Goal: Task Accomplishment & Management: Manage account settings

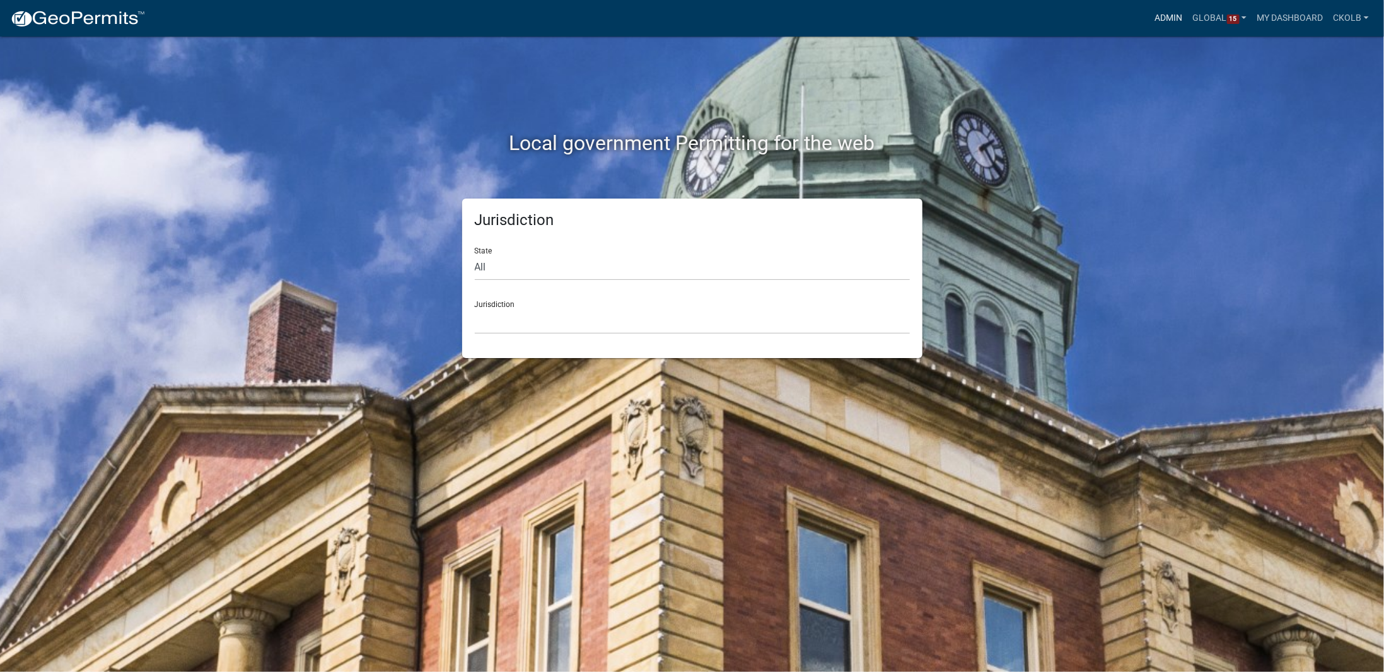
click at [1170, 22] on link "Admin" at bounding box center [1169, 18] width 38 height 24
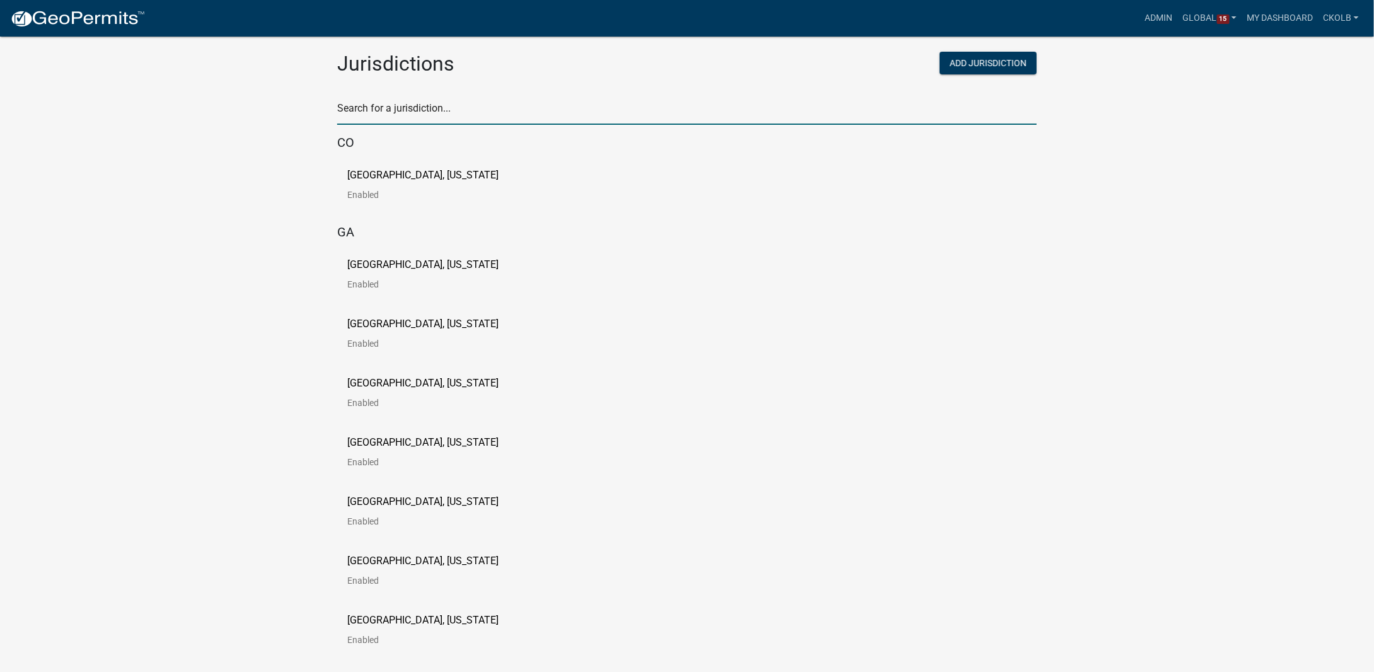
click at [381, 116] on input "text" at bounding box center [687, 112] width 700 height 26
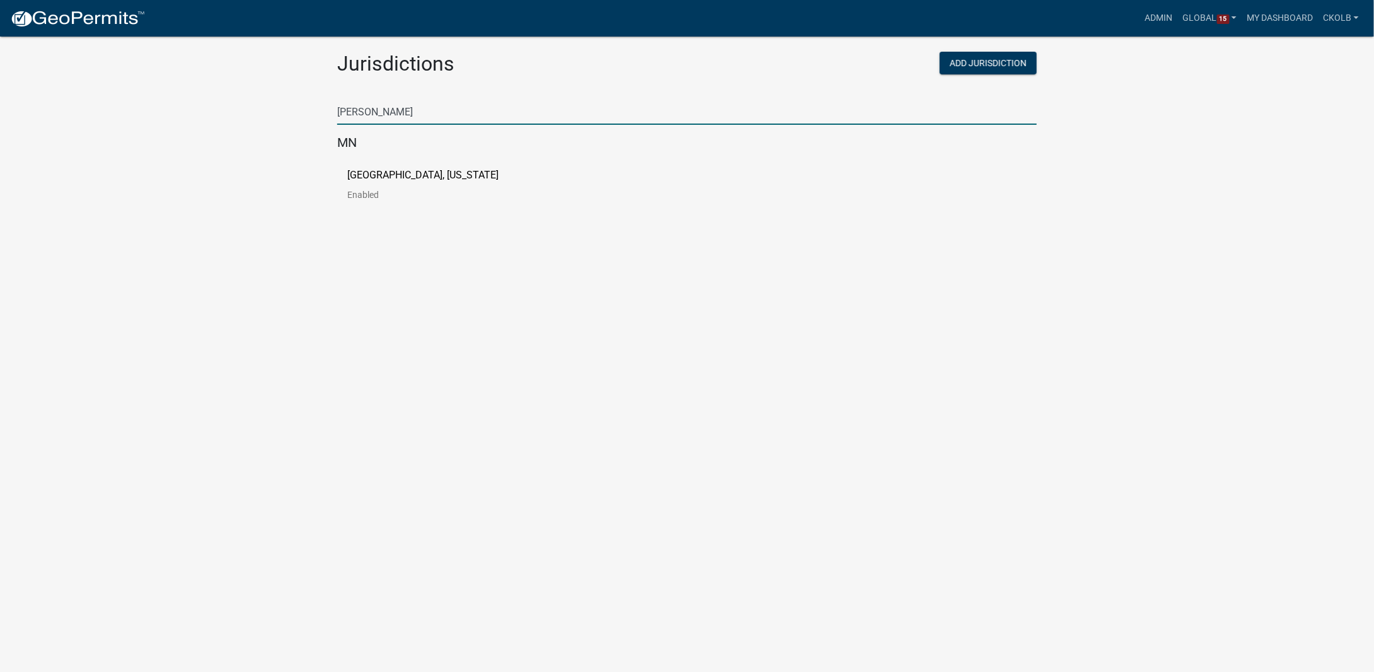
type input "[PERSON_NAME]"
click at [388, 175] on p "[GEOGRAPHIC_DATA], [US_STATE]" at bounding box center [422, 175] width 151 height 10
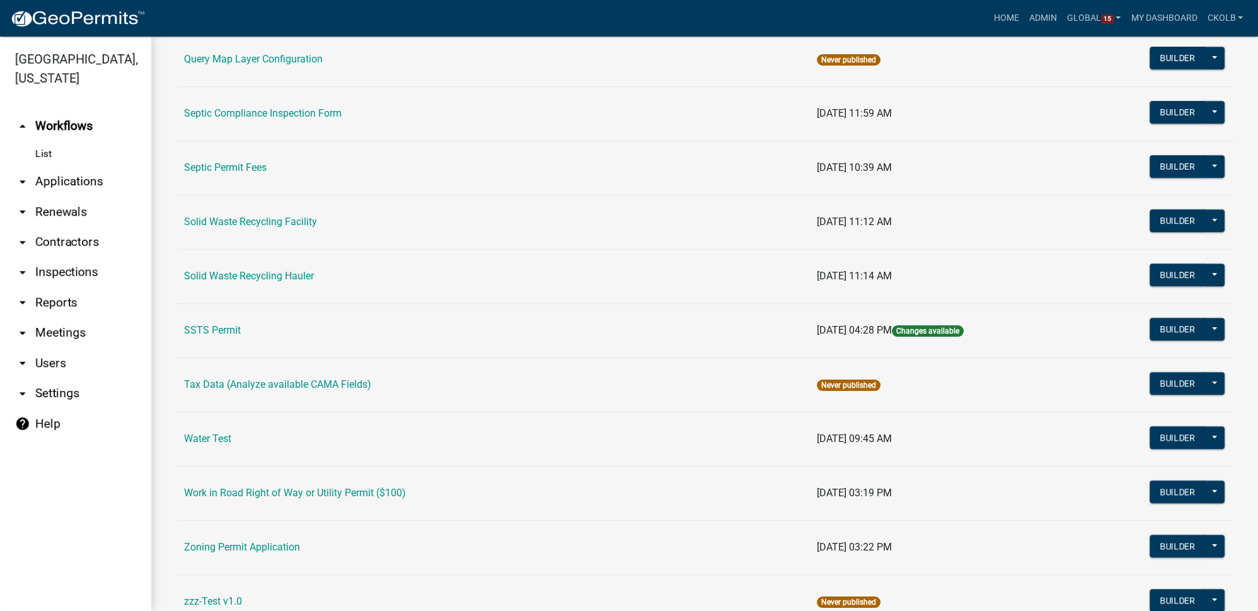
scroll to position [774, 0]
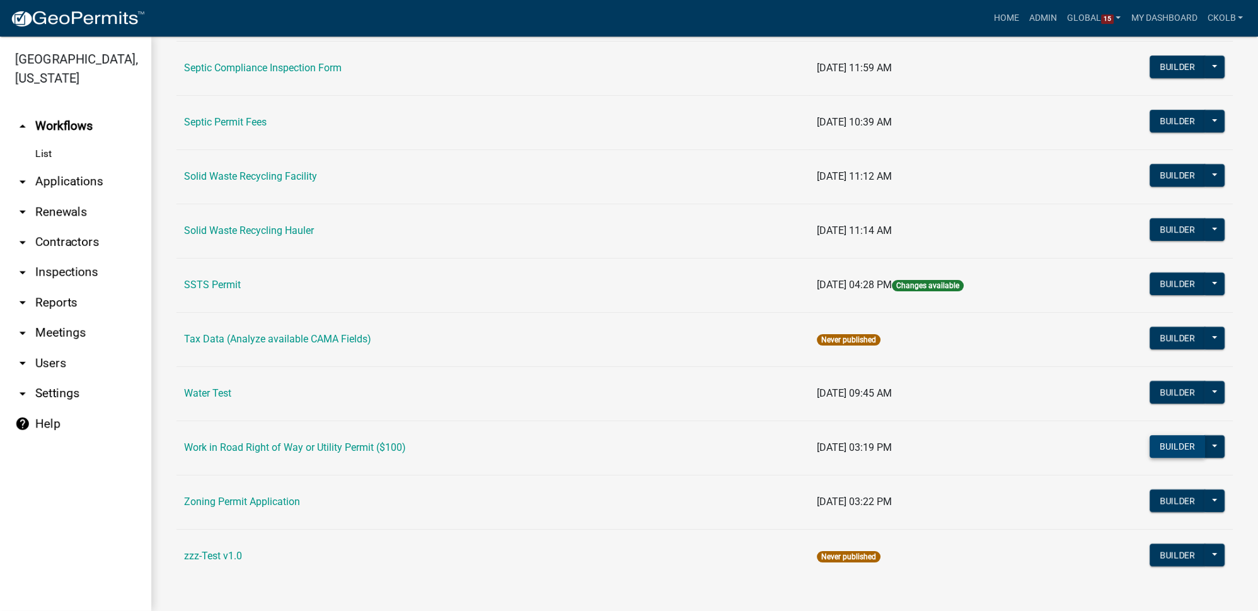
click at [1163, 439] on button "Builder" at bounding box center [1177, 446] width 55 height 23
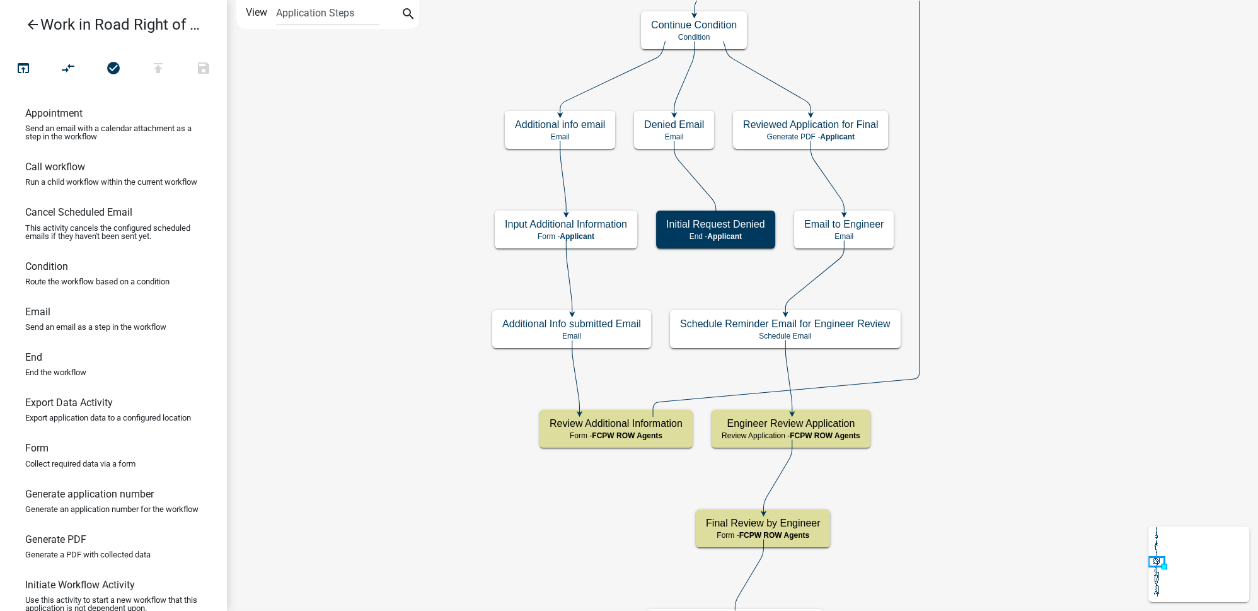
click at [27, 20] on icon "arrow_back" at bounding box center [32, 26] width 15 height 18
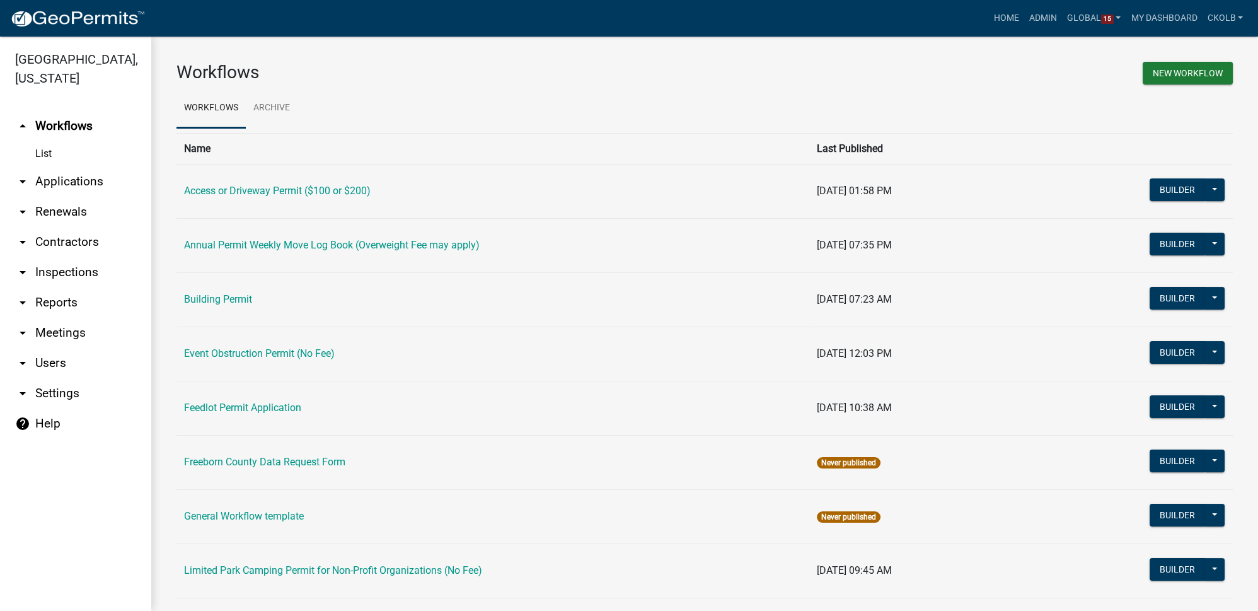
click at [55, 363] on link "arrow_drop_down Users" at bounding box center [75, 363] width 151 height 30
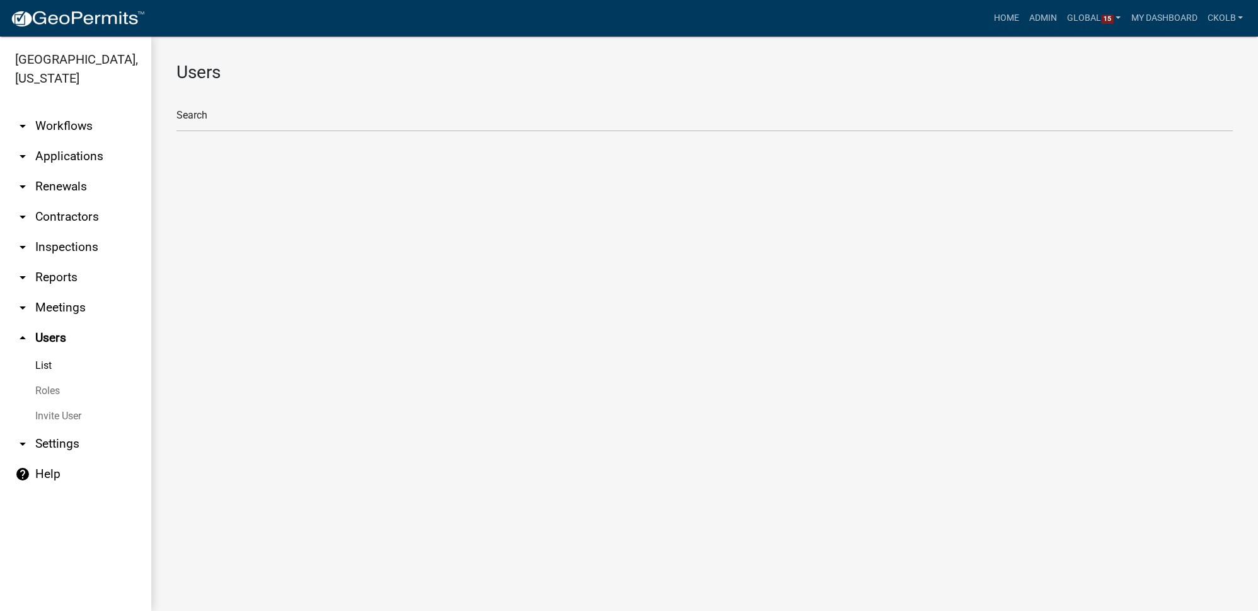
click at [64, 395] on link "Roles" at bounding box center [75, 390] width 151 height 25
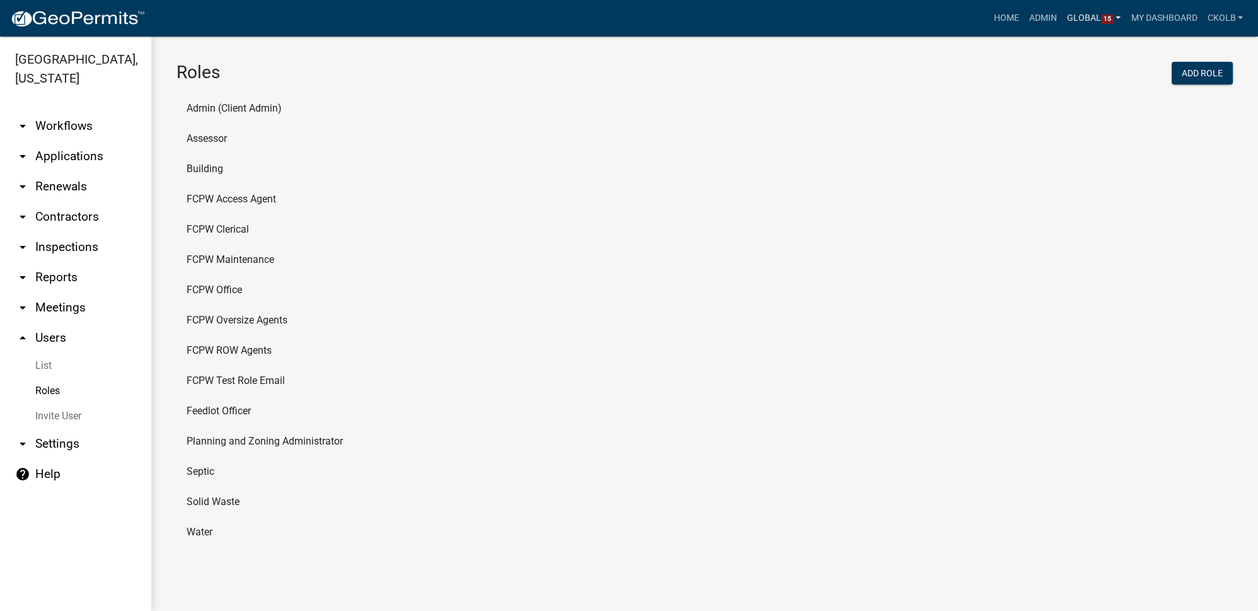
click at [1076, 13] on link "Global 15" at bounding box center [1094, 18] width 64 height 24
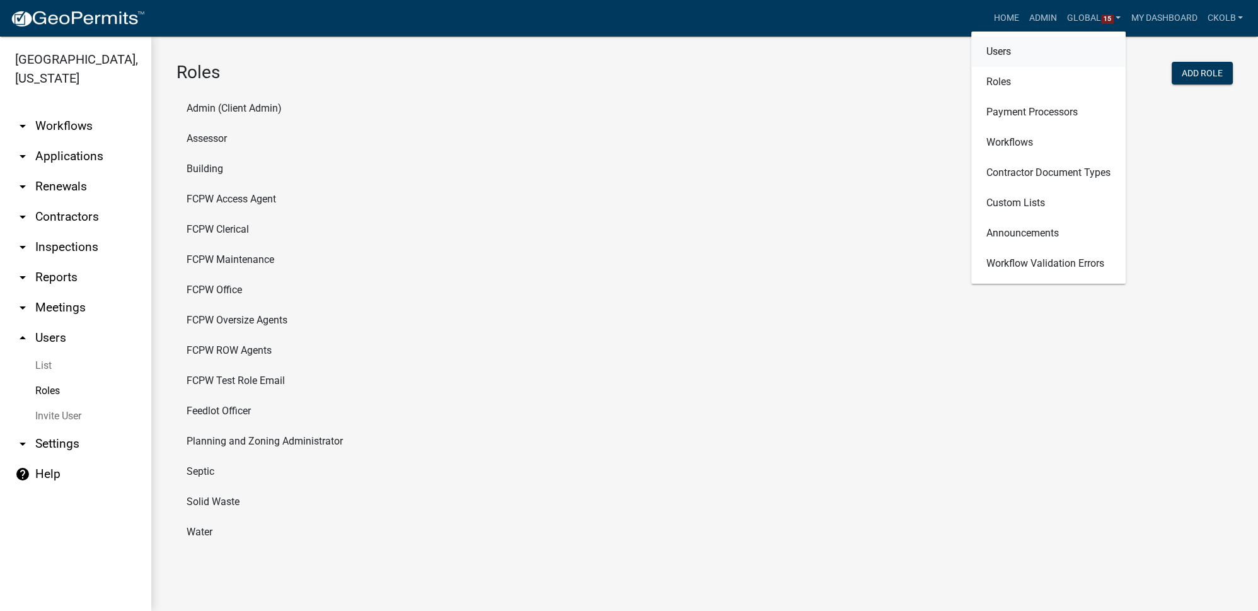
click at [994, 57] on link "Users" at bounding box center [1049, 52] width 154 height 30
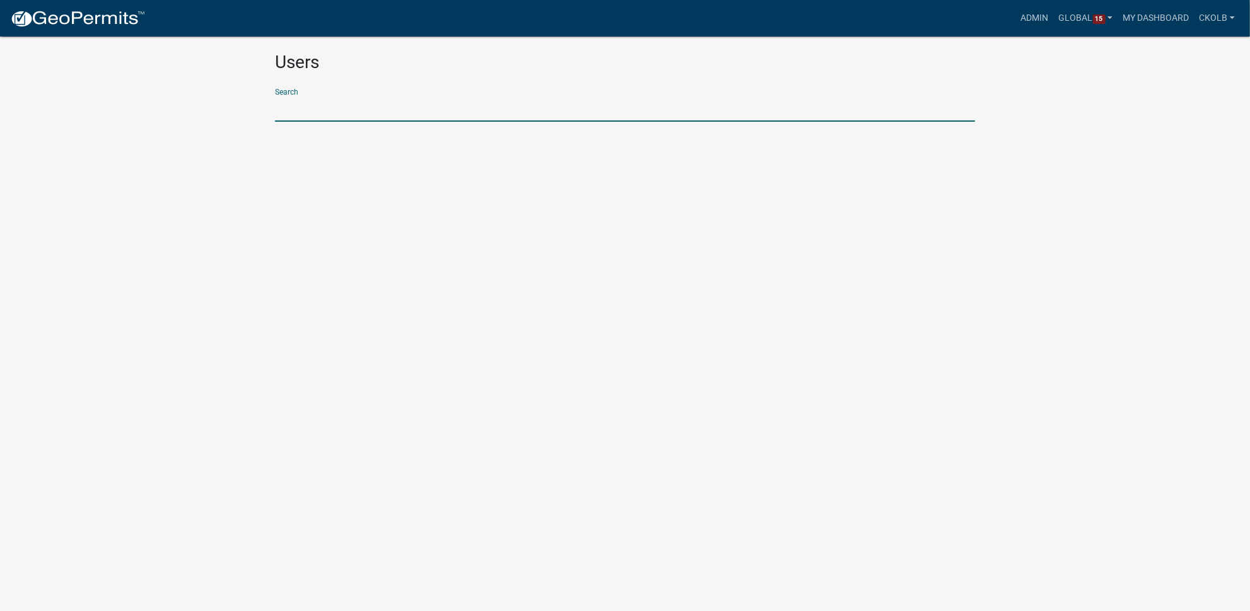
click at [364, 110] on input "text" at bounding box center [625, 109] width 700 height 26
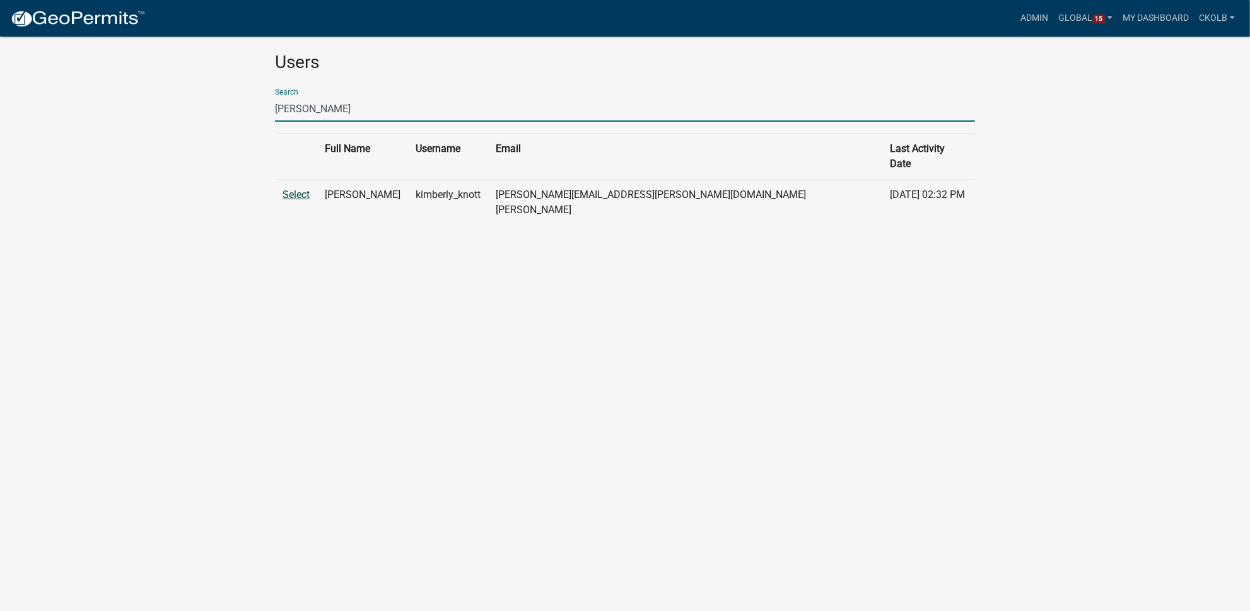
type input "[PERSON_NAME]"
click at [303, 189] on link "Select" at bounding box center [295, 195] width 27 height 12
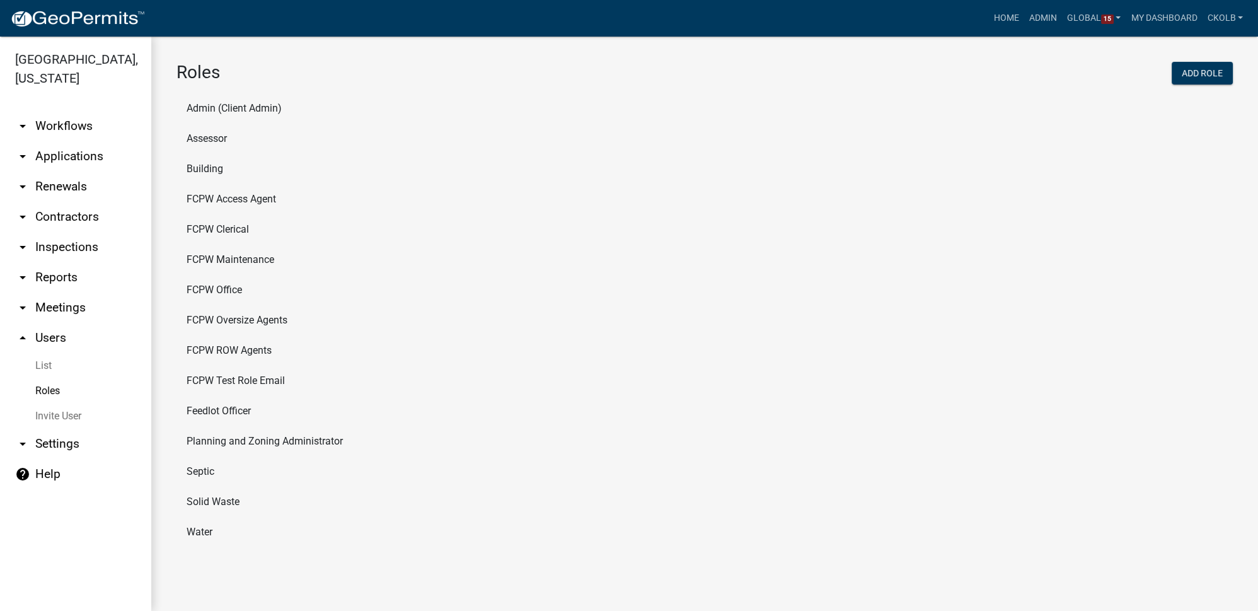
click at [219, 230] on li "FCPW Clerical" at bounding box center [705, 229] width 1057 height 30
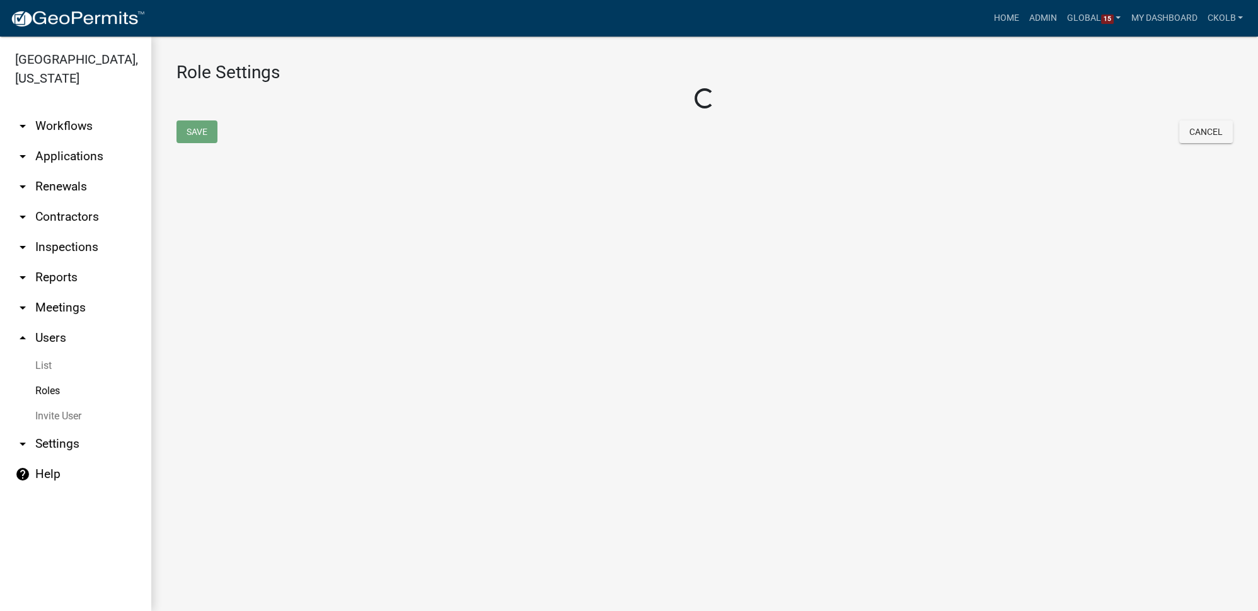
select select "3: orange"
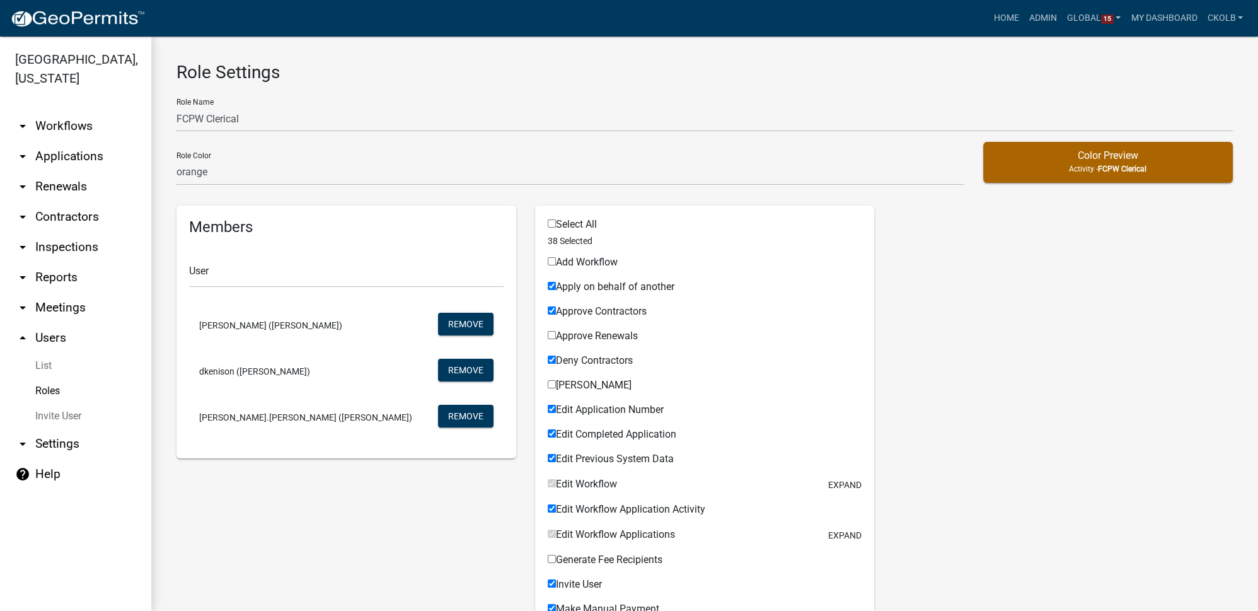
click at [71, 130] on link "arrow_drop_down Workflows" at bounding box center [75, 126] width 151 height 30
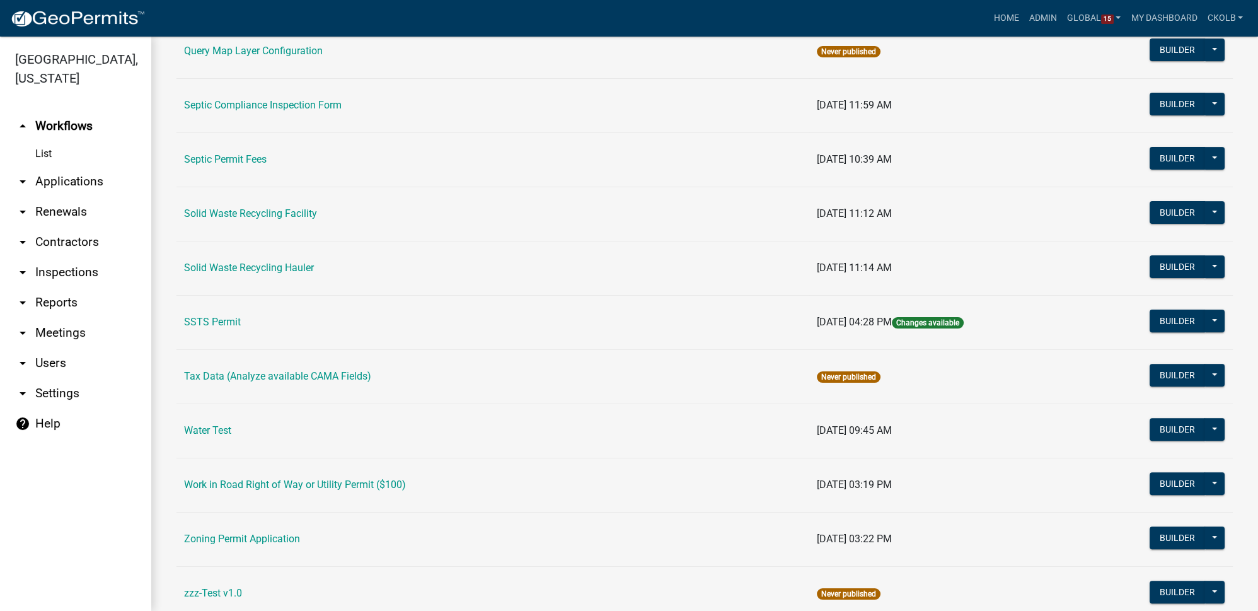
scroll to position [774, 0]
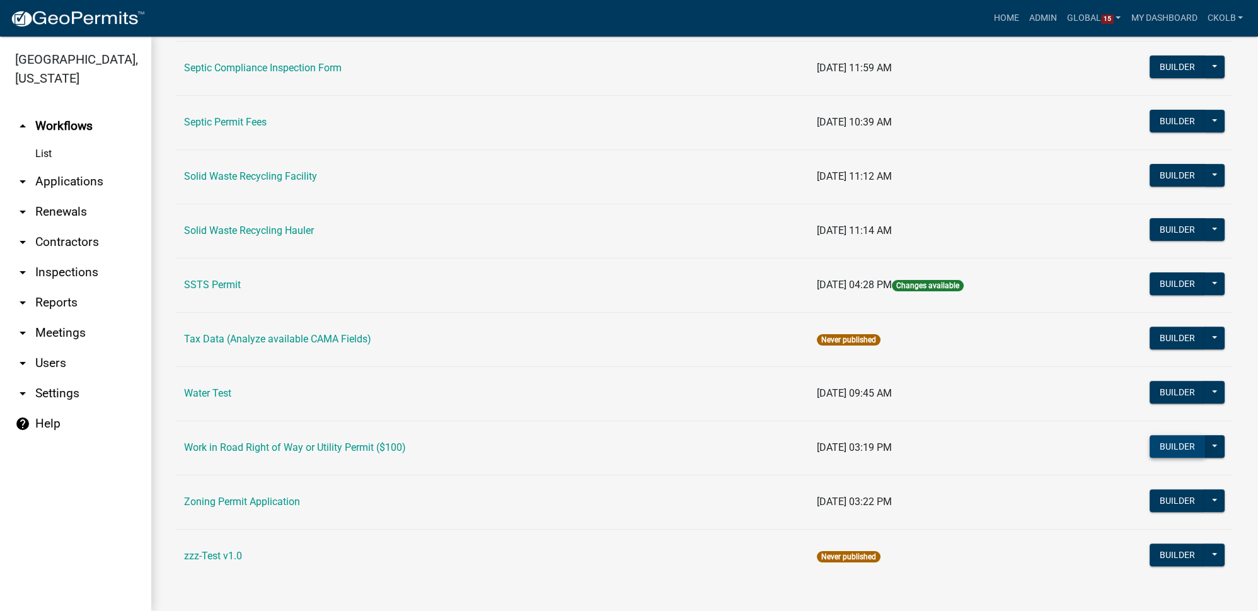
click at [1173, 448] on button "Builder" at bounding box center [1177, 446] width 55 height 23
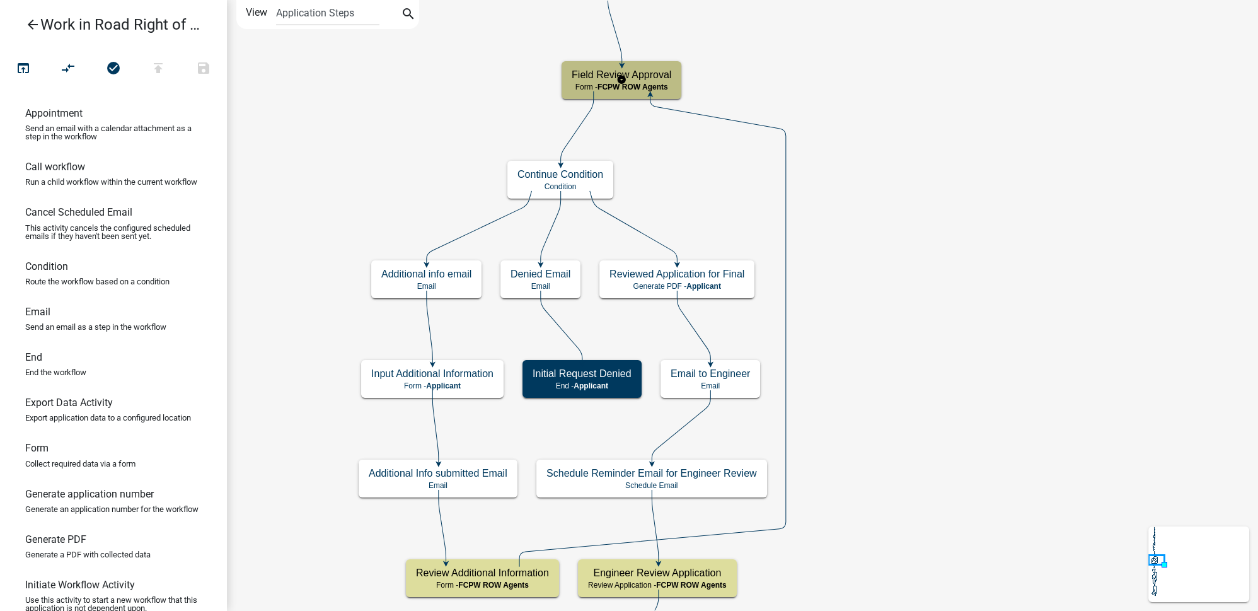
click at [658, 79] on h5 "Field Review Approval" at bounding box center [622, 75] width 100 height 12
select select "4586246D-6C41-4991-91EB-E7CB84551F71"
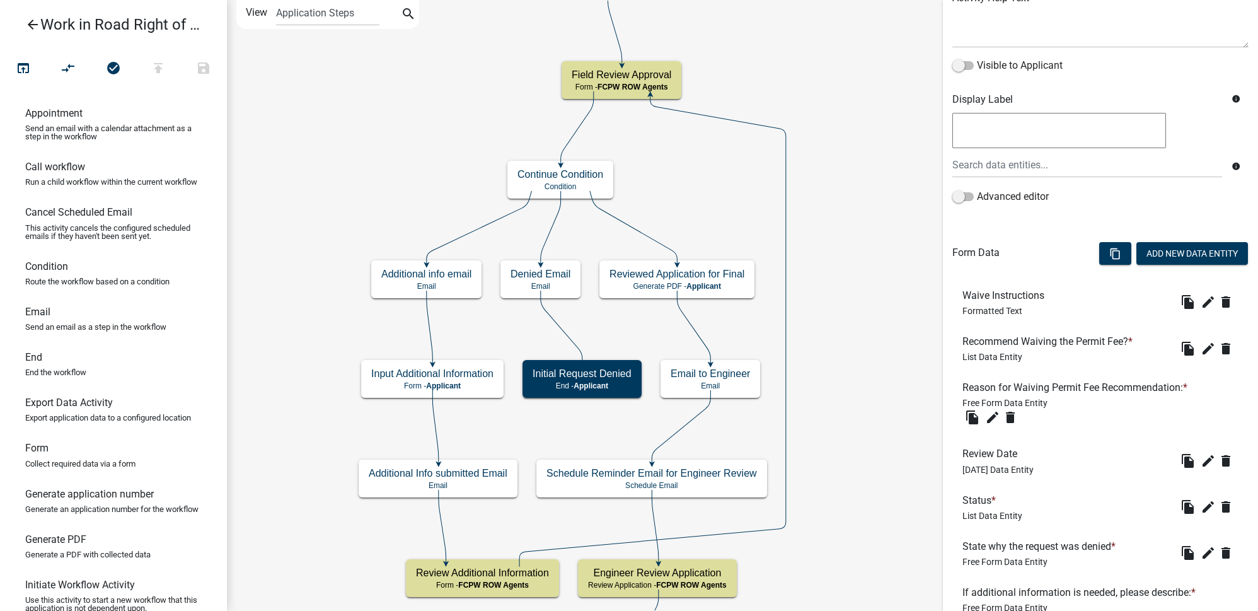
scroll to position [455, 0]
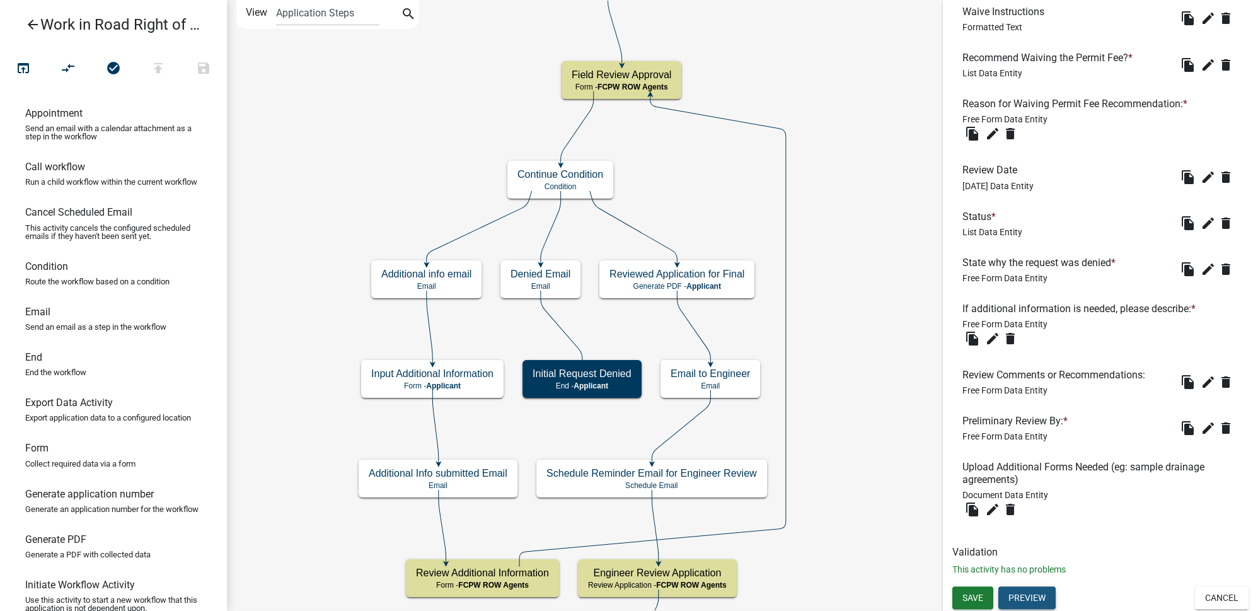
click at [1025, 596] on button "Preview" at bounding box center [1027, 597] width 57 height 23
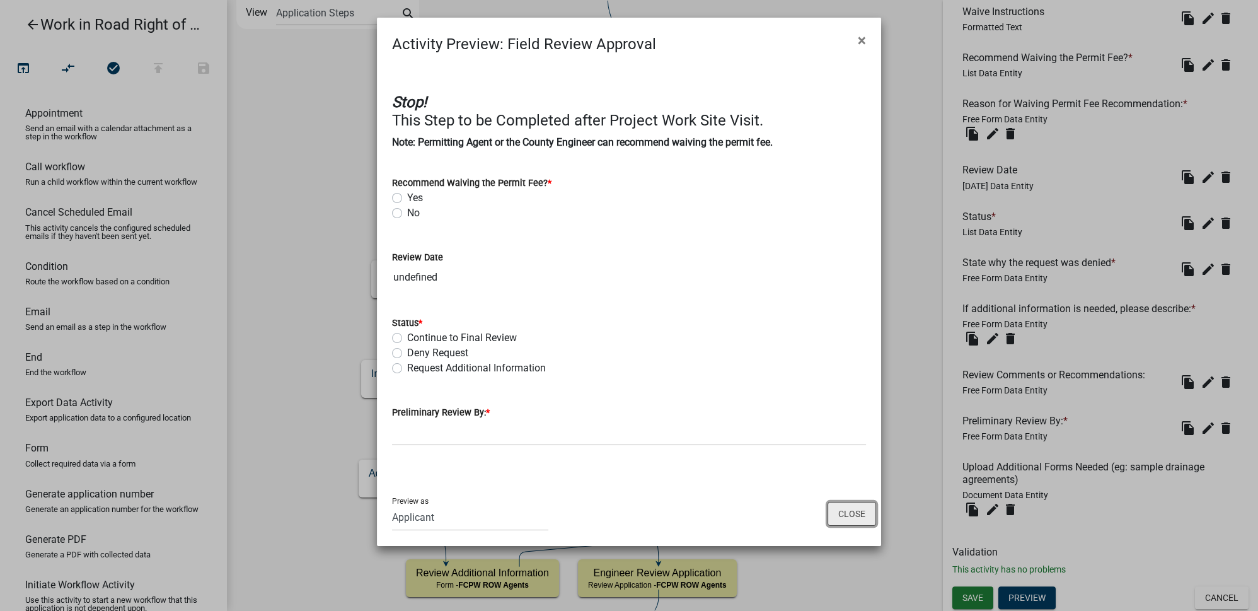
click at [849, 515] on button "Close" at bounding box center [852, 514] width 49 height 24
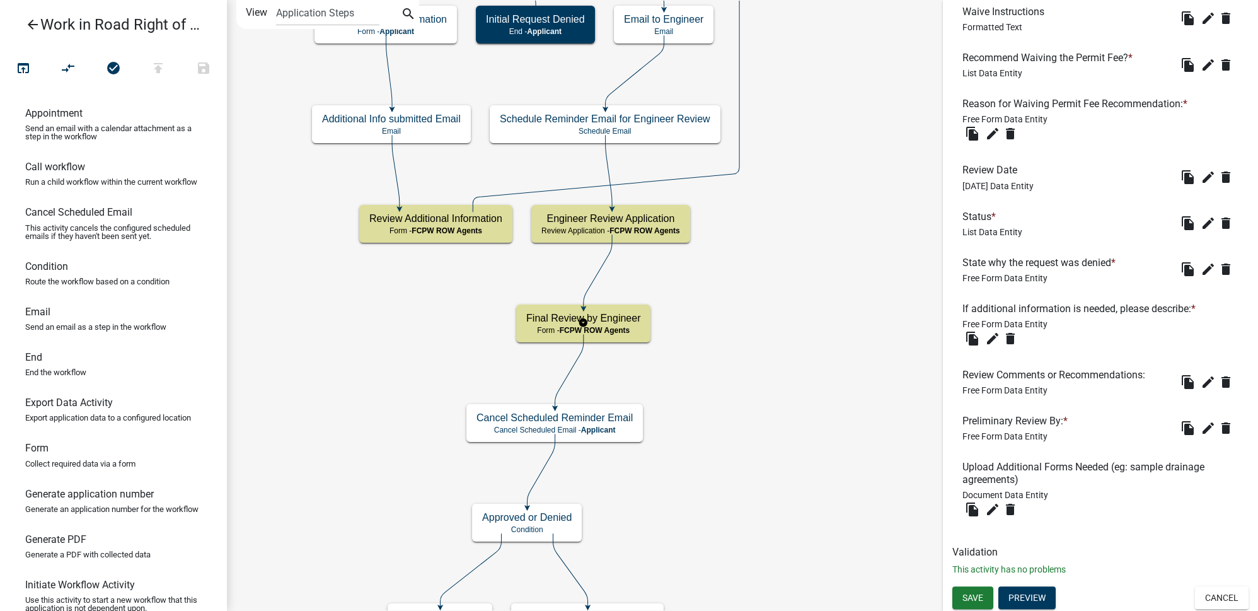
scroll to position [0, 0]
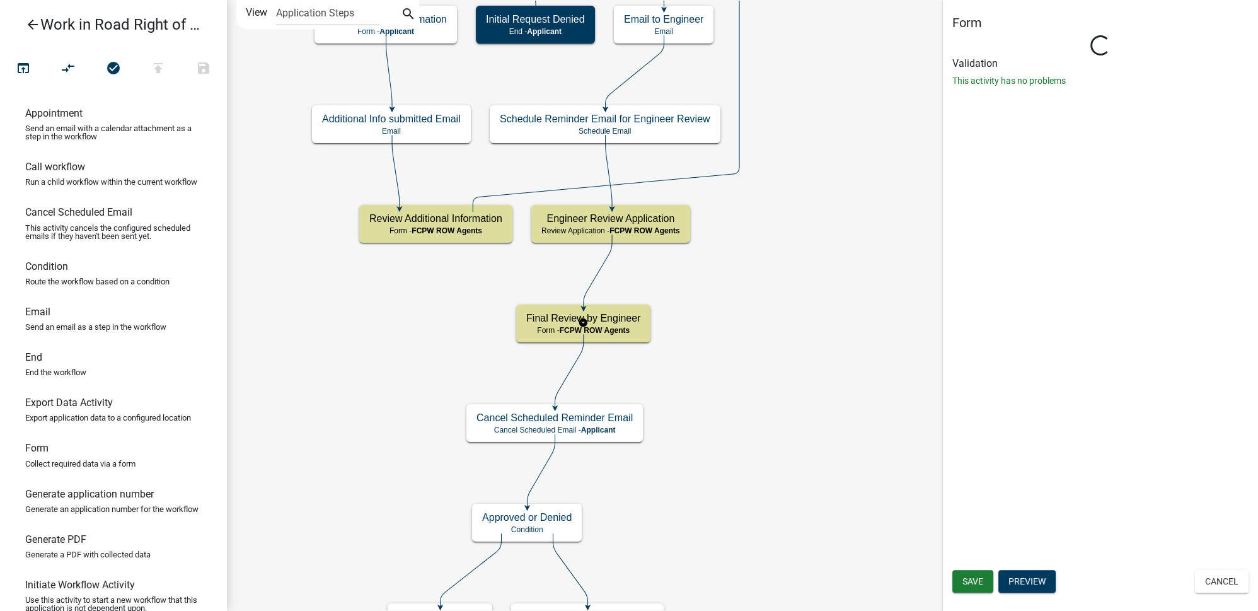
select select "4586246D-6C41-4991-91EB-E7CB84551F71"
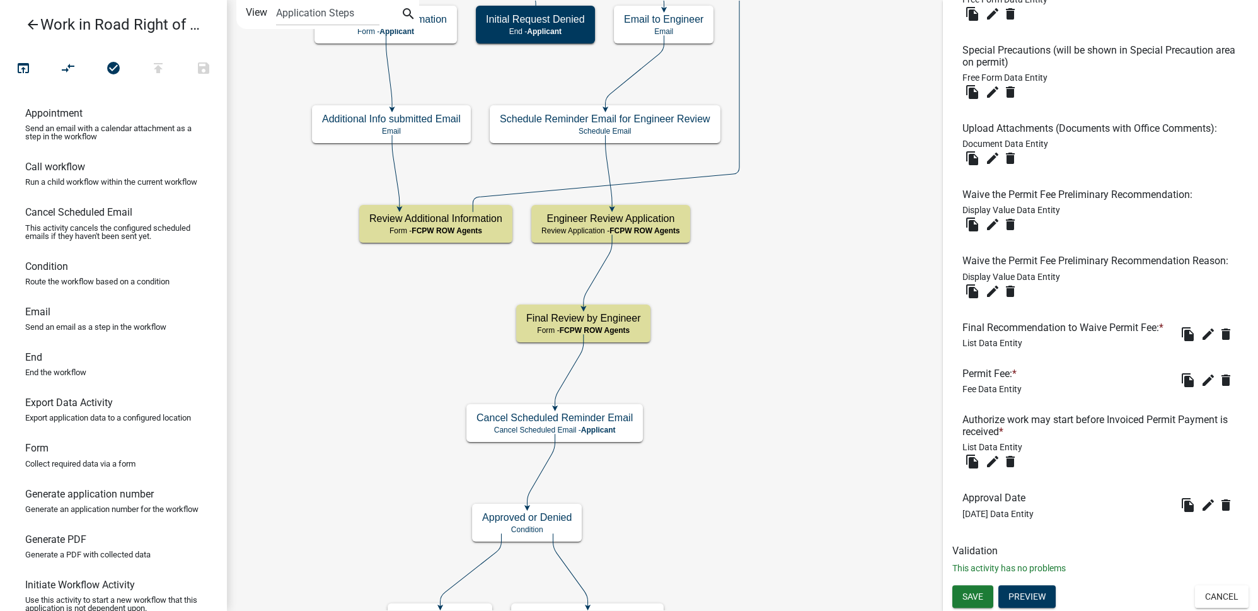
scroll to position [685, 0]
click at [1042, 596] on button "Preview" at bounding box center [1027, 596] width 57 height 23
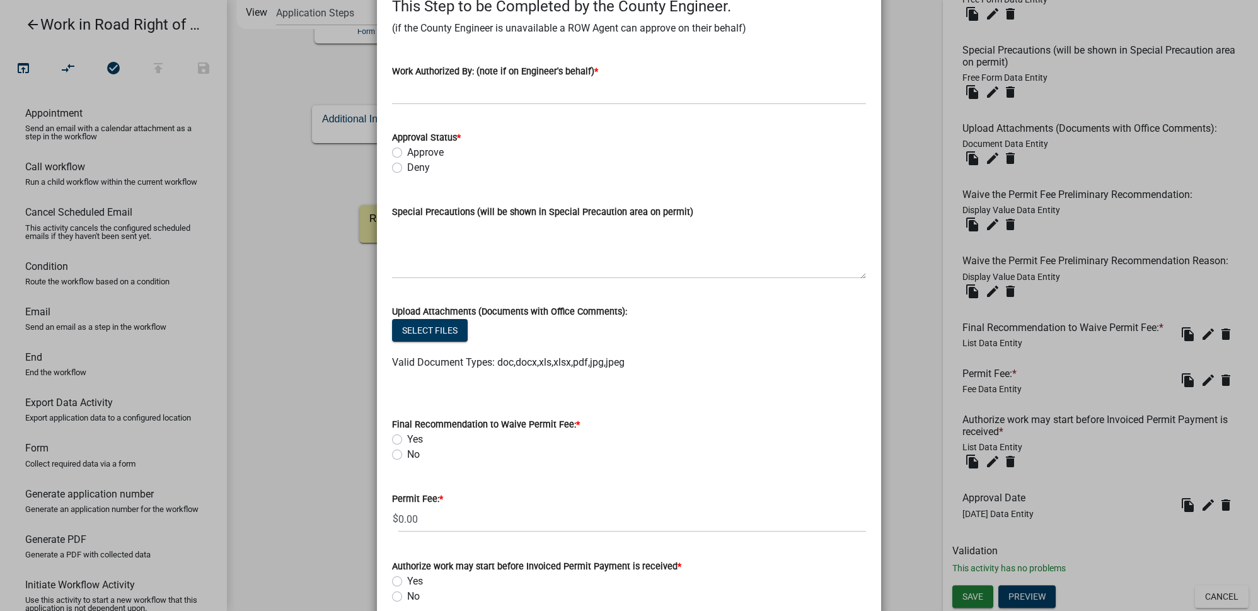
scroll to position [293, 0]
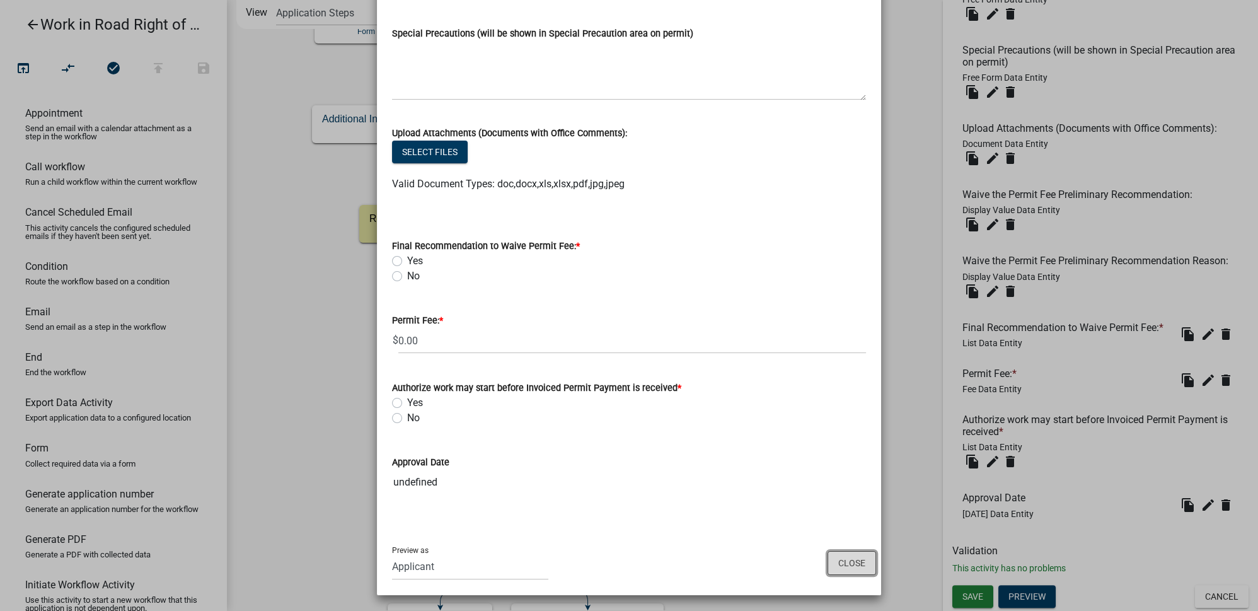
click at [856, 564] on button "Close" at bounding box center [852, 563] width 49 height 24
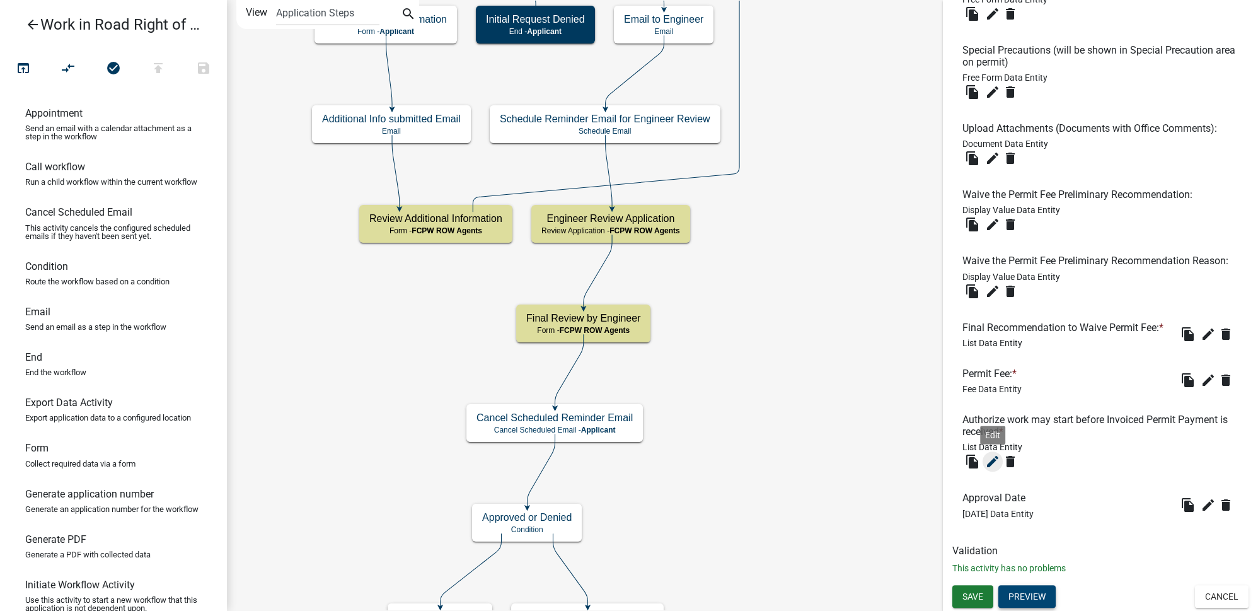
click at [996, 466] on icon "edit" at bounding box center [992, 461] width 15 height 15
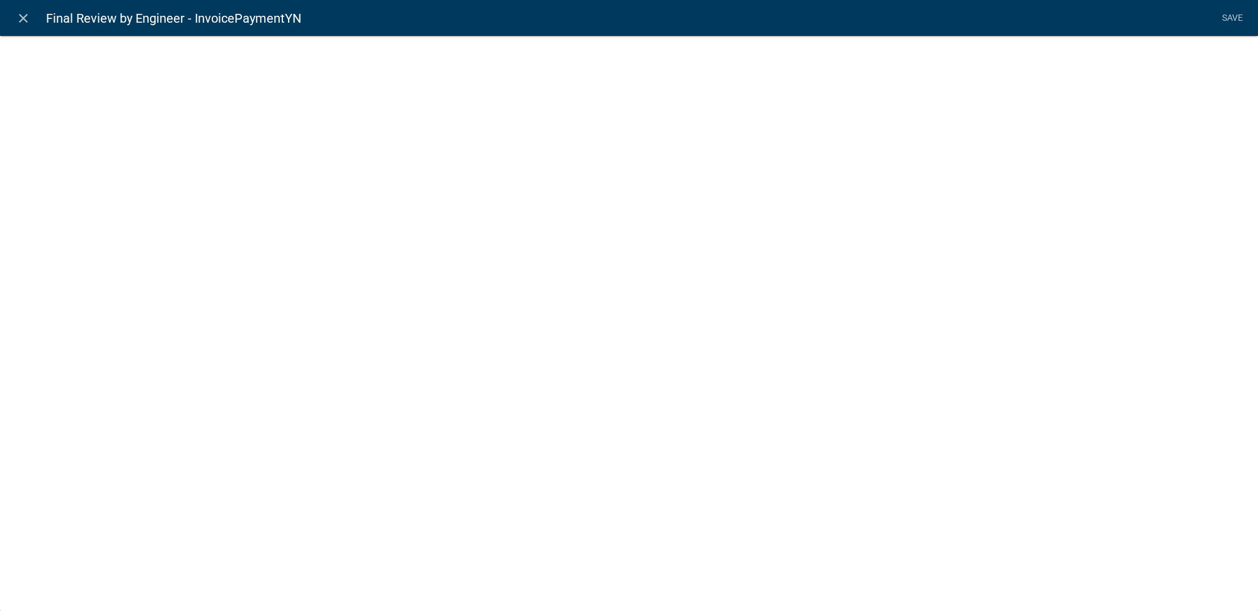
select select "list-data"
select select
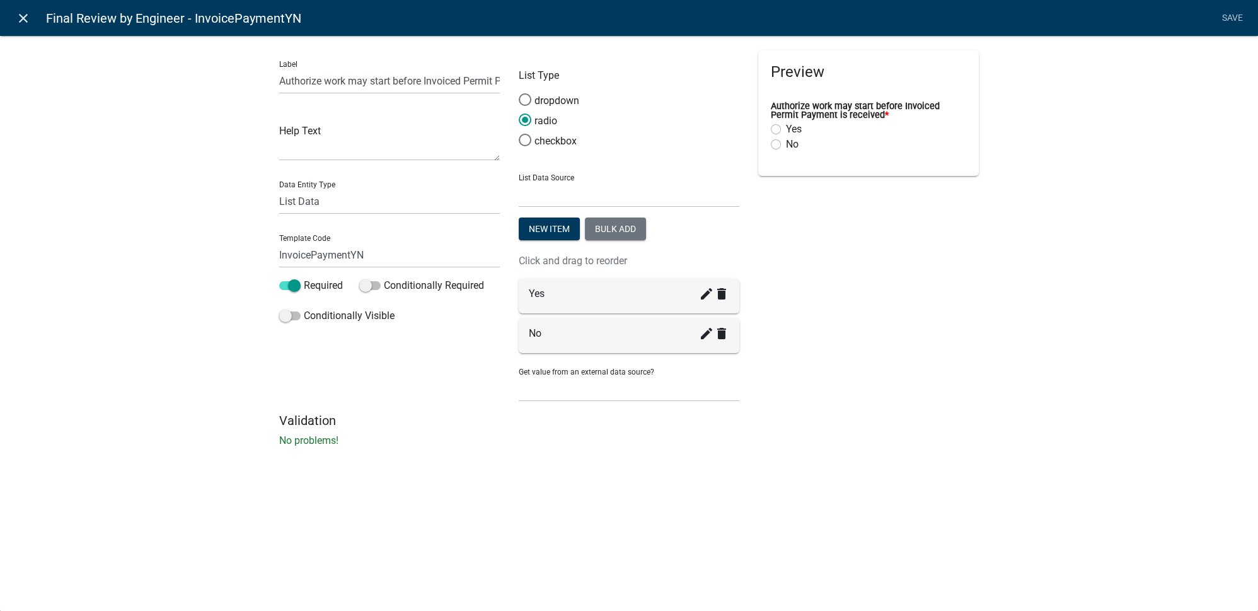
click at [30, 17] on icon "close" at bounding box center [23, 18] width 15 height 15
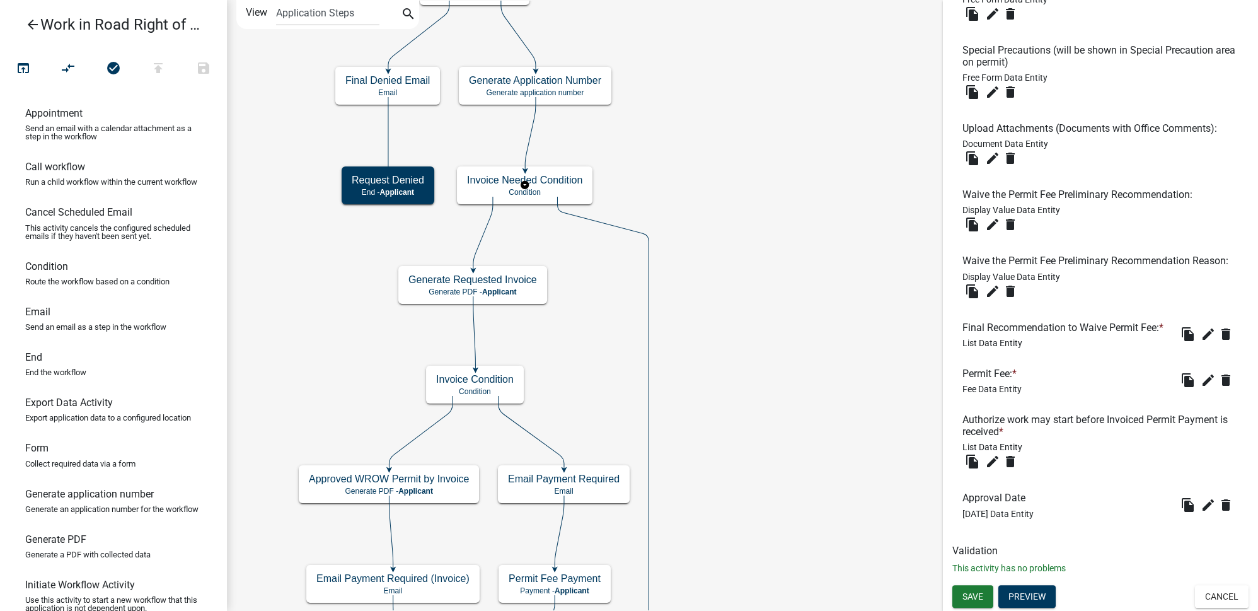
scroll to position [0, 0]
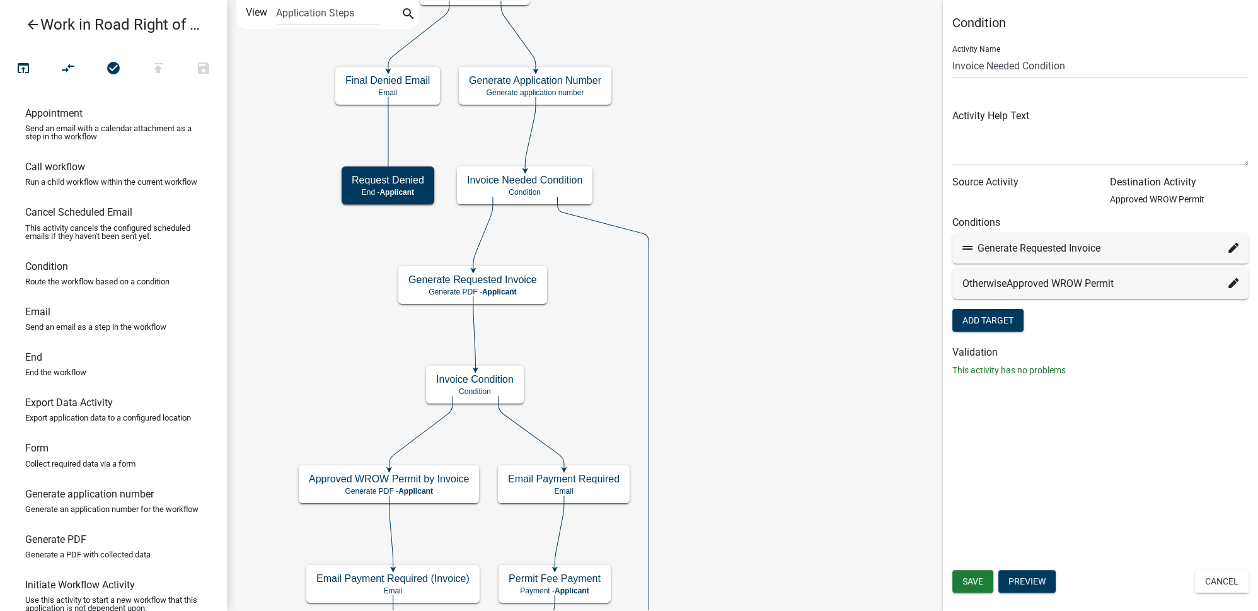
click at [1231, 250] on icon at bounding box center [1234, 248] width 10 height 10
select select "48: a7eef01f-bcfa-4b83-8c06-ea35afe50552"
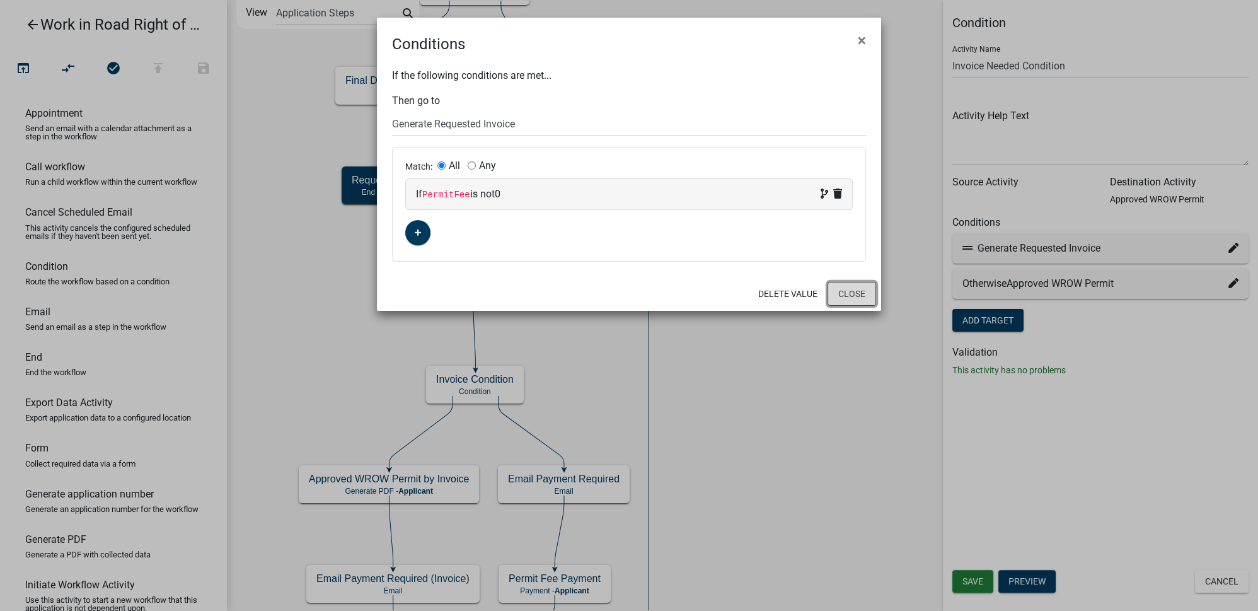
click at [860, 289] on button "Close" at bounding box center [852, 294] width 49 height 24
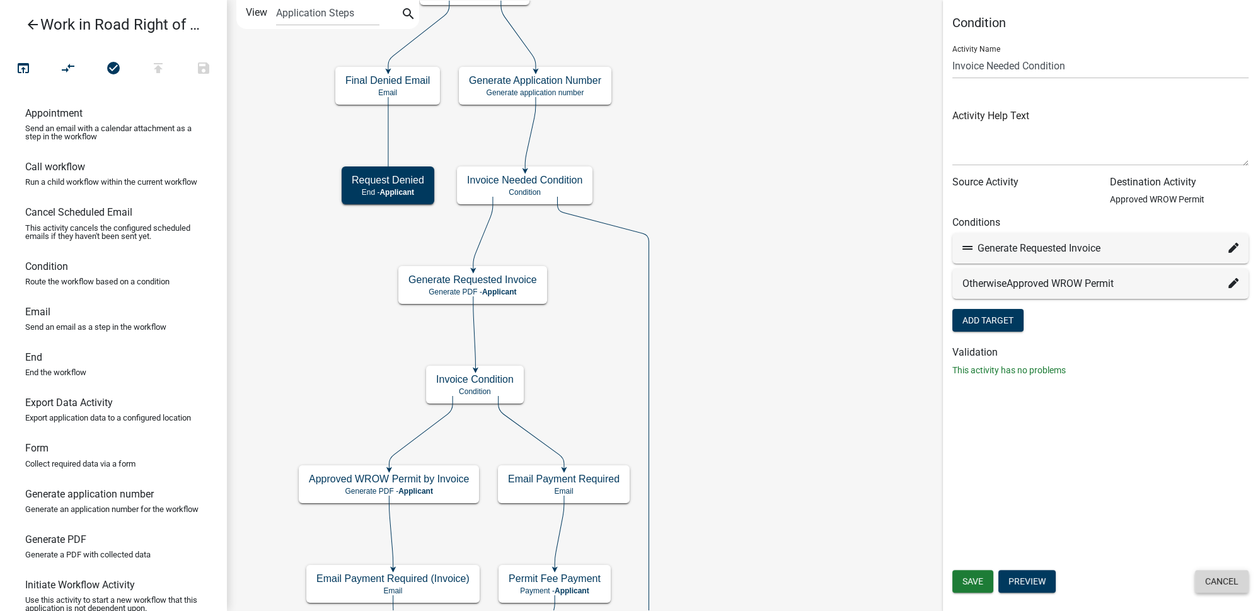
click at [1212, 579] on button "Cancel" at bounding box center [1222, 581] width 54 height 23
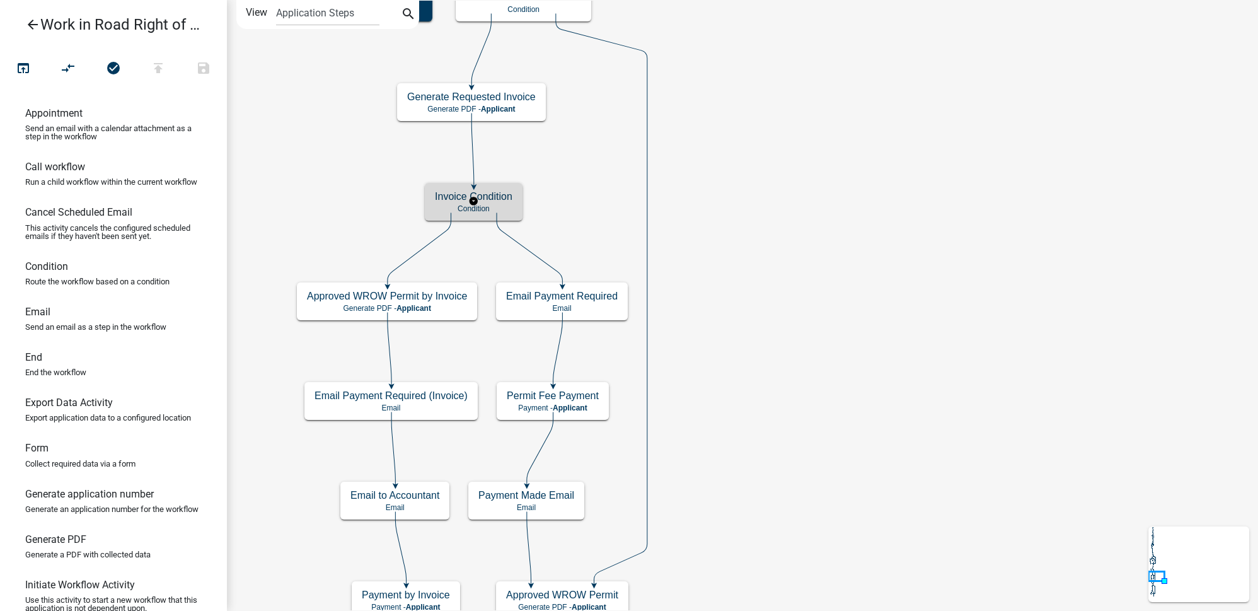
click at [506, 204] on p "Condition" at bounding box center [474, 208] width 78 height 9
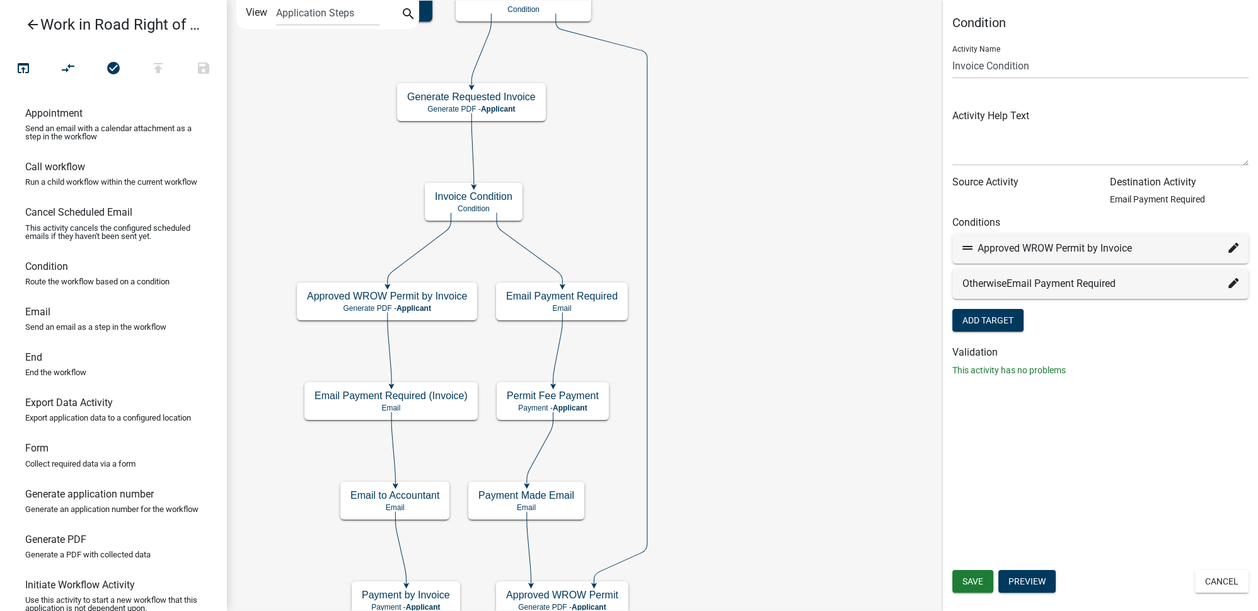
click at [1233, 255] on fa-icon at bounding box center [1234, 248] width 10 height 15
select select "52: ee8e8865-0141-4689-8f08-af7968081bba"
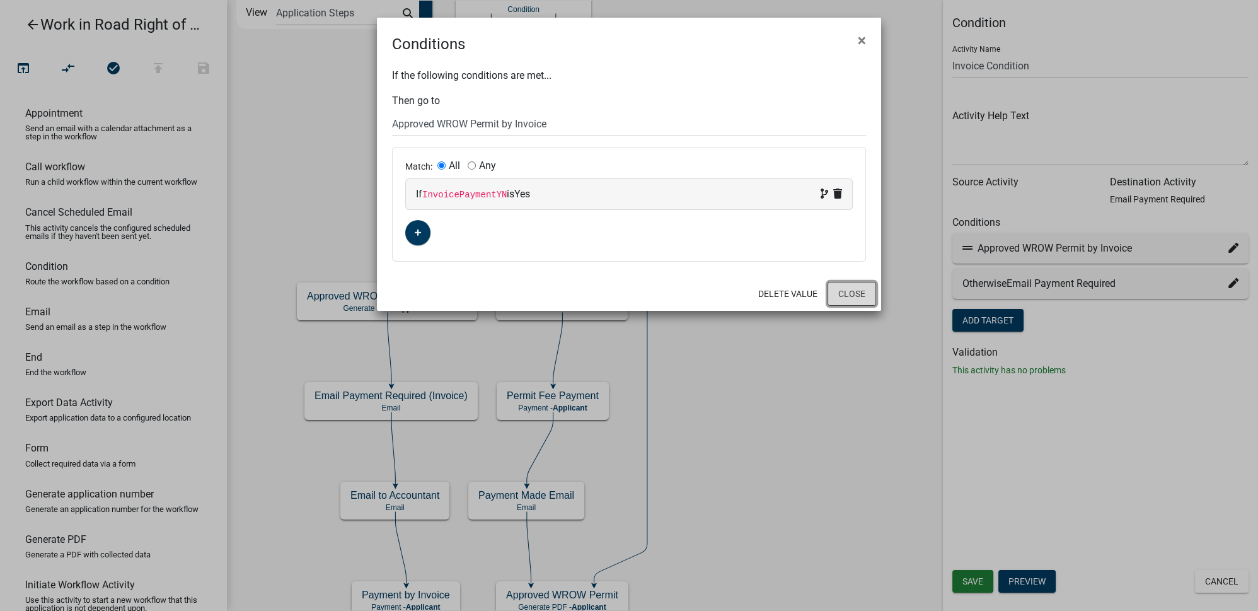
click at [854, 290] on button "Close" at bounding box center [852, 294] width 49 height 24
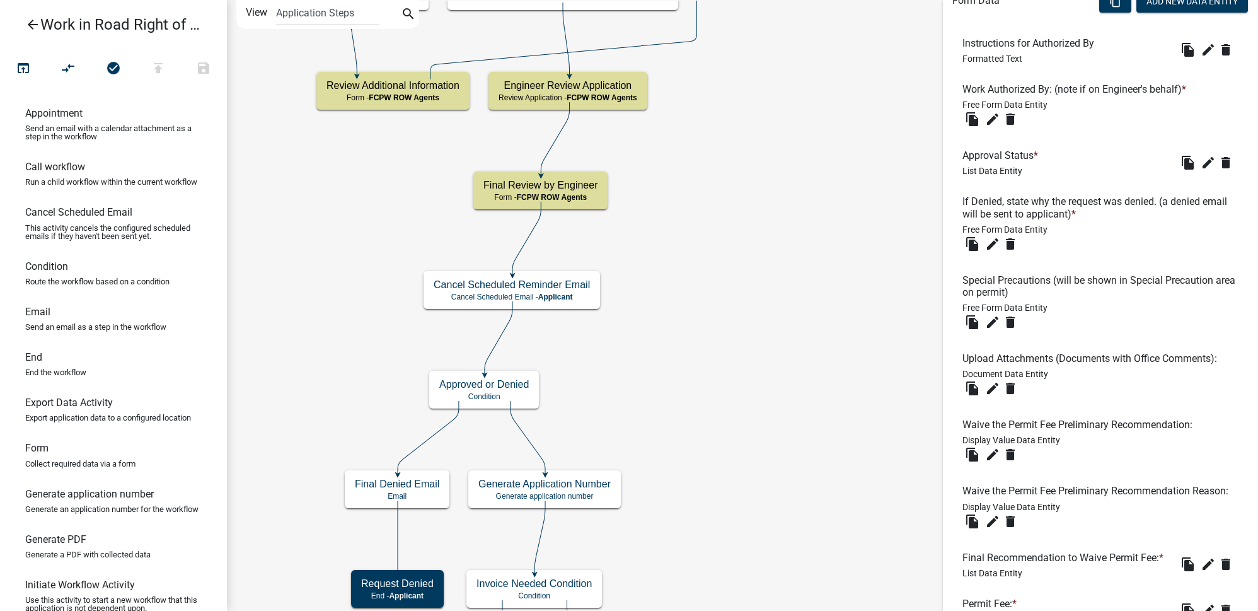
scroll to position [685, 0]
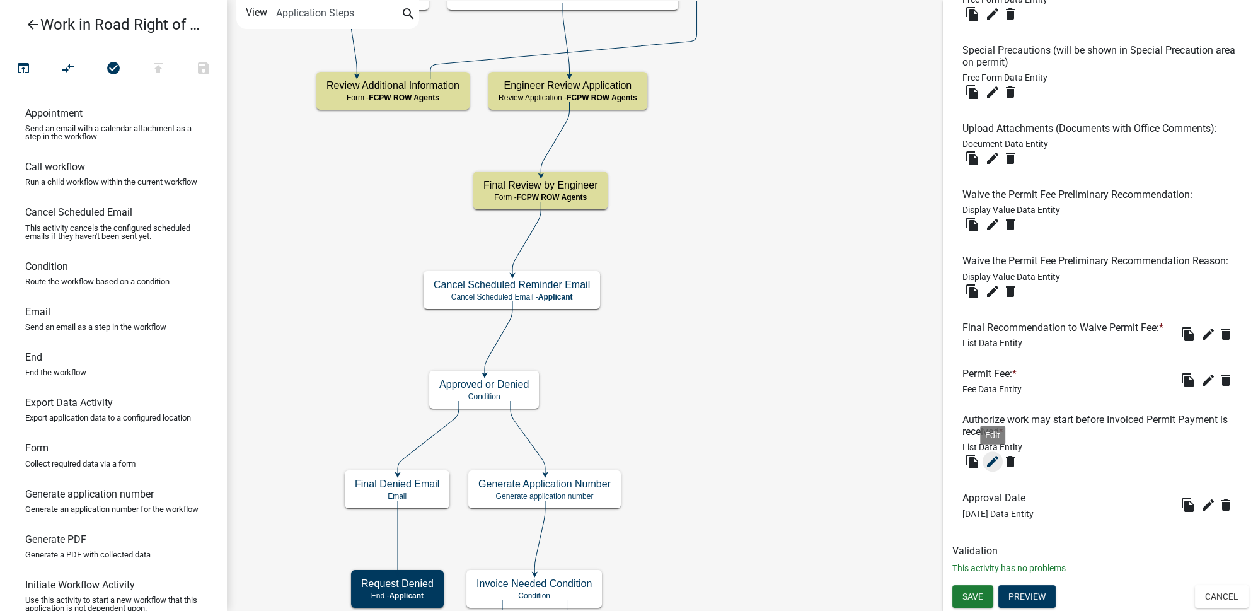
click at [991, 470] on button "edit" at bounding box center [993, 461] width 20 height 20
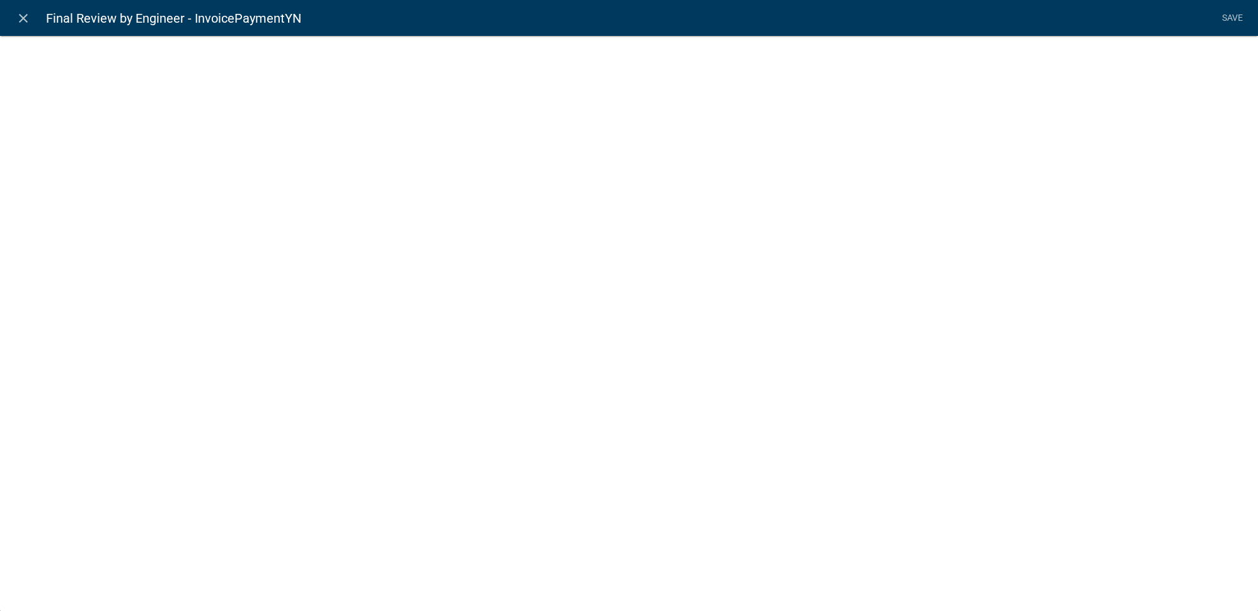
select select "list-data"
select select
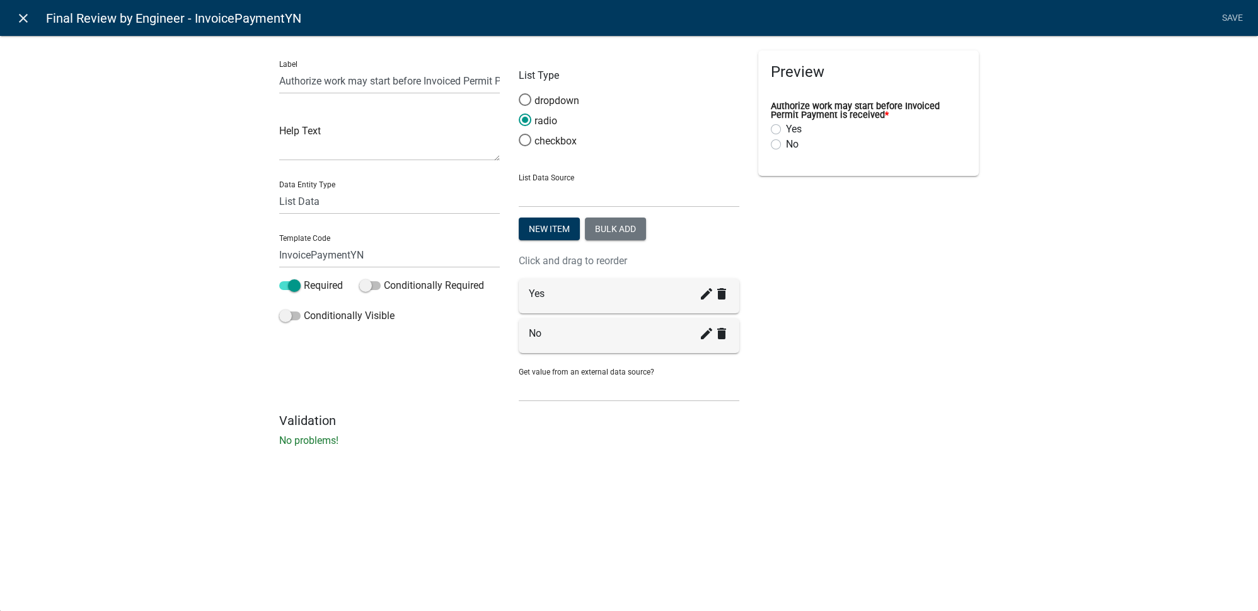
click at [26, 20] on icon "close" at bounding box center [23, 18] width 15 height 15
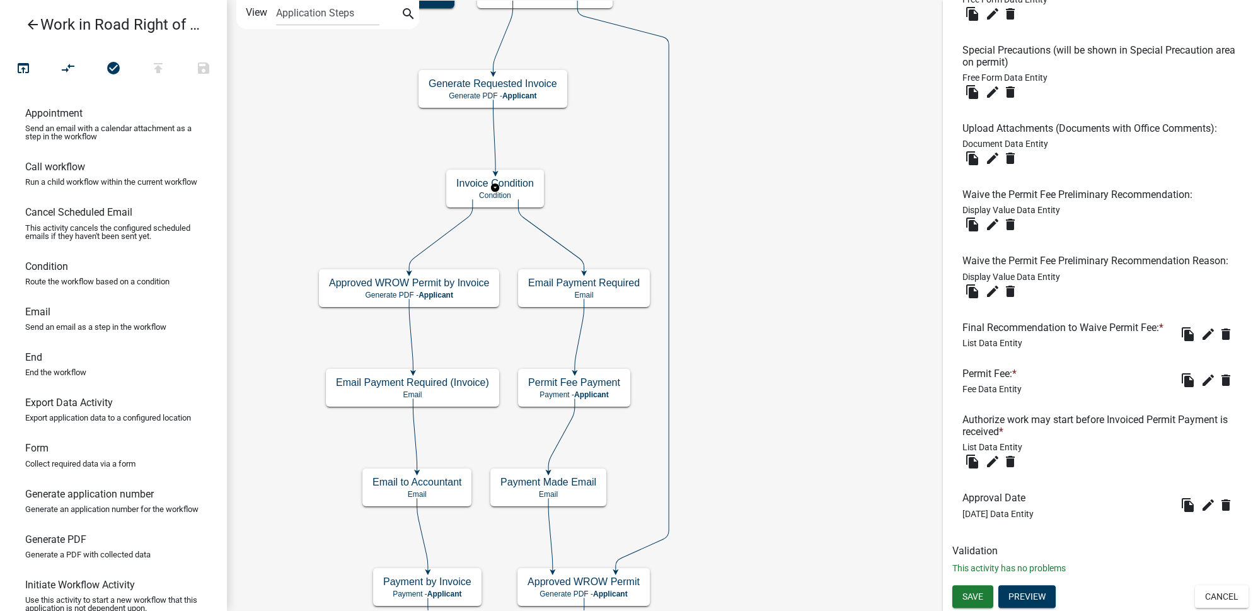
scroll to position [0, 0]
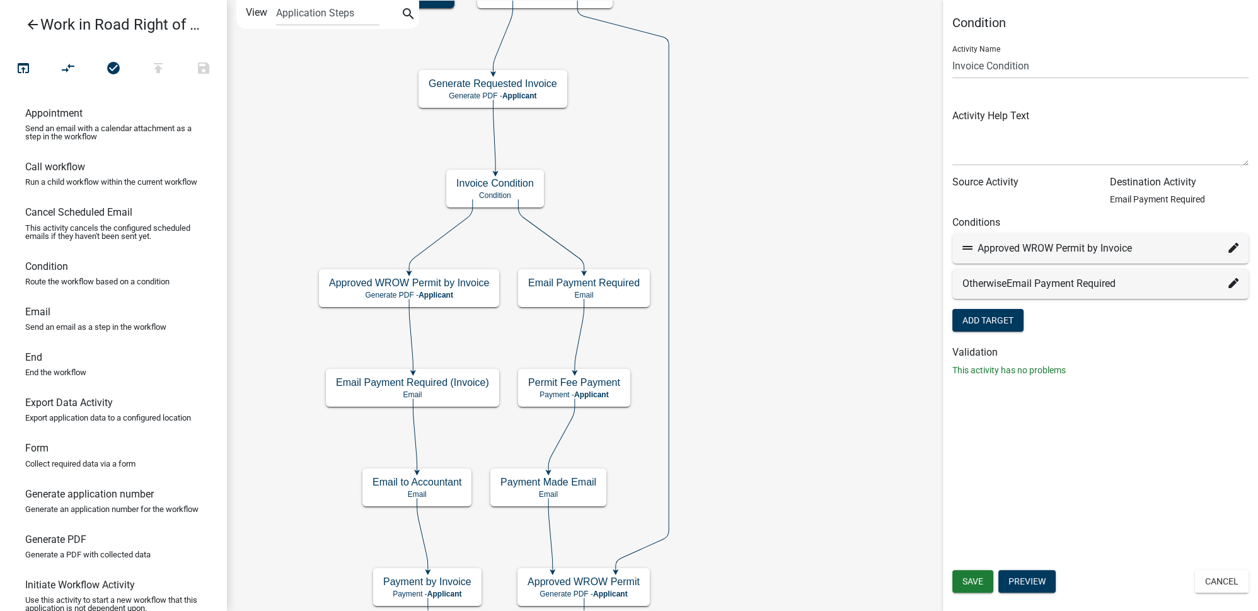
click at [1236, 248] on icon at bounding box center [1234, 248] width 10 height 10
select select "52: ee8e8865-0141-4689-8f08-af7968081bba"
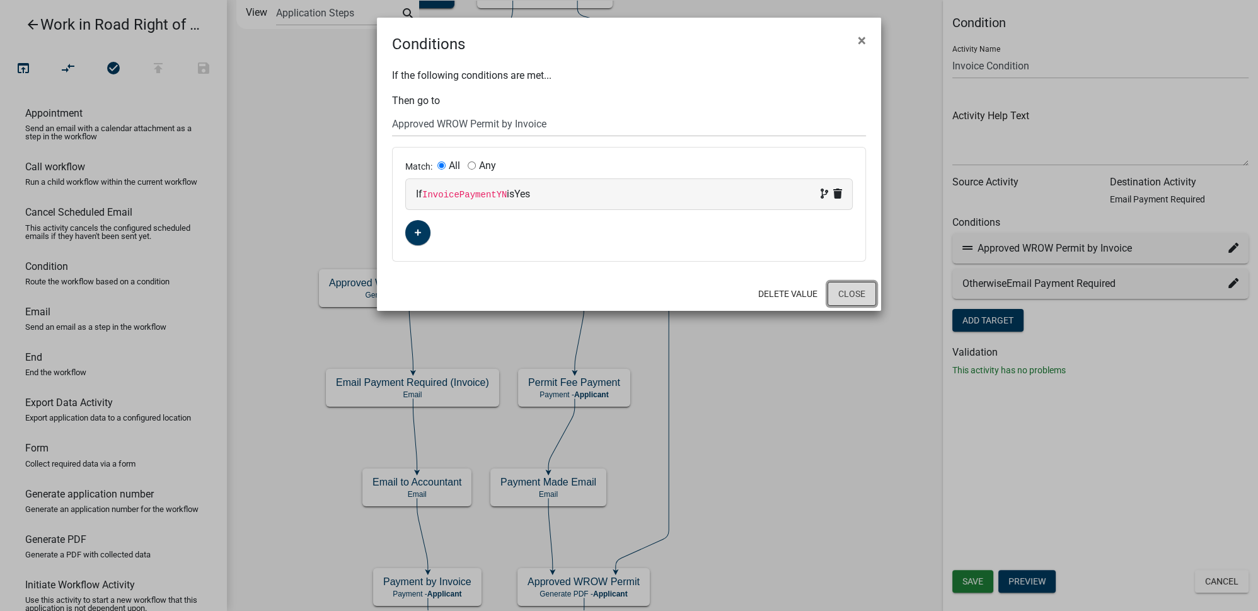
click at [846, 298] on button "Close" at bounding box center [852, 294] width 49 height 24
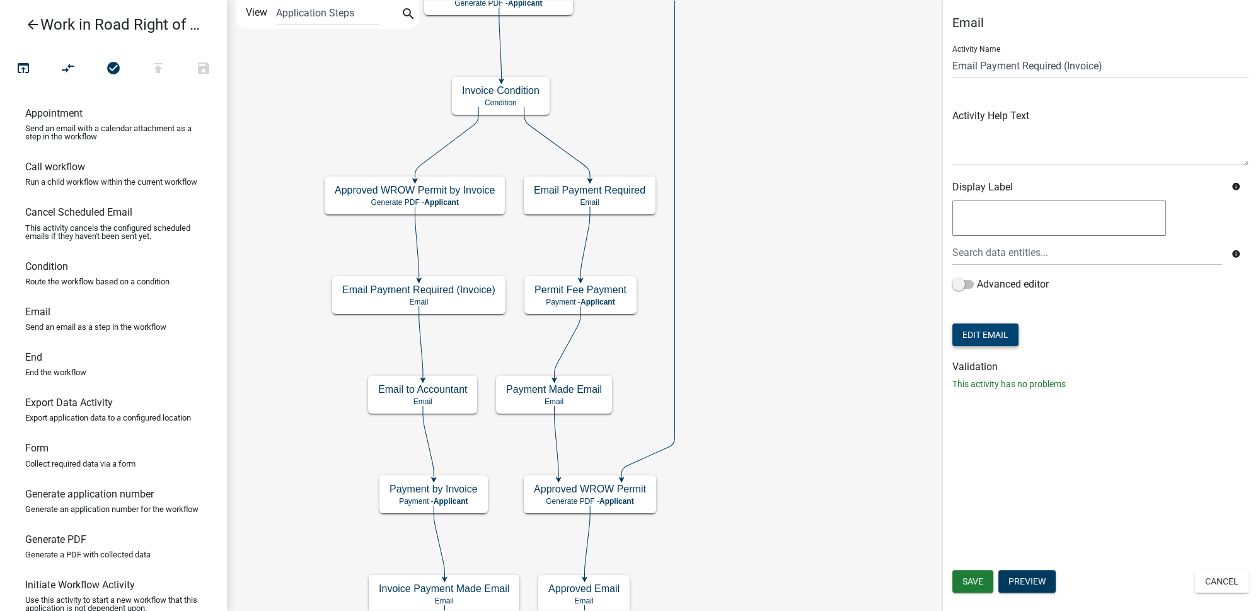
click at [991, 337] on button "Edit Email" at bounding box center [986, 334] width 66 height 23
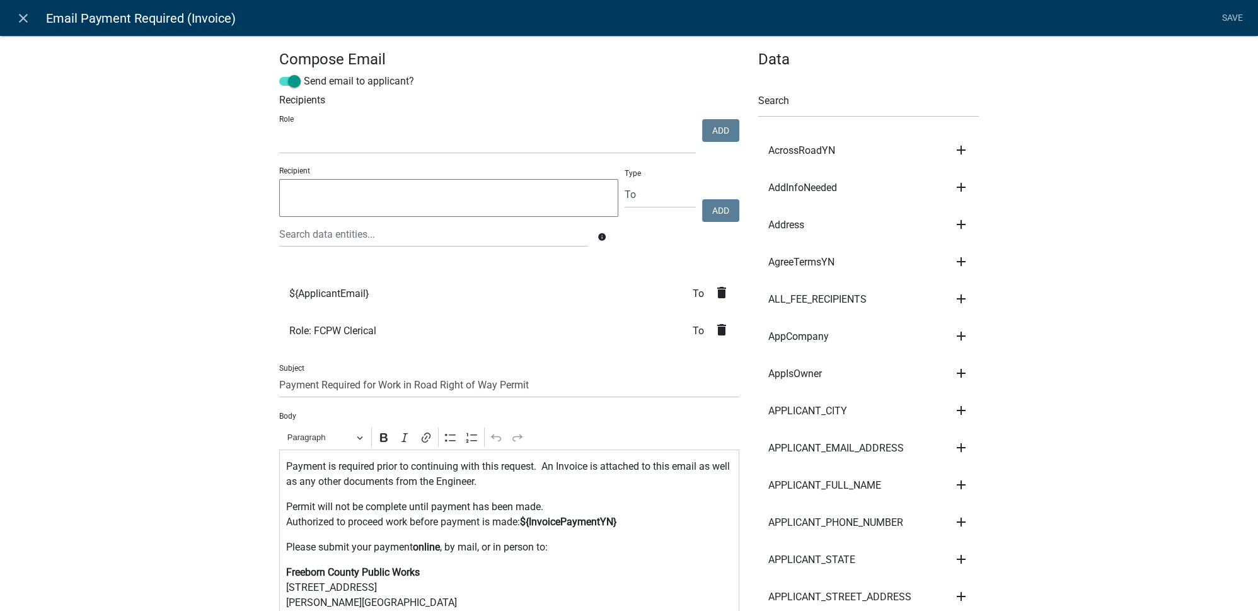
select select
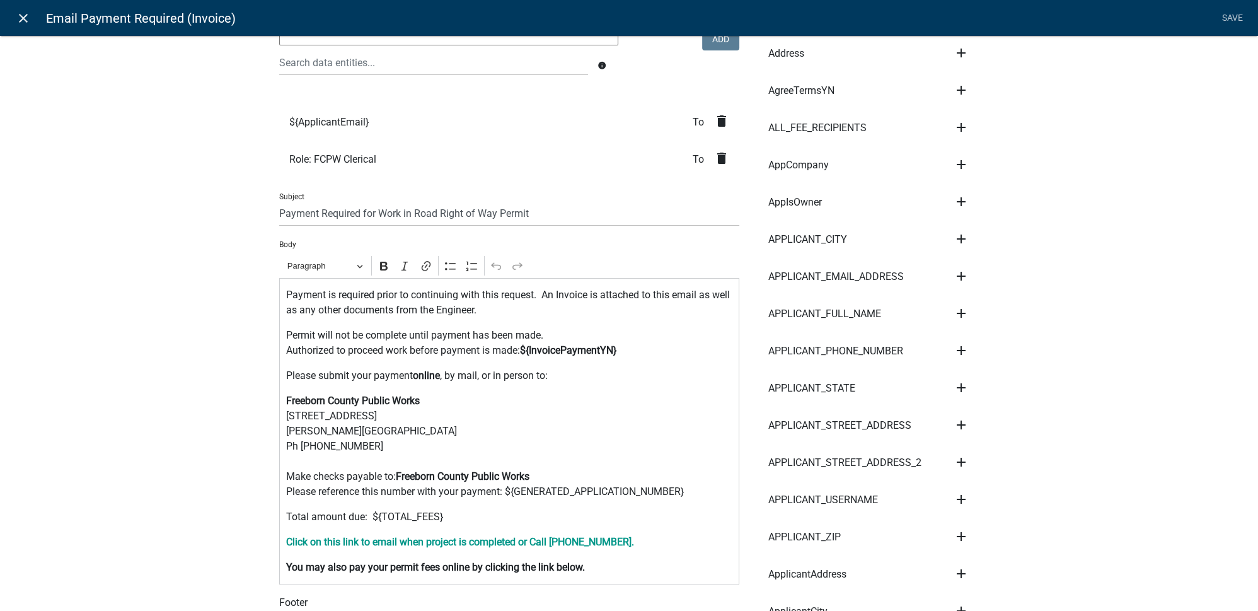
click at [31, 25] on link "close" at bounding box center [23, 18] width 26 height 26
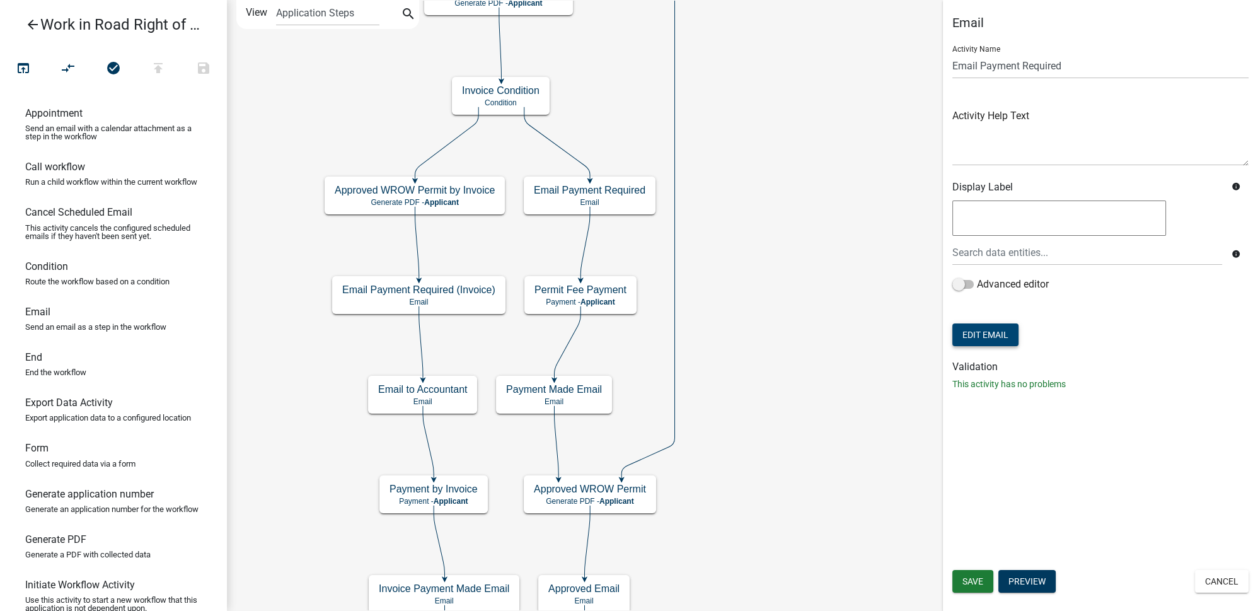
click at [989, 336] on button "Edit Email" at bounding box center [986, 334] width 66 height 23
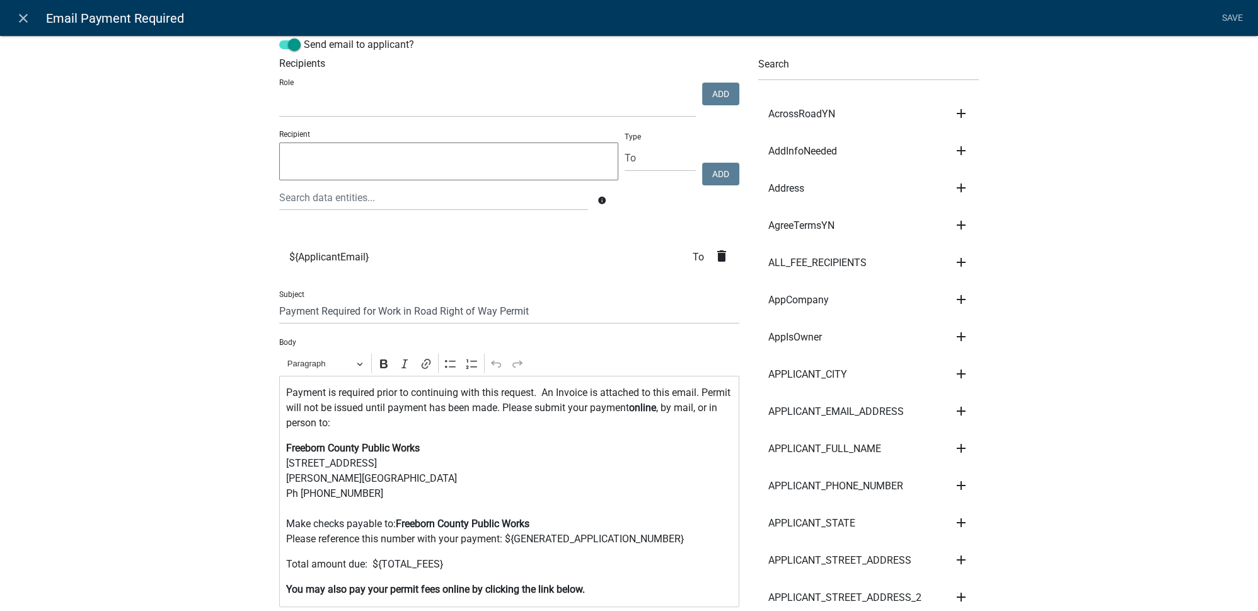
scroll to position [57, 0]
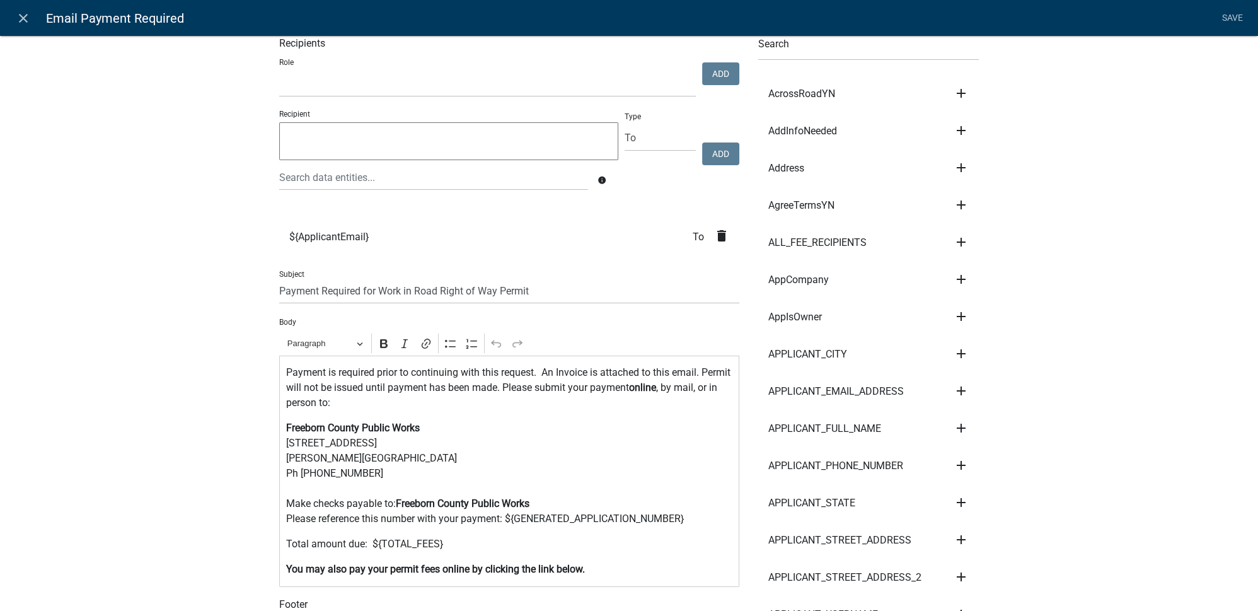
click at [24, 17] on icon "close" at bounding box center [23, 18] width 15 height 15
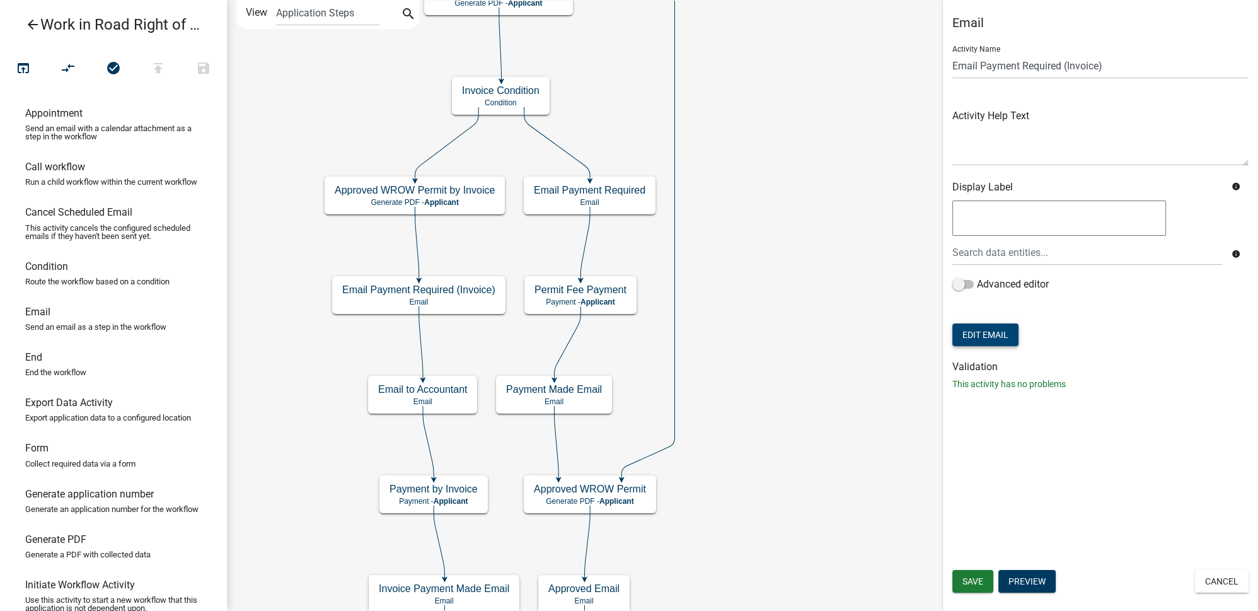
click at [984, 339] on button "Edit Email" at bounding box center [986, 334] width 66 height 23
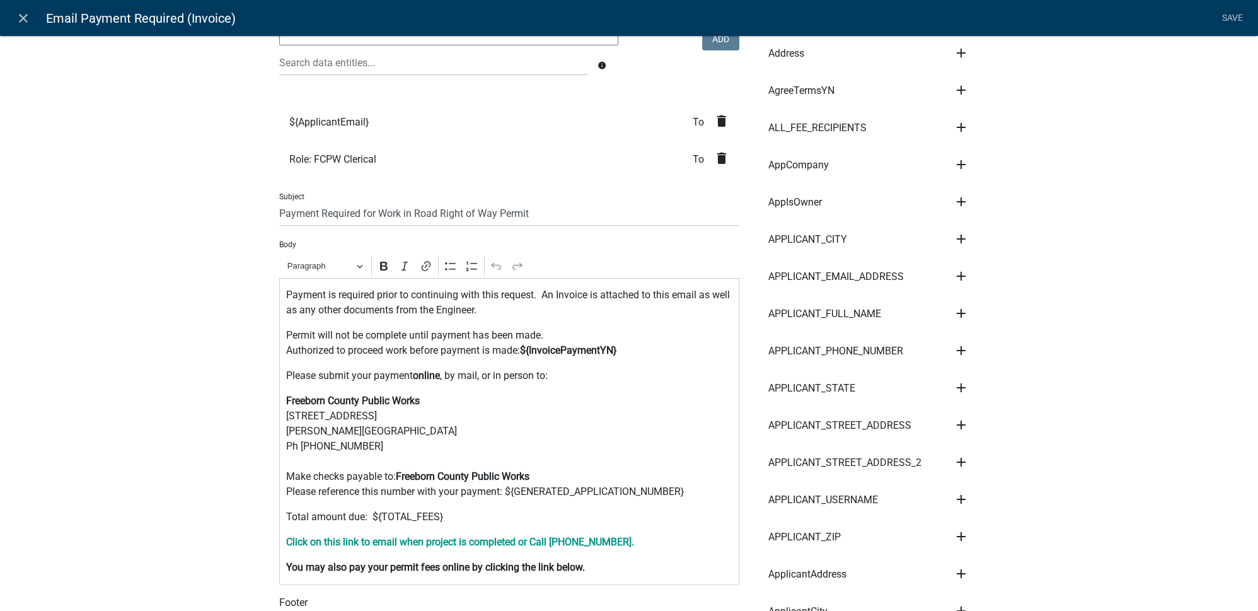
scroll to position [286, 0]
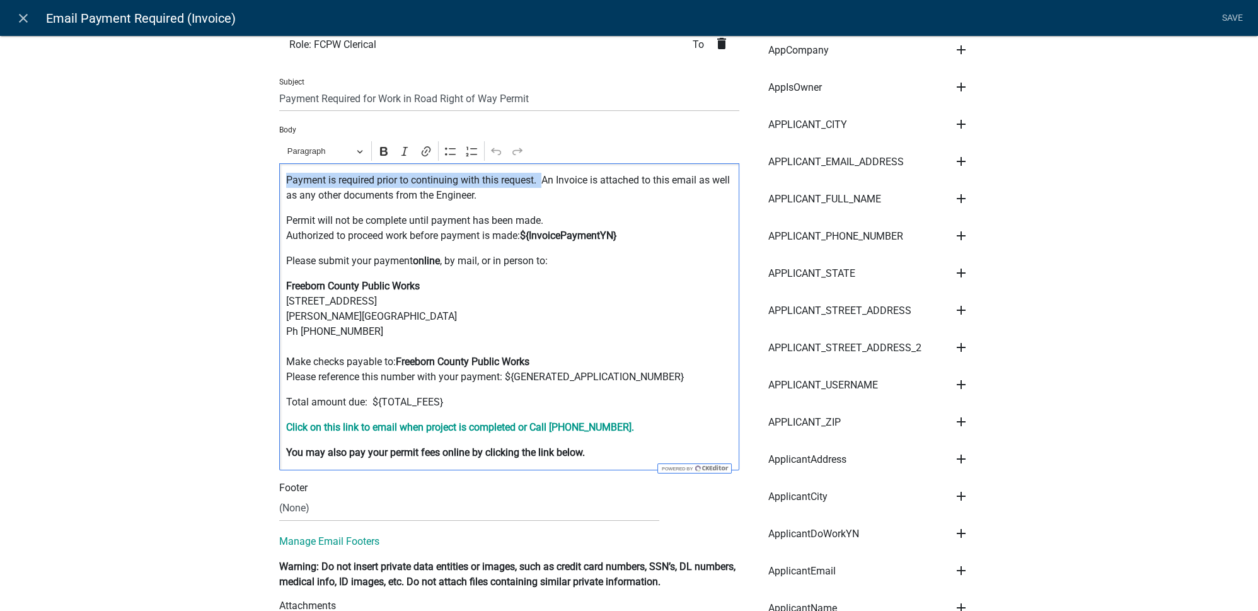
drag, startPoint x: 539, startPoint y: 180, endPoint x: 260, endPoint y: 185, distance: 279.4
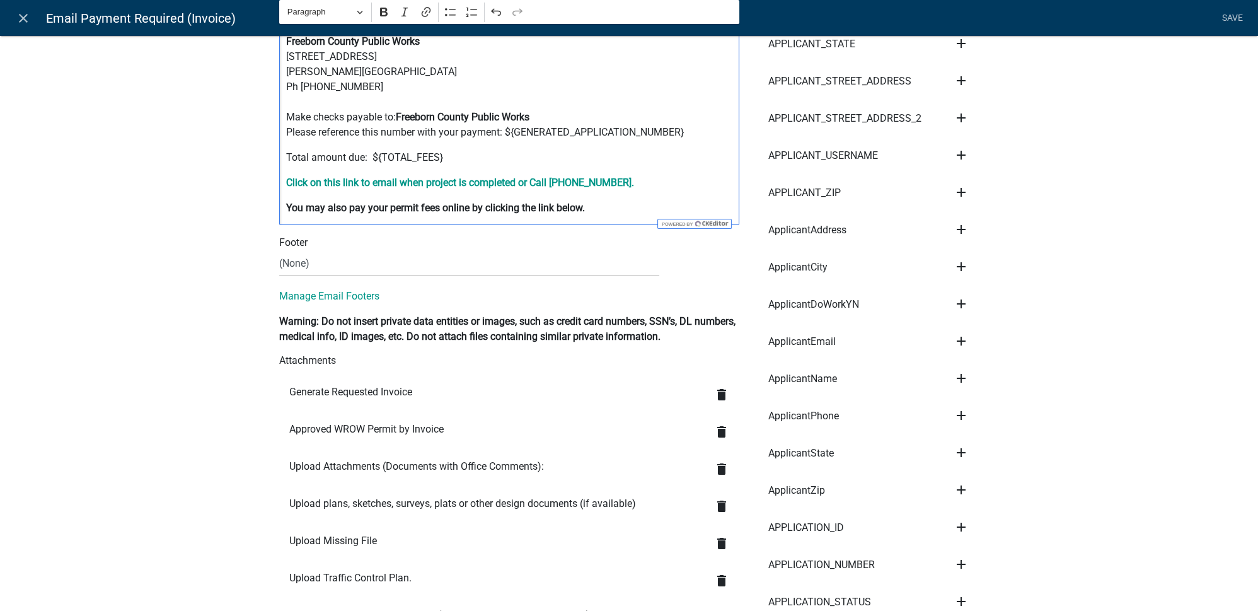
scroll to position [573, 0]
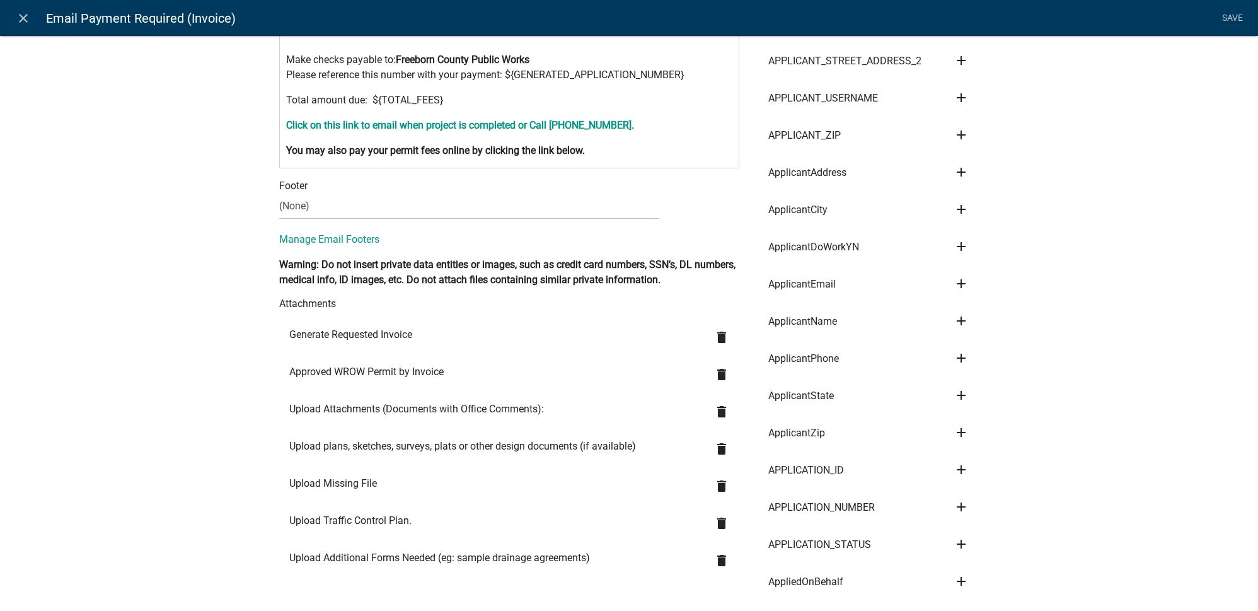
drag, startPoint x: 285, startPoint y: 367, endPoint x: 442, endPoint y: 371, distance: 157.0
click at [442, 371] on li "Approved WROW Permit by Invoice delete" at bounding box center [509, 375] width 460 height 37
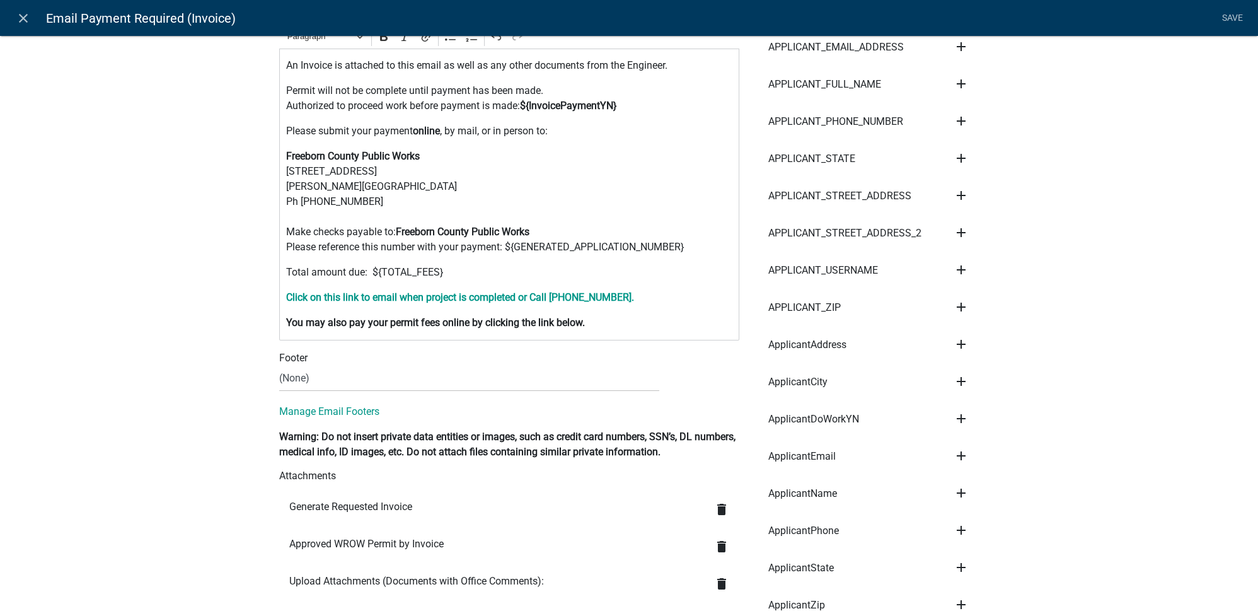
scroll to position [229, 0]
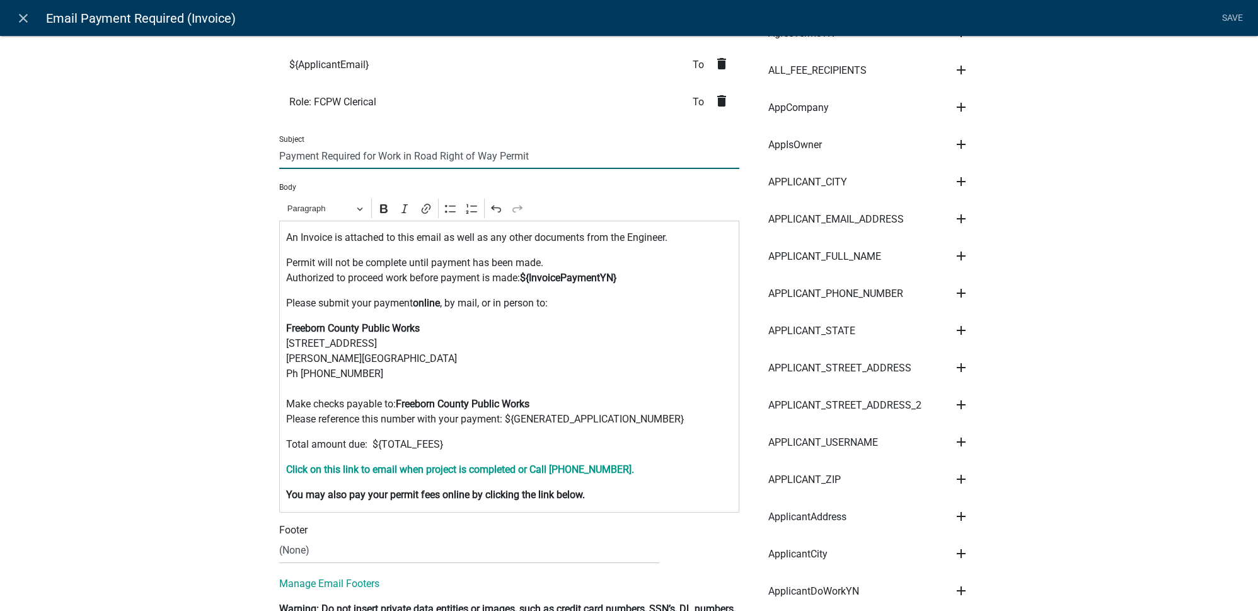
click at [548, 156] on input "Payment Required for Work in Road Right of Way Permit" at bounding box center [509, 156] width 460 height 26
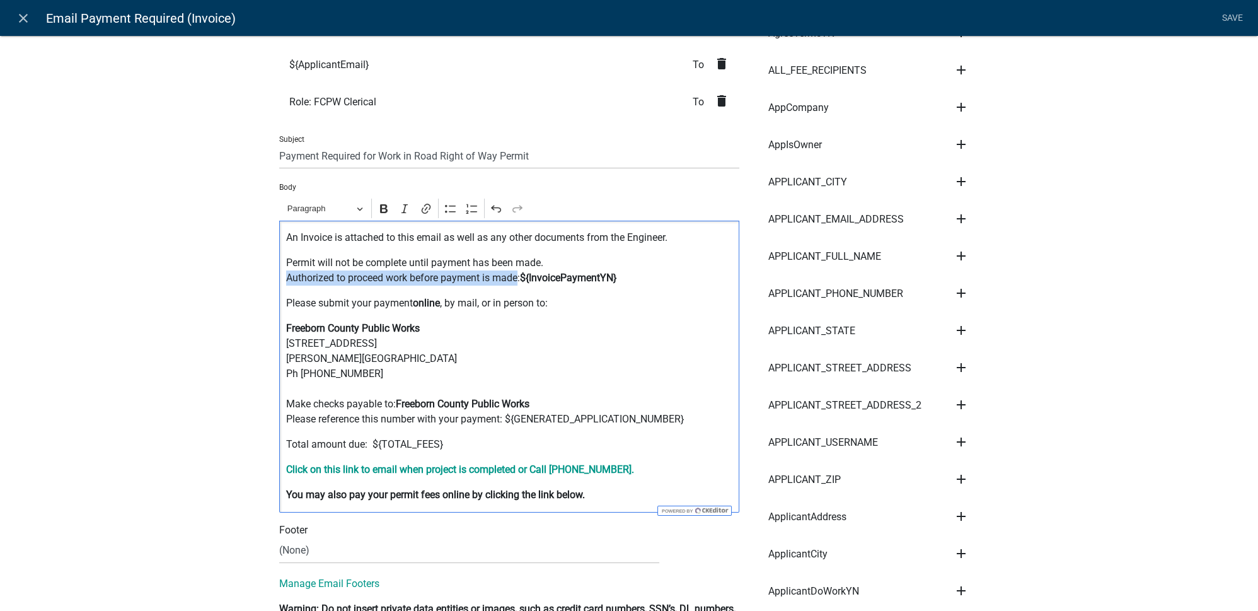
drag, startPoint x: 281, startPoint y: 279, endPoint x: 516, endPoint y: 277, distance: 234.6
click at [516, 277] on div "An Invoice is attached to this email as well as any other documents from the En…" at bounding box center [509, 367] width 460 height 292
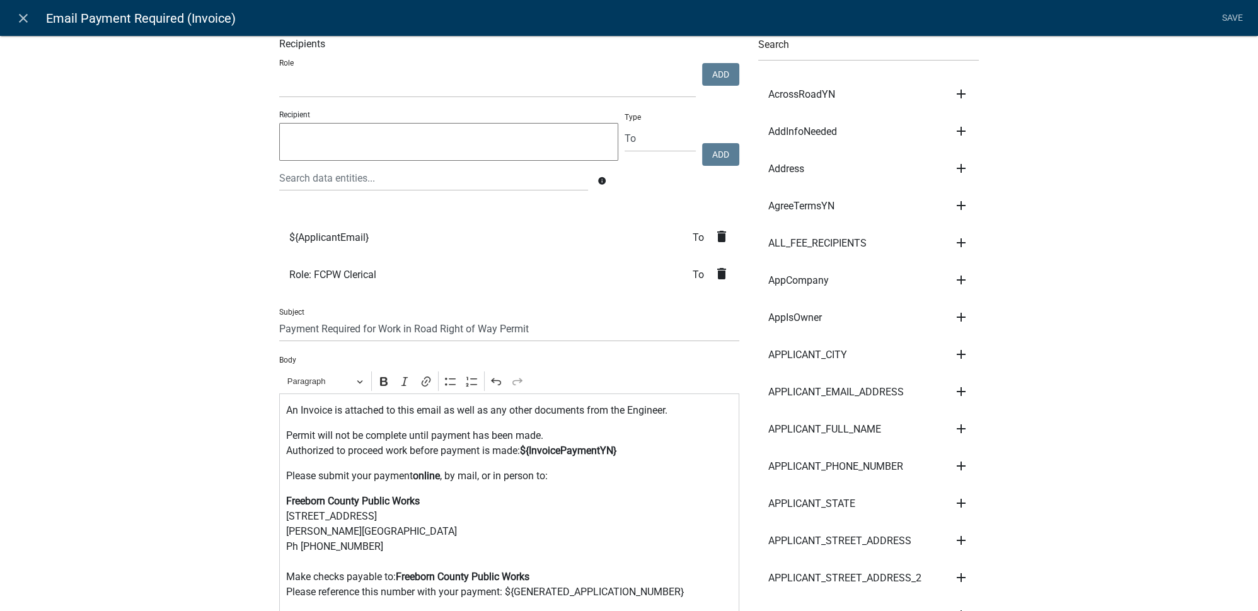
scroll to position [0, 0]
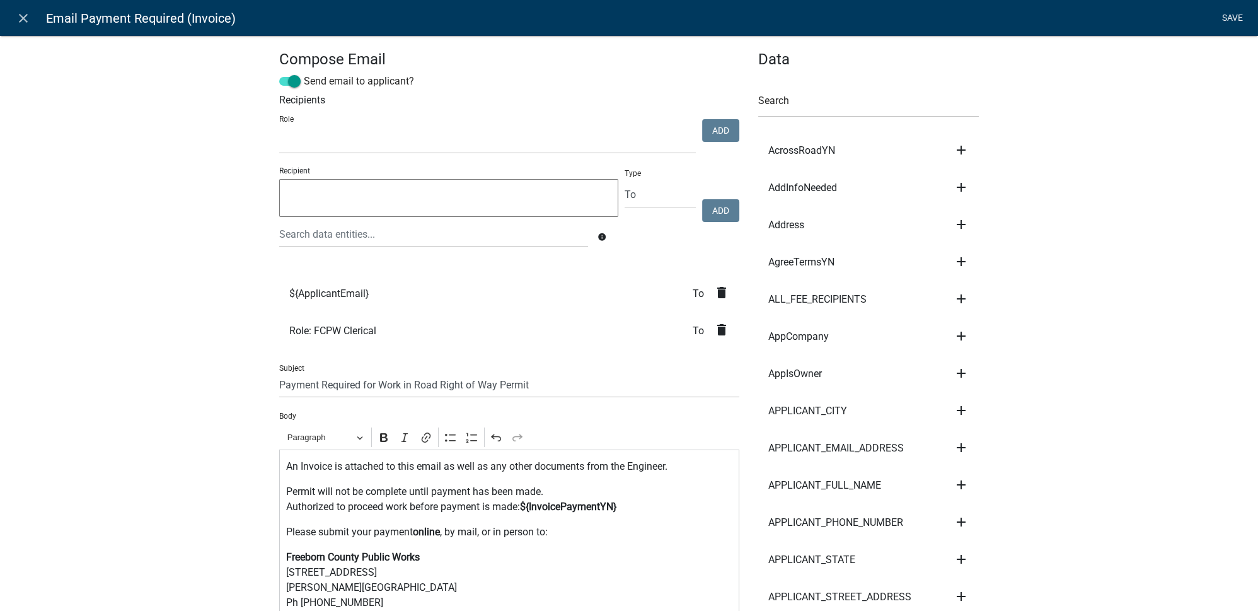
click at [1234, 20] on link "Save" at bounding box center [1233, 18] width 32 height 24
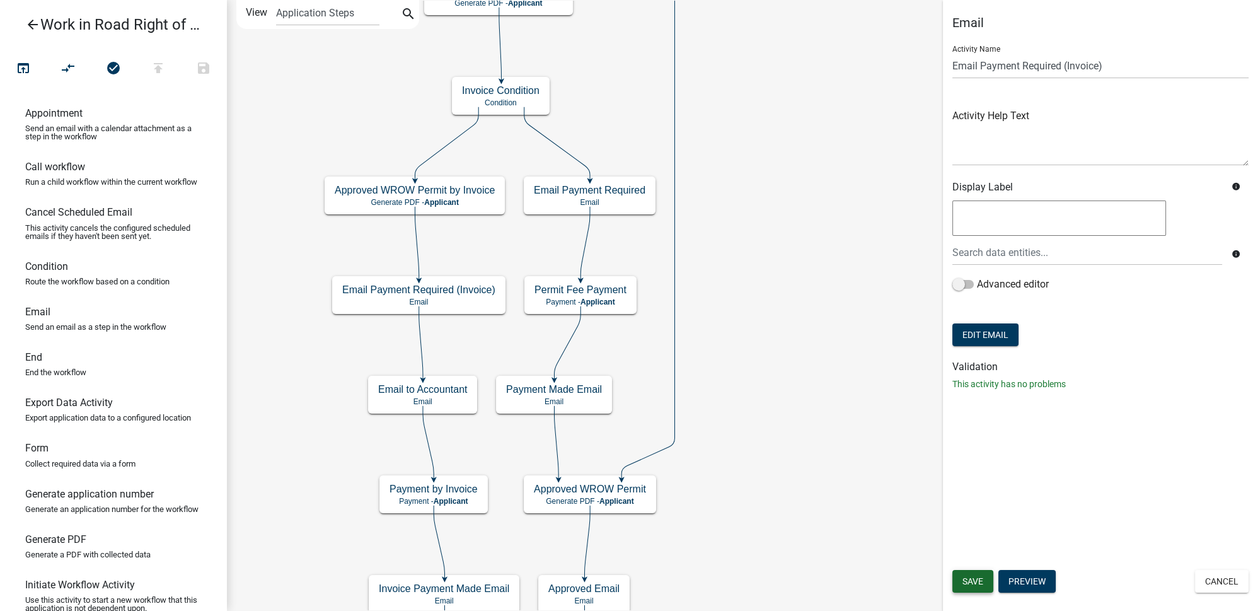
click at [976, 578] on span "Save" at bounding box center [973, 581] width 21 height 10
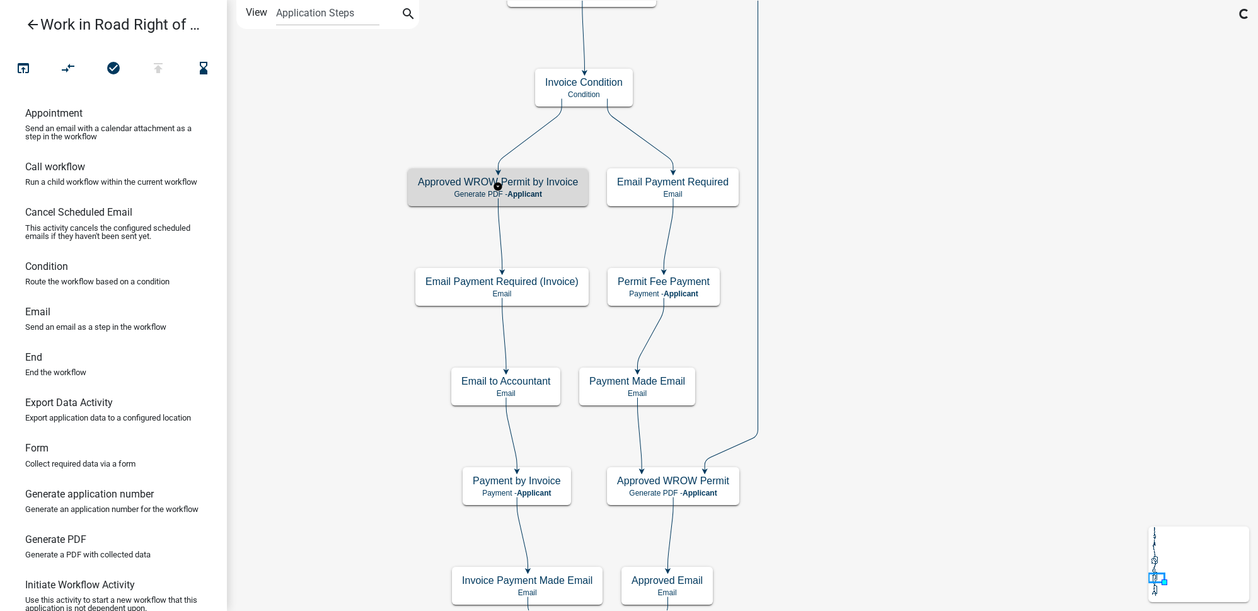
click at [547, 184] on h5 "Approved WROW Permit by Invoice" at bounding box center [498, 182] width 160 height 12
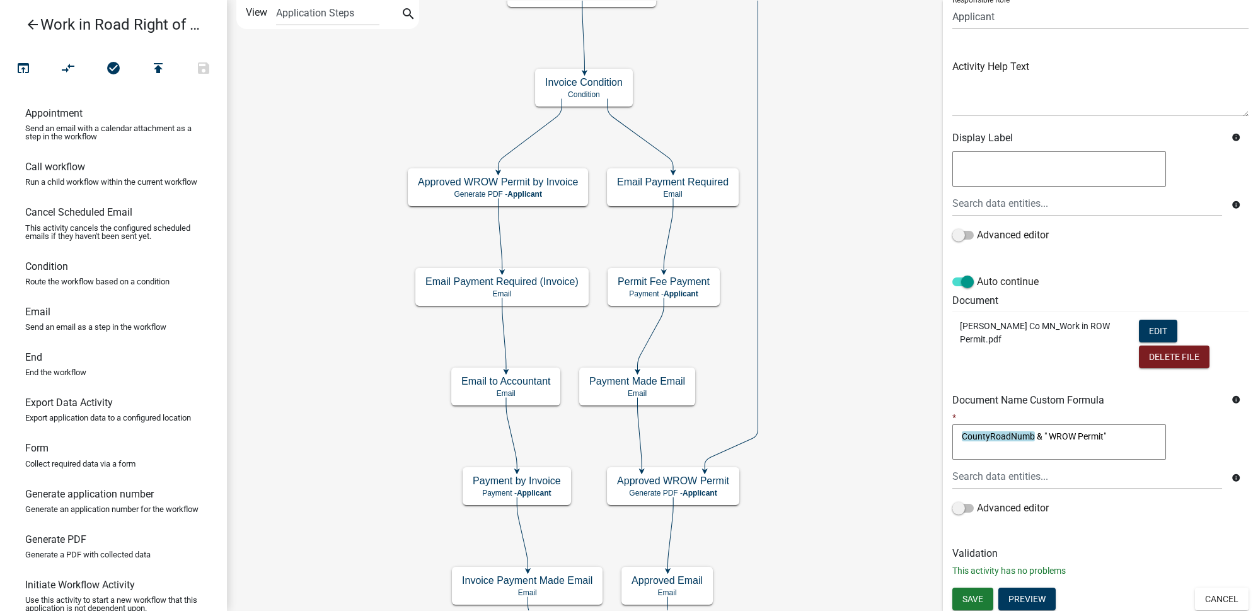
scroll to position [103, 0]
click at [1148, 330] on button "Edit" at bounding box center [1158, 330] width 38 height 23
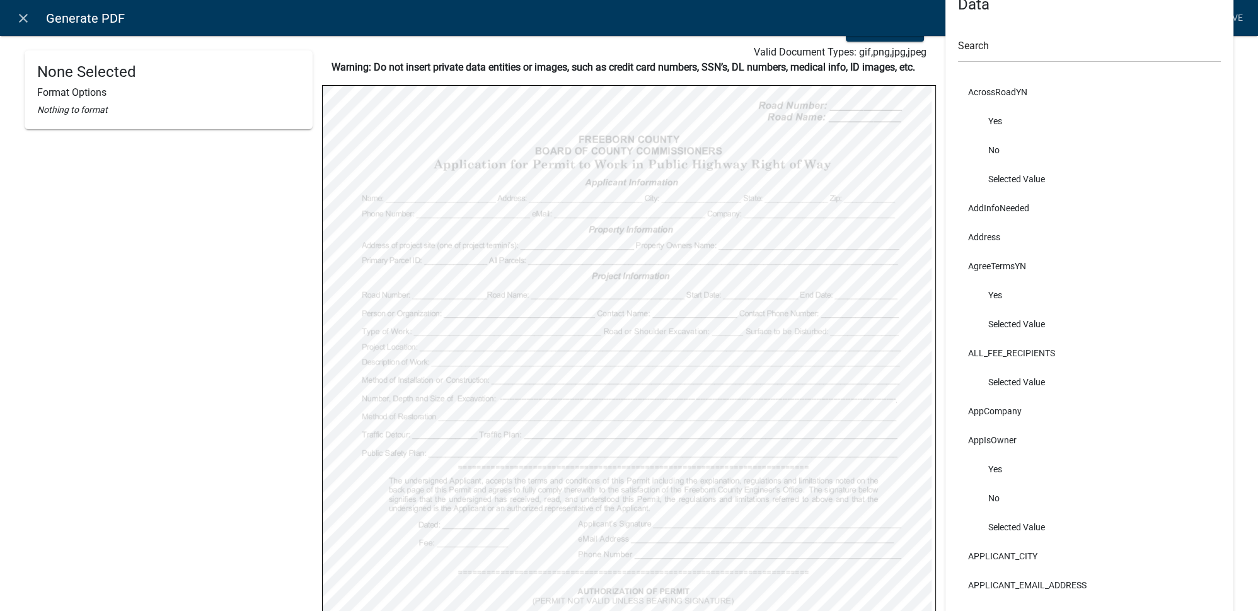
scroll to position [57, 0]
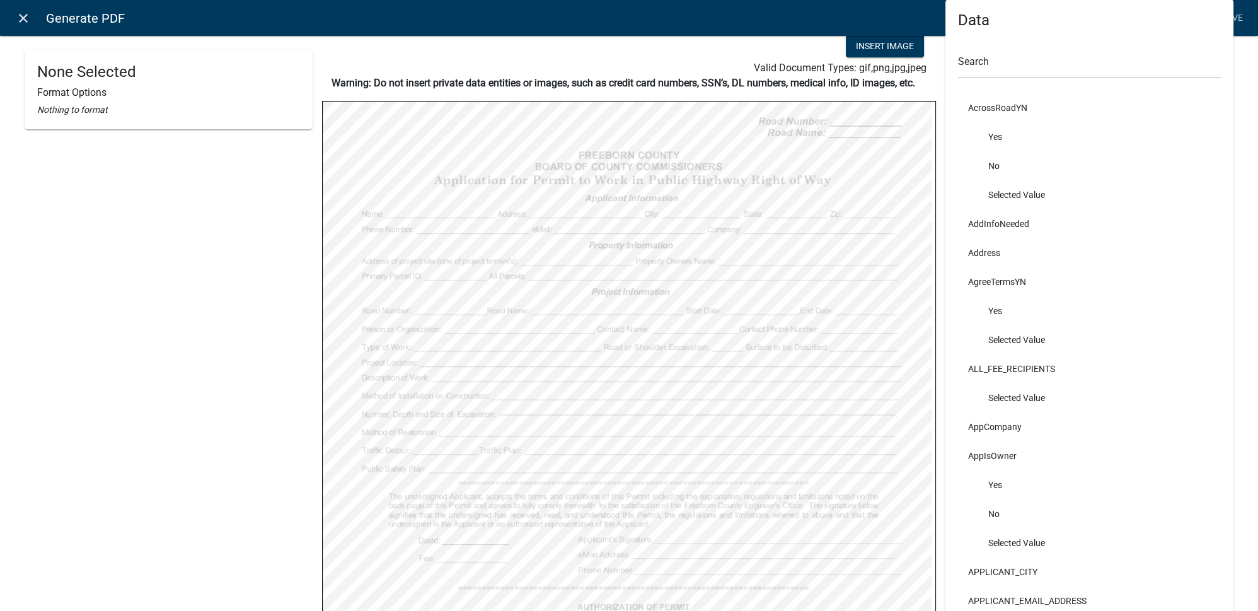
click at [24, 18] on icon "close" at bounding box center [23, 18] width 15 height 15
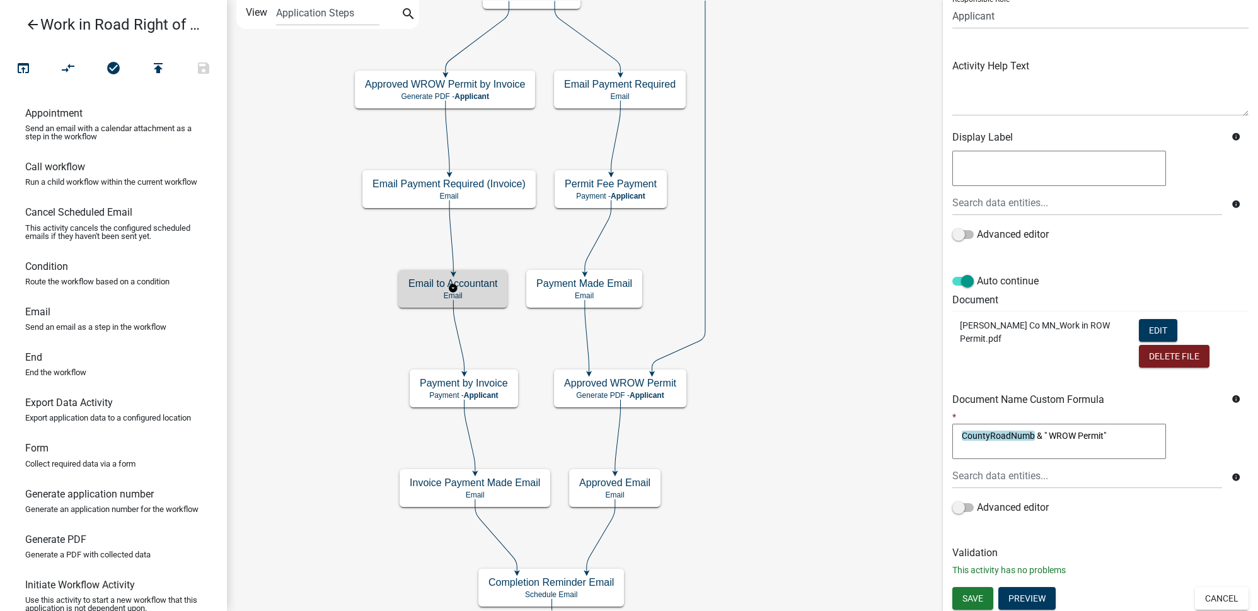
scroll to position [0, 0]
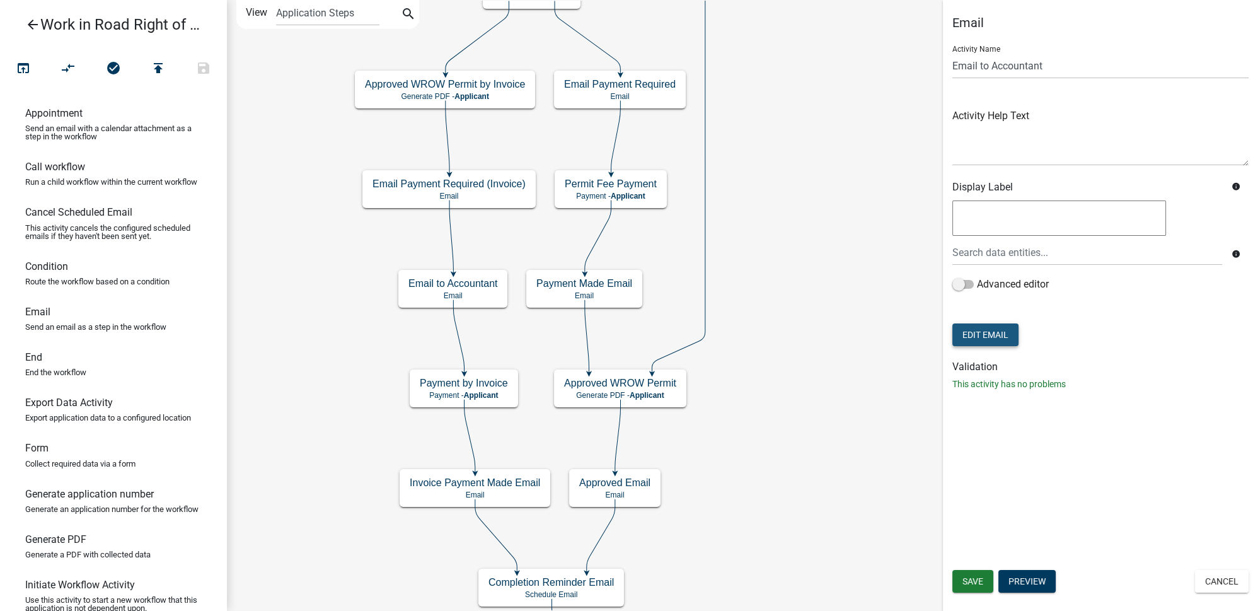
click at [1006, 339] on button "Edit Email" at bounding box center [986, 334] width 66 height 23
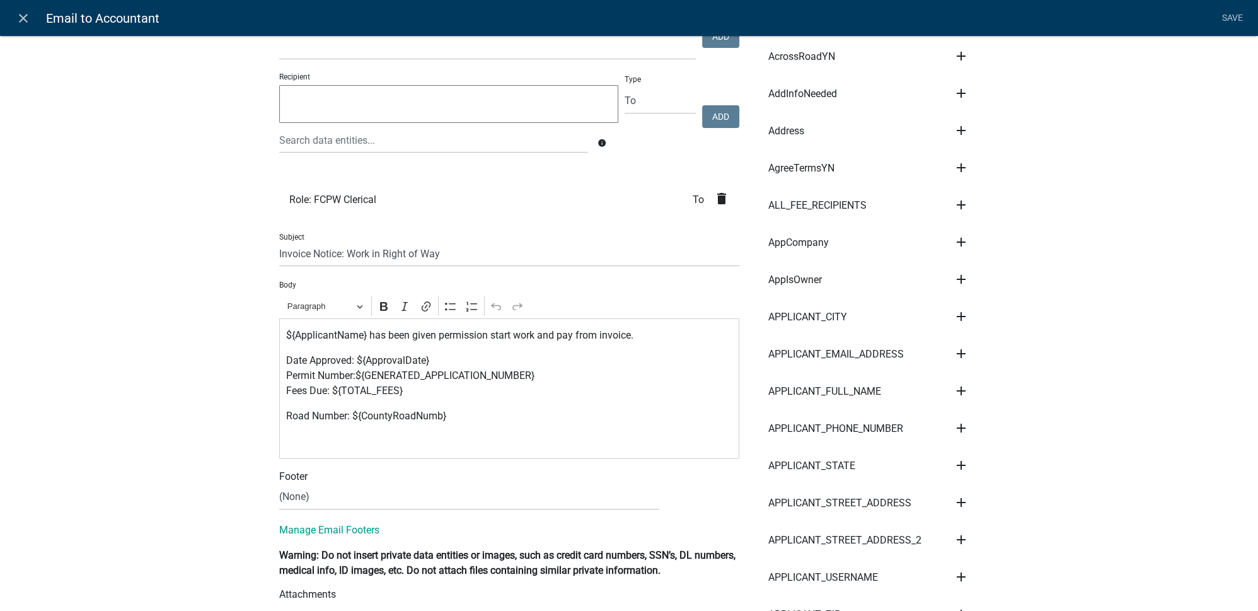
scroll to position [114, 0]
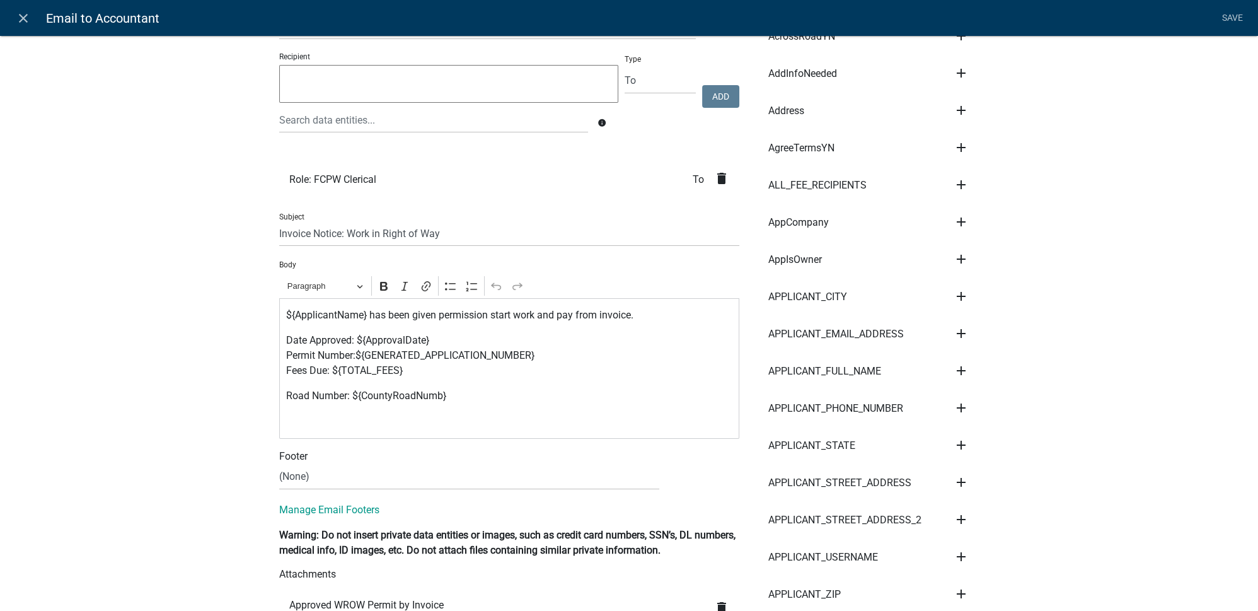
click at [488, 318] on p "${ApplicantName} has been given permission start work and pay from invoice." at bounding box center [509, 315] width 447 height 15
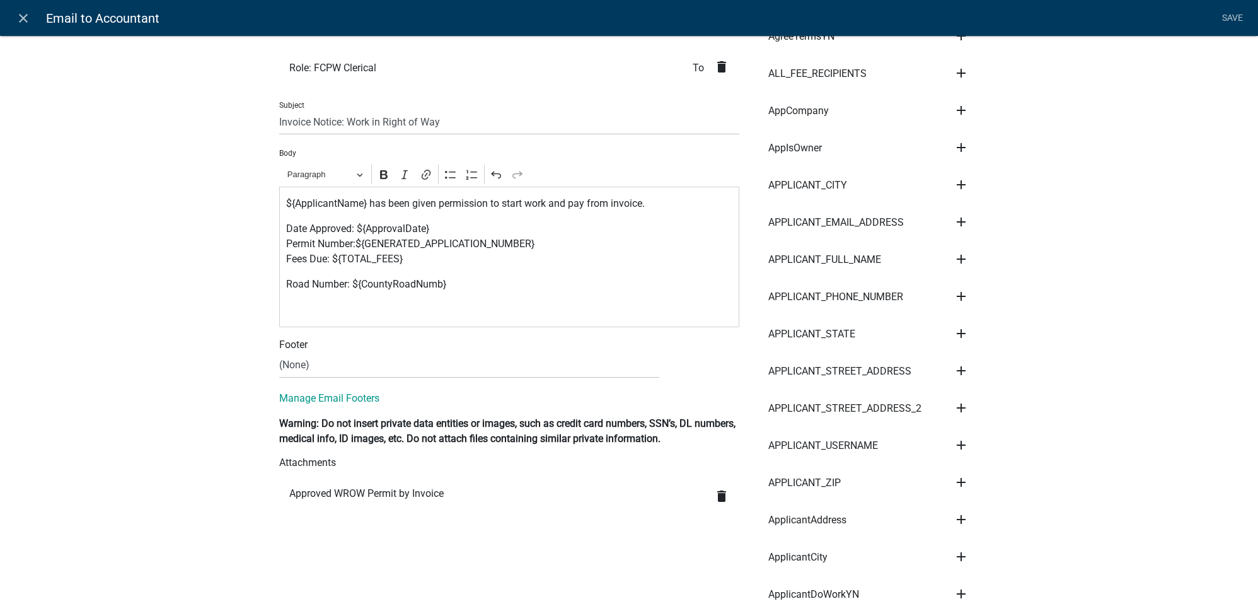
scroll to position [286, 0]
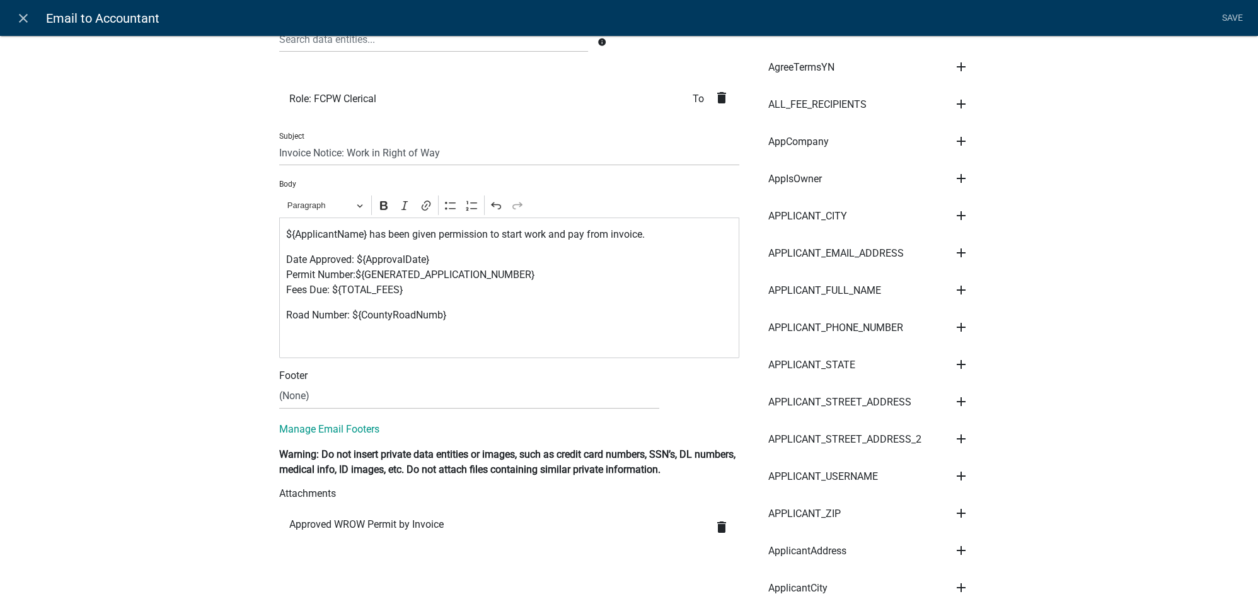
scroll to position [171, 0]
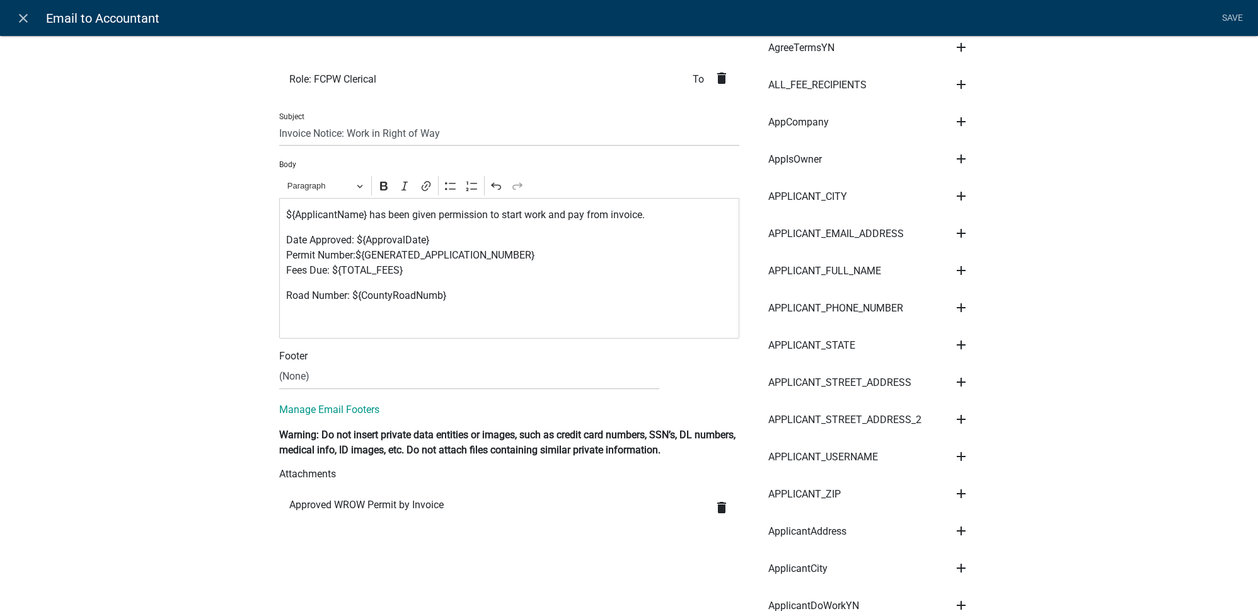
scroll to position [229, 0]
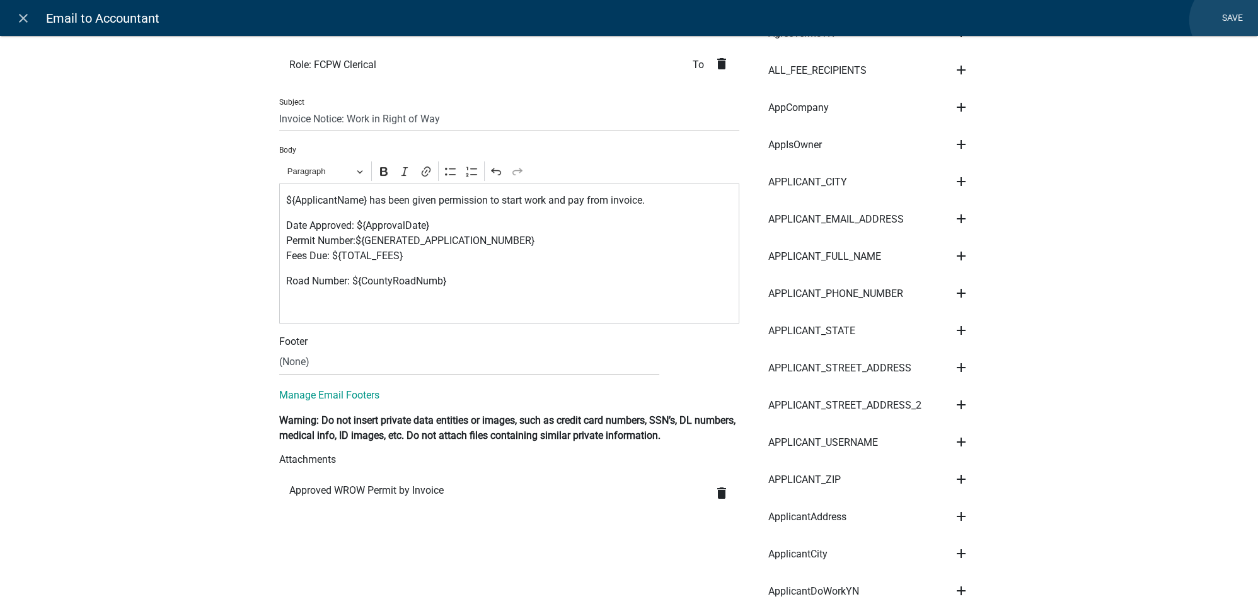
click at [1229, 20] on link "Save" at bounding box center [1233, 18] width 32 height 24
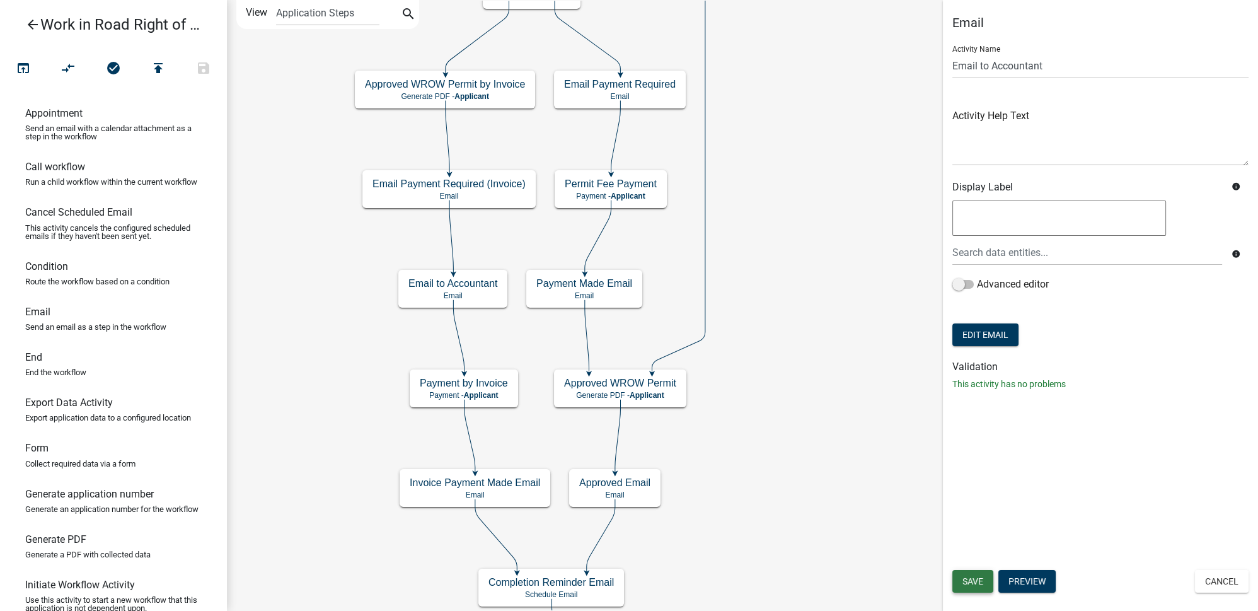
click at [970, 580] on span "Save" at bounding box center [973, 581] width 21 height 10
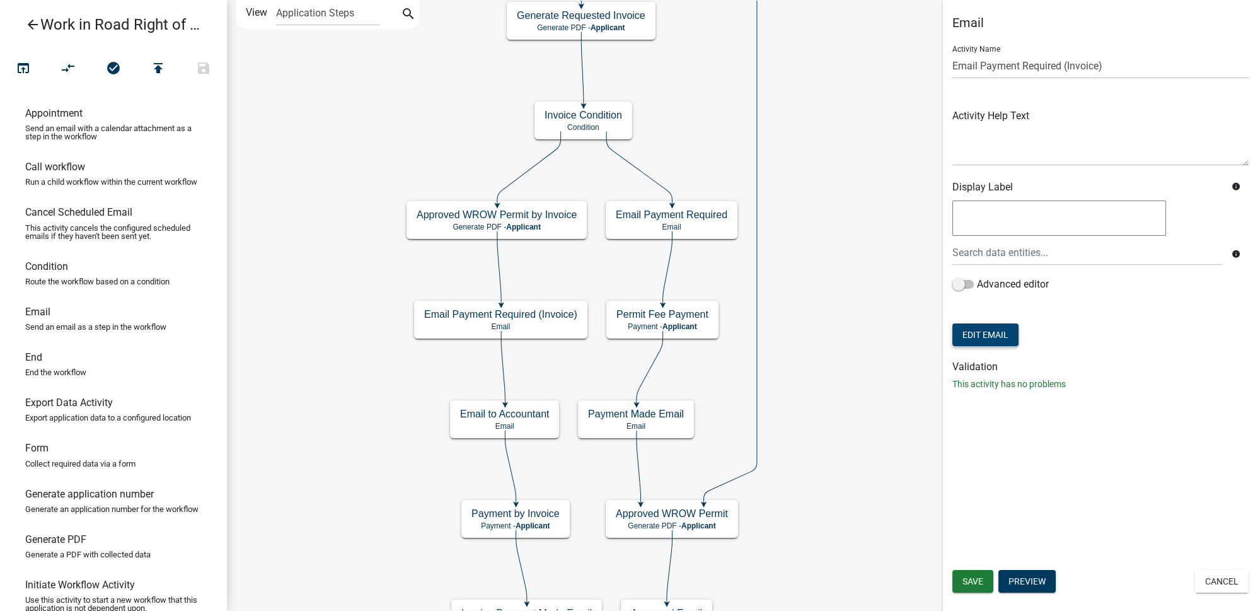
click at [991, 336] on button "Edit Email" at bounding box center [986, 334] width 66 height 23
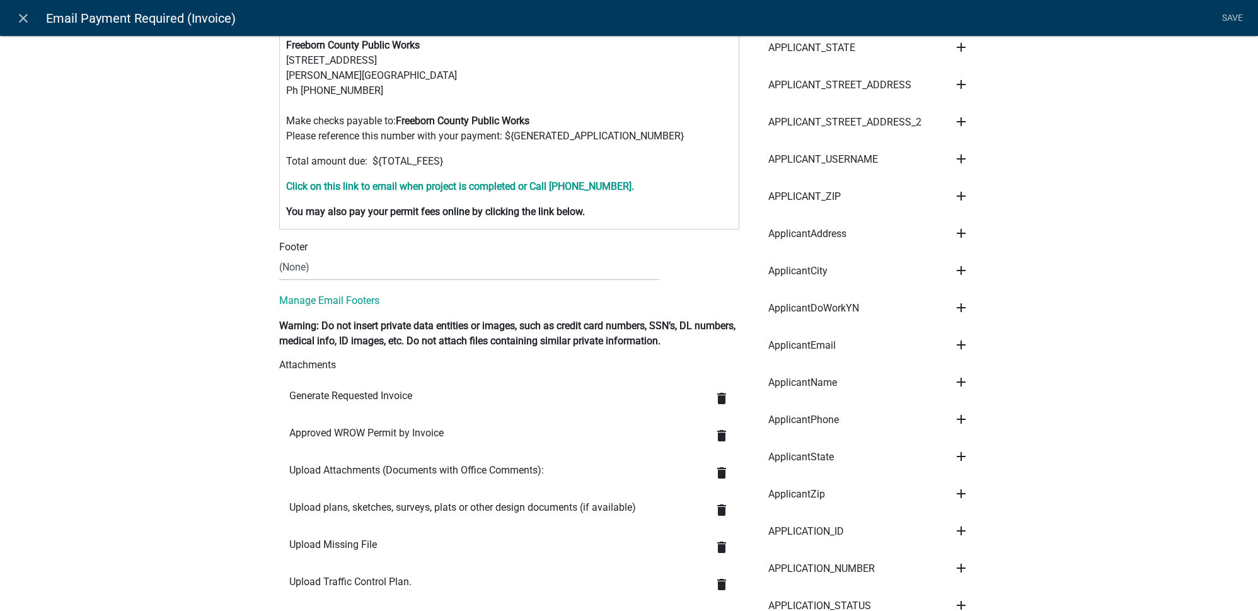
scroll to position [573, 0]
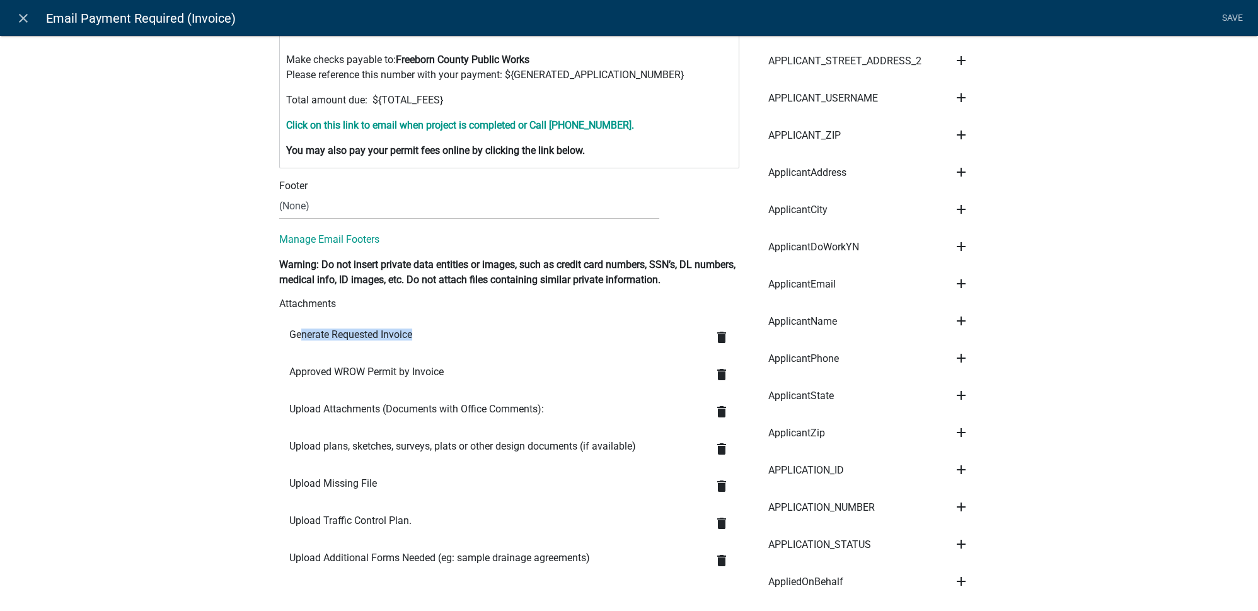
drag, startPoint x: 289, startPoint y: 330, endPoint x: 402, endPoint y: 335, distance: 113.0
click at [402, 335] on li "Generate Requested Invoice delete" at bounding box center [509, 338] width 460 height 37
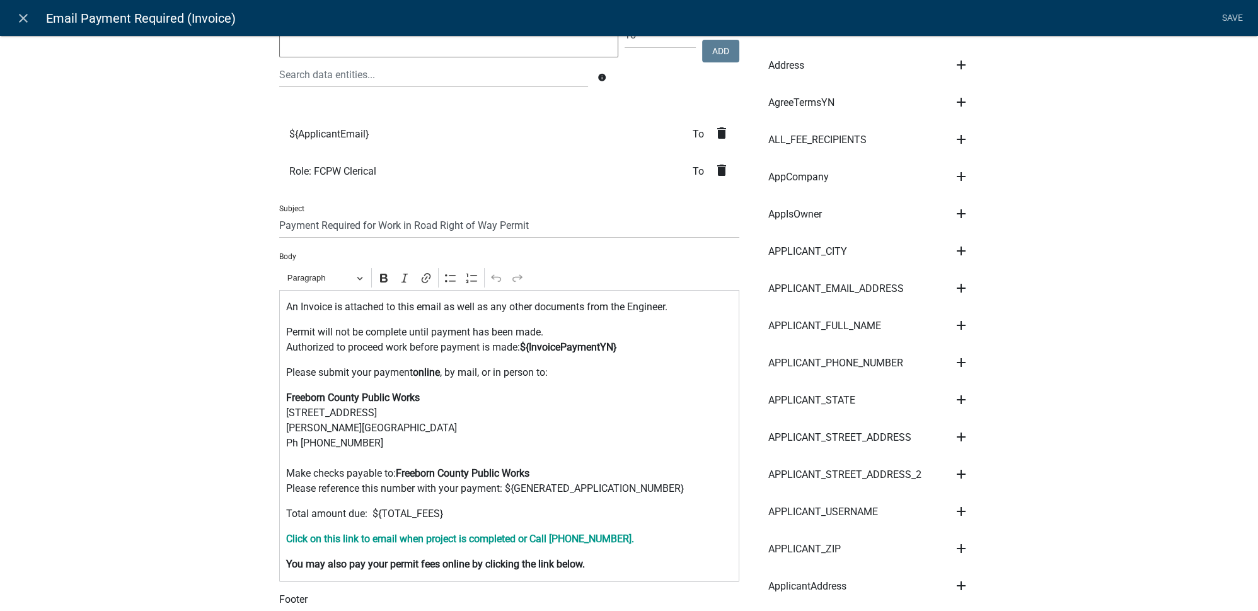
scroll to position [114, 0]
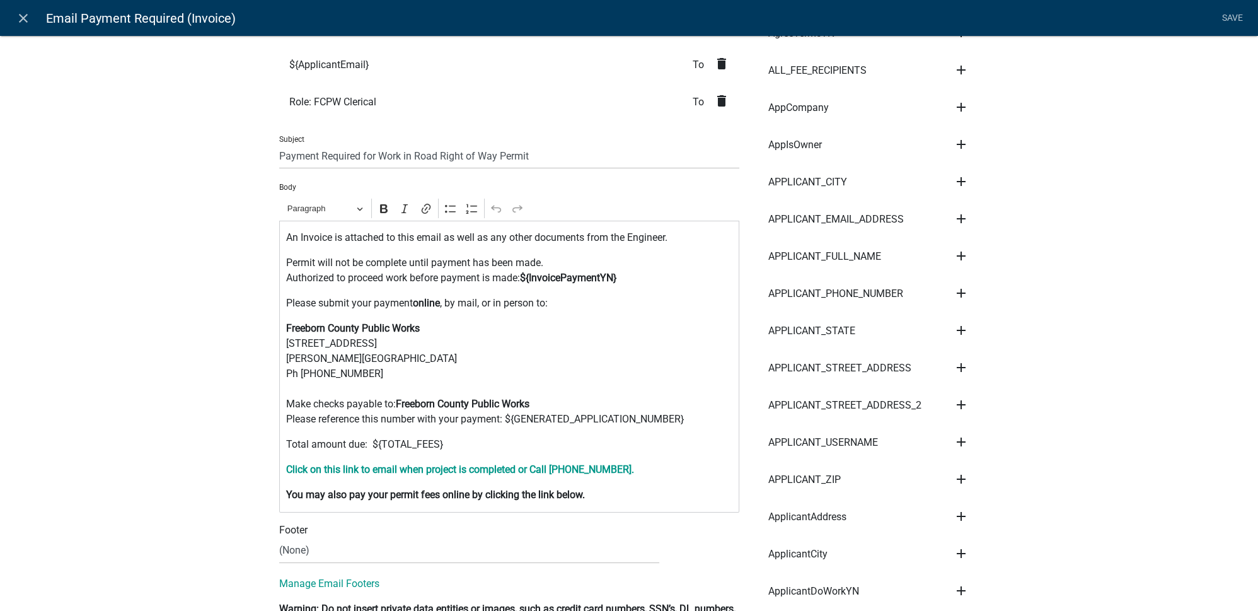
scroll to position [286, 0]
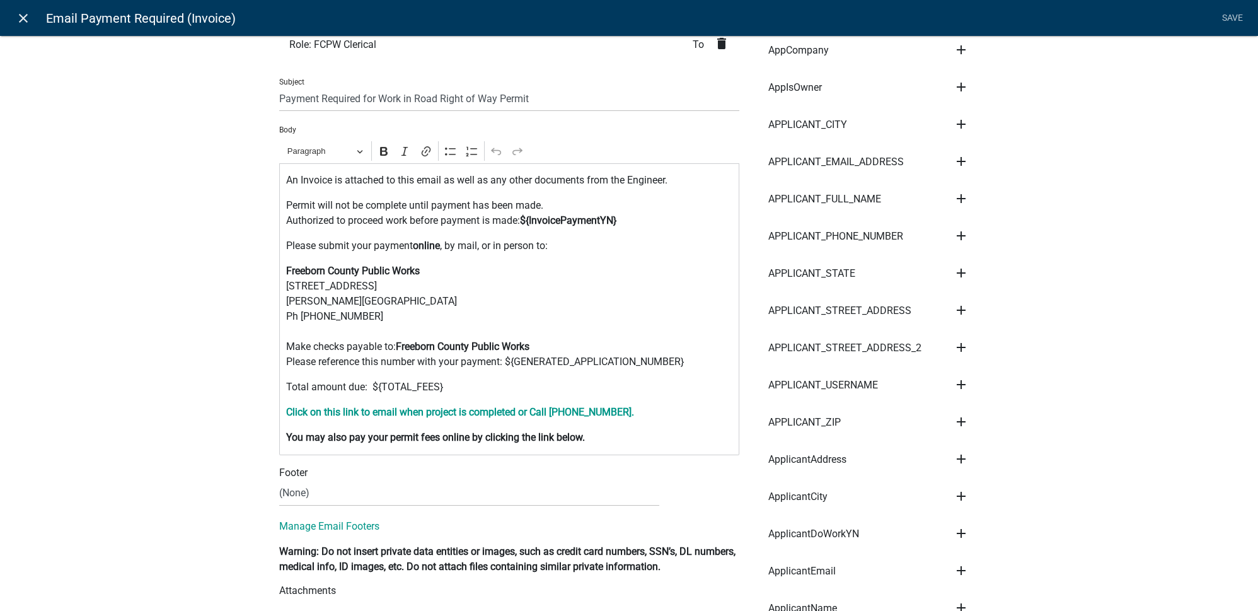
click at [23, 19] on icon "close" at bounding box center [23, 18] width 15 height 15
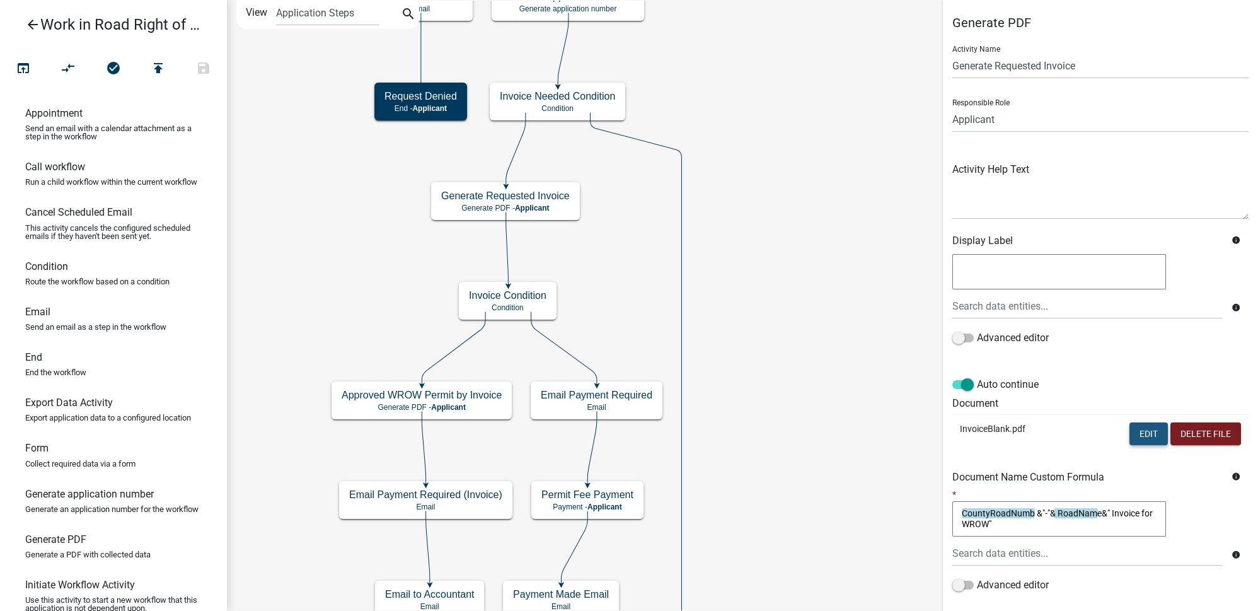
click at [1141, 429] on button "Edit" at bounding box center [1149, 433] width 38 height 23
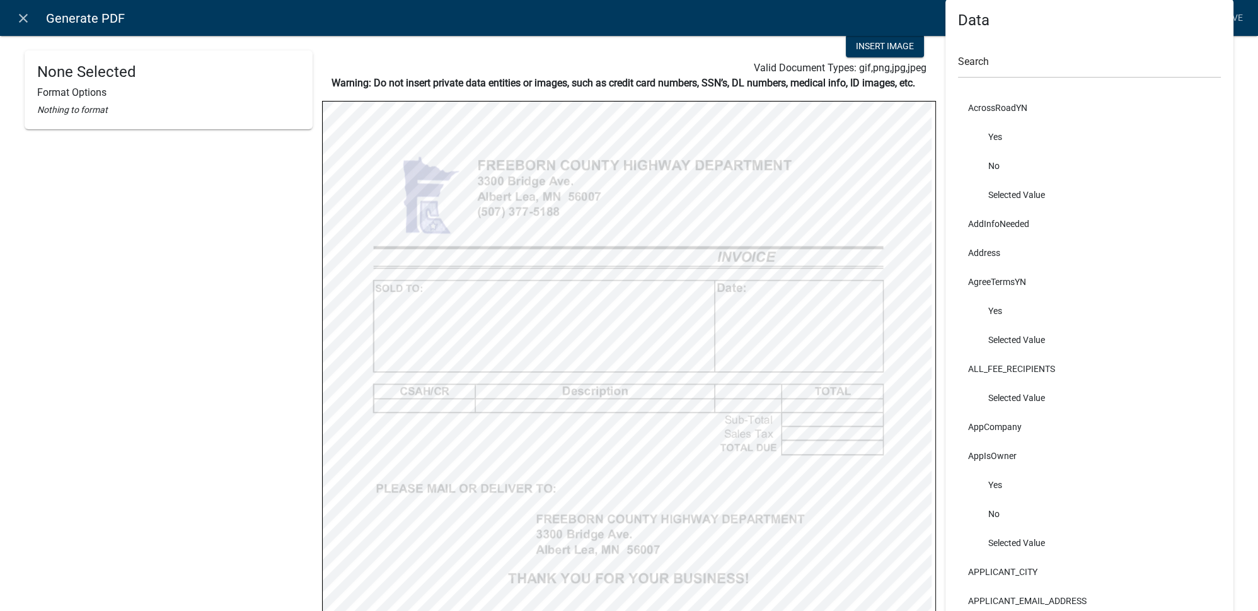
scroll to position [114, 0]
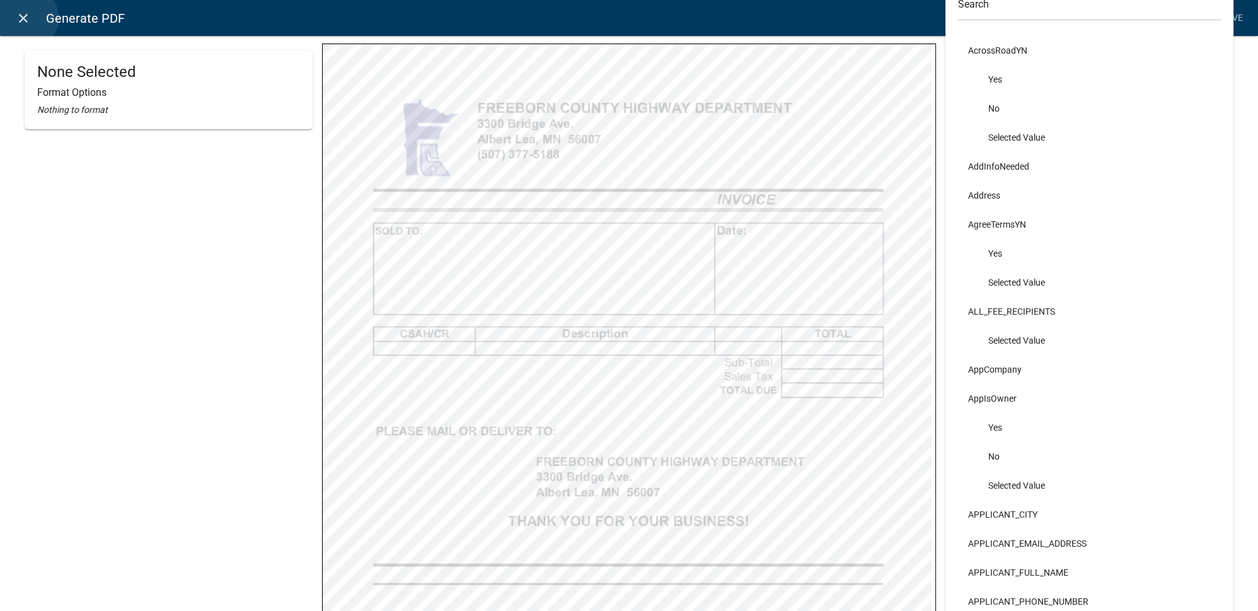
click at [26, 18] on icon "close" at bounding box center [23, 18] width 15 height 15
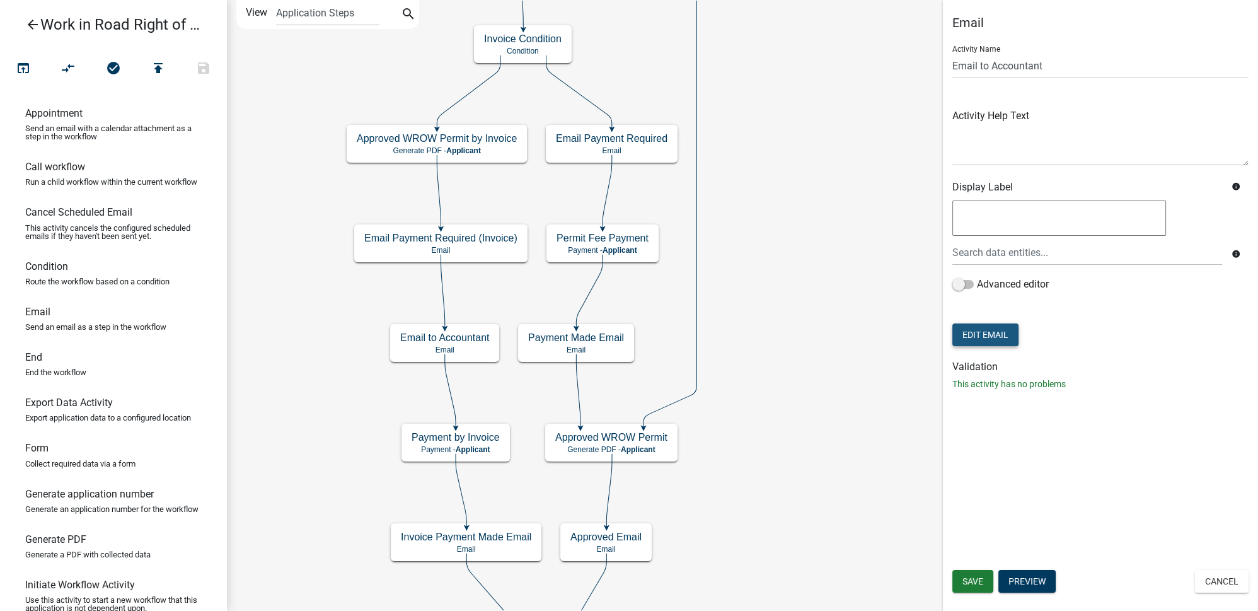
click at [1001, 333] on button "Edit Email" at bounding box center [986, 334] width 66 height 23
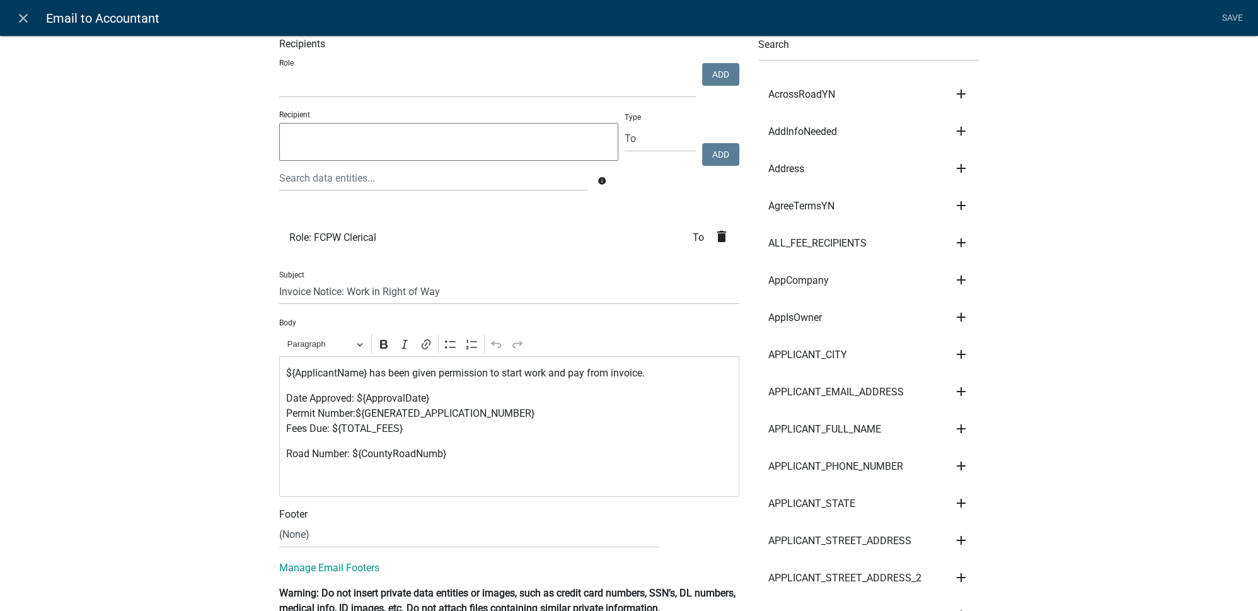
scroll to position [0, 0]
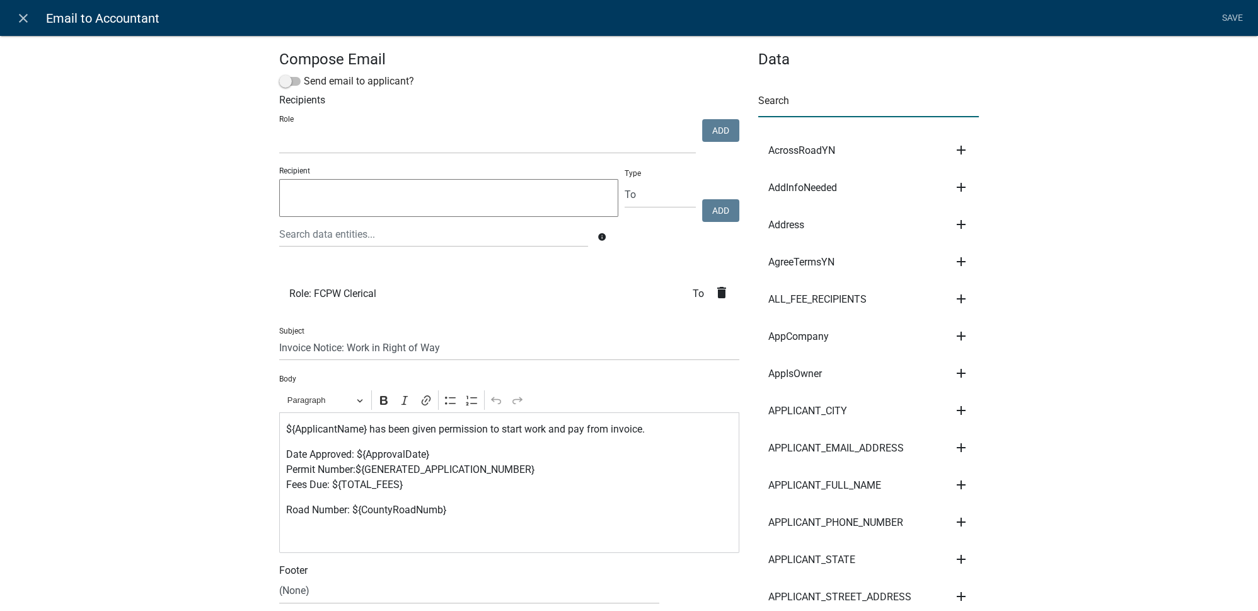
click at [791, 104] on input "text" at bounding box center [868, 104] width 221 height 26
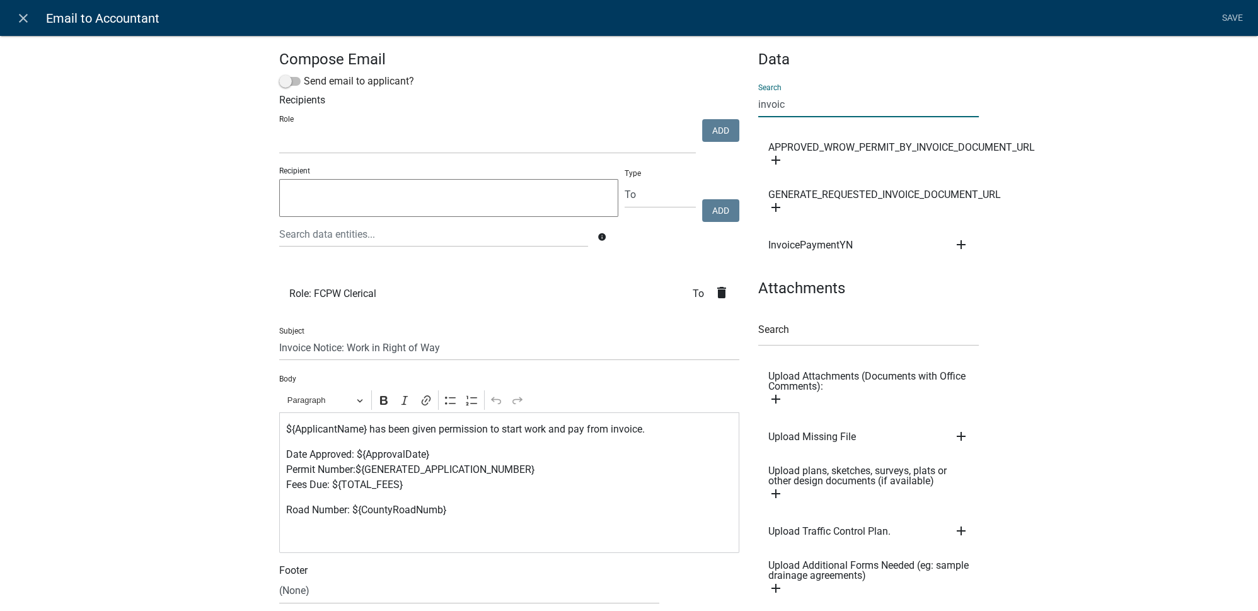
type input "invoice"
drag, startPoint x: 801, startPoint y: 105, endPoint x: 753, endPoint y: 100, distance: 48.2
click at [753, 100] on div "Data Search invoice APPROVED_WROW_PERMIT_BY_INVOICE_DOCUMENT_URL add Subject Bo…" at bounding box center [869, 403] width 240 height 706
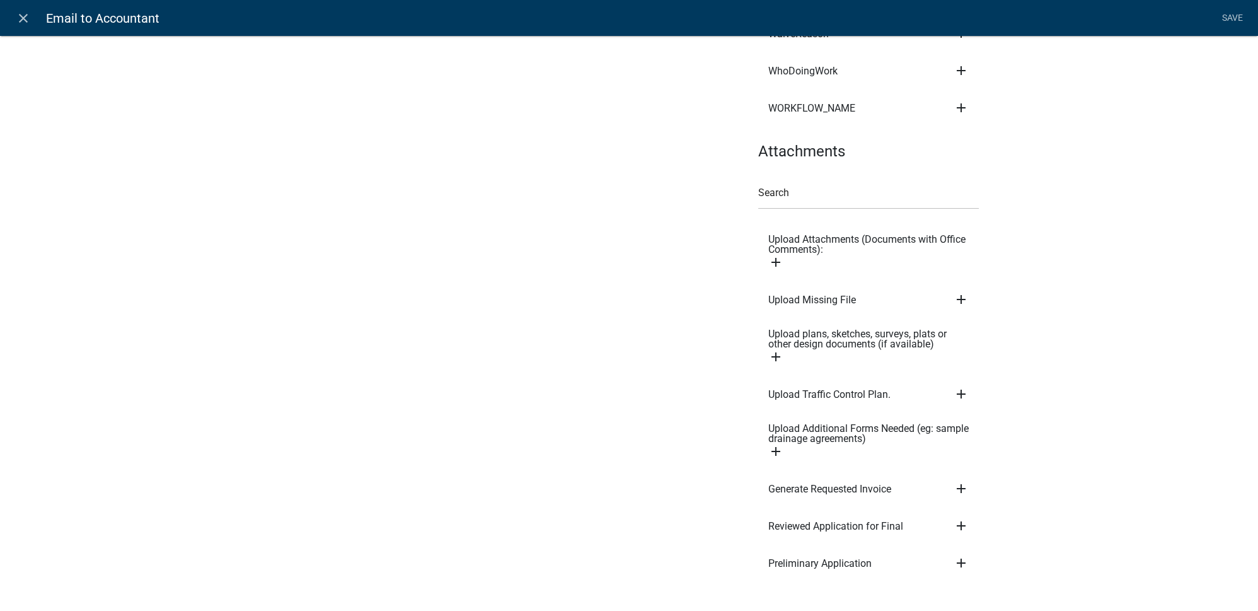
scroll to position [6679, 0]
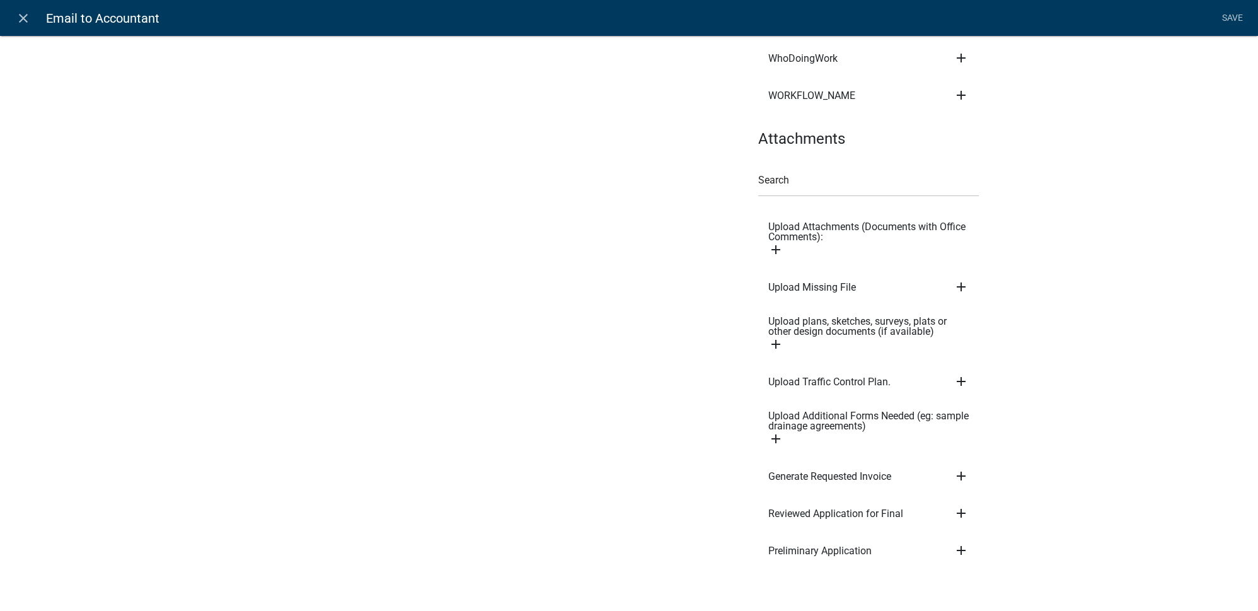
click at [956, 468] on icon "add" at bounding box center [961, 475] width 15 height 15
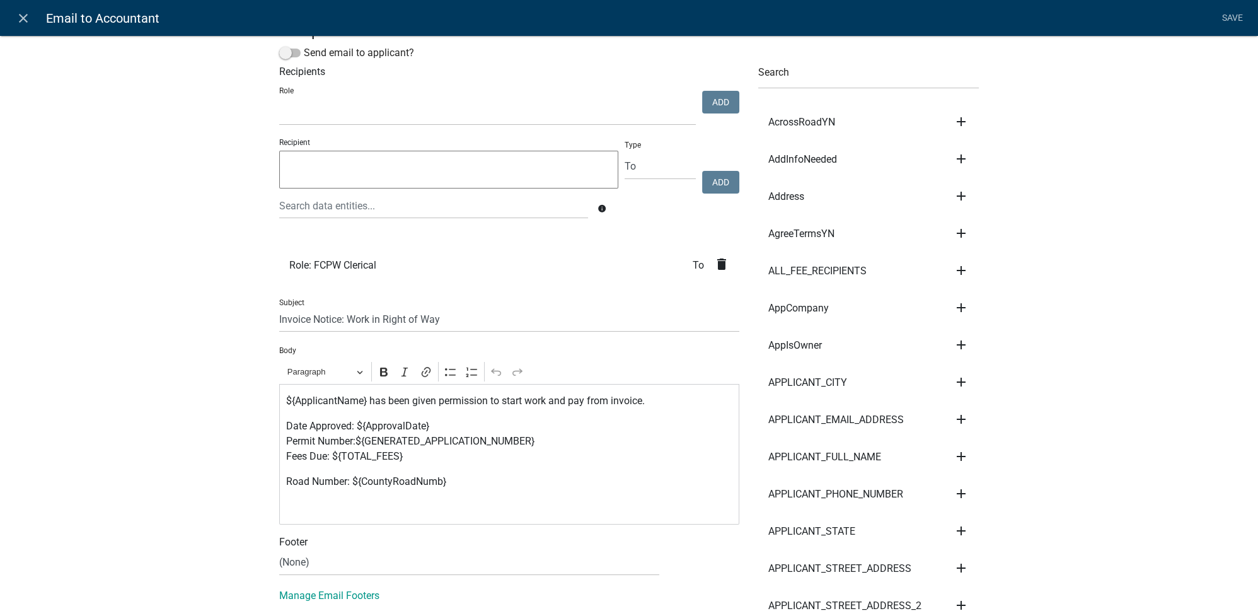
scroll to position [0, 0]
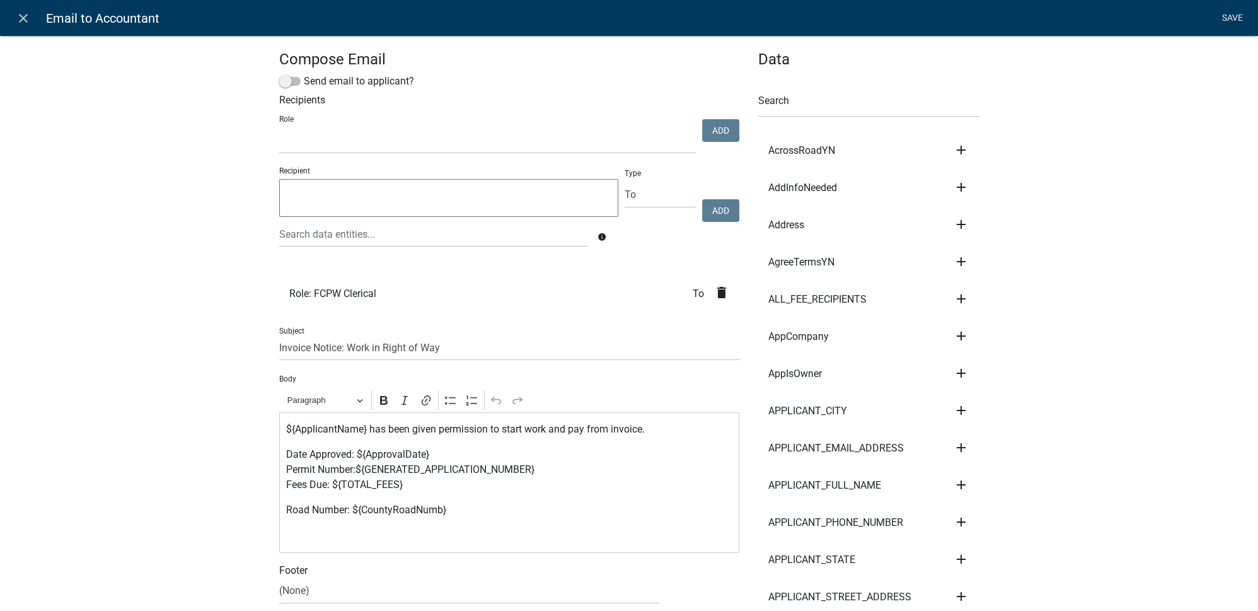
click at [1238, 21] on link "Save" at bounding box center [1233, 18] width 32 height 24
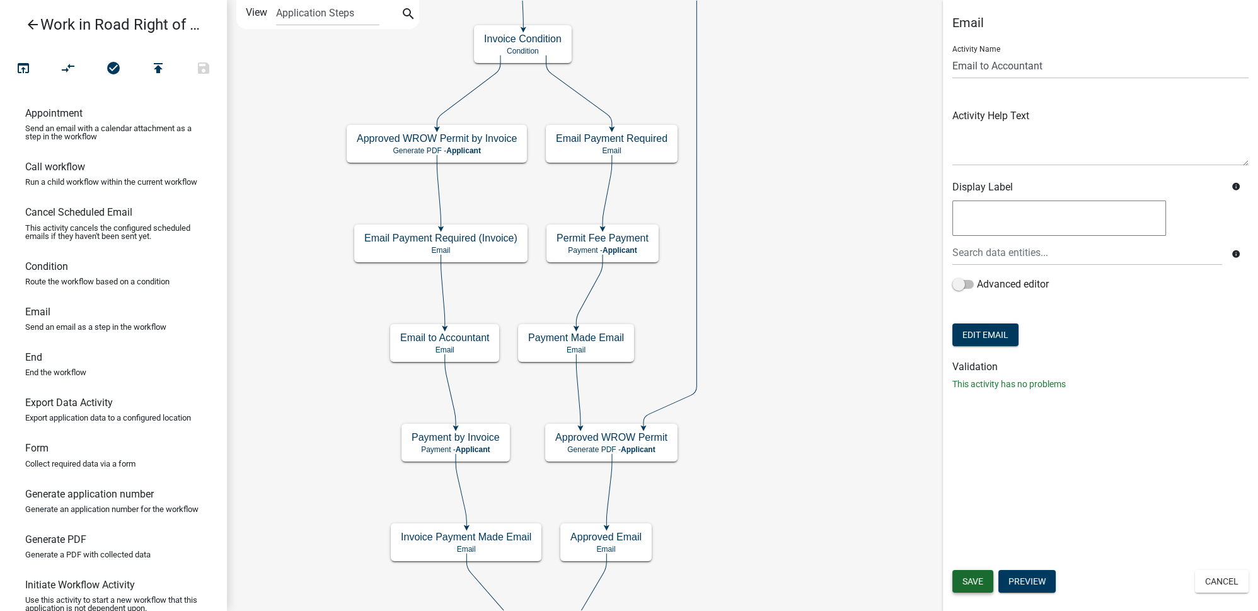
click at [973, 584] on span "Save" at bounding box center [973, 581] width 21 height 10
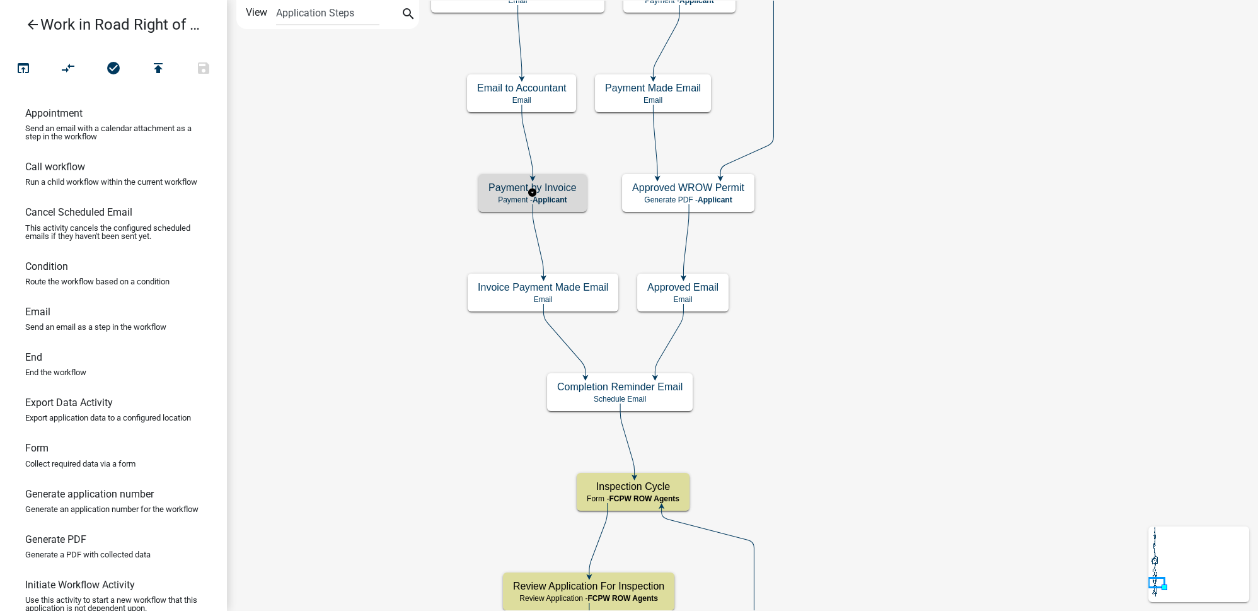
click at [562, 185] on h5 "Payment by Invoice" at bounding box center [533, 188] width 88 height 12
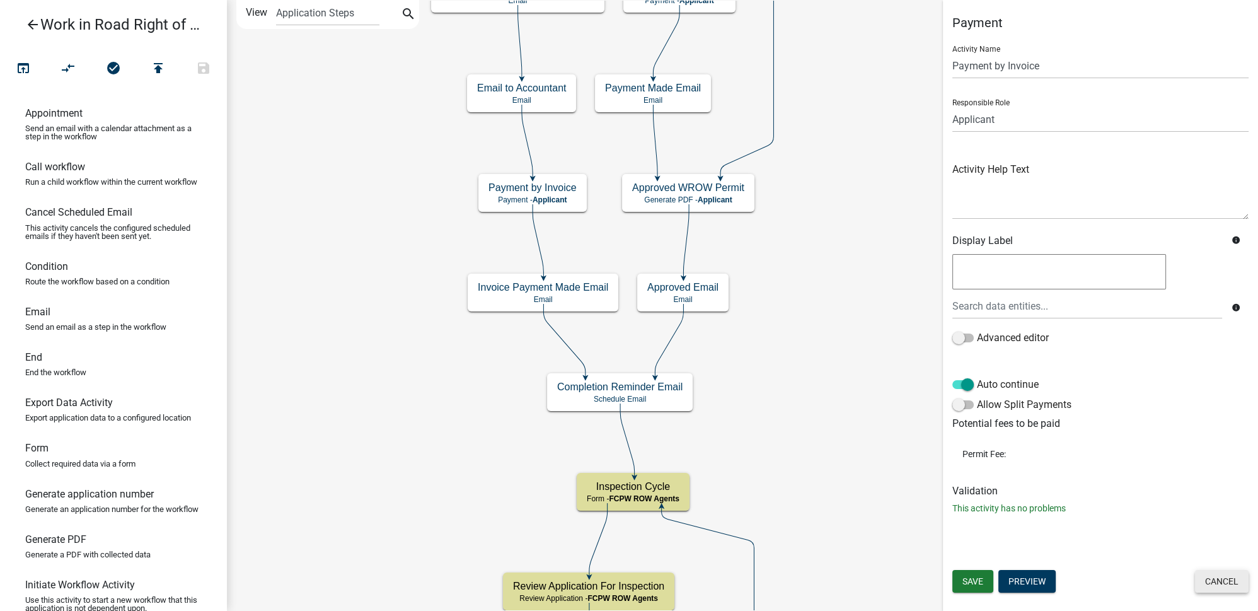
click at [1228, 587] on button "Cancel" at bounding box center [1222, 581] width 54 height 23
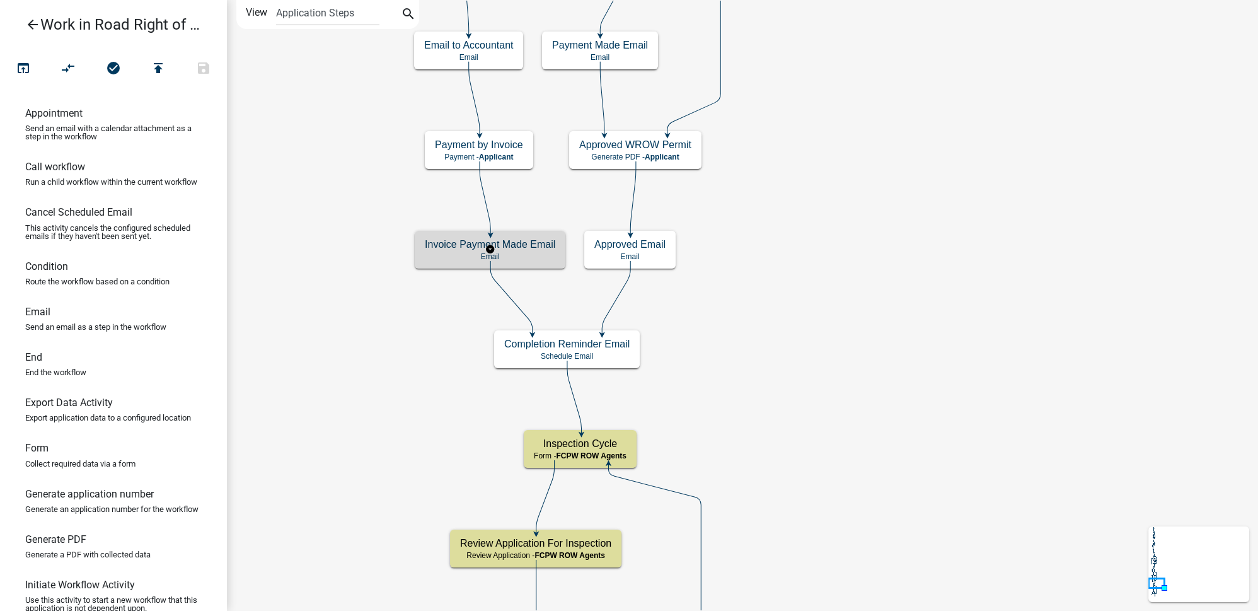
click at [533, 249] on h5 "Invoice Payment Made Email" at bounding box center [490, 244] width 131 height 12
click at [514, 252] on p "Email" at bounding box center [490, 256] width 131 height 9
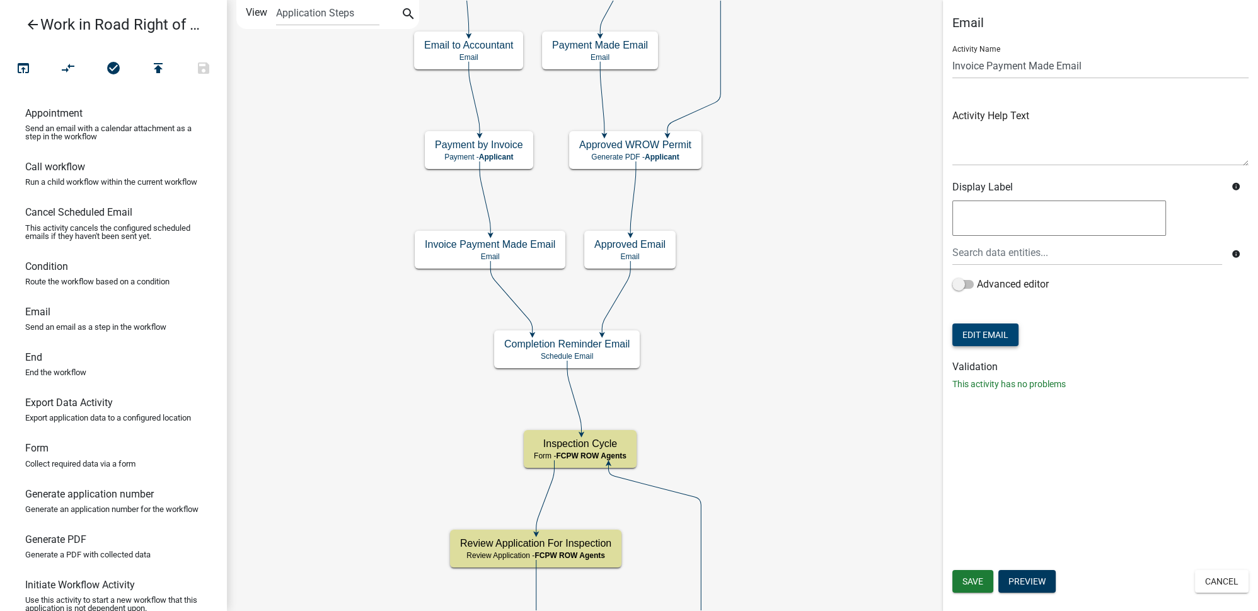
click at [996, 342] on button "Edit Email" at bounding box center [986, 334] width 66 height 23
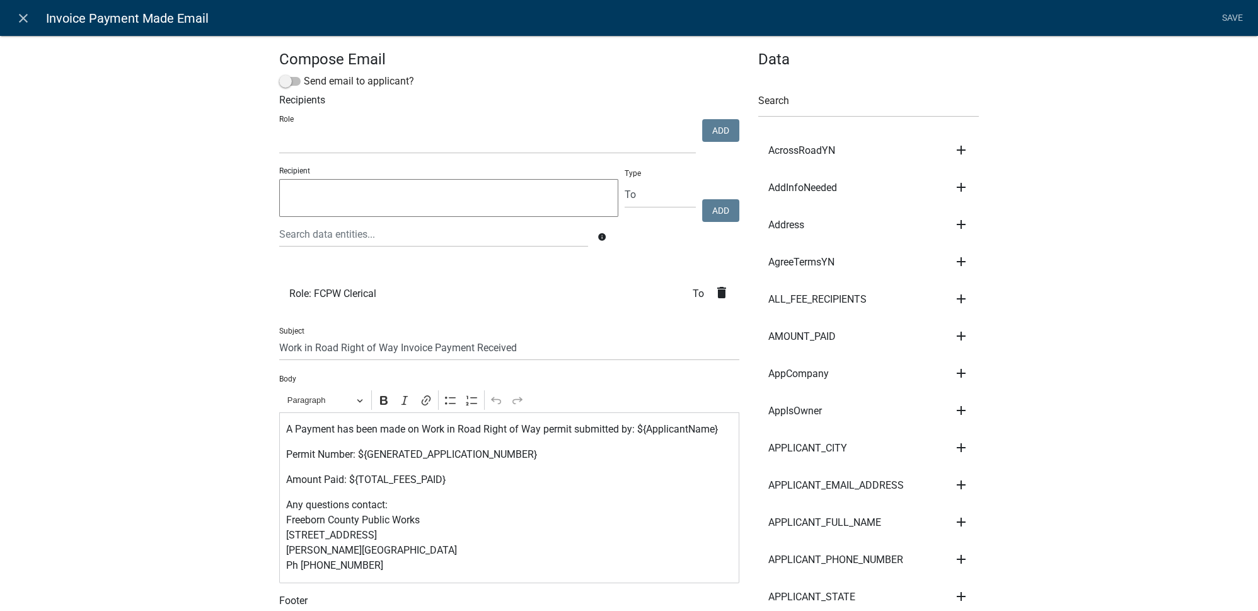
scroll to position [286, 0]
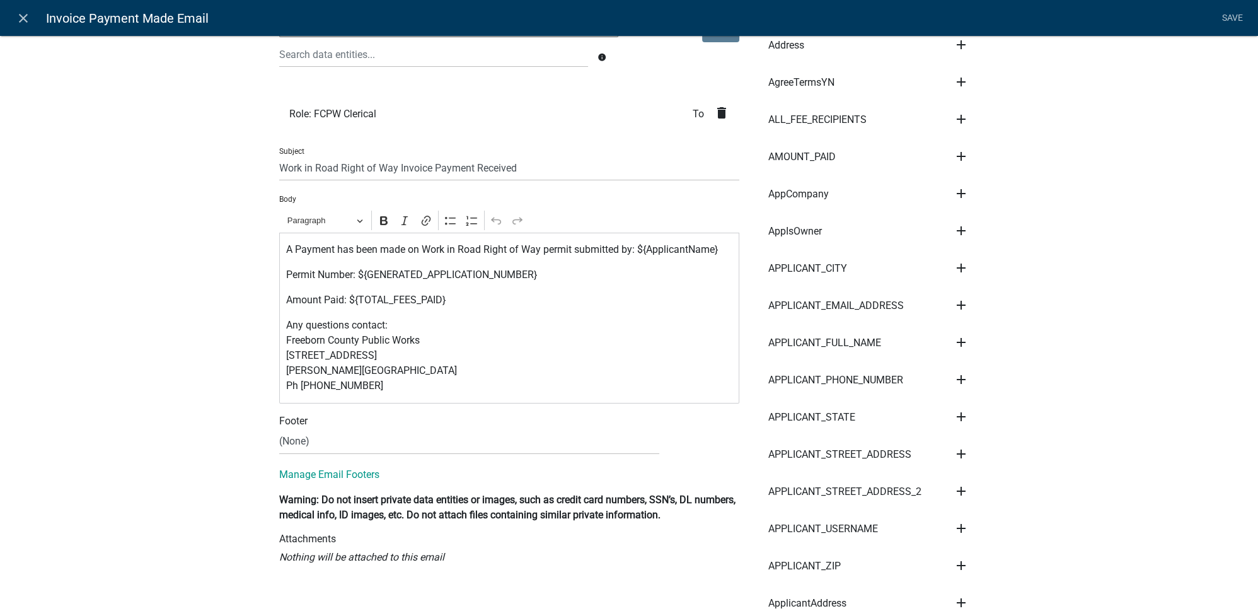
scroll to position [57, 0]
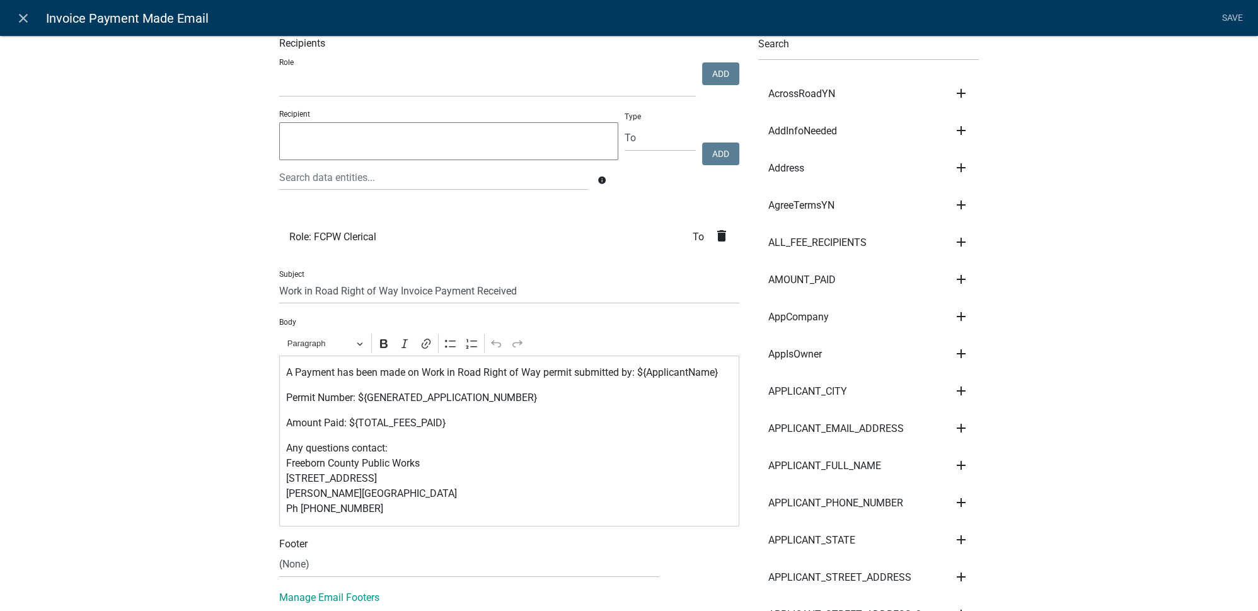
click at [21, 15] on icon "close" at bounding box center [23, 18] width 15 height 15
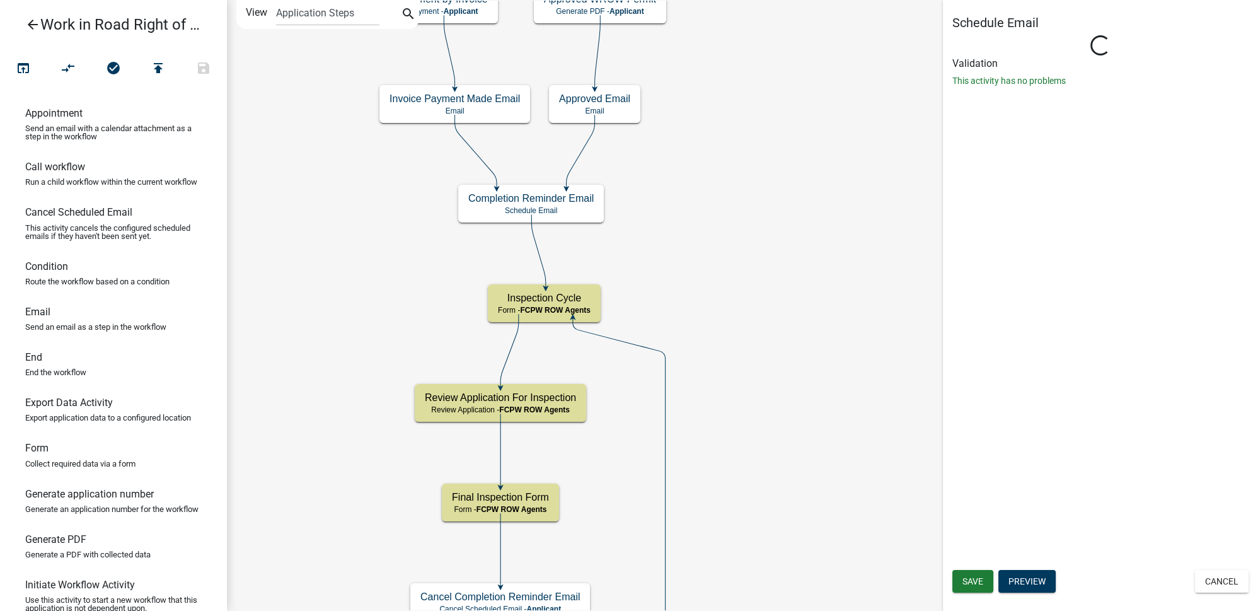
select select "6: 6:00 AM"
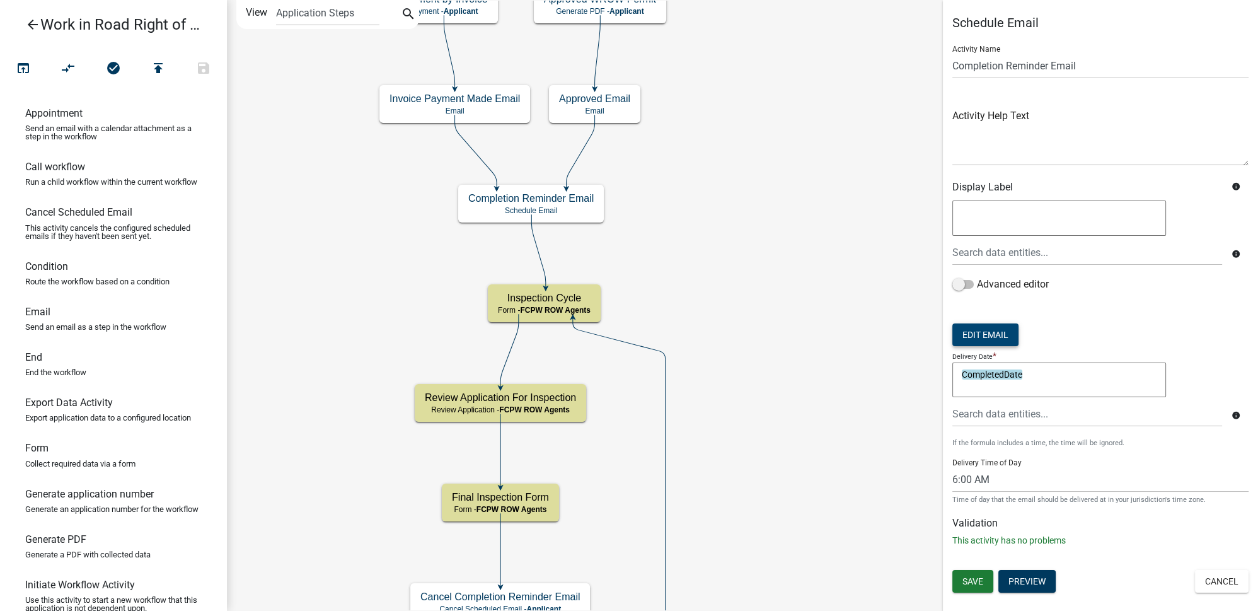
click at [1004, 334] on button "Edit Email" at bounding box center [986, 334] width 66 height 23
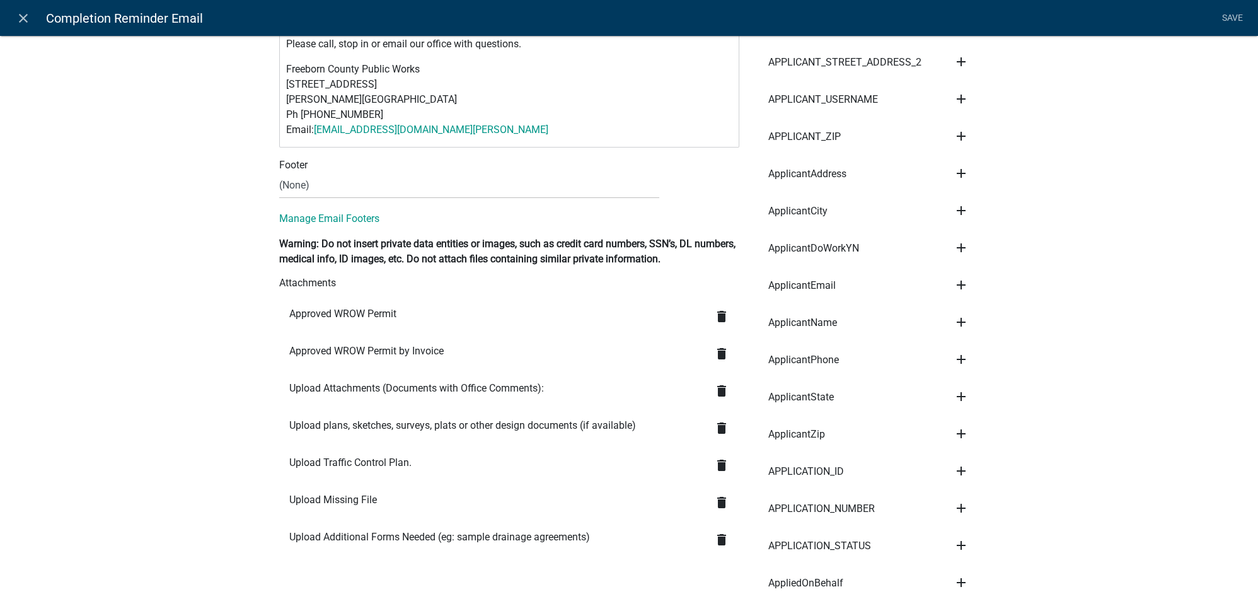
scroll to position [630, 0]
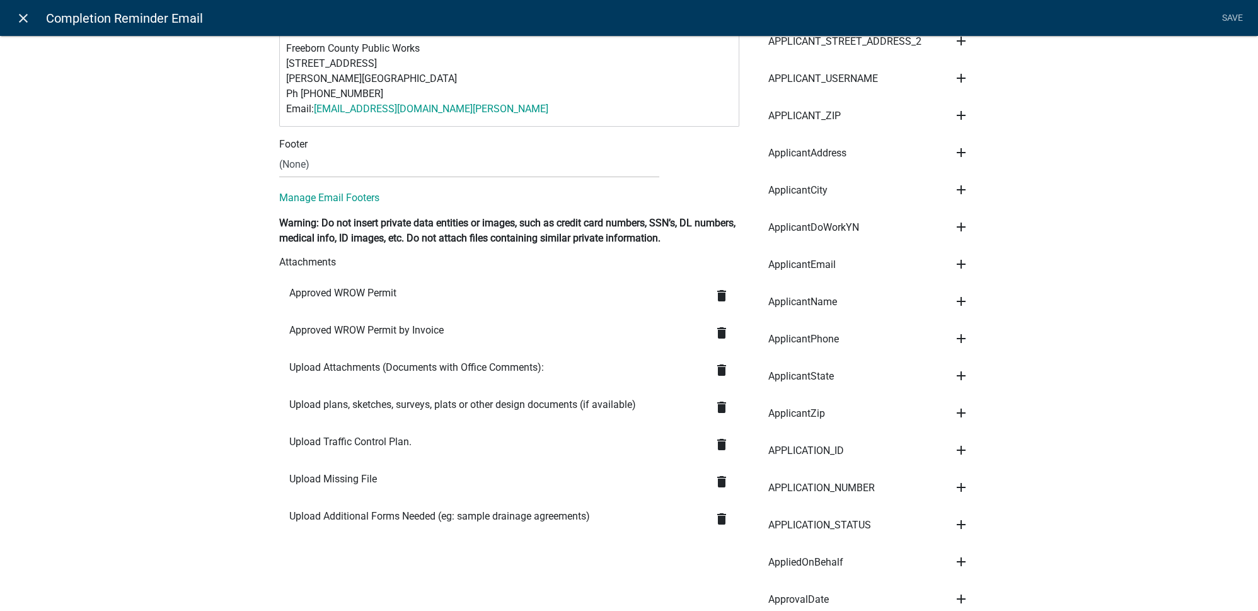
click at [27, 17] on icon "close" at bounding box center [23, 18] width 15 height 15
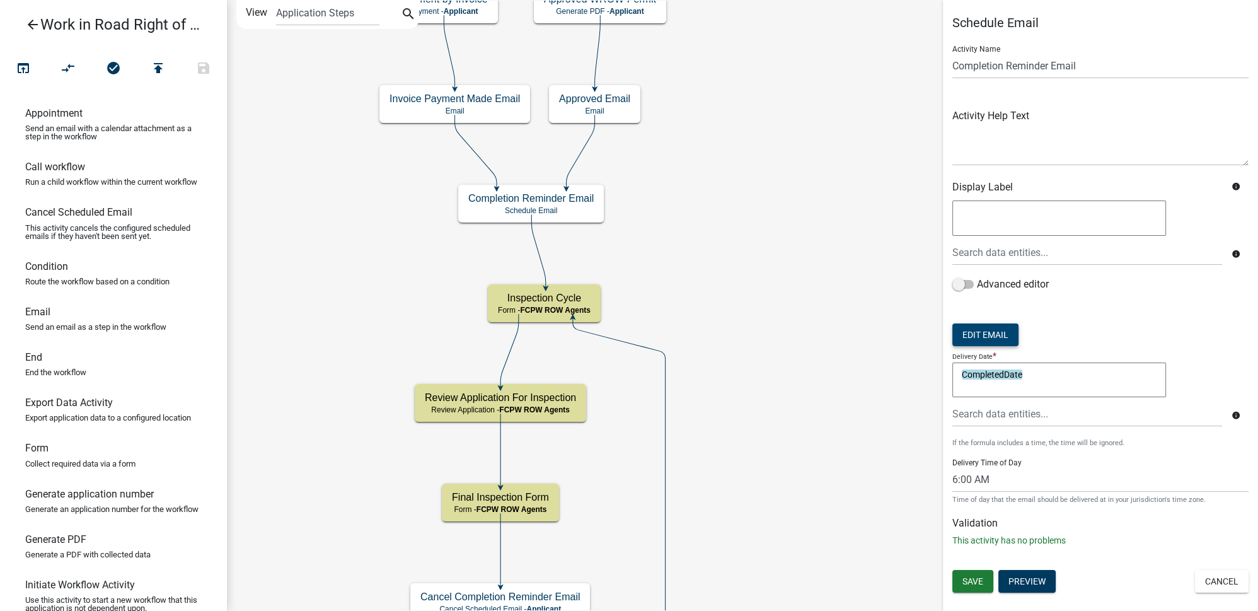
scroll to position [0, 0]
click at [728, 368] on icon "Start Start - Applicant Owner and Property Information Form - Applicant Parcel …" at bounding box center [743, 510] width 1030 height 1018
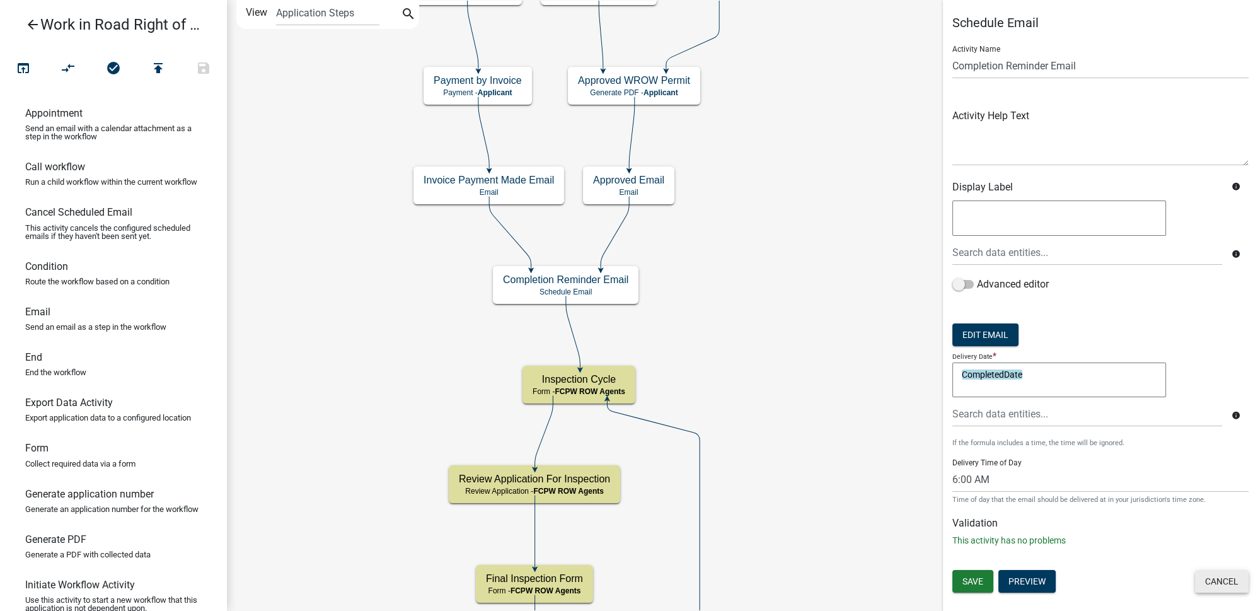
click at [1214, 581] on button "Cancel" at bounding box center [1222, 581] width 54 height 23
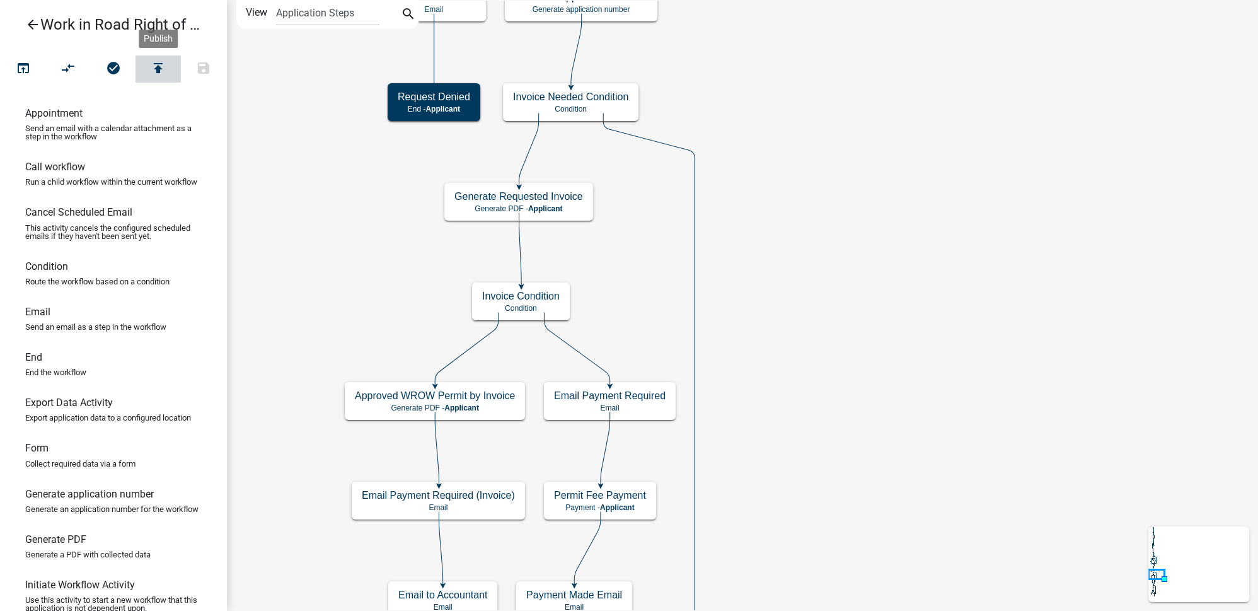
click at [162, 67] on icon "publish" at bounding box center [158, 70] width 15 height 18
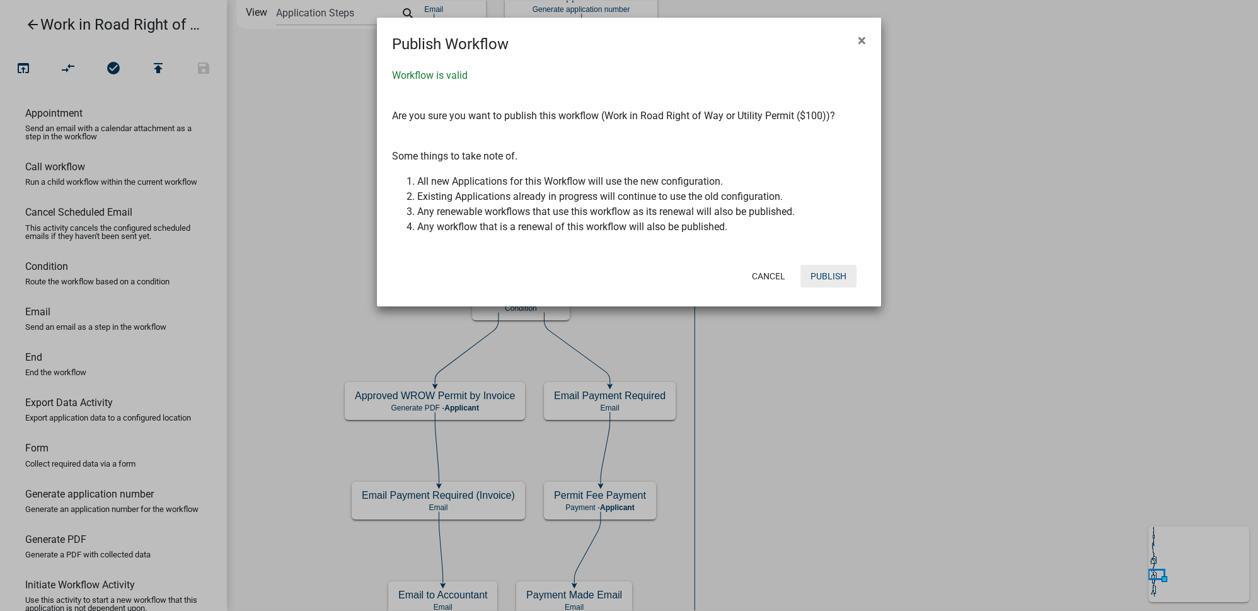
click at [834, 274] on button "Publish" at bounding box center [829, 276] width 56 height 23
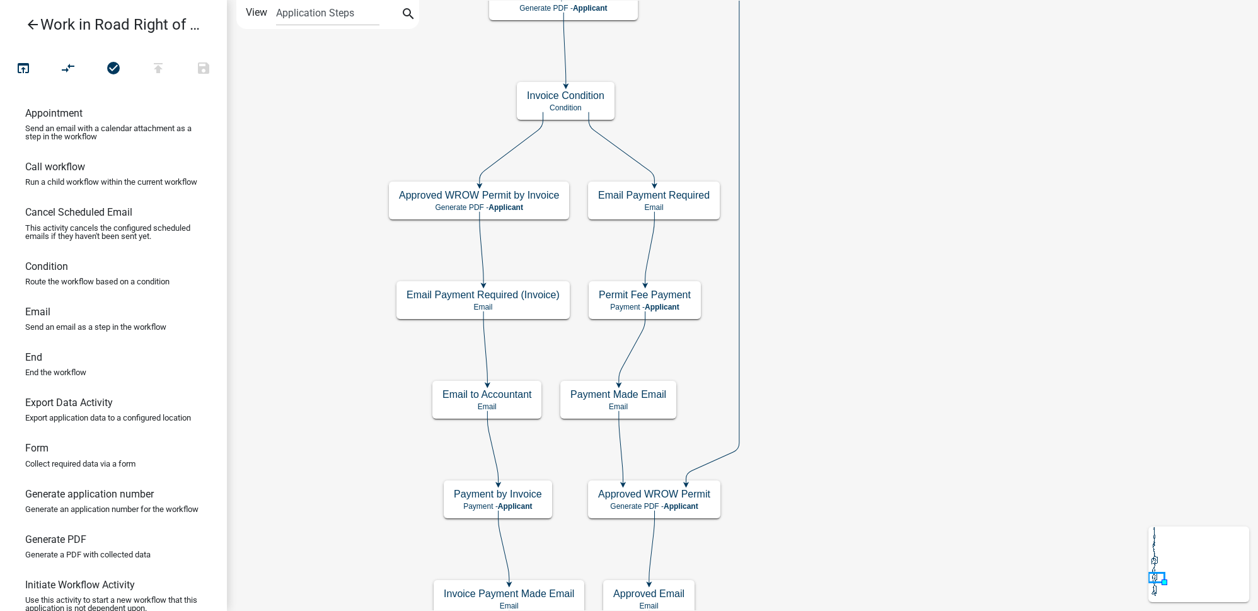
click at [38, 25] on icon "arrow_back" at bounding box center [32, 26] width 15 height 18
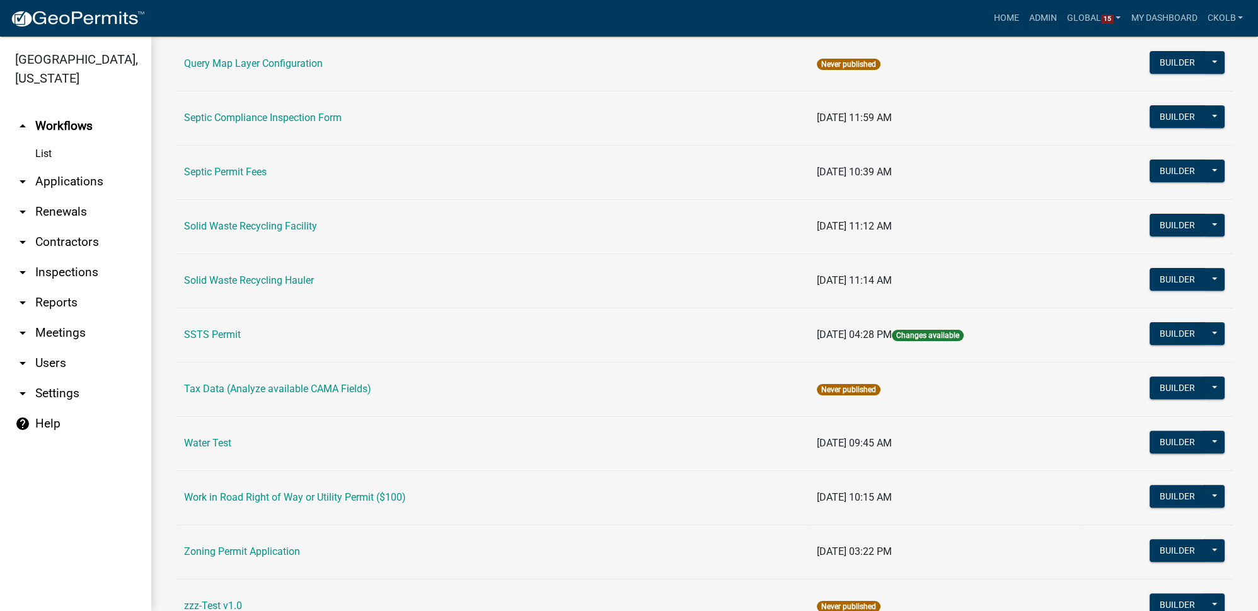
scroll to position [745, 0]
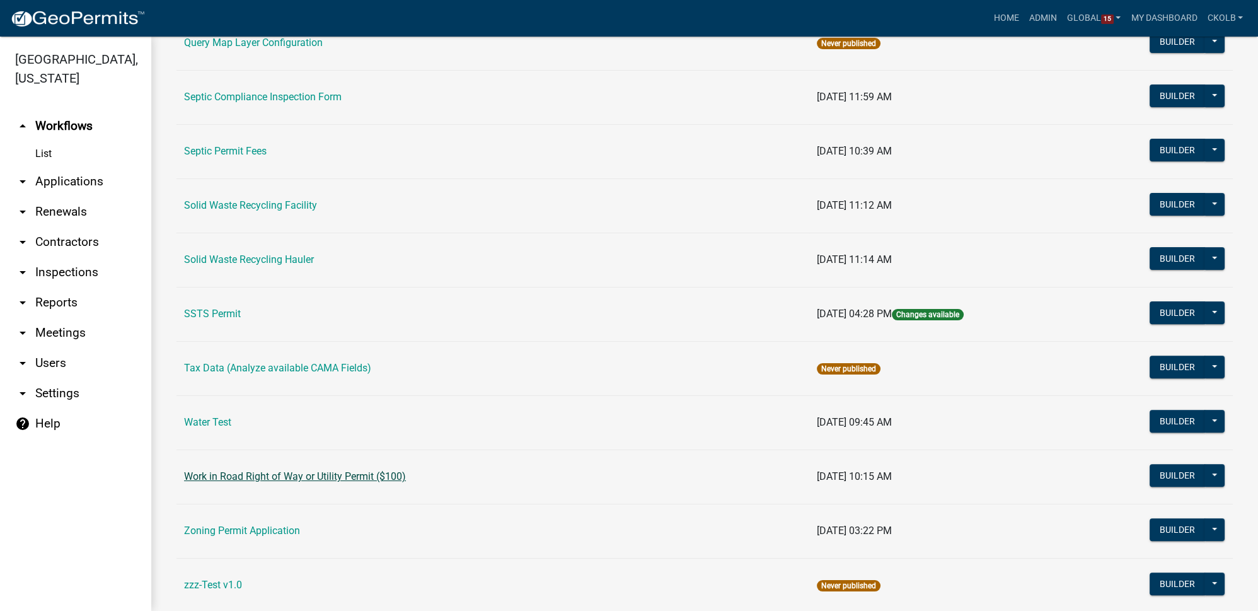
click at [335, 470] on link "Work in Road Right of Way or Utility Permit ($100)" at bounding box center [295, 476] width 222 height 12
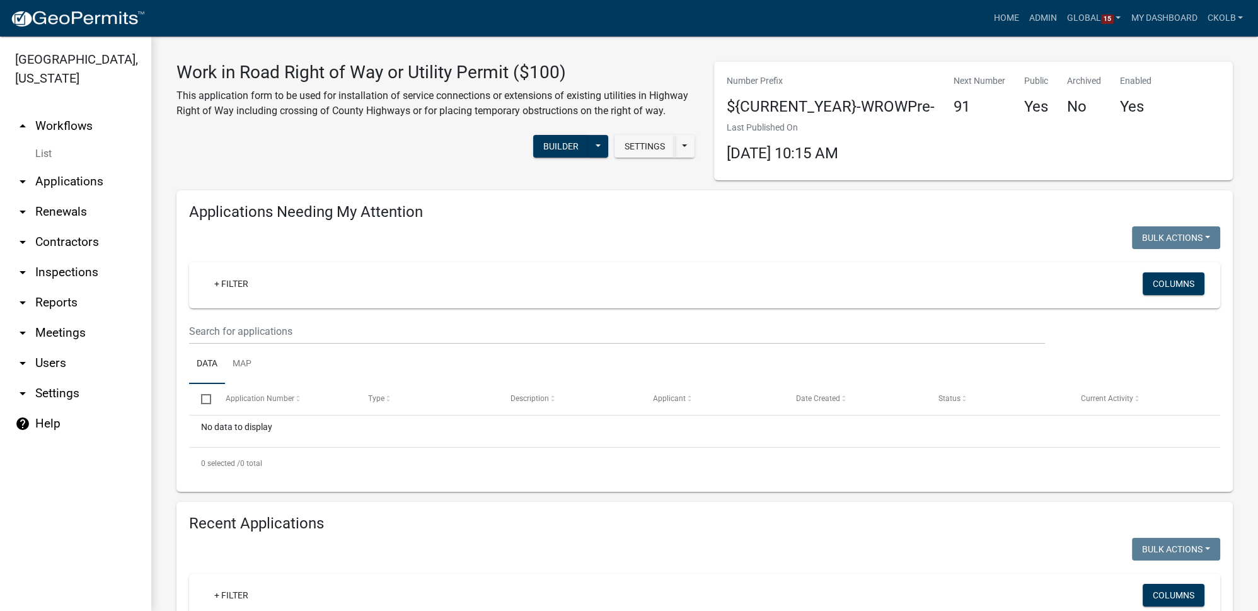
select select "3: 100"
click at [553, 149] on button "Builder" at bounding box center [560, 146] width 55 height 23
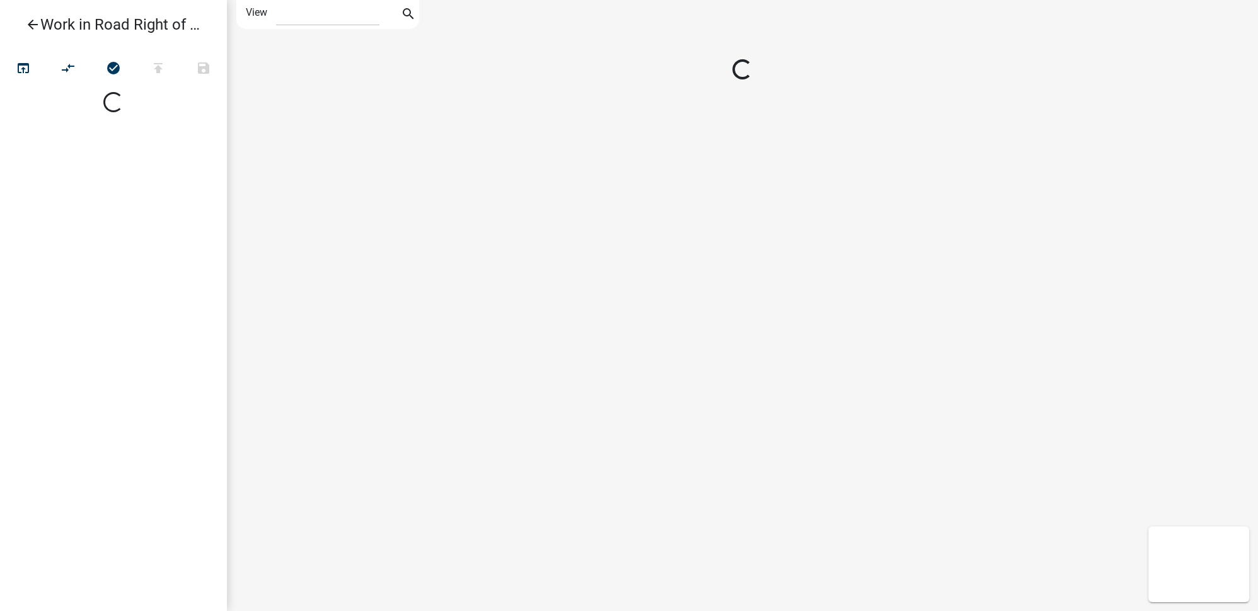
select select "1"
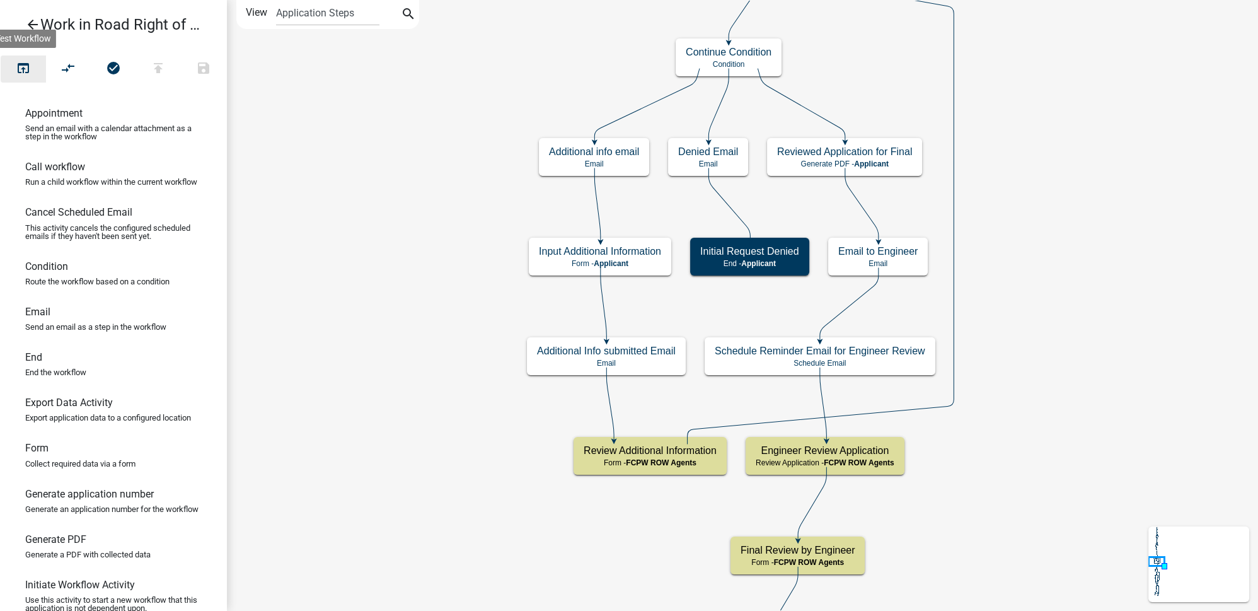
click at [29, 67] on icon "open_in_browser" at bounding box center [23, 70] width 15 height 18
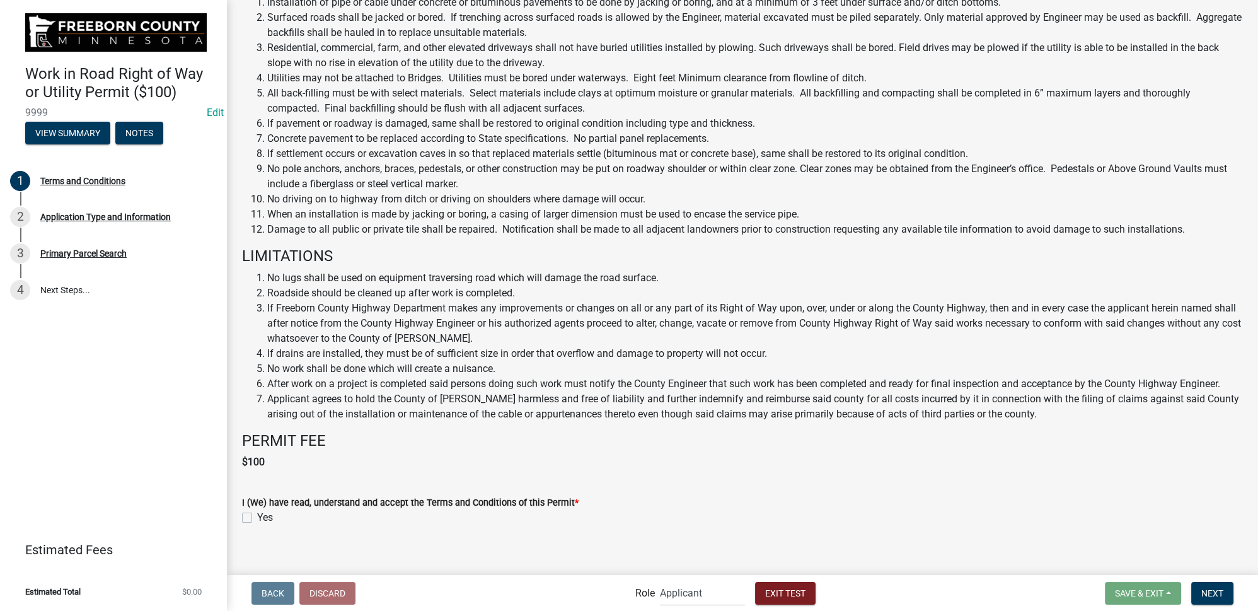
scroll to position [434, 0]
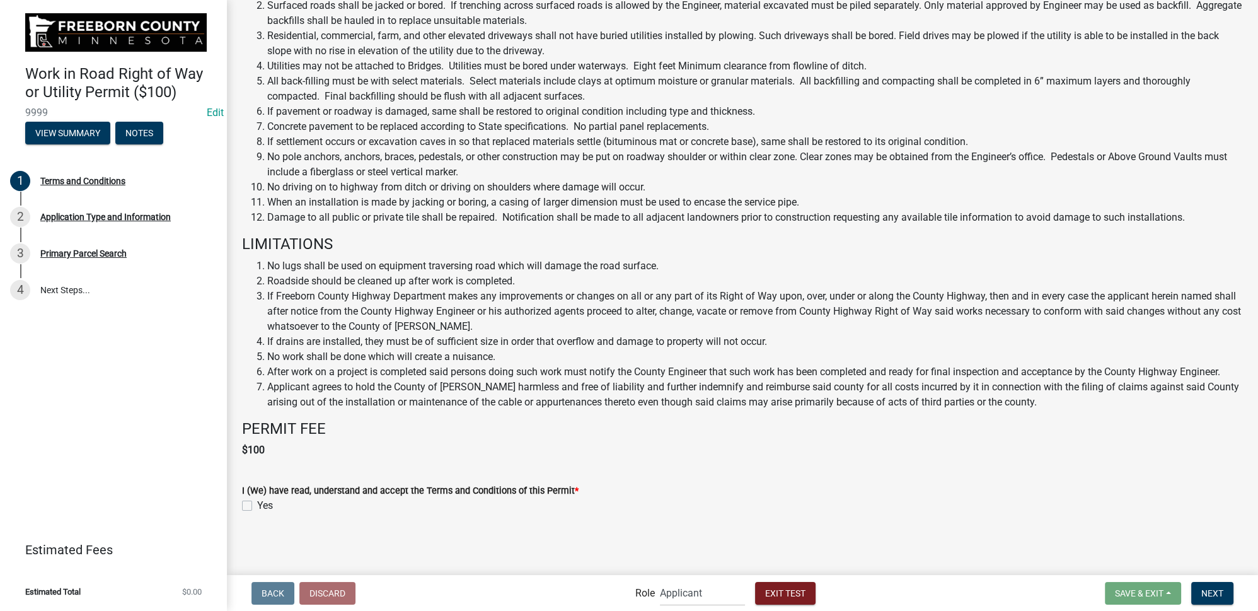
click at [257, 507] on label "Yes" at bounding box center [265, 505] width 16 height 15
click at [257, 506] on input "Yes" at bounding box center [261, 502] width 8 height 8
checkbox input "true"
click at [1212, 591] on span "Next" at bounding box center [1213, 593] width 22 height 10
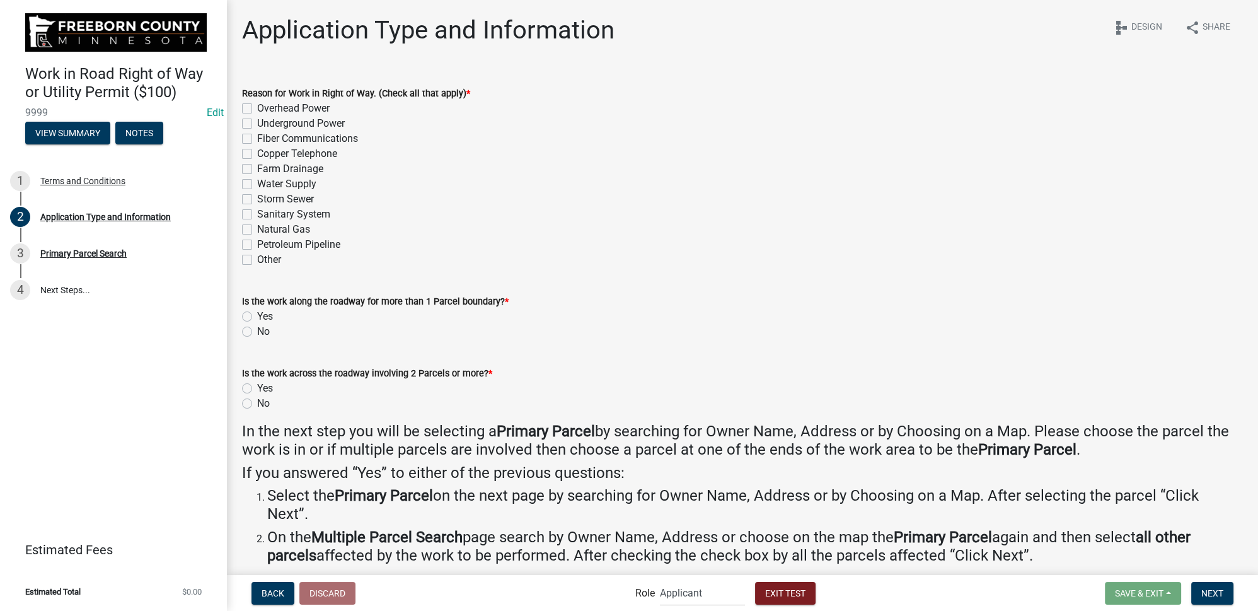
click at [257, 110] on label "Overhead Power" at bounding box center [293, 108] width 73 height 15
click at [257, 109] on input "Overhead Power" at bounding box center [261, 105] width 8 height 8
checkbox input "true"
checkbox input "false"
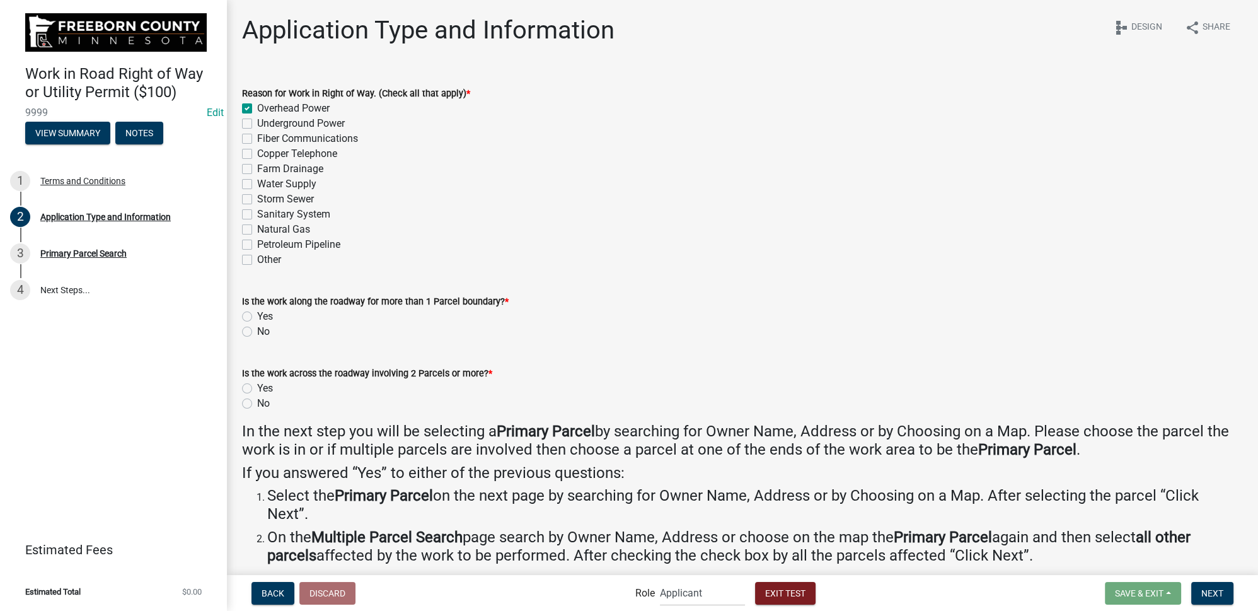
checkbox input "false"
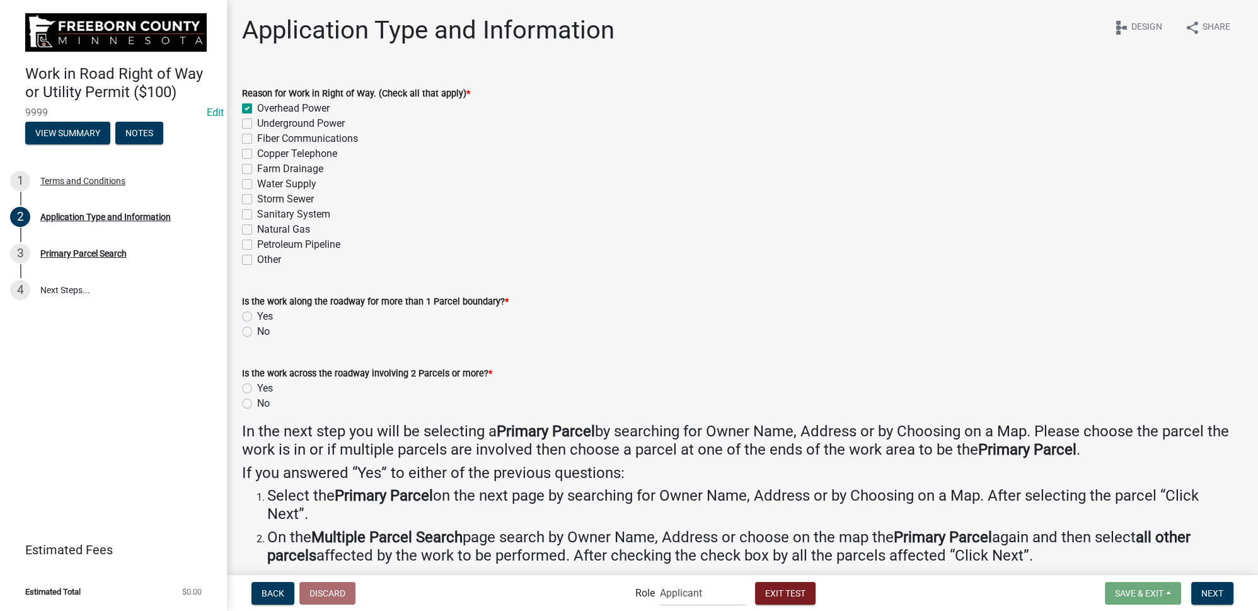
checkbox input "false"
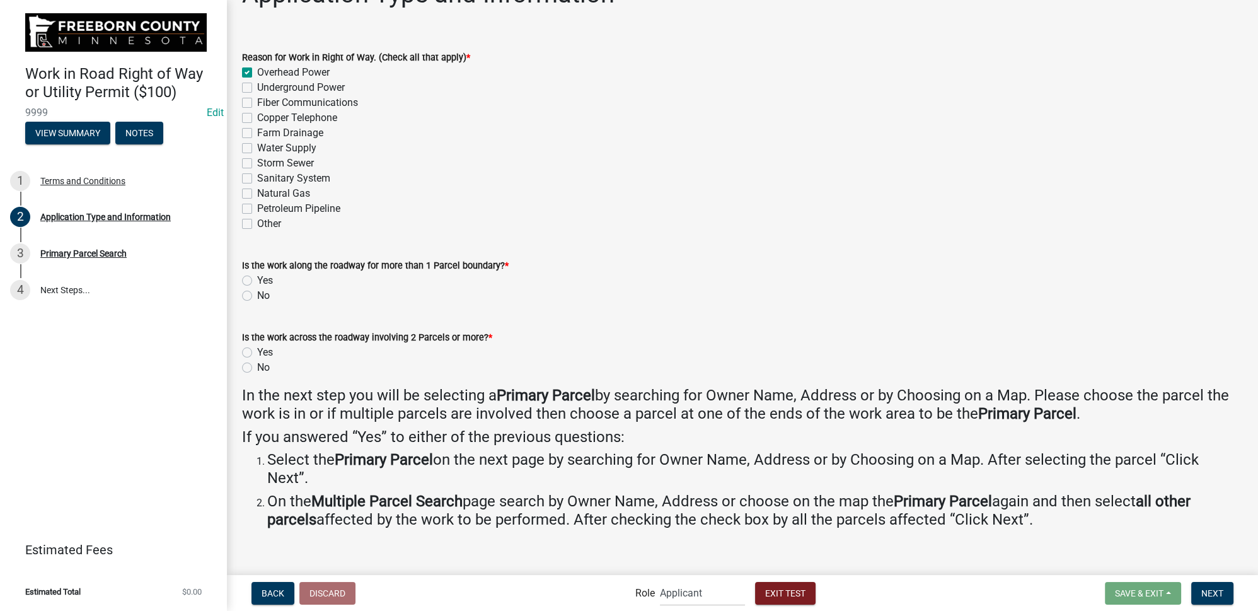
scroll to position [50, 0]
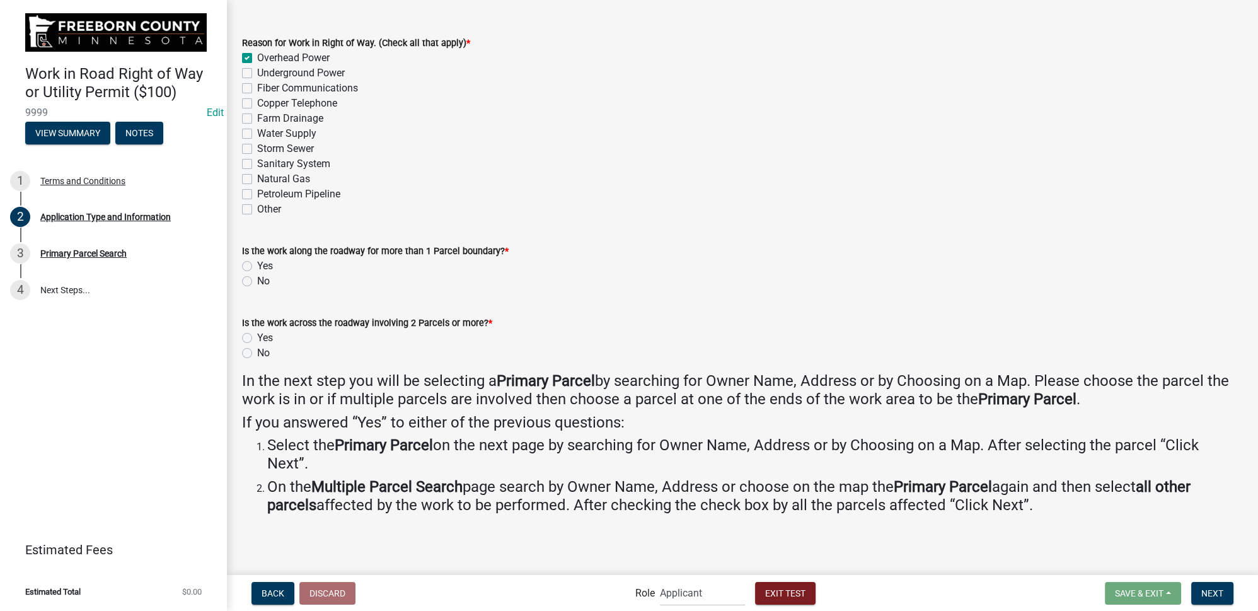
click at [257, 284] on label "No" at bounding box center [263, 281] width 13 height 15
click at [257, 282] on input "No" at bounding box center [261, 278] width 8 height 8
radio input "true"
click at [257, 353] on label "No" at bounding box center [263, 353] width 13 height 15
click at [257, 353] on input "No" at bounding box center [261, 350] width 8 height 8
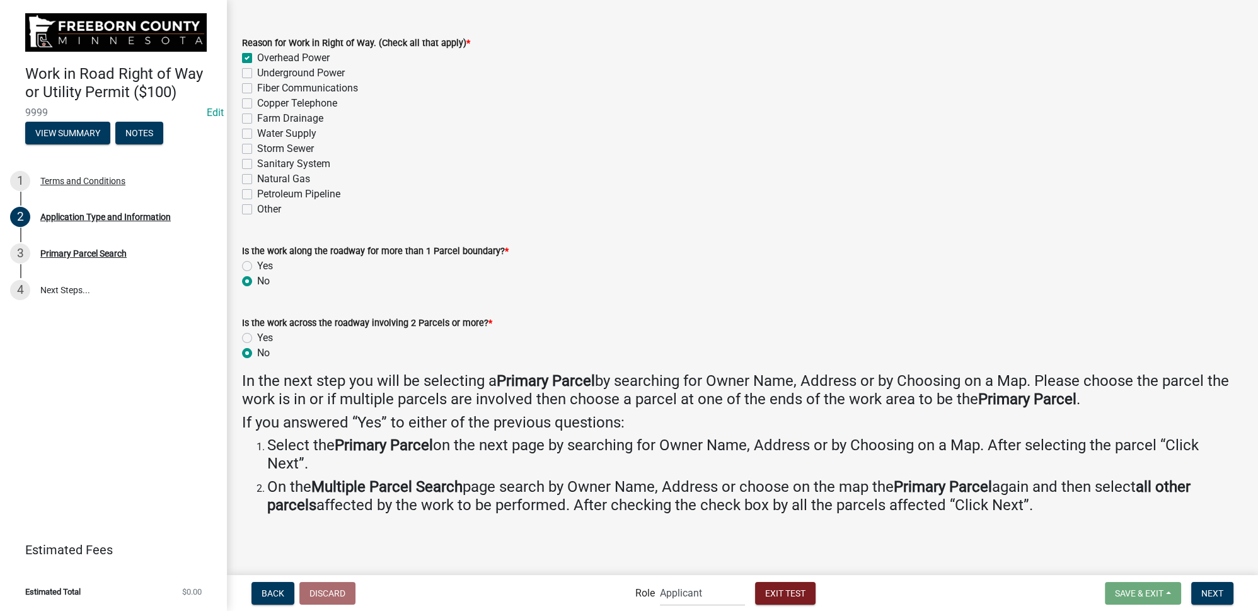
radio input "true"
click at [257, 337] on label "Yes" at bounding box center [265, 337] width 16 height 15
click at [257, 337] on input "Yes" at bounding box center [261, 334] width 8 height 8
radio input "true"
click at [1212, 596] on span "Next" at bounding box center [1213, 593] width 22 height 10
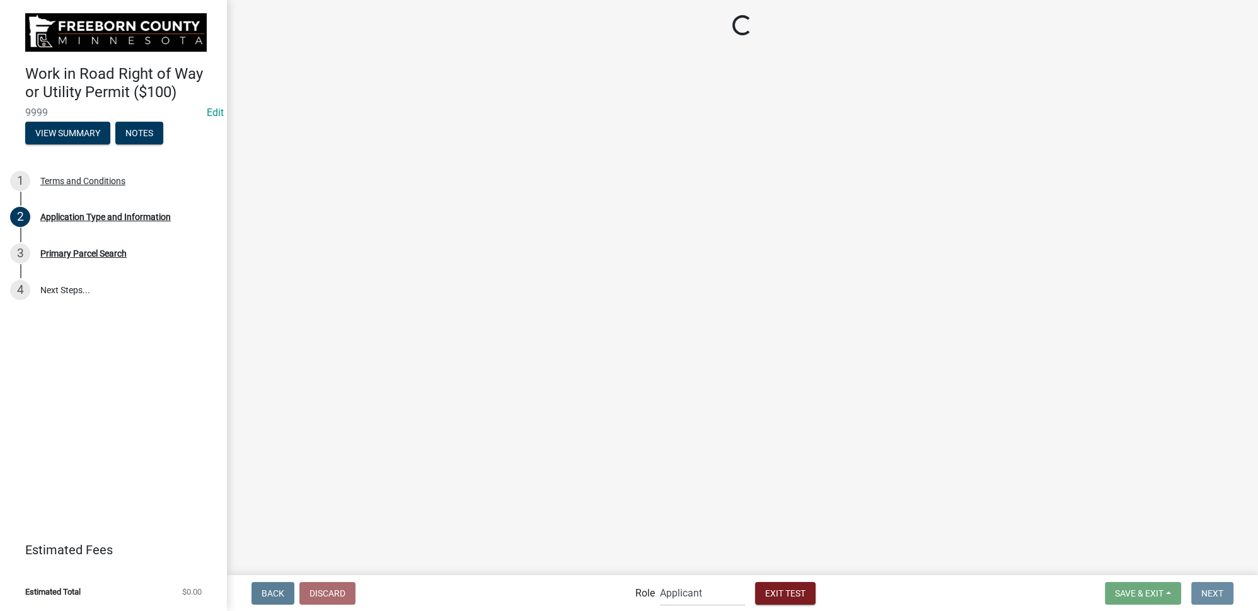
scroll to position [0, 0]
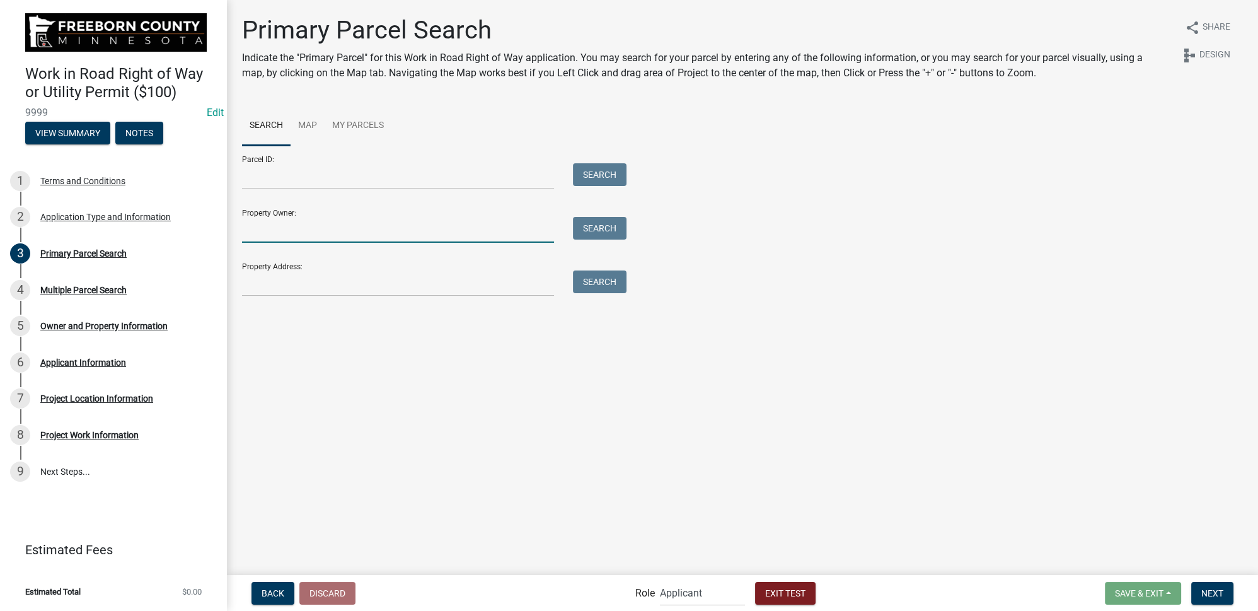
click at [281, 236] on input "Property Owner:" at bounding box center [398, 230] width 312 height 26
type input "colby"
click at [615, 228] on button "Search" at bounding box center [600, 228] width 54 height 23
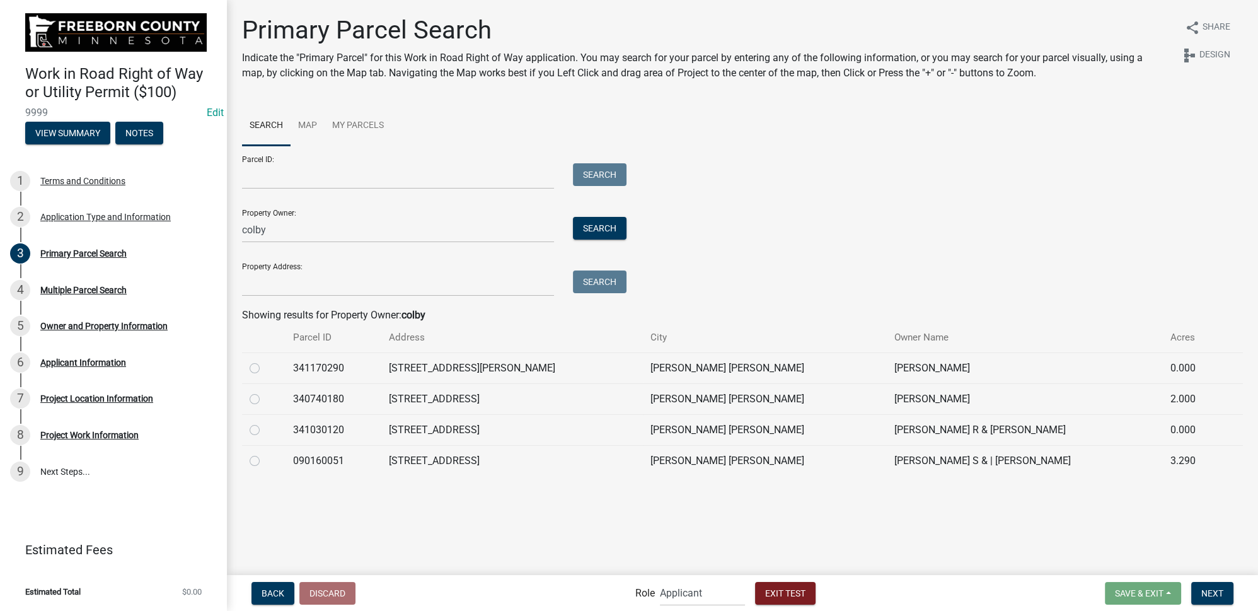
click at [265, 361] on label at bounding box center [265, 361] width 0 height 0
click at [265, 369] on input "radio" at bounding box center [269, 365] width 8 height 8
radio input "true"
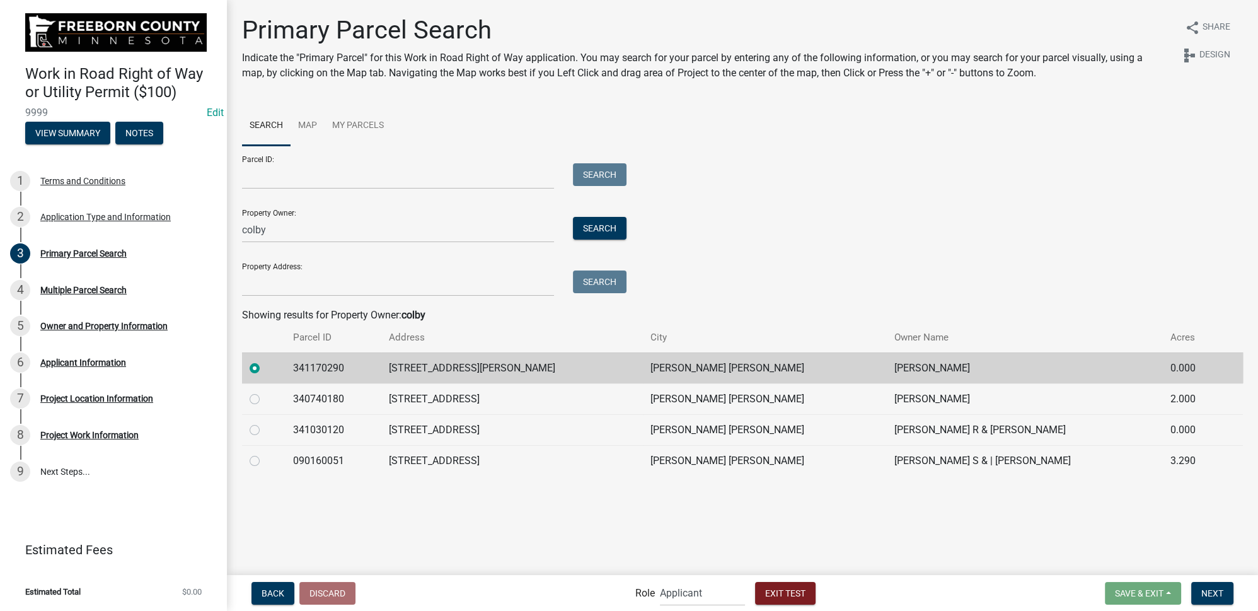
click at [247, 400] on td at bounding box center [264, 398] width 44 height 31
click at [265, 392] on label at bounding box center [265, 392] width 0 height 0
click at [265, 400] on input "radio" at bounding box center [269, 396] width 8 height 8
radio input "true"
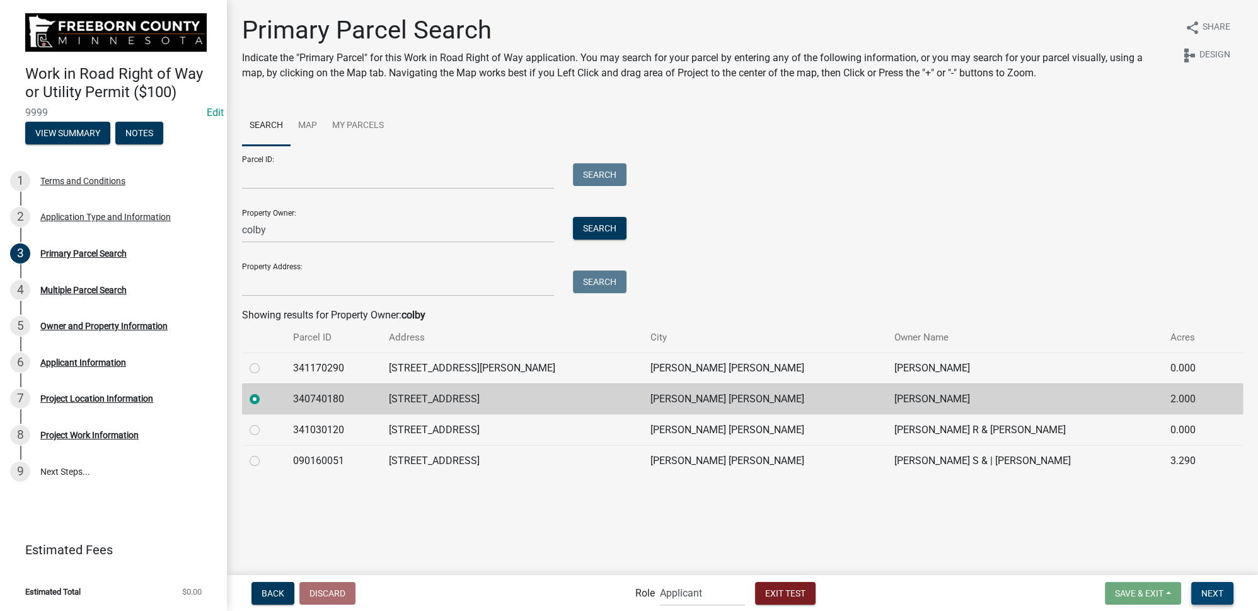
click at [1213, 593] on span "Next" at bounding box center [1213, 593] width 22 height 10
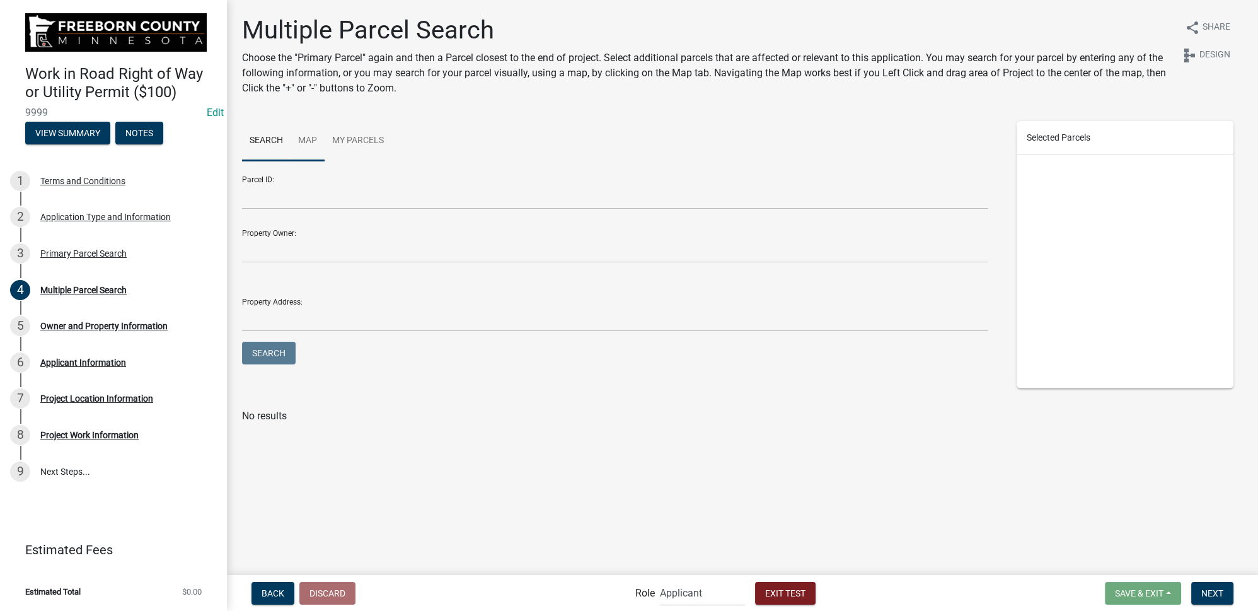
click at [311, 141] on link "Map" at bounding box center [308, 141] width 34 height 40
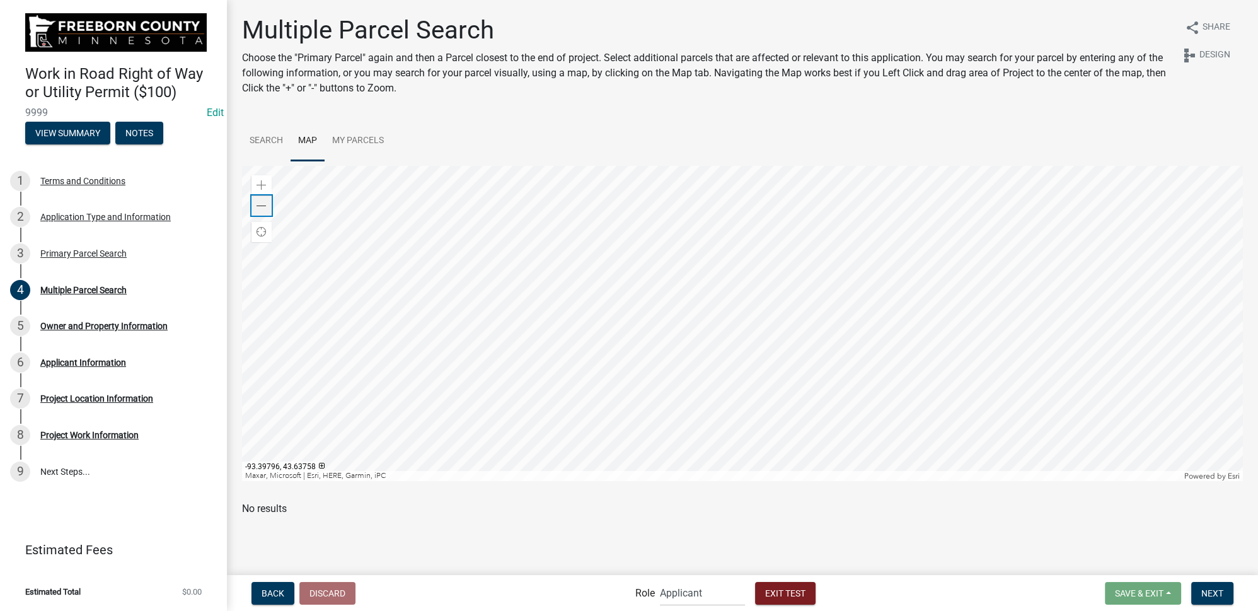
click at [264, 208] on span at bounding box center [262, 206] width 10 height 10
click at [749, 271] on div at bounding box center [742, 323] width 1001 height 315
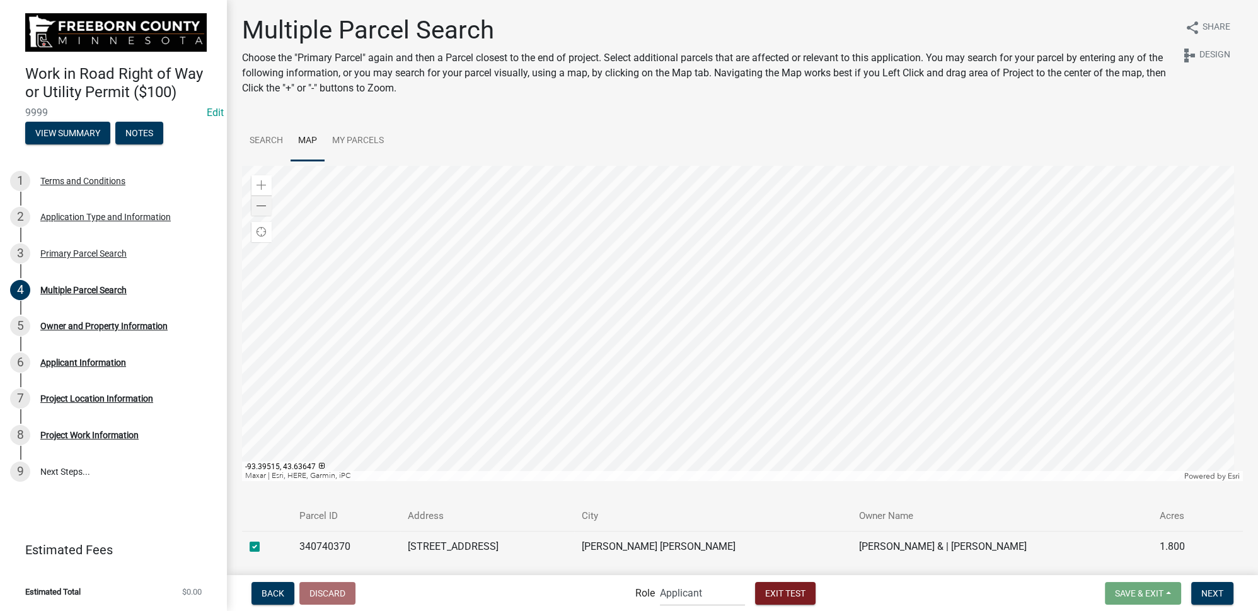
click at [716, 371] on div at bounding box center [742, 323] width 1001 height 315
click at [736, 371] on div at bounding box center [742, 323] width 1001 height 315
click at [757, 371] on div at bounding box center [742, 323] width 1001 height 315
click at [1214, 586] on button "Next" at bounding box center [1213, 593] width 42 height 23
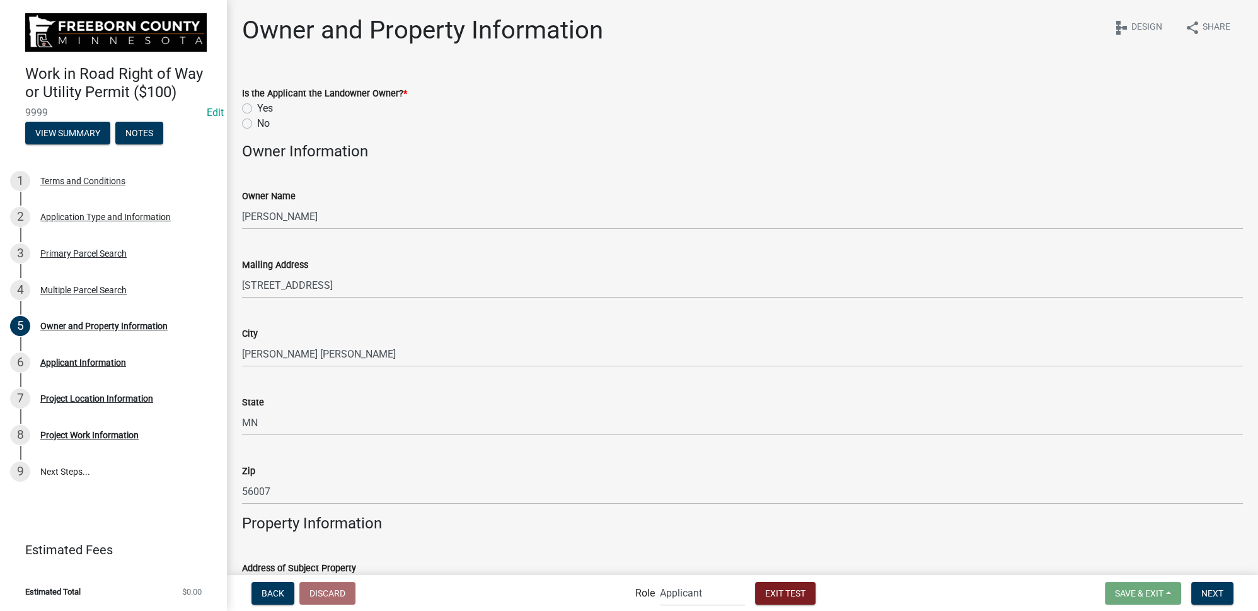
click at [257, 110] on label "Yes" at bounding box center [265, 108] width 16 height 15
click at [257, 109] on input "Yes" at bounding box center [261, 105] width 8 height 8
radio input "true"
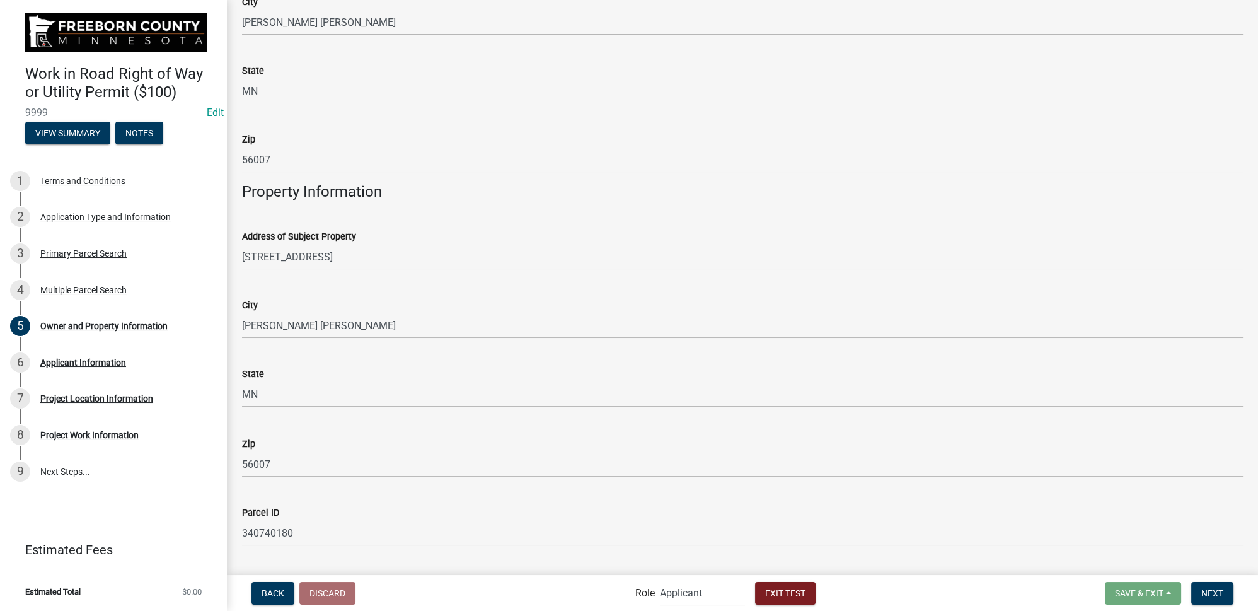
scroll to position [363, 0]
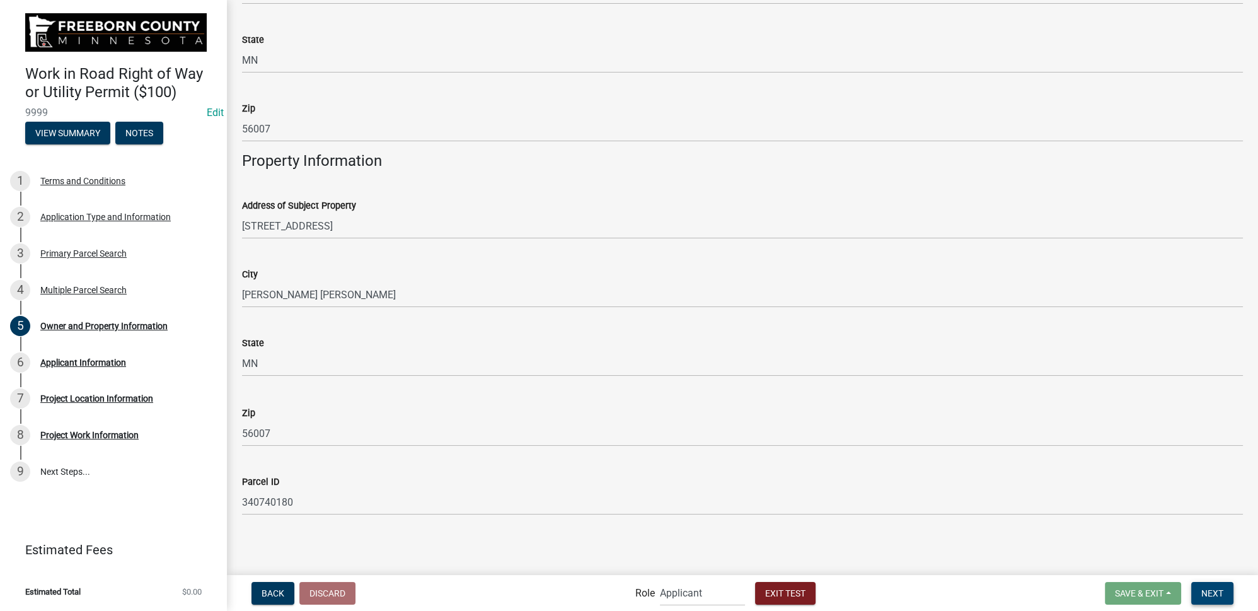
drag, startPoint x: 1226, startPoint y: 590, endPoint x: 1199, endPoint y: 591, distance: 27.1
click at [1226, 591] on button "Next" at bounding box center [1213, 593] width 42 height 23
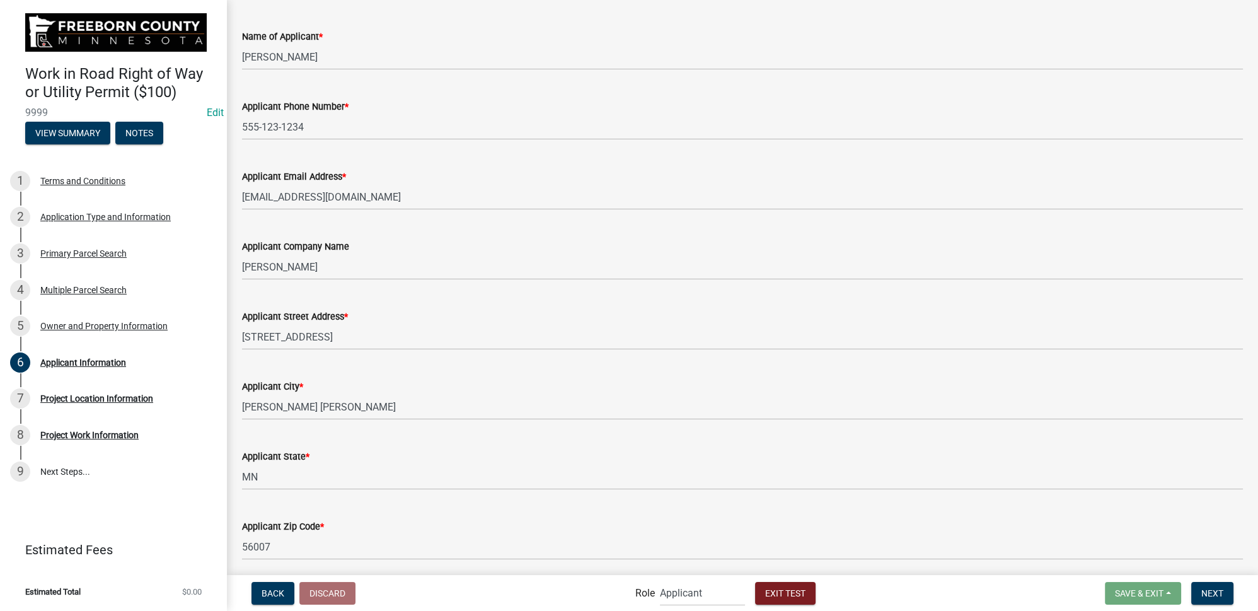
scroll to position [106, 0]
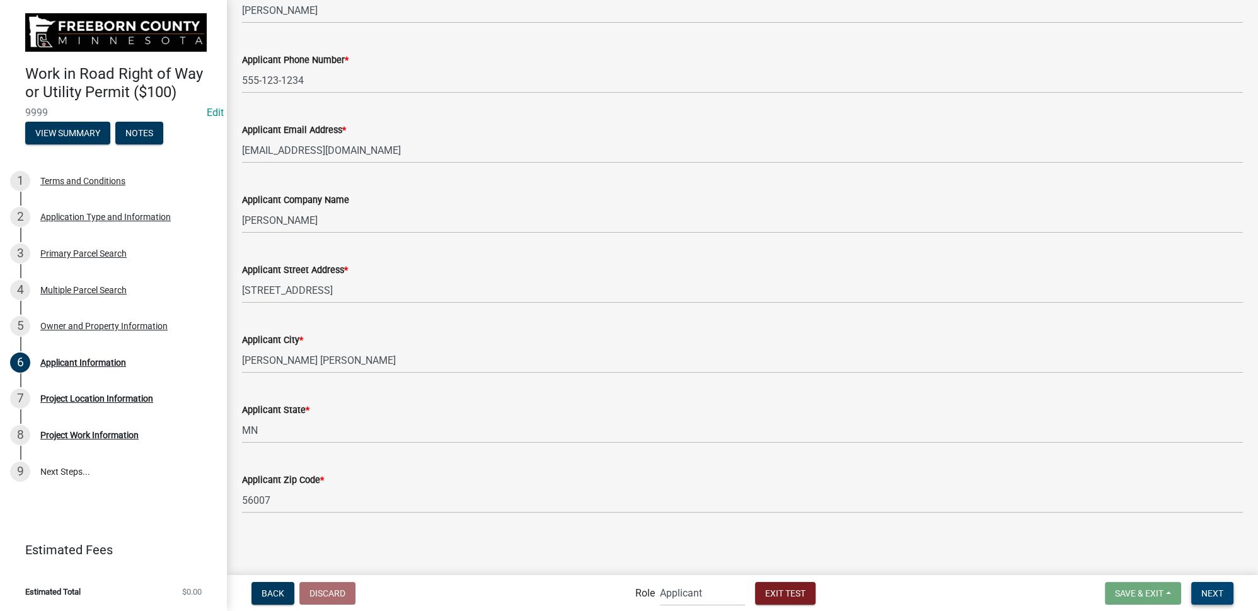
click at [1214, 592] on span "Next" at bounding box center [1213, 593] width 22 height 10
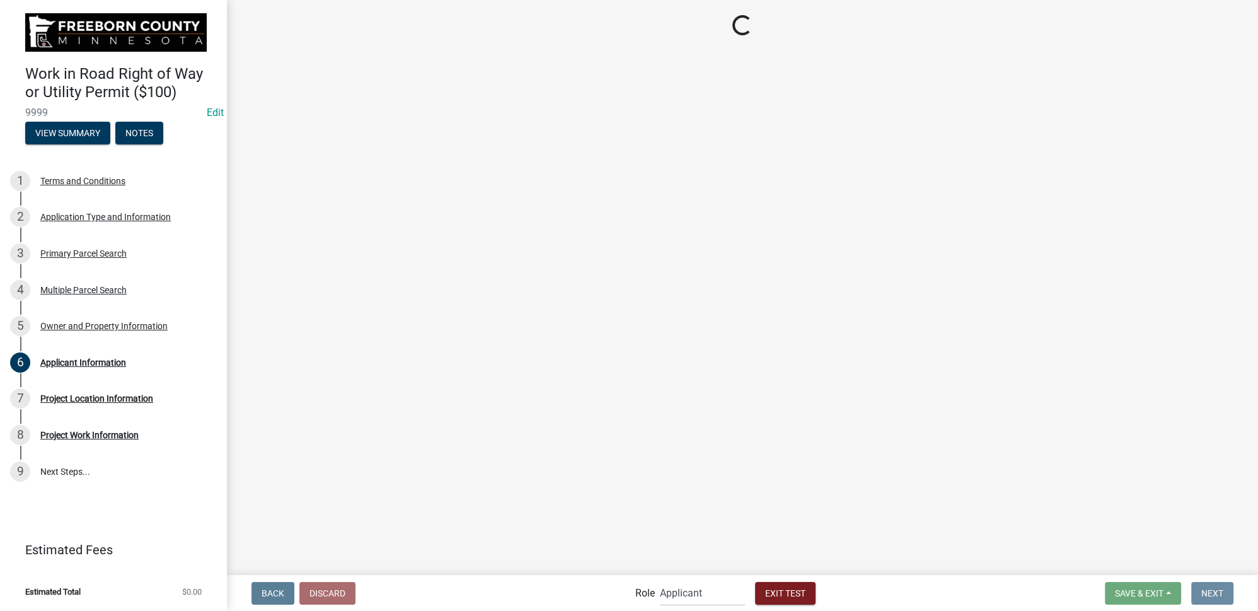
scroll to position [0, 0]
select select "ced7babd-558c-4db9-a303-1ec8c248ac21"
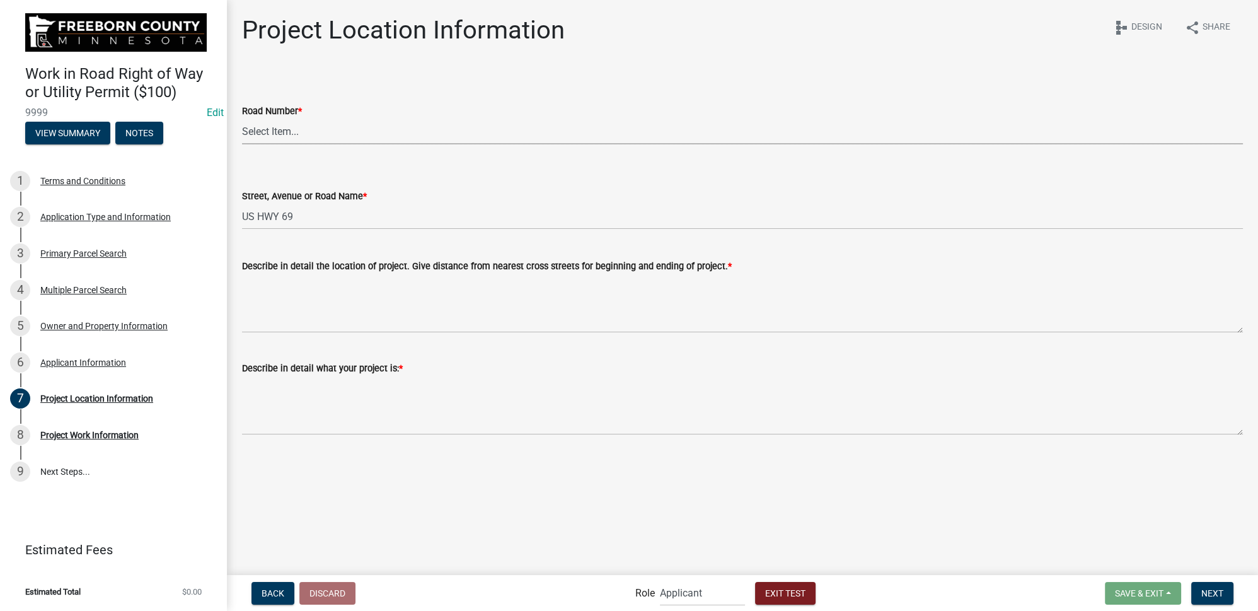
click at [301, 124] on select "Select Item... CSAH 001 CSAH 002 CSAH 003 CSAH 004 CSAH 005 CSAH 006 CSAH 007 C…" at bounding box center [742, 132] width 1001 height 26
click at [242, 119] on select "Select Item... CSAH 001 CSAH 002 CSAH 003 CSAH 004 CSAH 005 CSAH 006 CSAH 007 C…" at bounding box center [742, 132] width 1001 height 26
select select "7ca6431a-3312-4db8-b72e-5e3b7fb59d41"
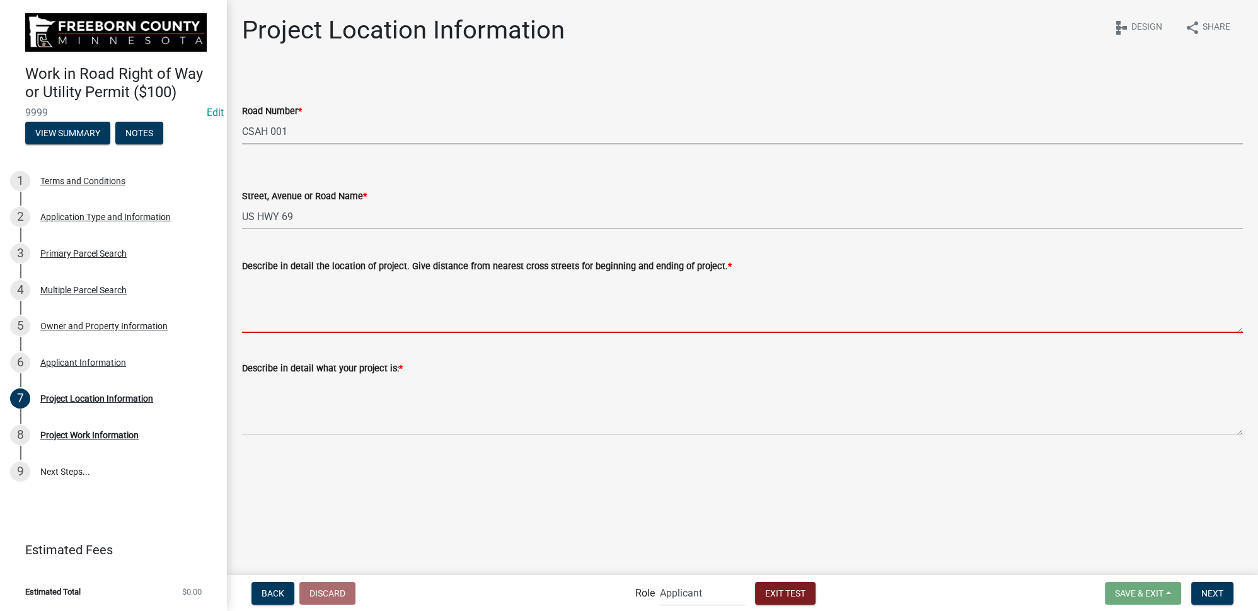
click at [309, 305] on textarea "Describe in detail the location of project. Give distance from nearest cross st…" at bounding box center [742, 303] width 1001 height 59
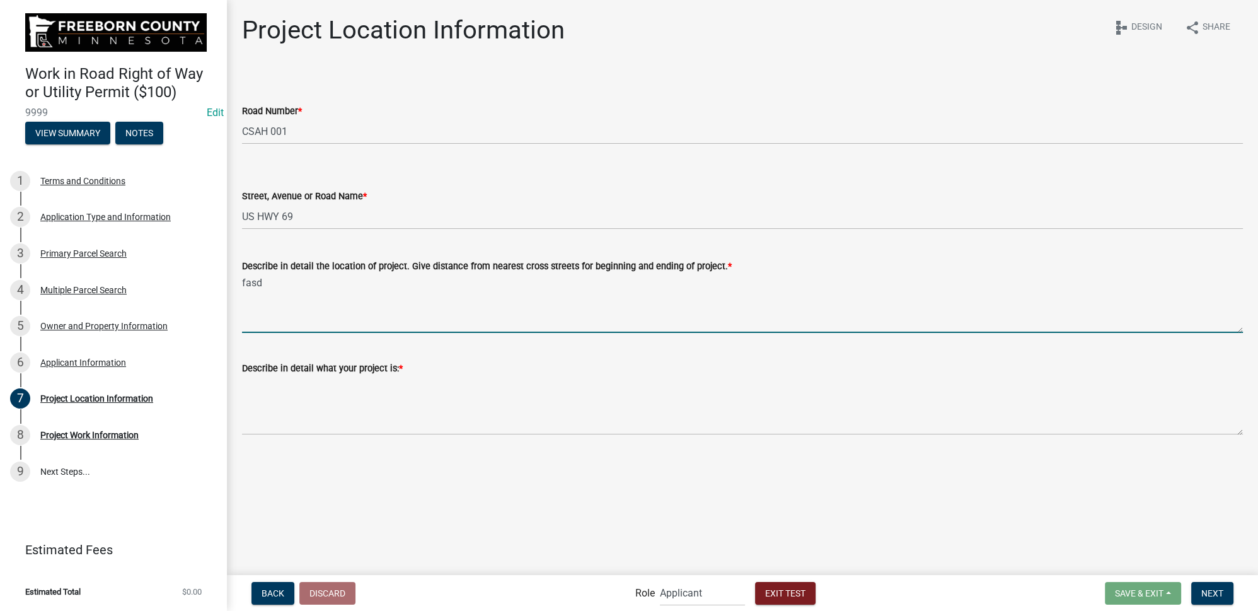
type textarea "fasd"
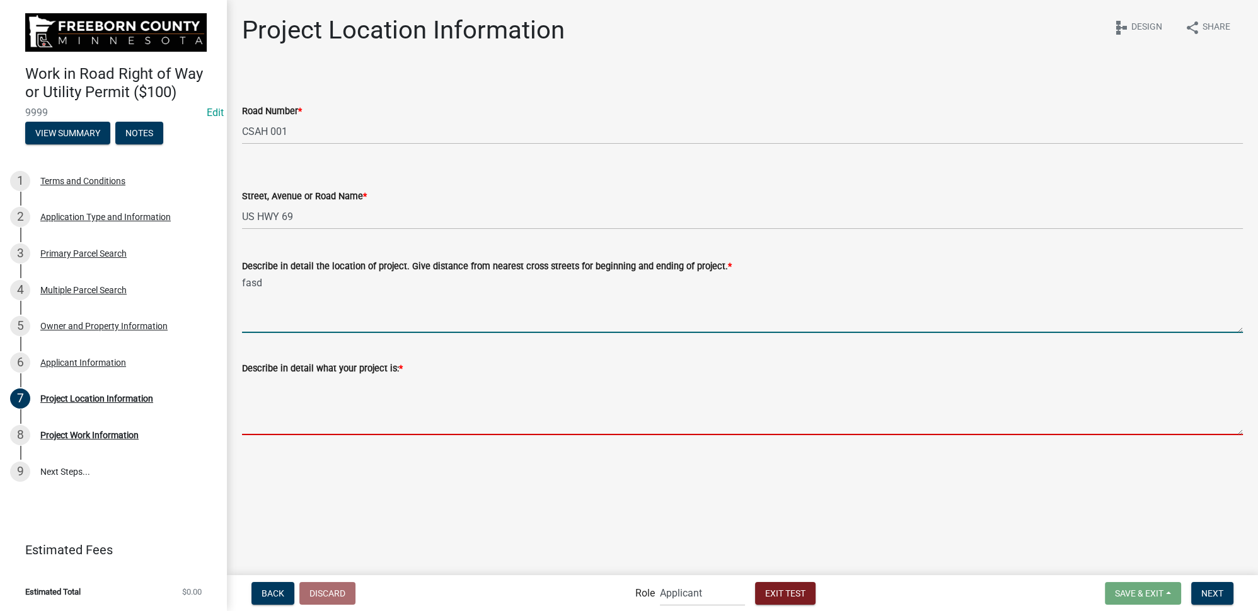
click at [322, 411] on textarea "Describe in detail what your project is: *" at bounding box center [742, 405] width 1001 height 59
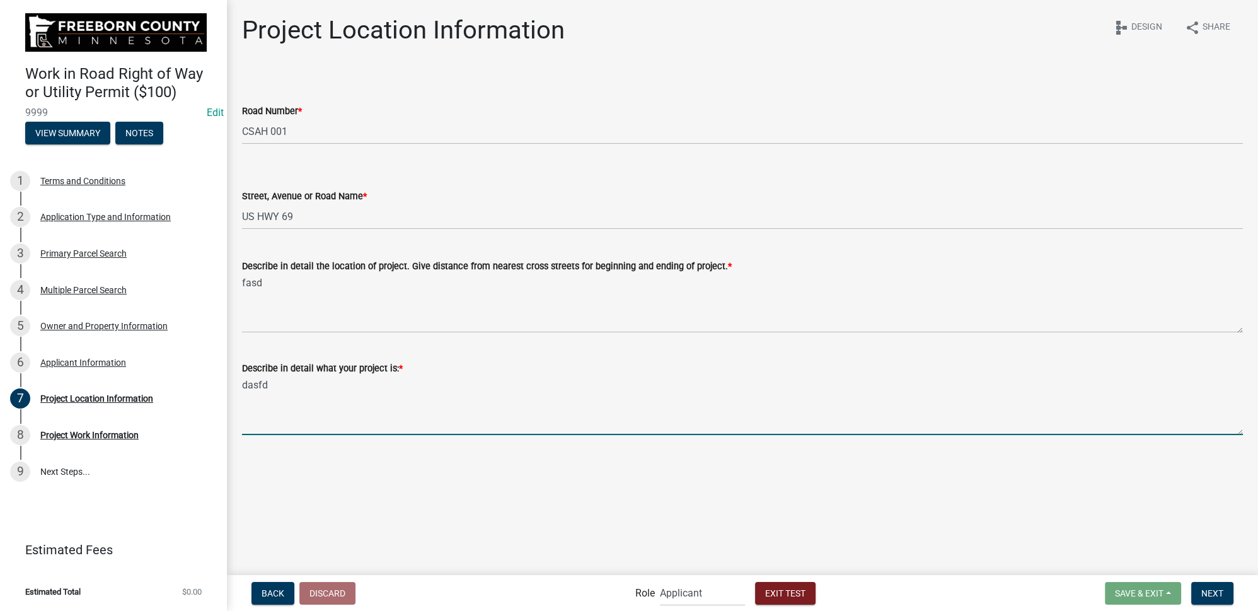
type textarea "dasfds"
drag, startPoint x: 1223, startPoint y: 598, endPoint x: 1198, endPoint y: 590, distance: 26.5
click at [1223, 598] on button "Next" at bounding box center [1213, 593] width 42 height 23
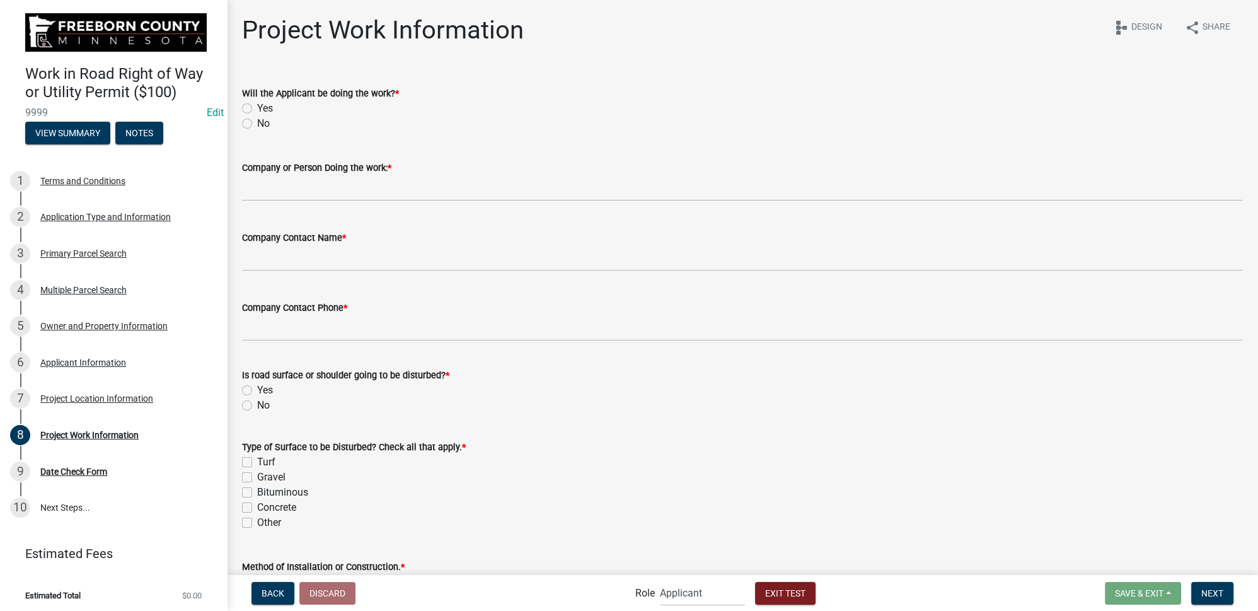
click at [257, 107] on label "Yes" at bounding box center [265, 108] width 16 height 15
click at [257, 107] on input "Yes" at bounding box center [261, 105] width 8 height 8
radio input "true"
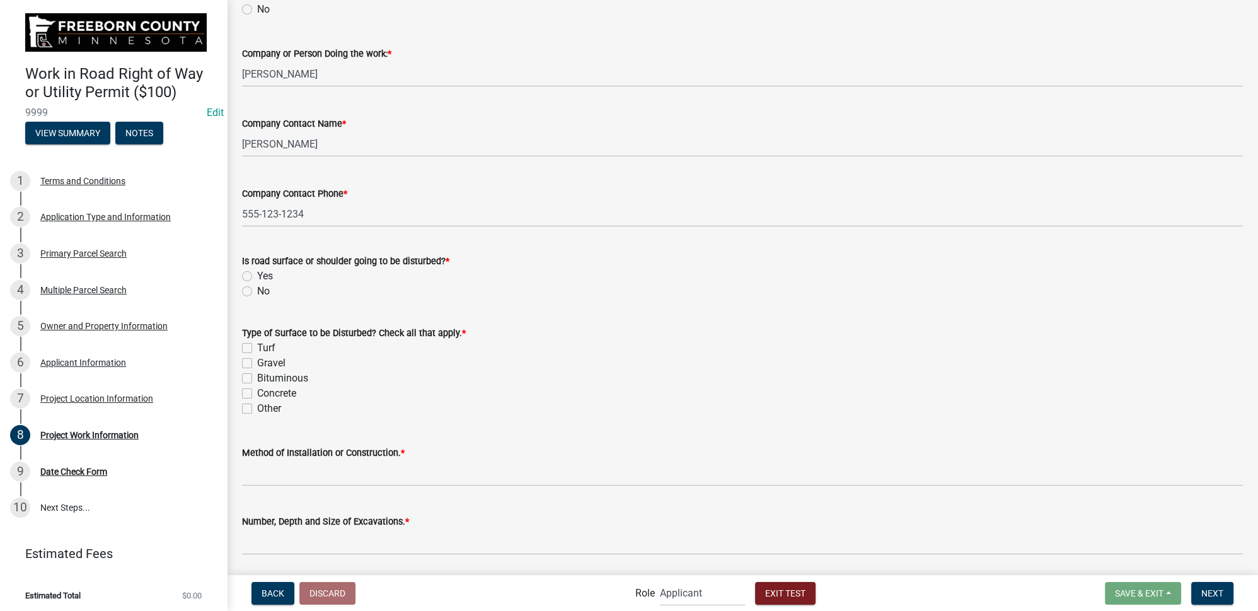
scroll to position [286, 0]
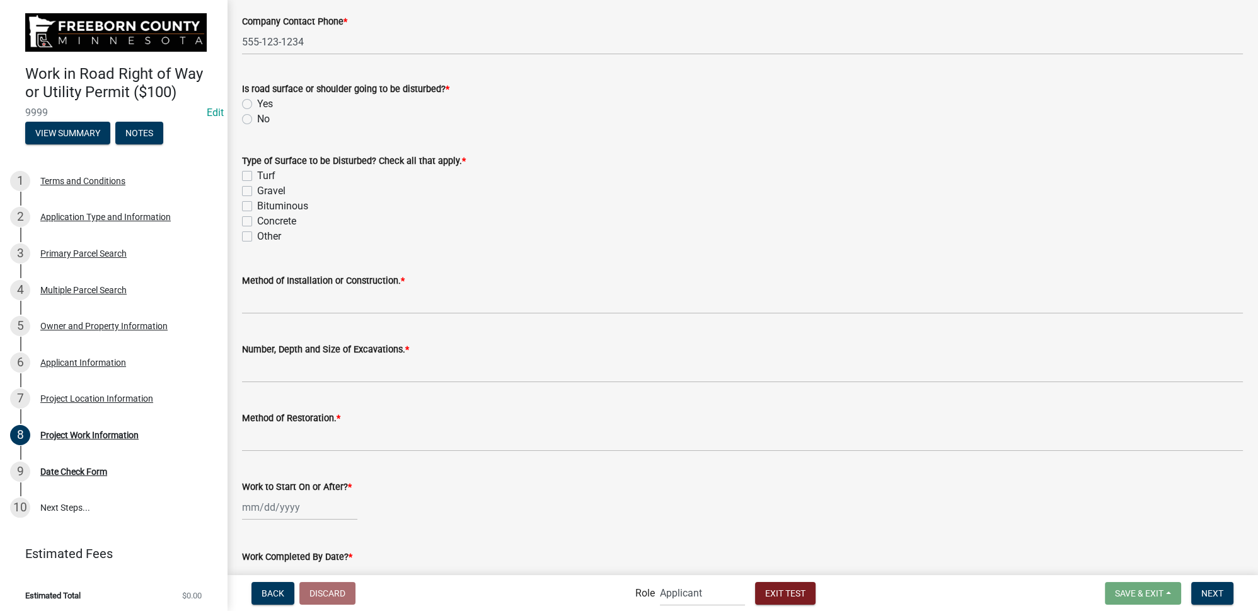
click at [257, 119] on label "No" at bounding box center [263, 119] width 13 height 15
click at [257, 119] on input "No" at bounding box center [261, 116] width 8 height 8
radio input "true"
click at [349, 227] on div "Concrete" at bounding box center [742, 221] width 1001 height 15
click at [257, 236] on label "Other" at bounding box center [269, 236] width 24 height 15
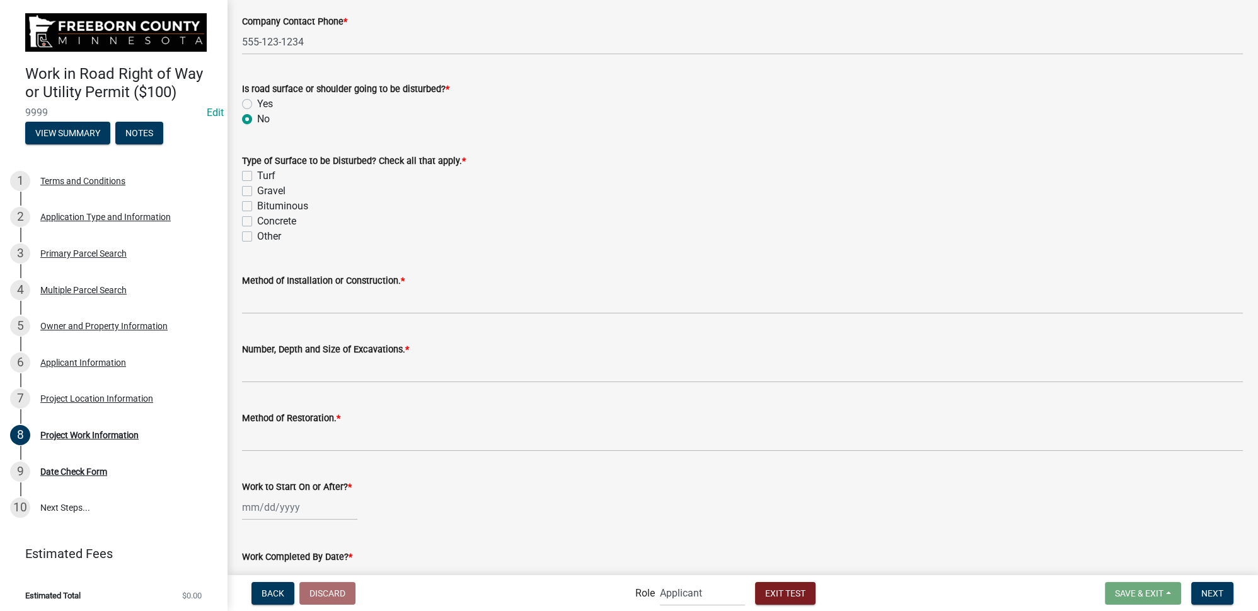
click at [257, 236] on input "Other" at bounding box center [261, 233] width 8 height 8
checkbox input "true"
checkbox input "false"
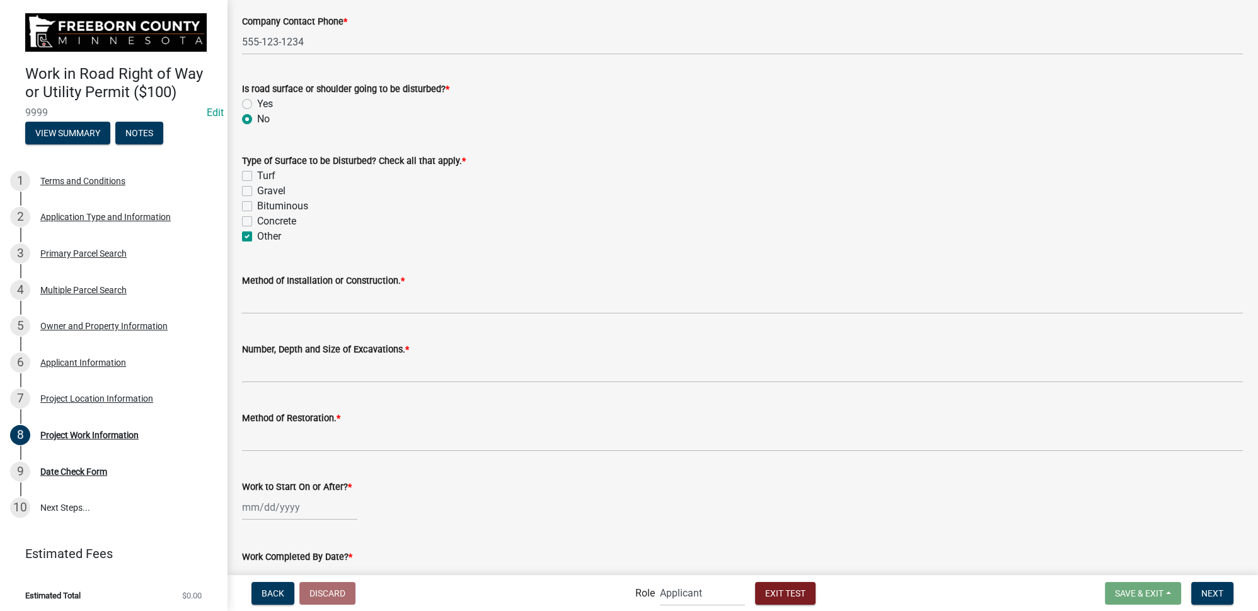
checkbox input "false"
checkbox input "true"
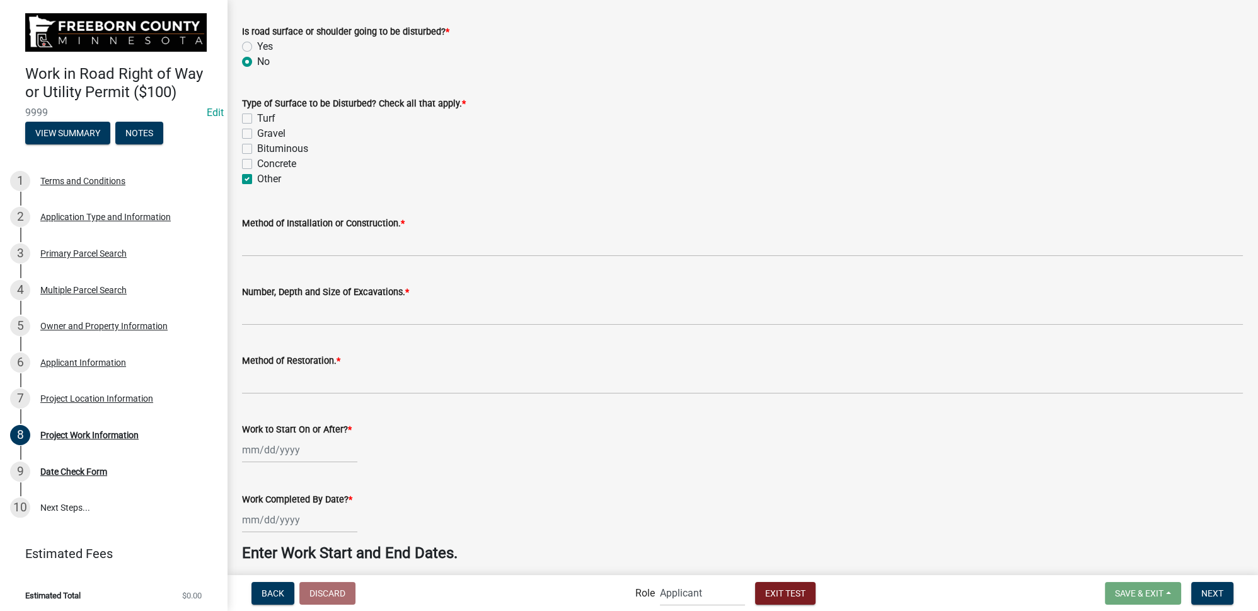
scroll to position [458, 0]
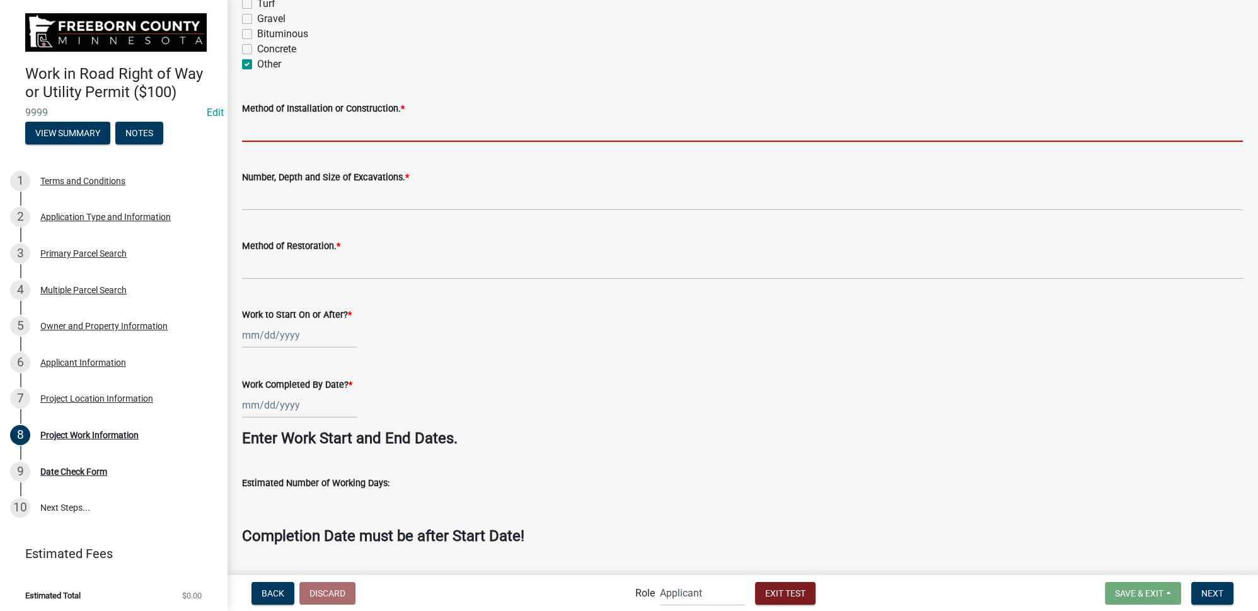
click at [328, 137] on input "Method of Installation or Construction. *" at bounding box center [742, 129] width 1001 height 26
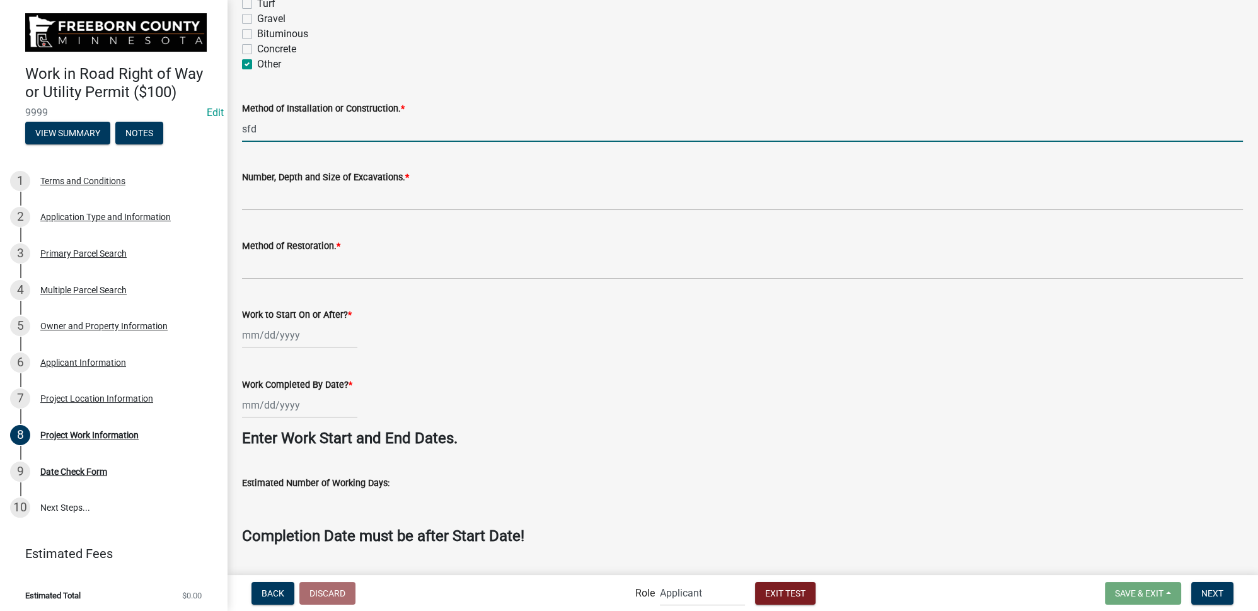
type input "sfd"
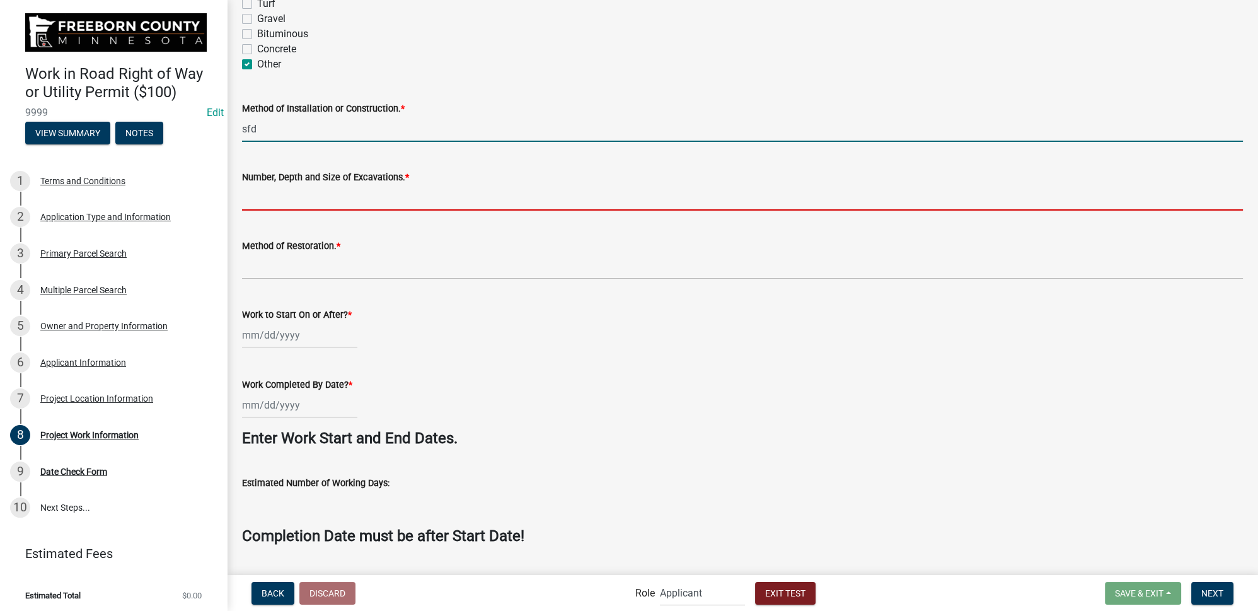
click at [330, 202] on input "Number, Depth and Size of Excavations. *" at bounding box center [742, 198] width 1001 height 26
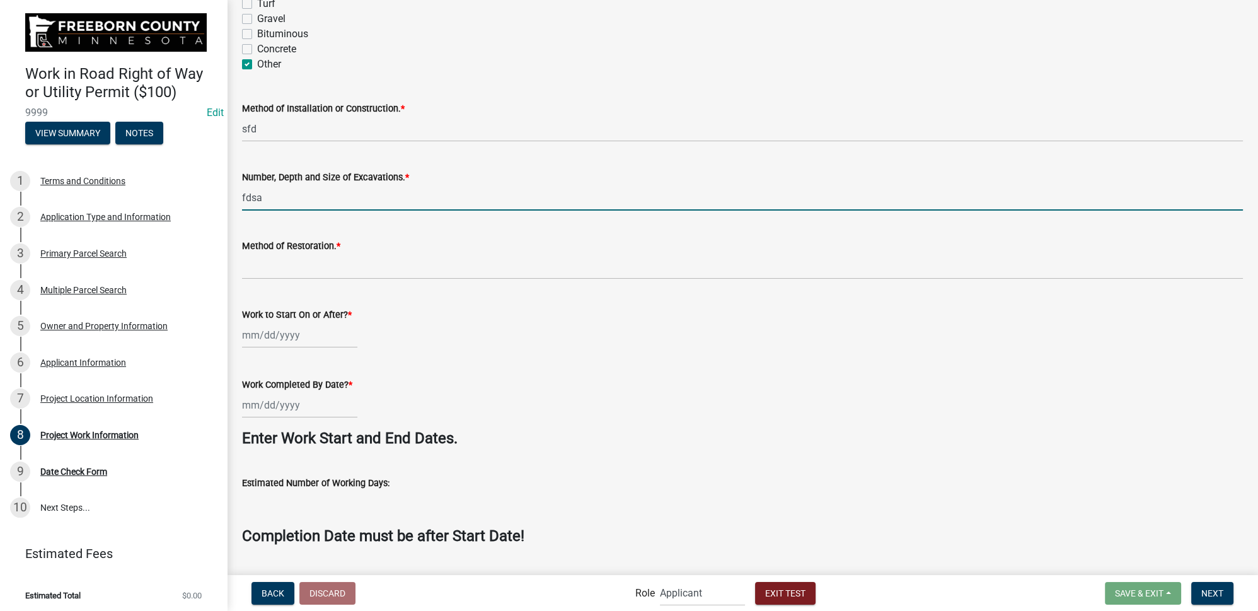
type input "fdsa"
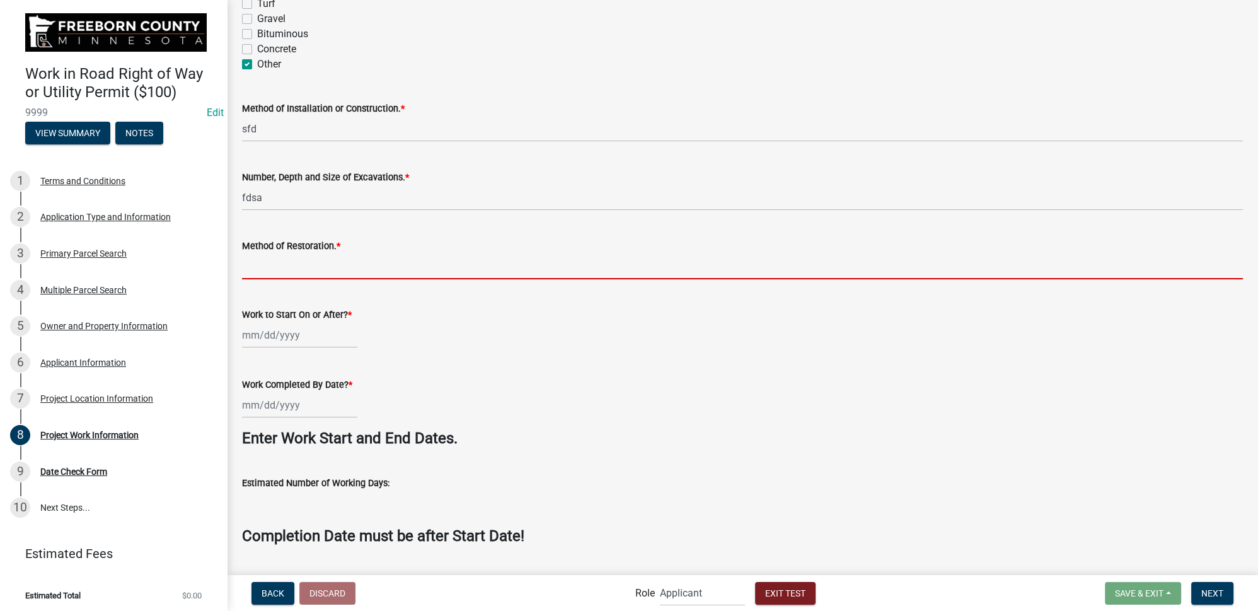
click at [318, 270] on input "Method of Restoration. *" at bounding box center [742, 266] width 1001 height 26
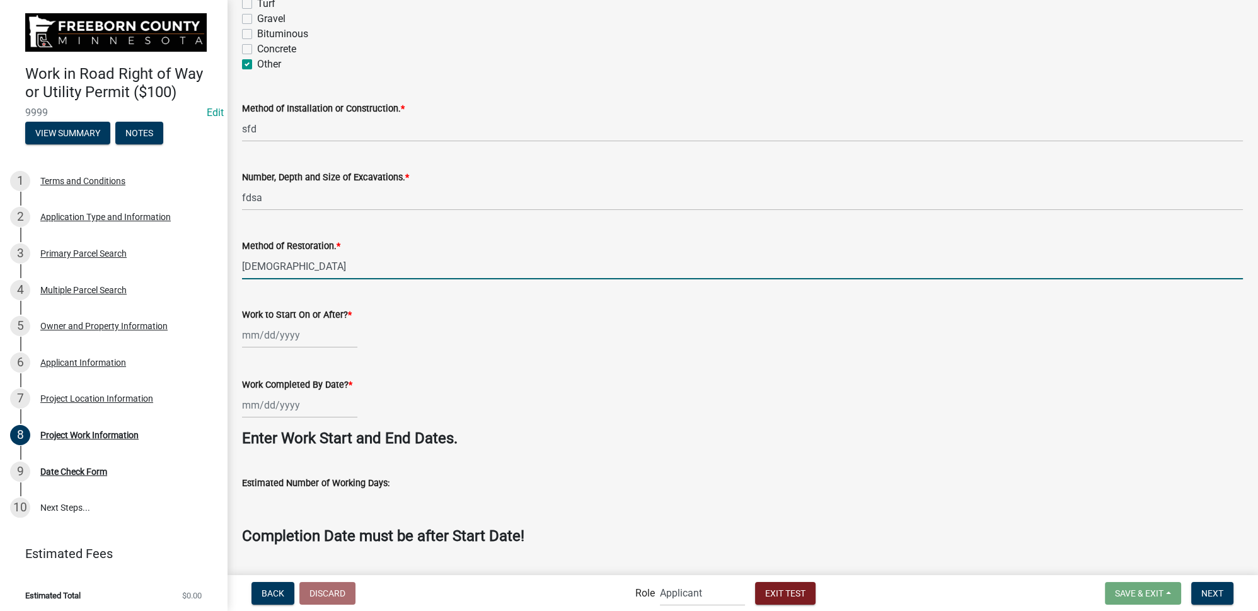
scroll to position [488, 0]
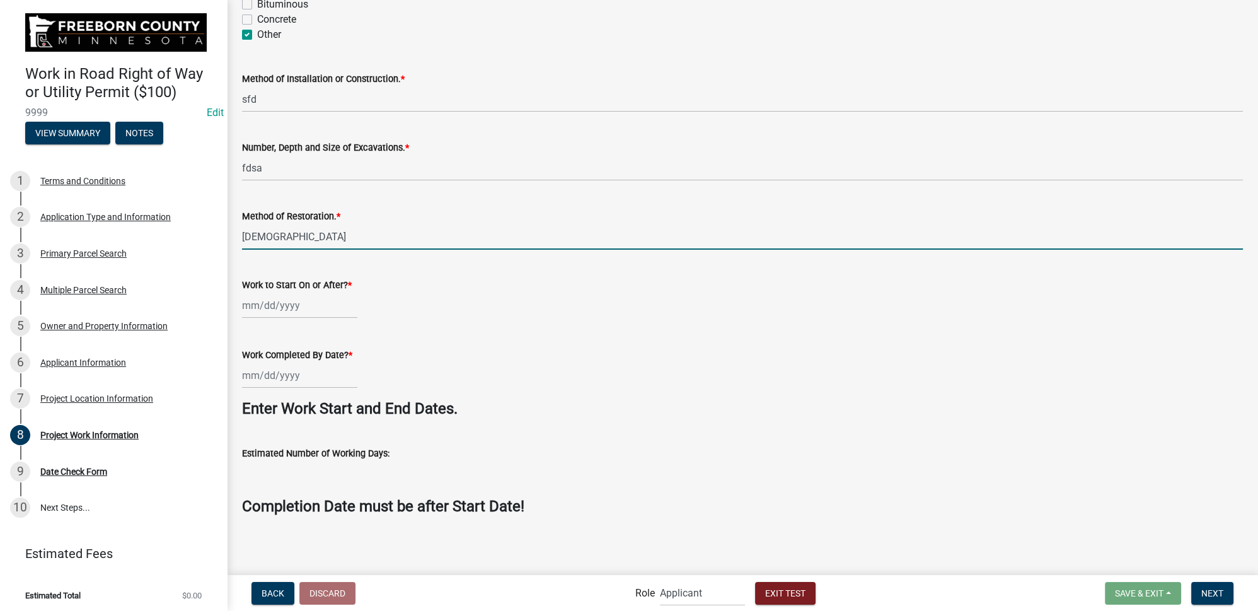
type input "[DEMOGRAPHIC_DATA]"
click at [296, 299] on div at bounding box center [299, 306] width 115 height 26
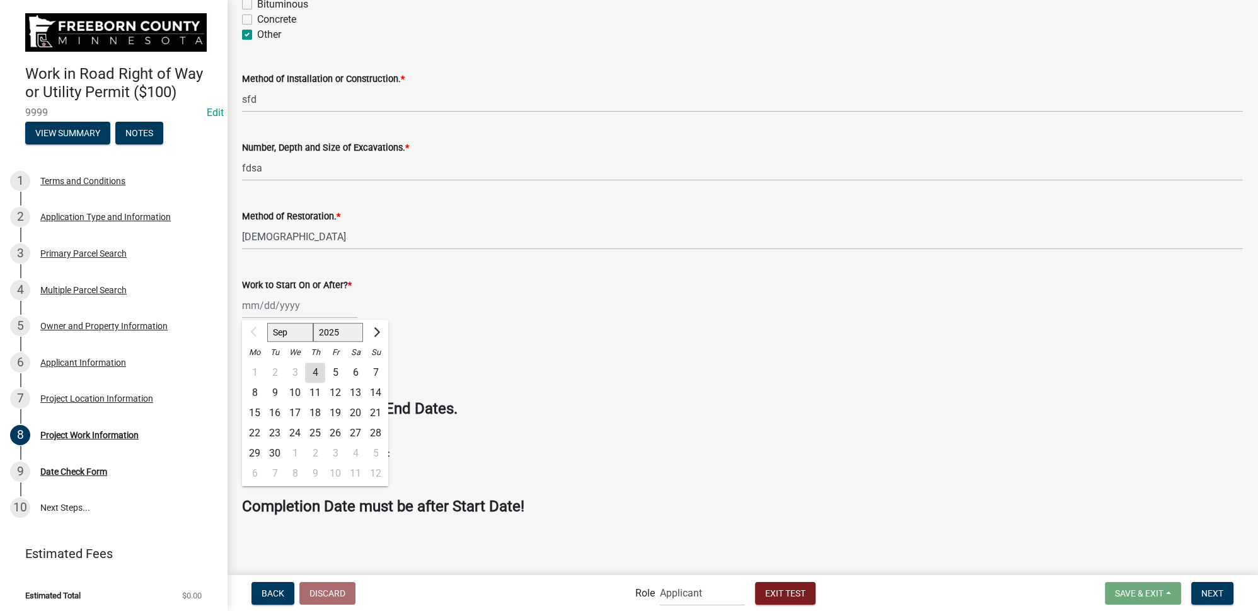
click at [320, 369] on div "4" at bounding box center [315, 373] width 20 height 20
type input "[DATE]"
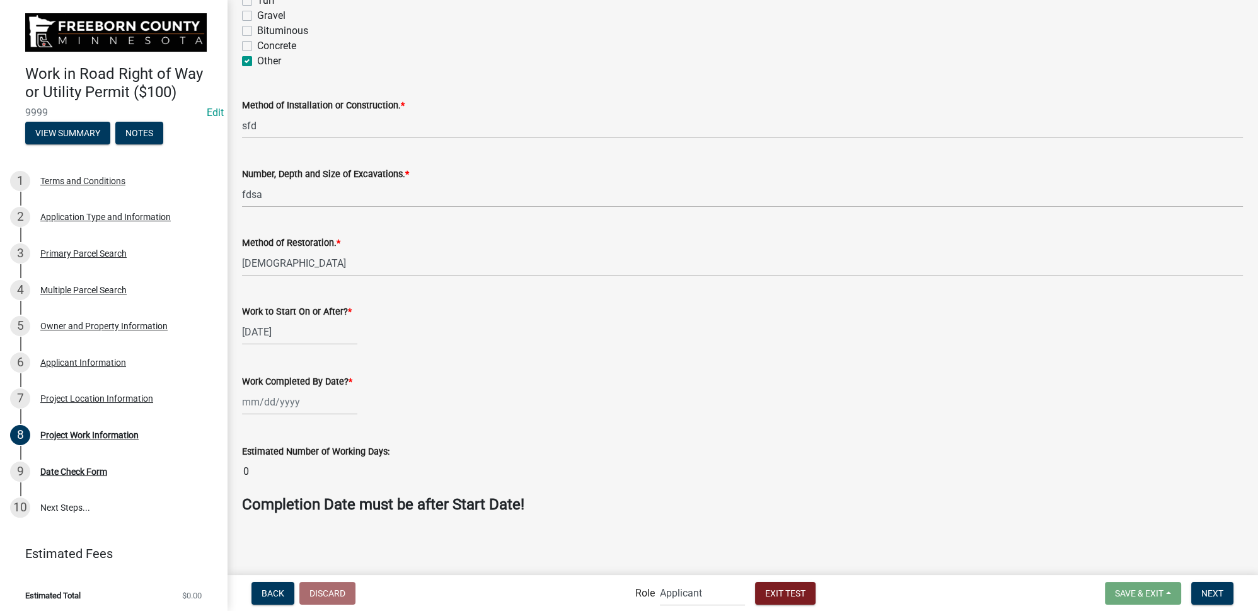
scroll to position [460, 0]
click at [299, 408] on div at bounding box center [299, 404] width 115 height 26
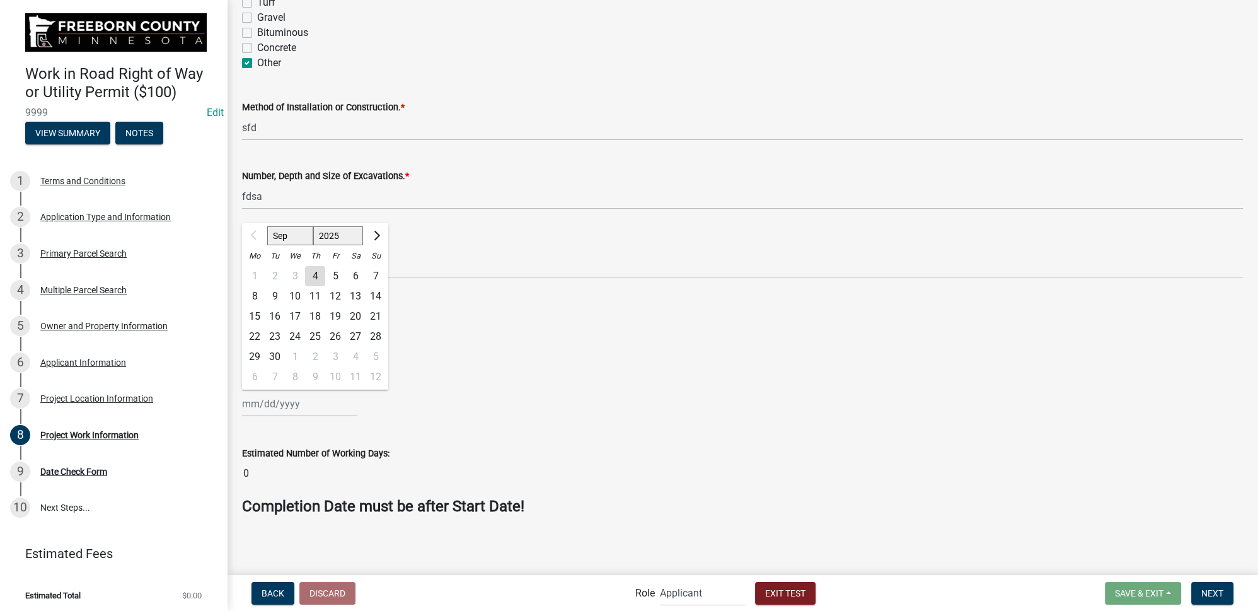
click at [276, 297] on div "9" at bounding box center [275, 296] width 20 height 20
type input "[DATE]"
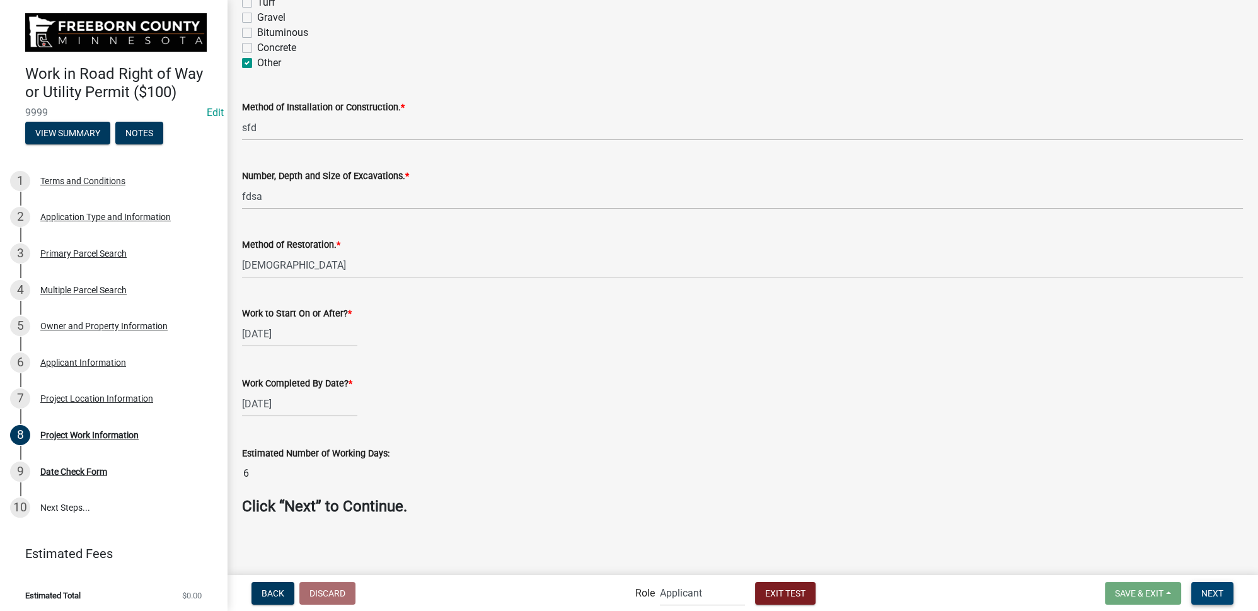
click at [1216, 590] on span "Next" at bounding box center [1213, 593] width 22 height 10
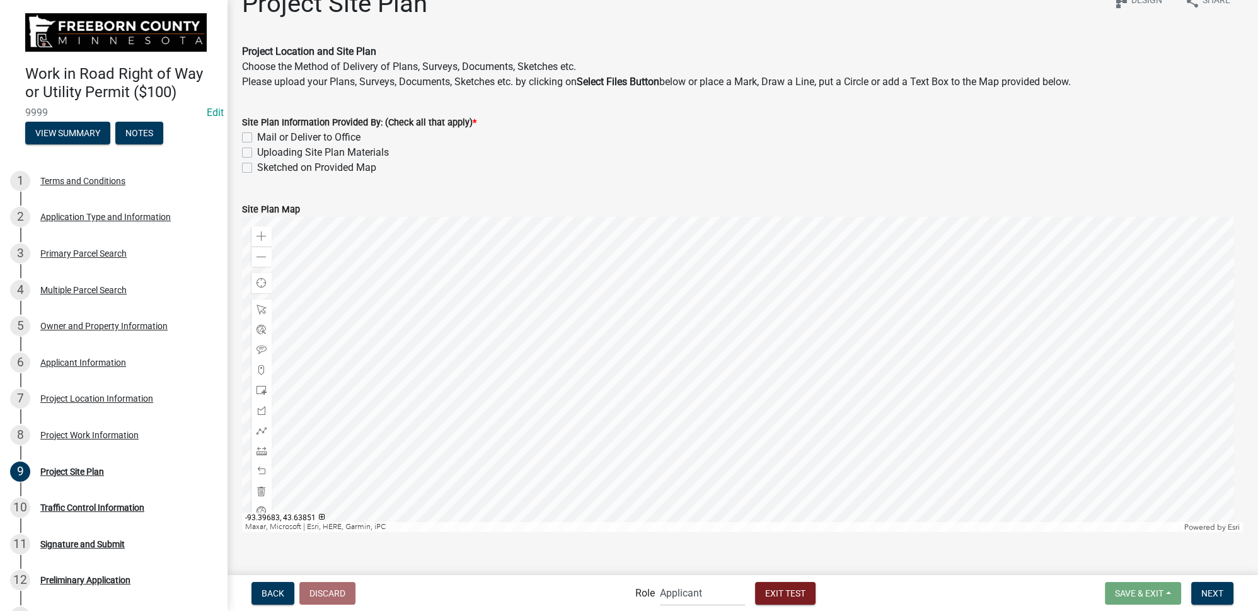
scroll to position [45, 0]
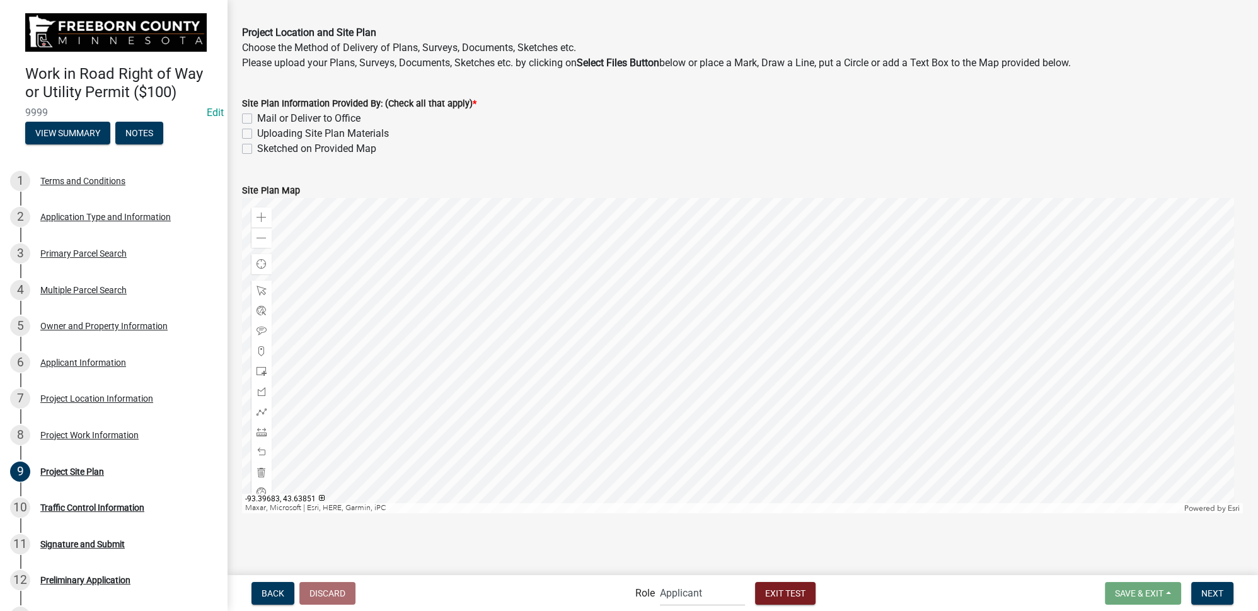
click at [257, 148] on label "Sketched on Provided Map" at bounding box center [316, 148] width 119 height 15
click at [257, 148] on input "Sketched on Provided Map" at bounding box center [261, 145] width 8 height 8
checkbox input "true"
checkbox input "false"
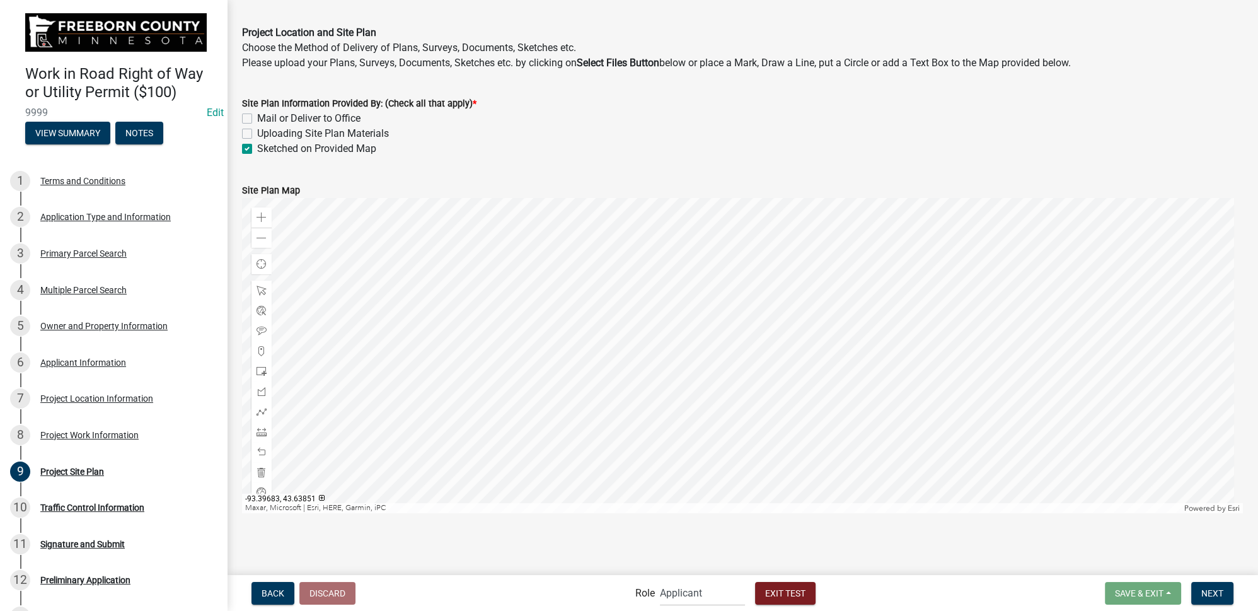
checkbox input "true"
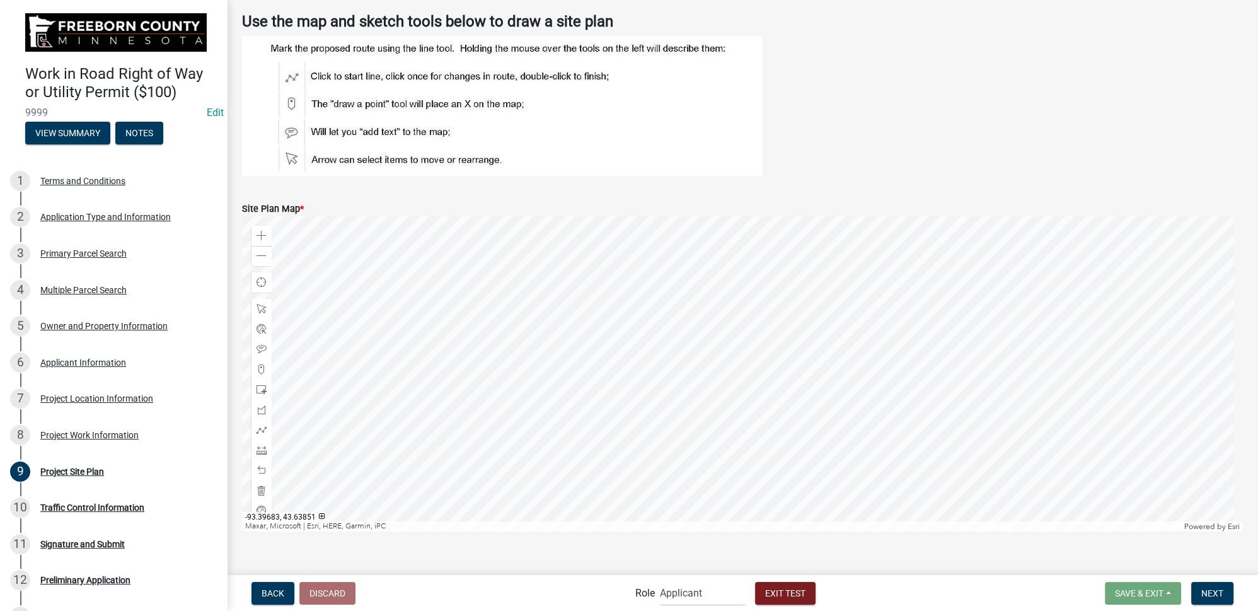
scroll to position [219, 0]
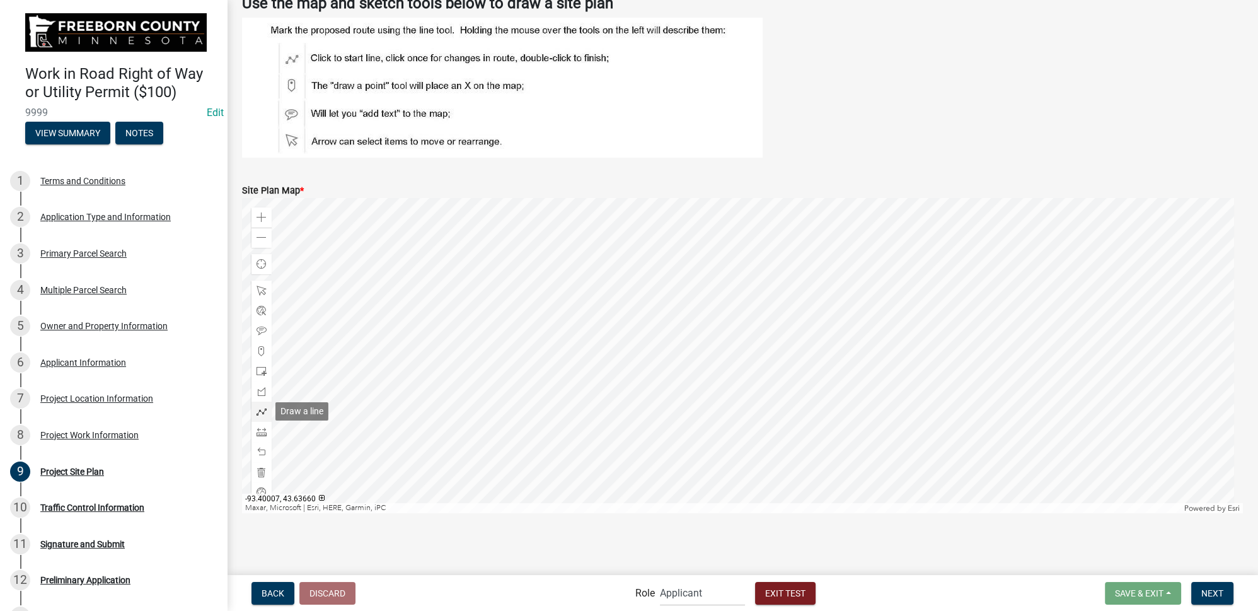
click at [263, 411] on span at bounding box center [262, 412] width 10 height 10
click at [810, 245] on div at bounding box center [742, 355] width 1001 height 315
click at [812, 467] on div at bounding box center [742, 355] width 1001 height 315
click at [810, 246] on div at bounding box center [742, 355] width 1001 height 315
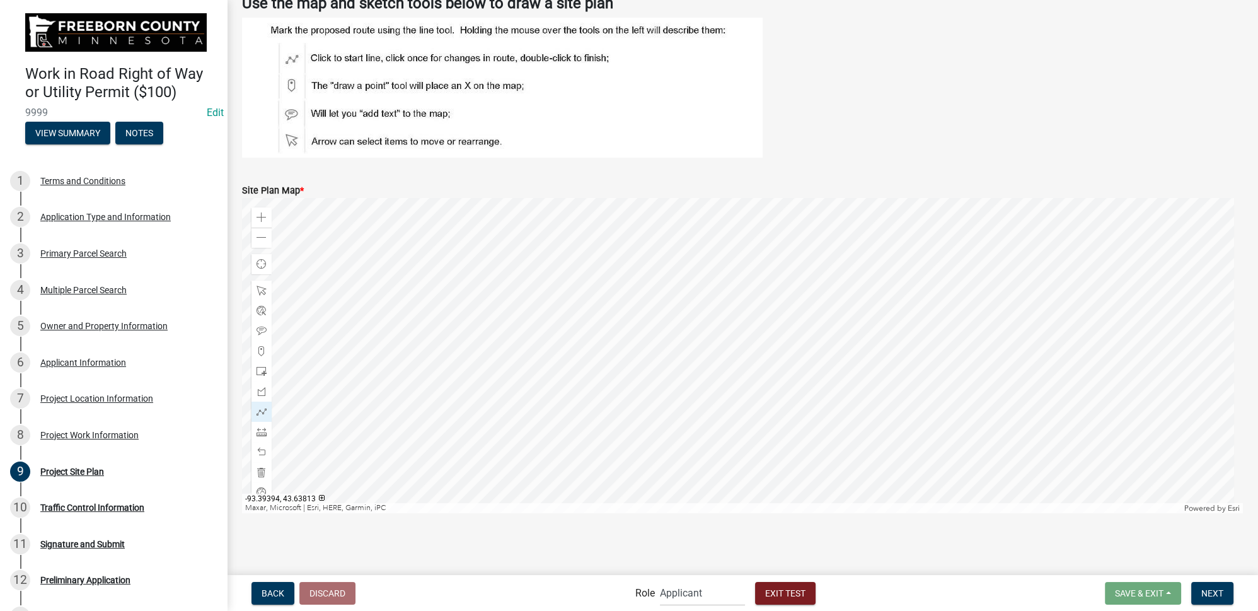
click at [810, 246] on div at bounding box center [742, 355] width 1001 height 315
click at [1120, 559] on main "Project Site Plan share Share schema Design Project Location and Site Plan Choo…" at bounding box center [742, 286] width 1031 height 573
click at [1209, 593] on span "Next" at bounding box center [1213, 593] width 22 height 10
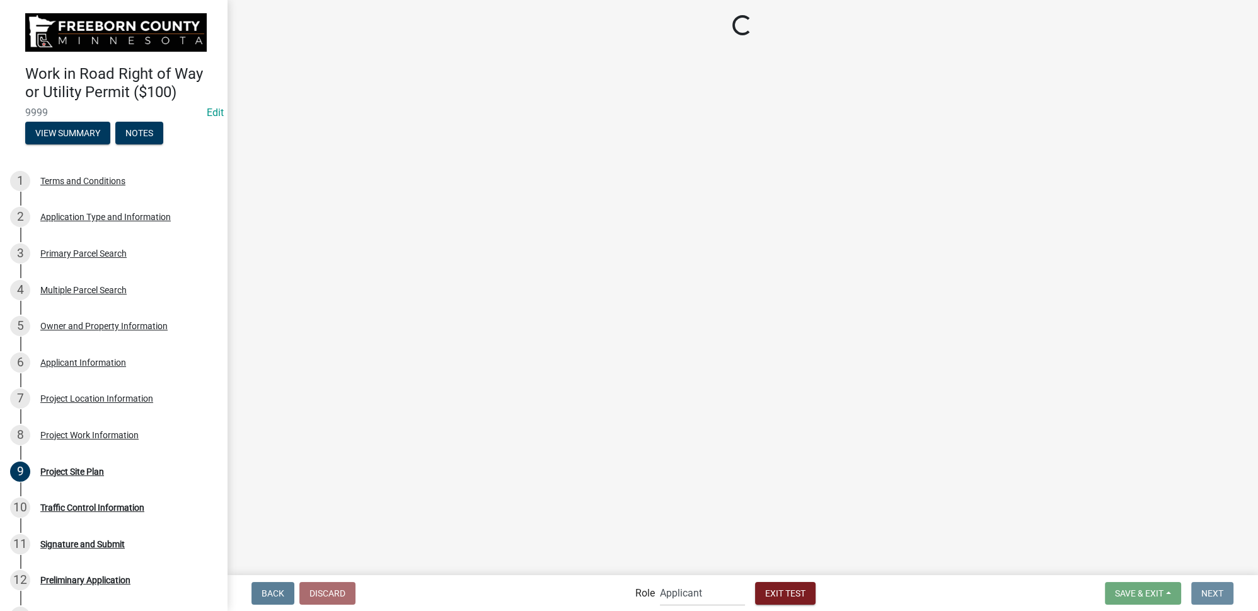
scroll to position [0, 0]
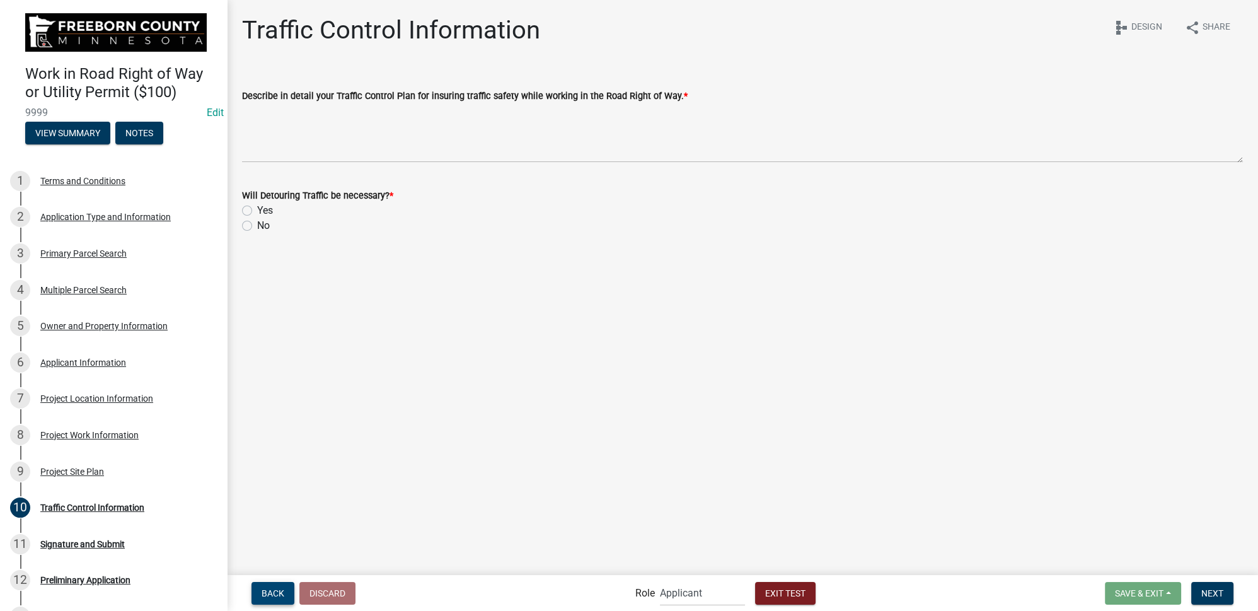
click at [272, 585] on button "Back" at bounding box center [273, 593] width 43 height 23
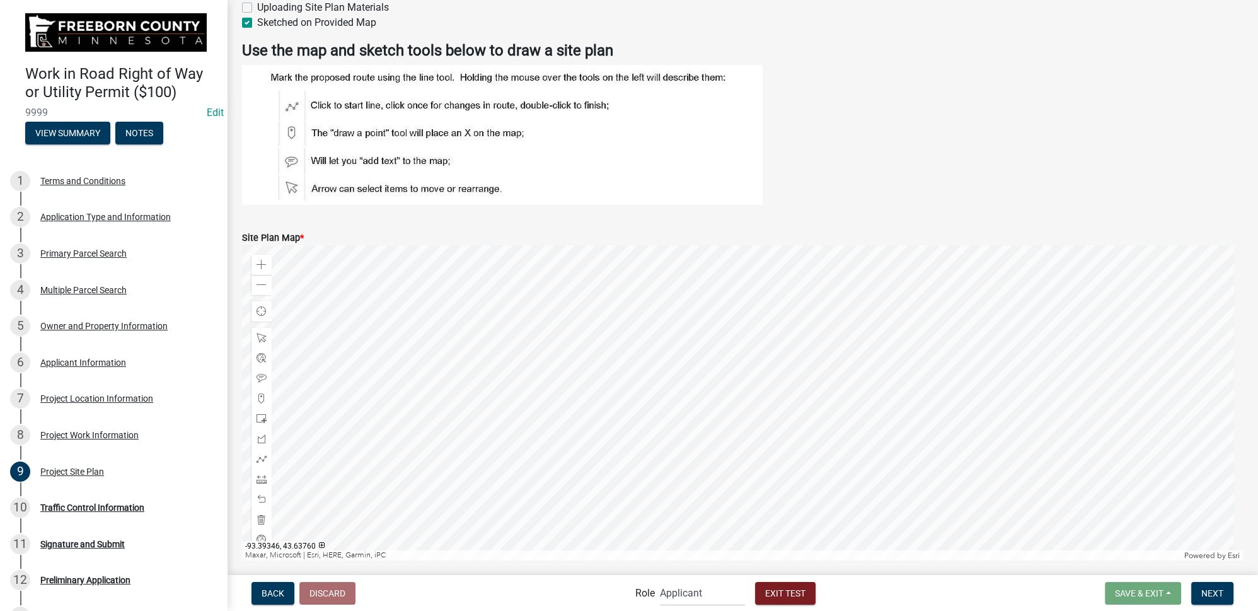
scroll to position [219, 0]
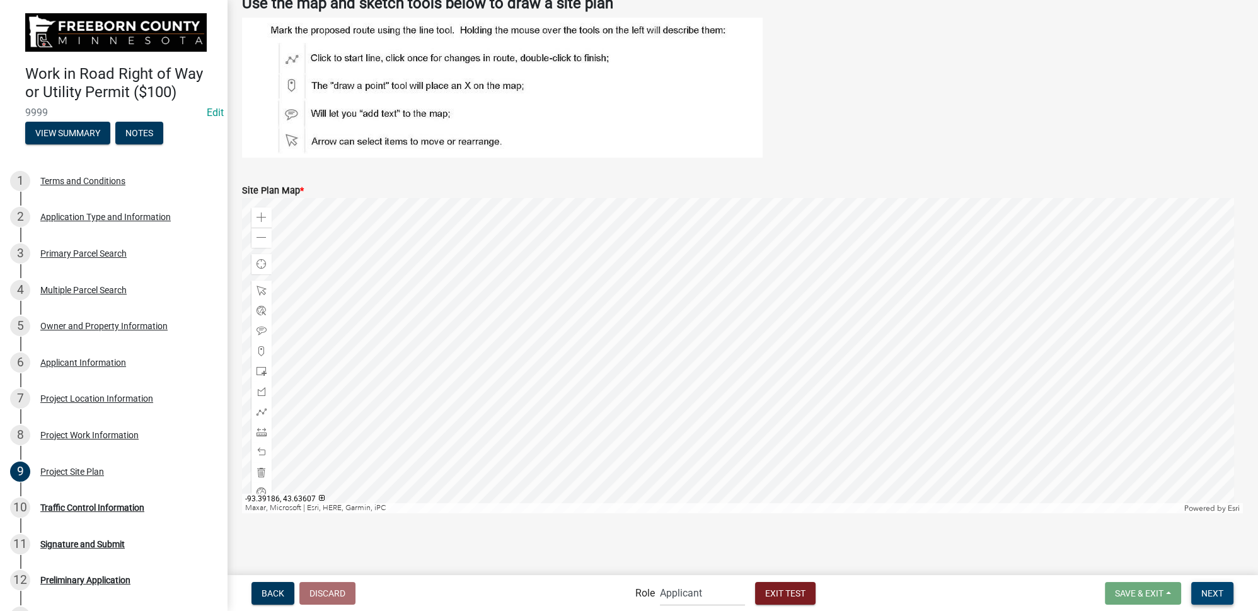
click at [1209, 593] on span "Next" at bounding box center [1213, 593] width 22 height 10
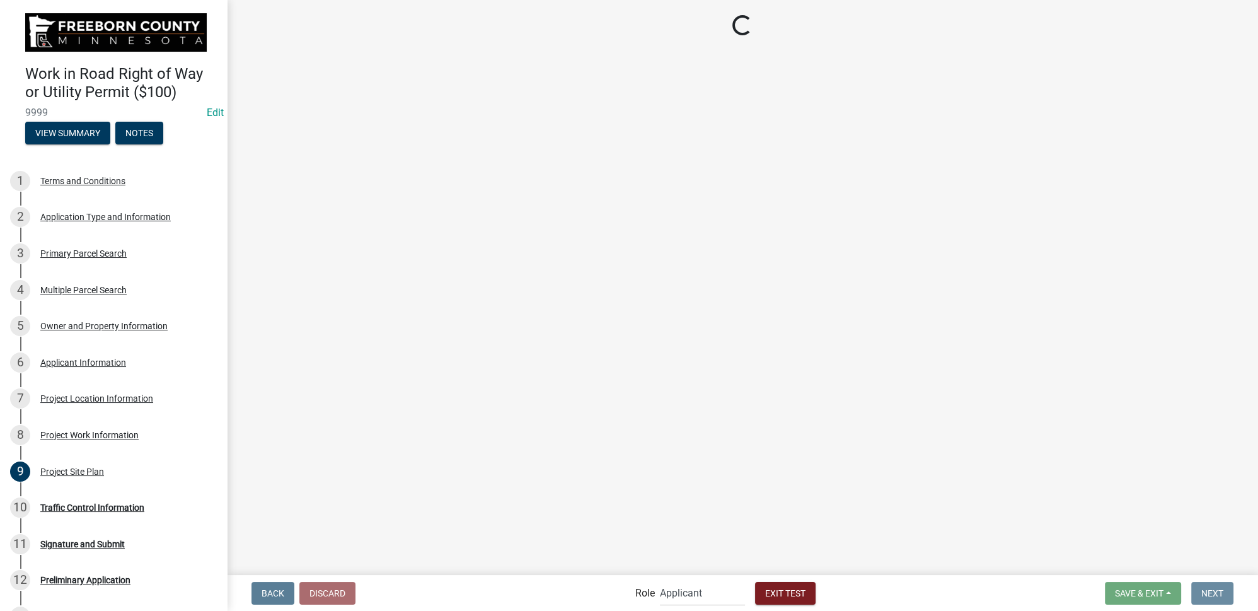
scroll to position [0, 0]
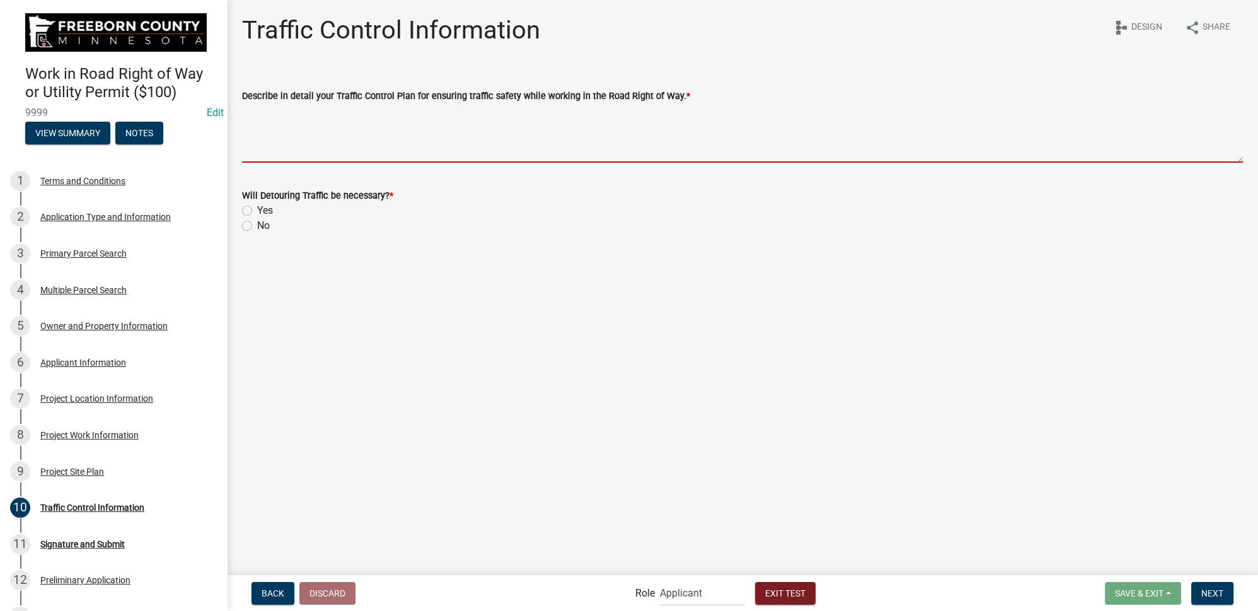
click at [347, 146] on textarea "Describe in detail your Traffic Control Plan for ensuring traffic safety while …" at bounding box center [742, 132] width 1001 height 59
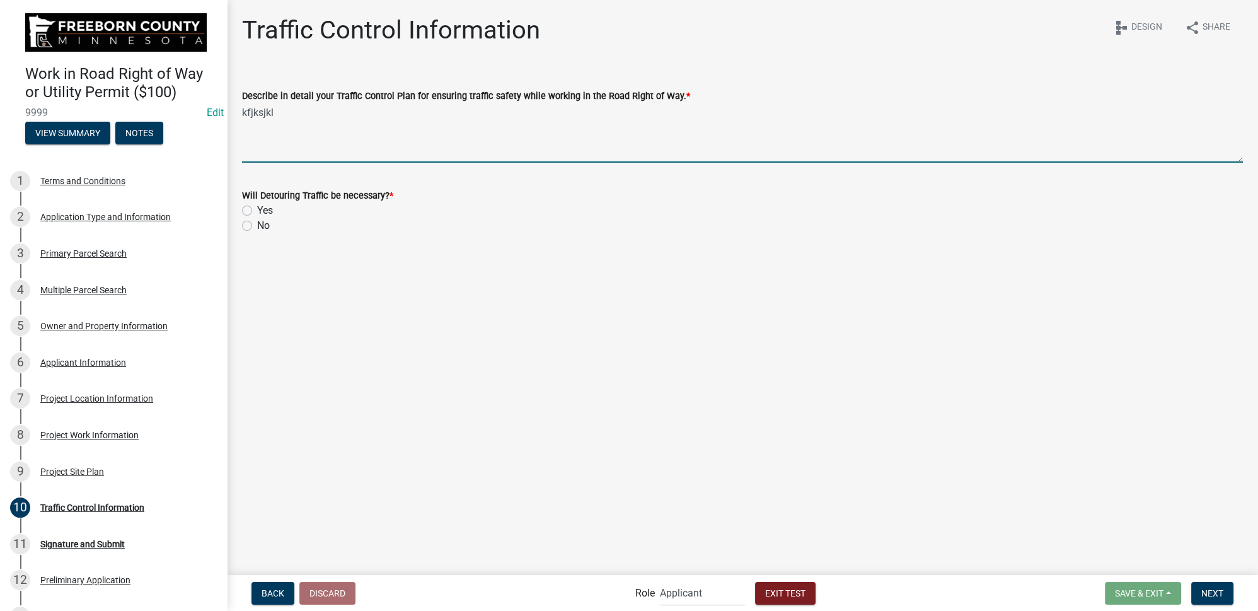
type textarea "kfjksjkl"
click at [257, 225] on label "No" at bounding box center [263, 225] width 13 height 15
click at [257, 225] on input "No" at bounding box center [261, 222] width 8 height 8
radio input "true"
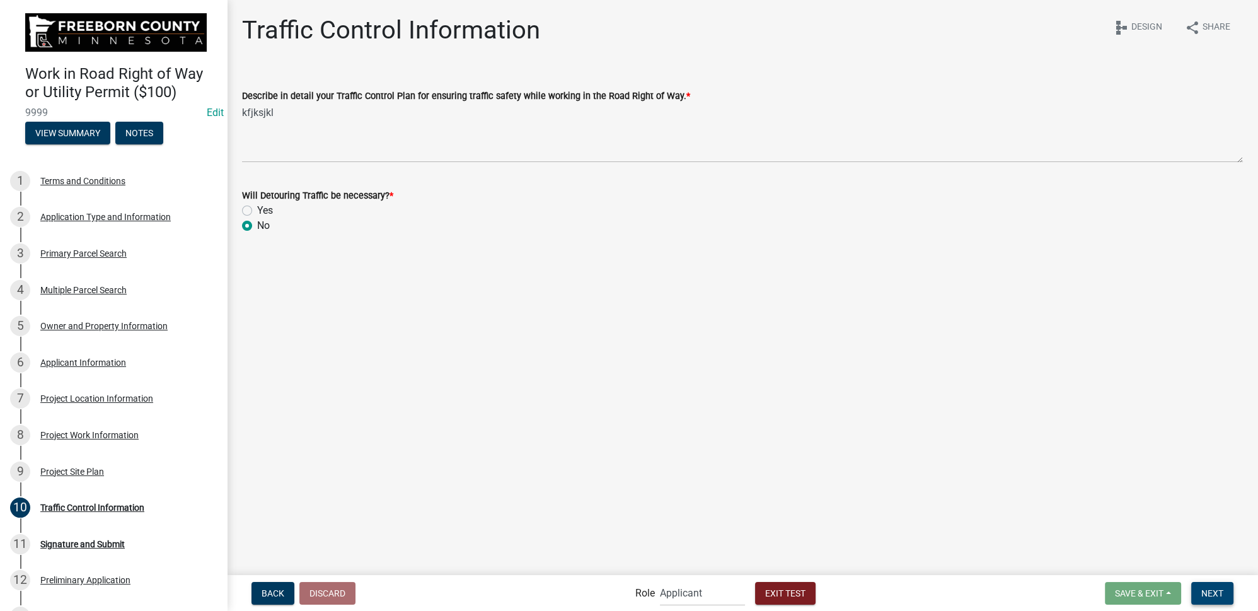
click at [1206, 588] on span "Next" at bounding box center [1213, 593] width 22 height 10
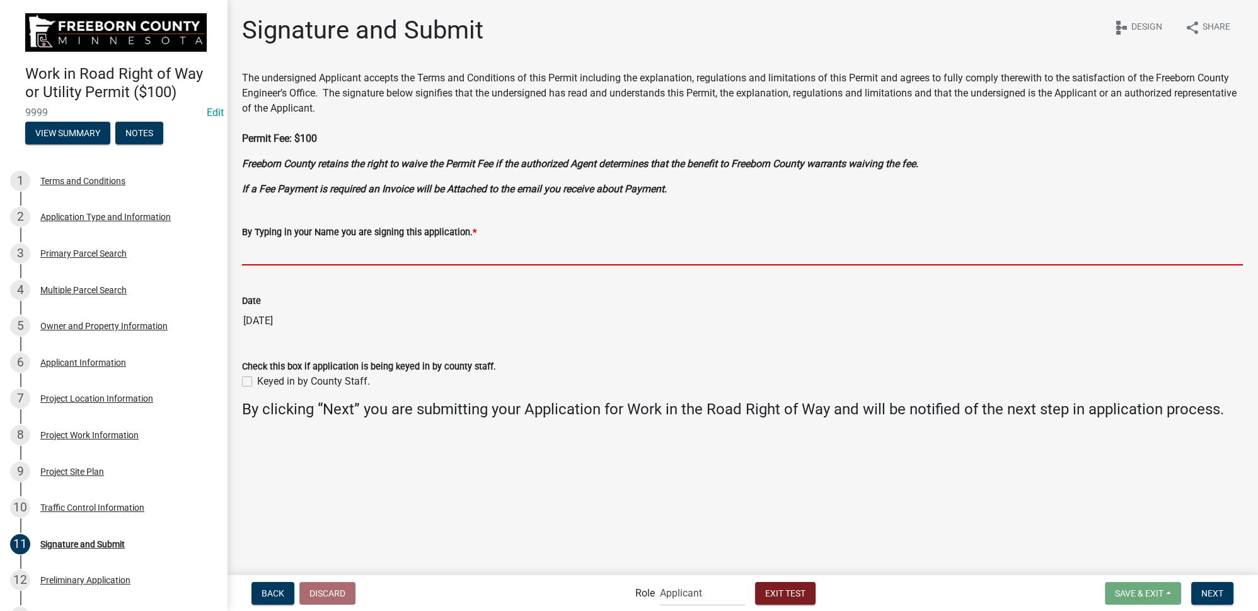
click at [353, 249] on input "By Typing in your Name you are signing this application. *" at bounding box center [742, 253] width 1001 height 26
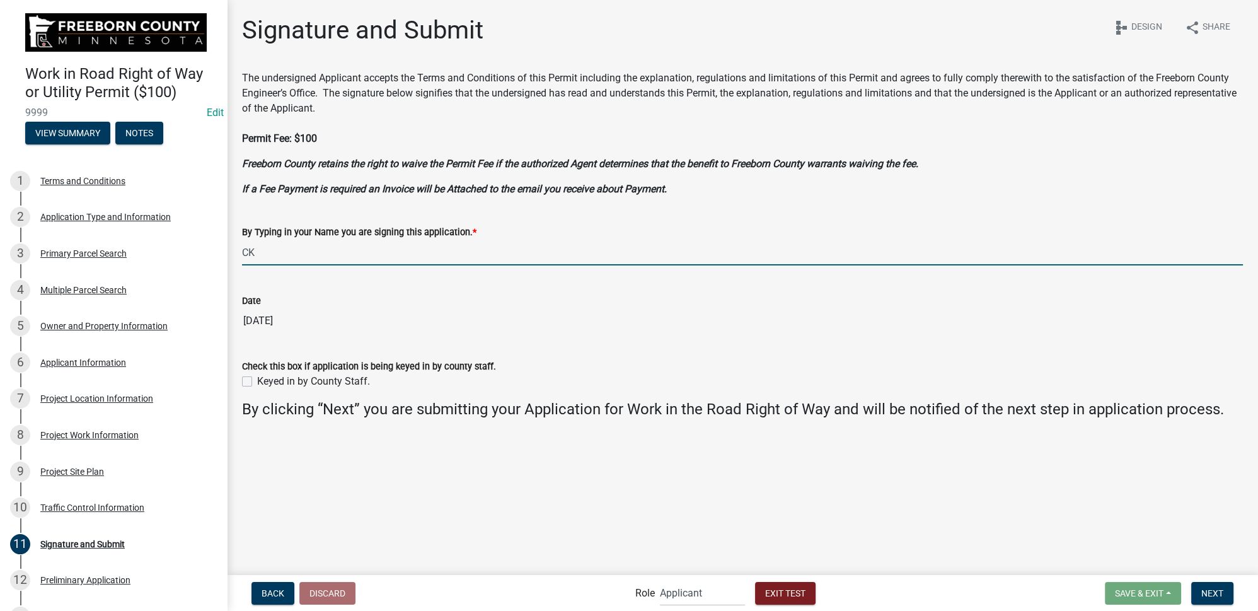
type input "CK"
click at [391, 282] on div "Date [DATE]" at bounding box center [742, 305] width 1001 height 58
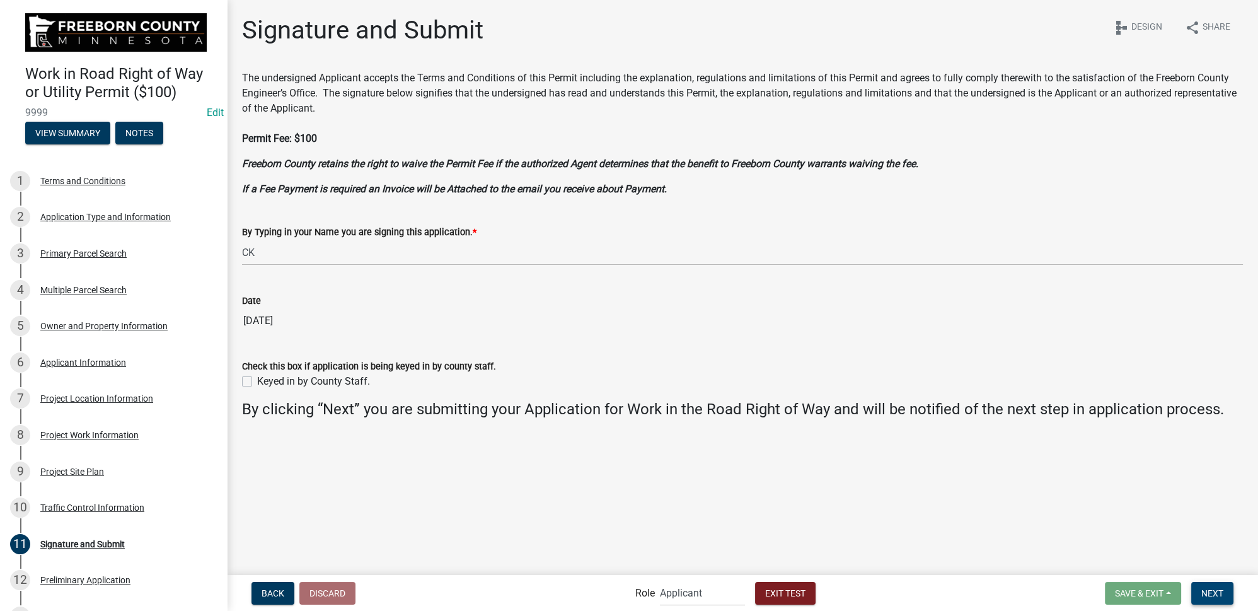
click at [1213, 590] on span "Next" at bounding box center [1213, 593] width 22 height 10
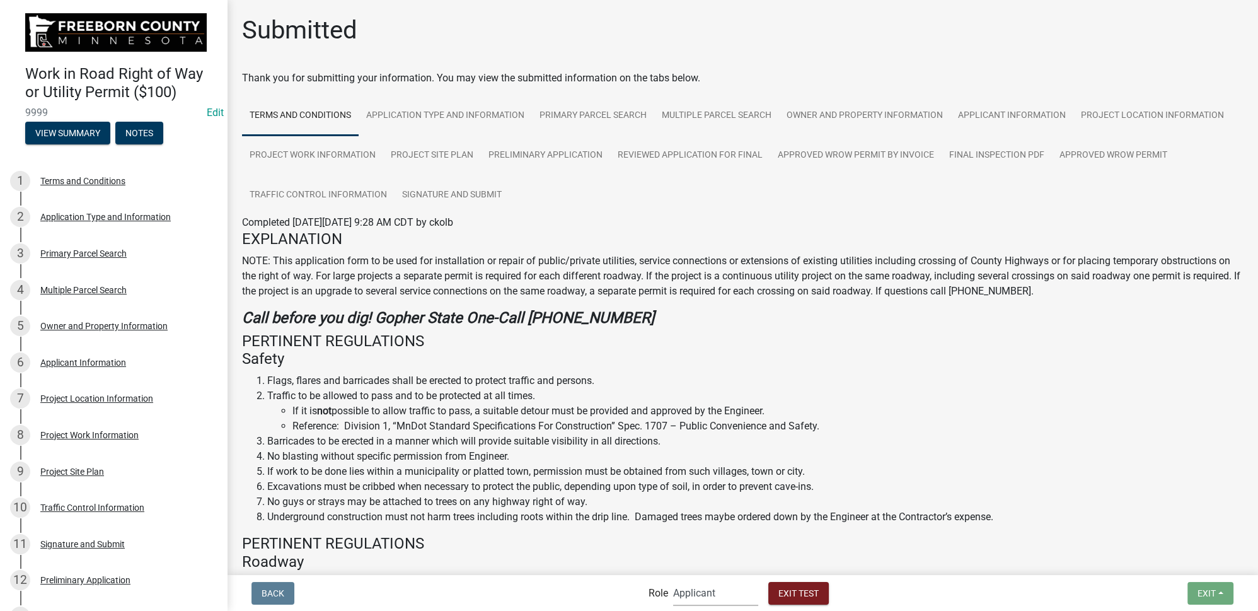
click at [707, 585] on select "Applicant Admin FCPW ROW Agents" at bounding box center [715, 593] width 85 height 26
select select "4586246d-6c41-4991-91eb-e7cb84551f71"
click at [673, 580] on select "Applicant Admin FCPW ROW Agents" at bounding box center [715, 593] width 85 height 26
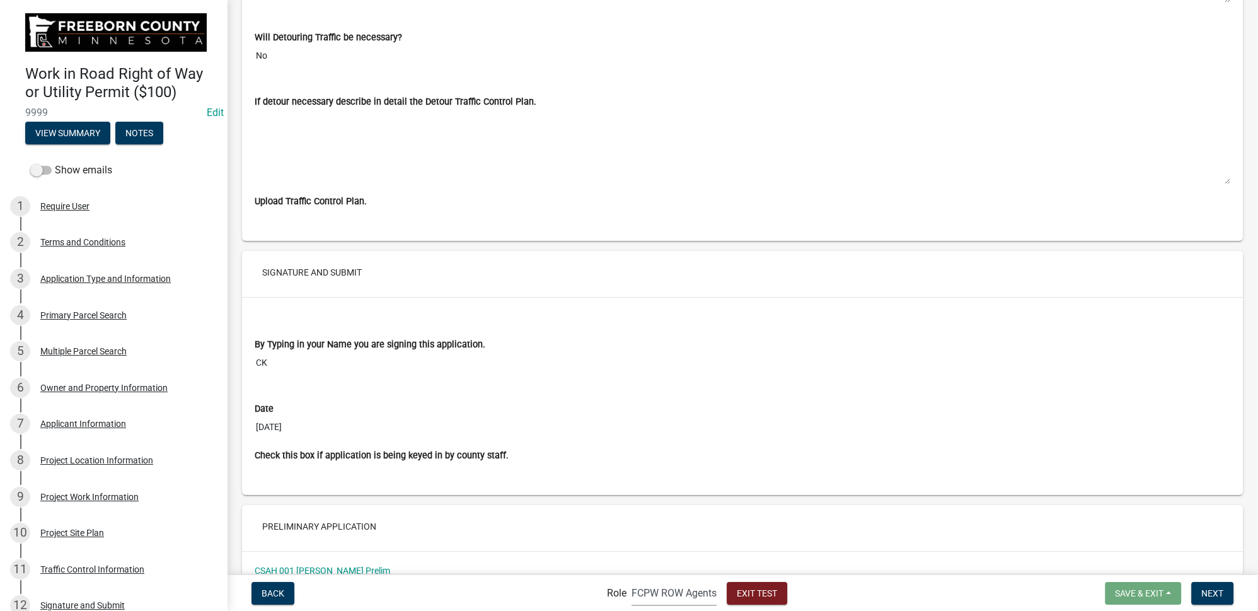
scroll to position [5008, 0]
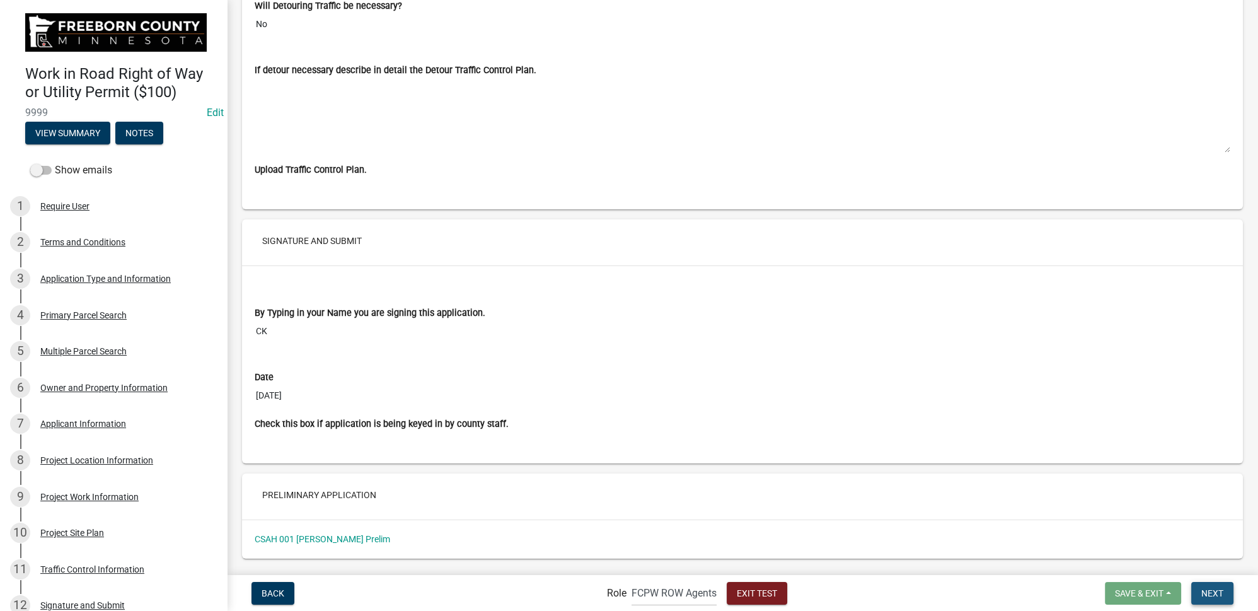
click at [1215, 588] on span "Next" at bounding box center [1213, 593] width 22 height 10
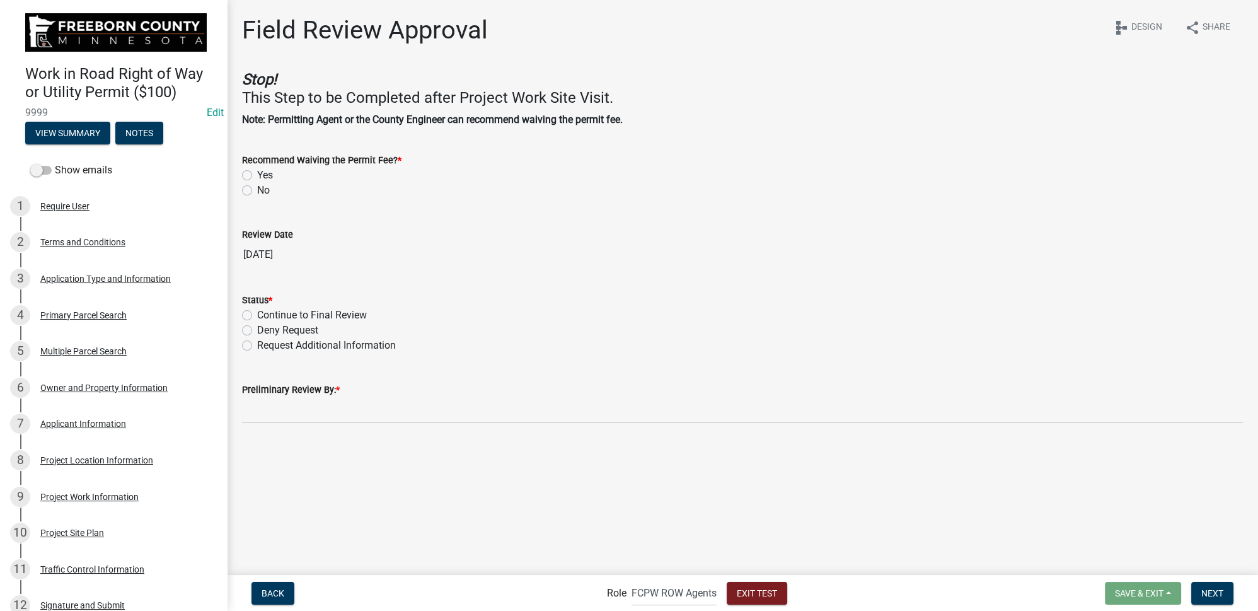
click at [257, 190] on label "No" at bounding box center [263, 190] width 13 height 15
click at [257, 190] on input "No" at bounding box center [261, 187] width 8 height 8
radio input "true"
click at [354, 323] on div "Deny Request" at bounding box center [742, 330] width 1001 height 15
click at [357, 313] on label "Continue to Final Review" at bounding box center [312, 315] width 110 height 15
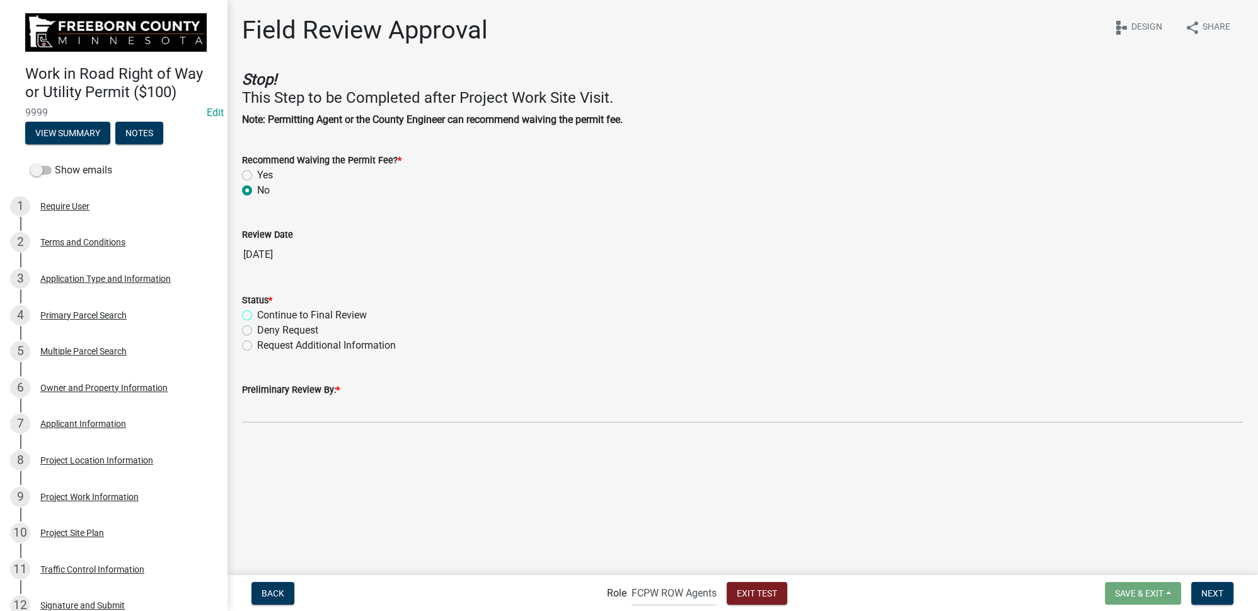
click at [265, 313] on input "Continue to Final Review" at bounding box center [261, 312] width 8 height 8
radio input "true"
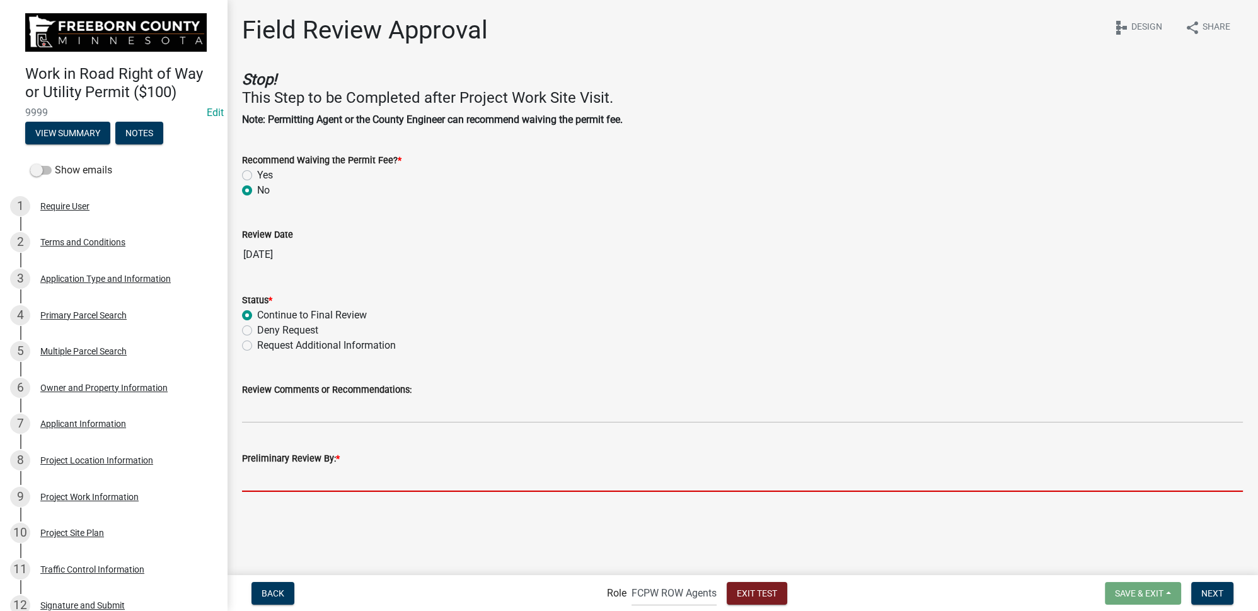
click at [337, 477] on input "Preliminary Review By: *" at bounding box center [742, 479] width 1001 height 26
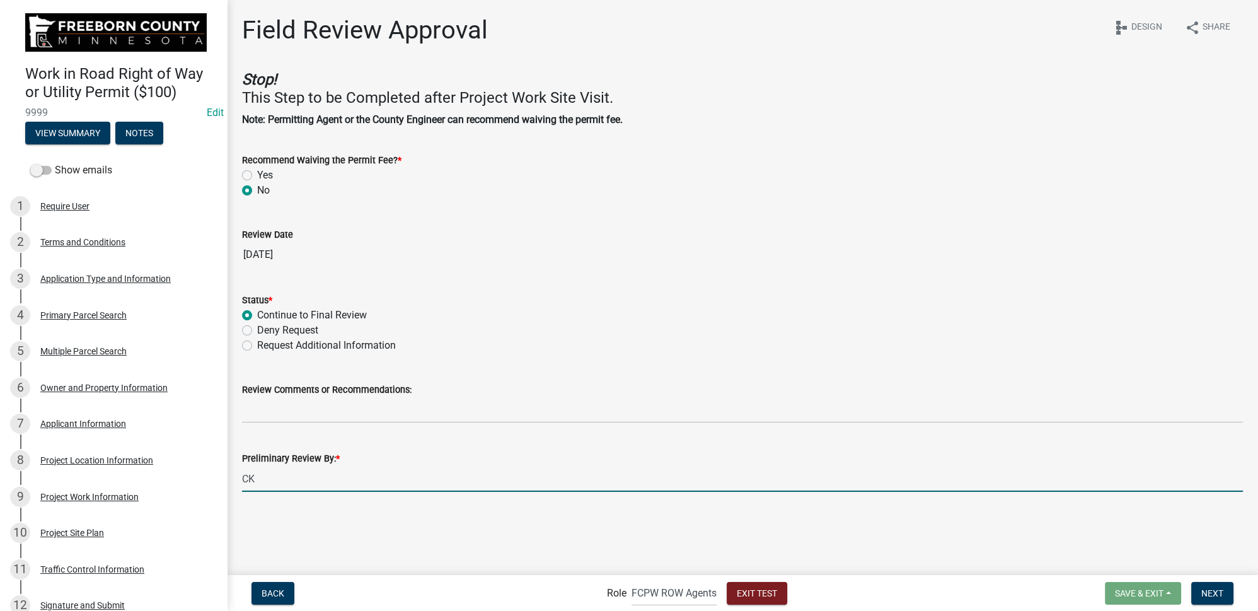
type input "CK"
drag, startPoint x: 450, startPoint y: 547, endPoint x: 473, endPoint y: 547, distance: 22.7
click at [452, 547] on main "Field Review Approval share Share schema Design Stop! This Step to be Completed…" at bounding box center [742, 286] width 1031 height 573
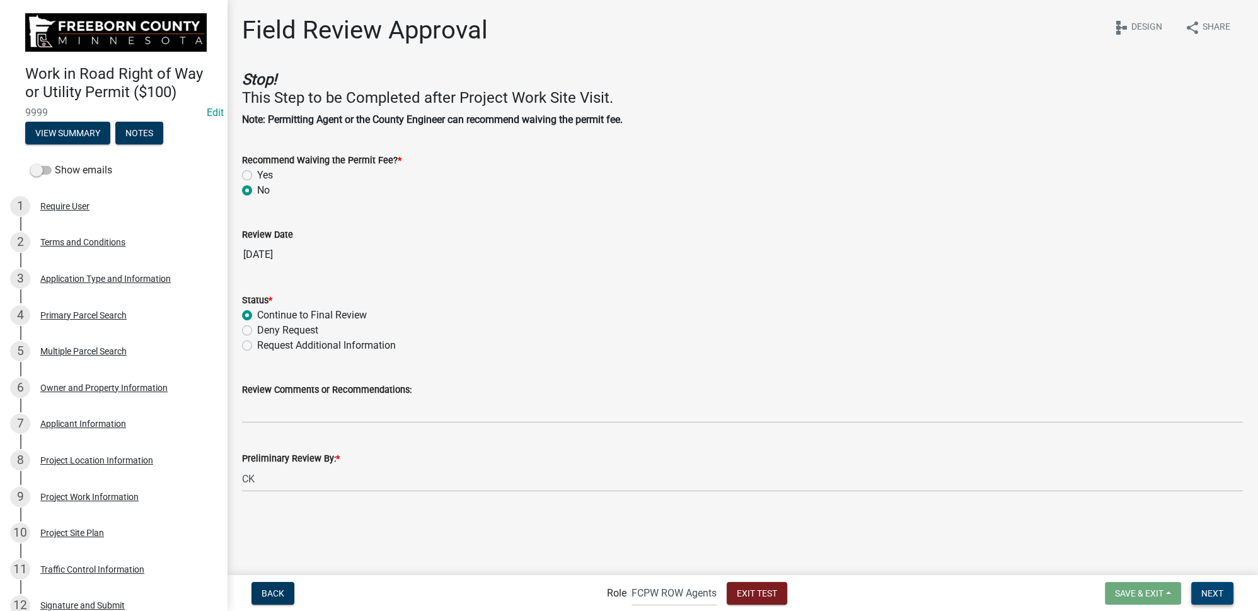
click at [1215, 596] on span "Next" at bounding box center [1213, 593] width 22 height 10
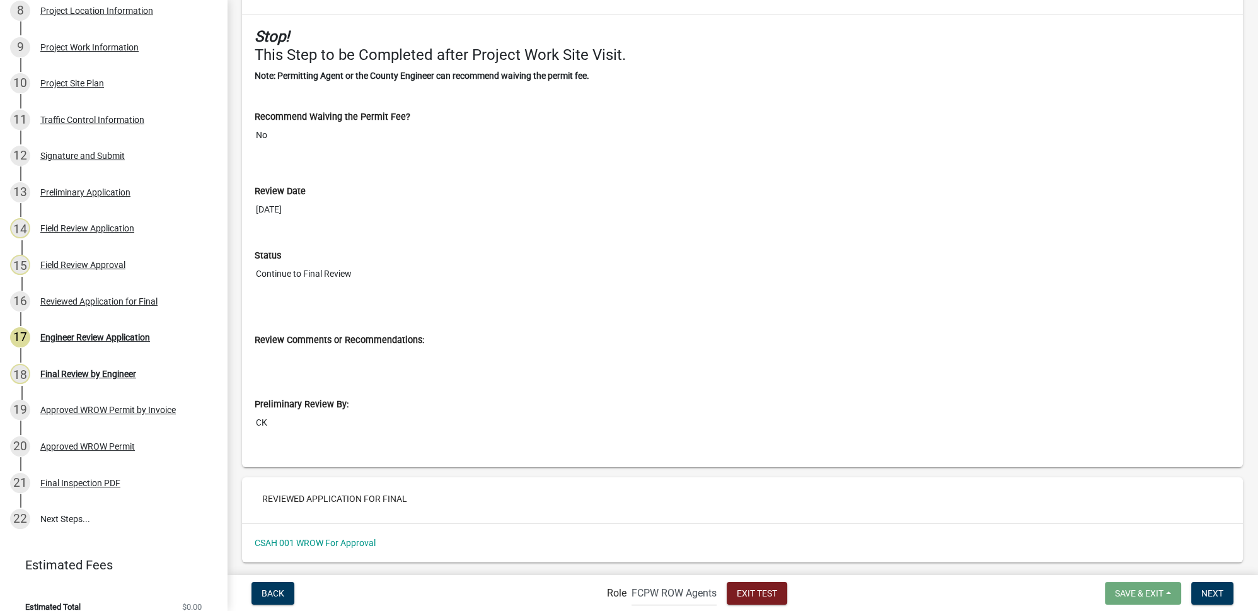
scroll to position [452, 0]
click at [682, 595] on select "Applicant Admin FCPW ROW Agents" at bounding box center [674, 593] width 85 height 26
click at [1217, 589] on span "Next" at bounding box center [1213, 593] width 22 height 10
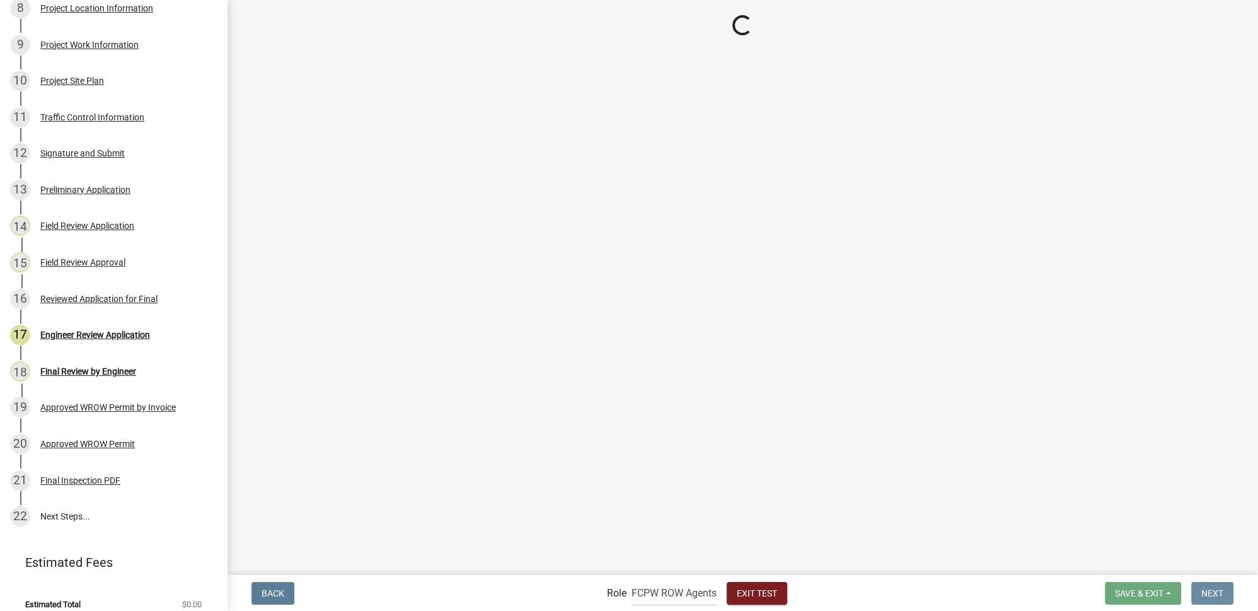
scroll to position [0, 0]
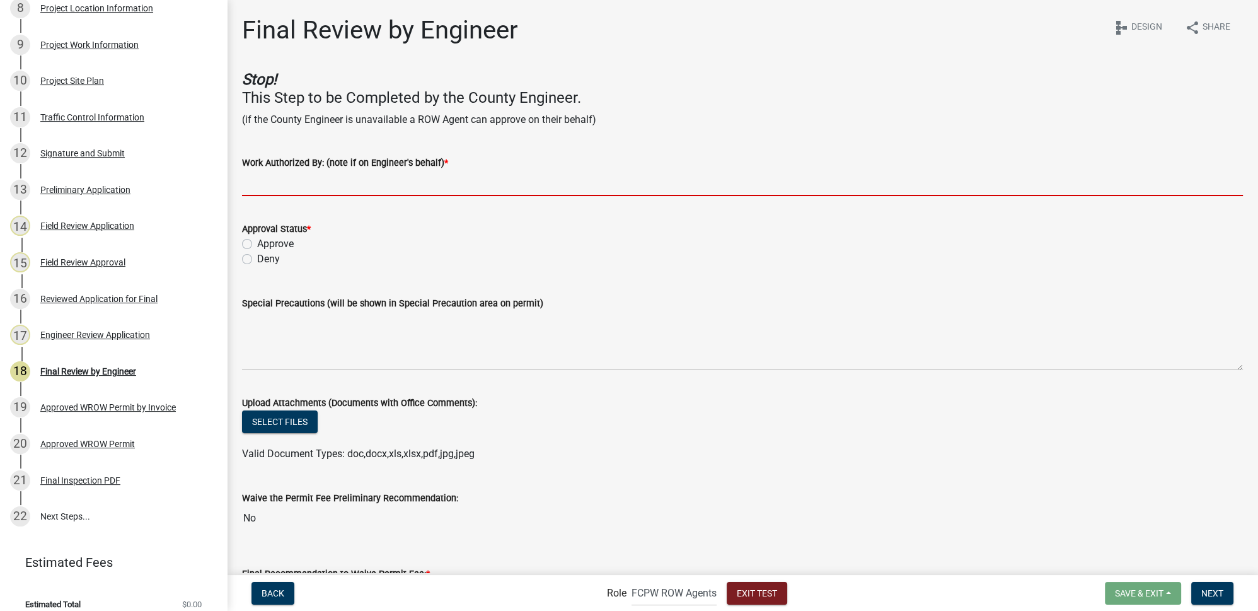
click at [347, 182] on input "Work Authorized By: (note if on Engineer's behalf) *" at bounding box center [742, 183] width 1001 height 26
type input "[PERSON_NAME]"
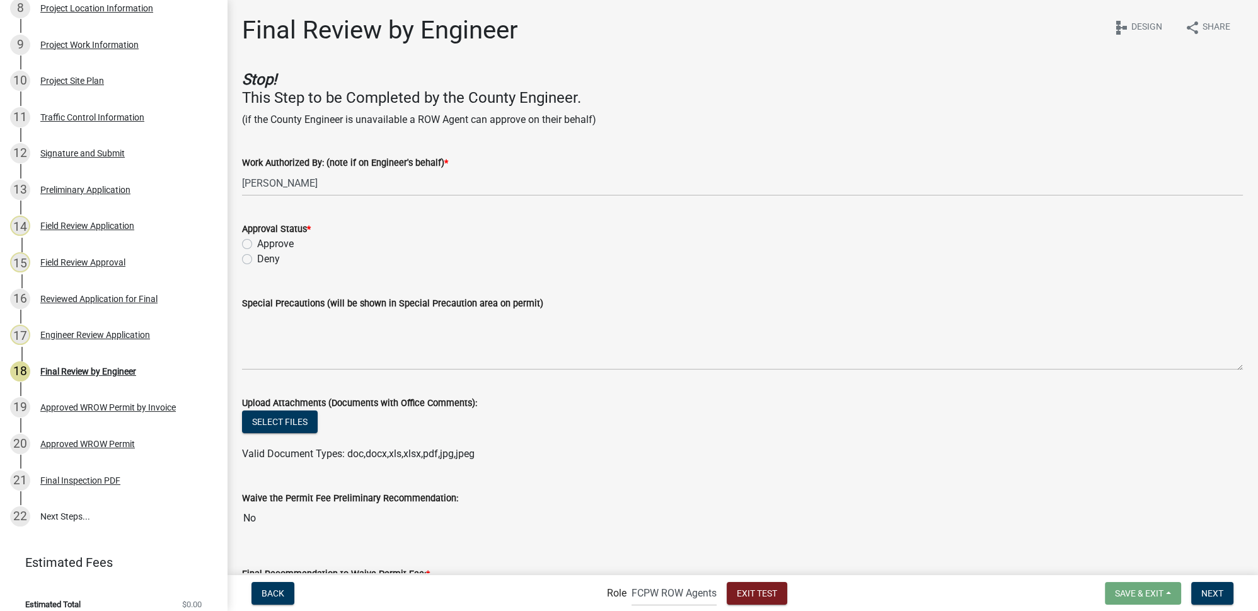
click at [257, 245] on label "Approve" at bounding box center [275, 243] width 37 height 15
click at [257, 245] on input "Approve" at bounding box center [261, 240] width 8 height 8
radio input "true"
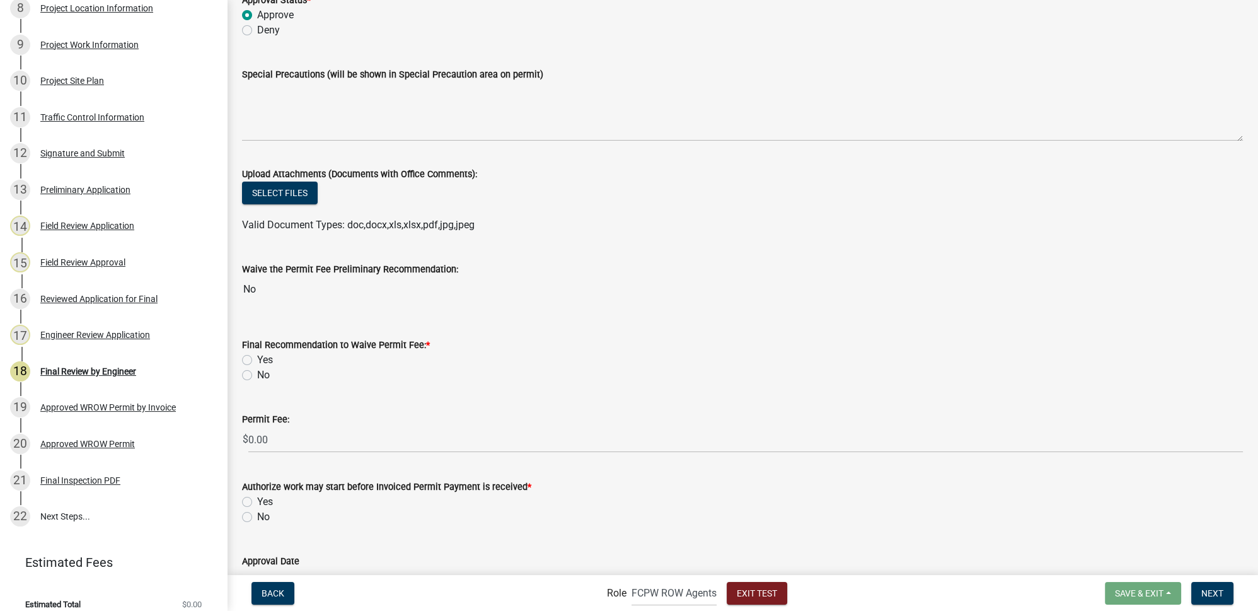
click at [257, 373] on label "No" at bounding box center [263, 375] width 13 height 15
click at [257, 373] on input "No" at bounding box center [261, 372] width 8 height 8
radio input "true"
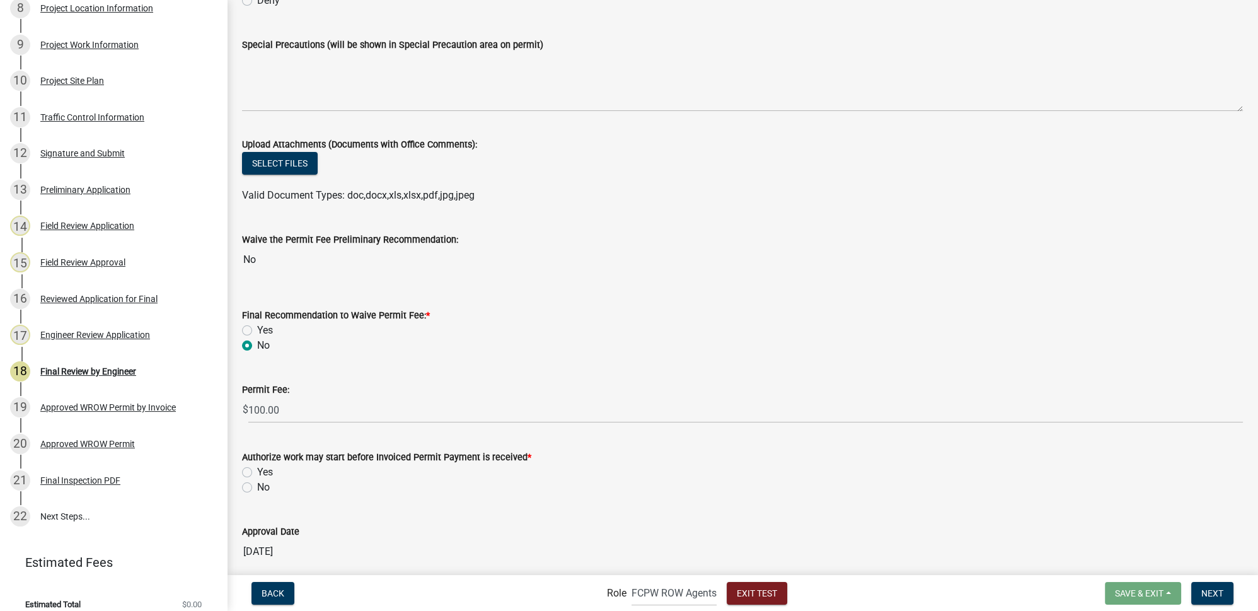
scroll to position [306, 0]
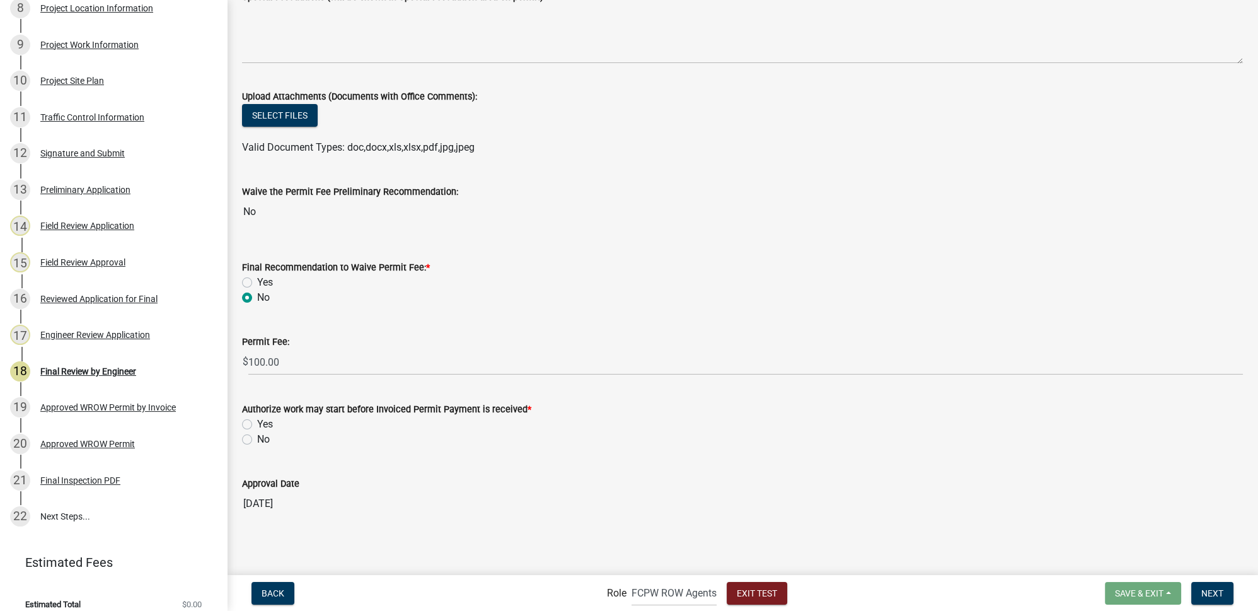
click at [257, 423] on label "Yes" at bounding box center [265, 424] width 16 height 15
click at [257, 423] on input "Yes" at bounding box center [261, 421] width 8 height 8
radio input "true"
click at [1204, 590] on span "Next" at bounding box center [1213, 593] width 22 height 10
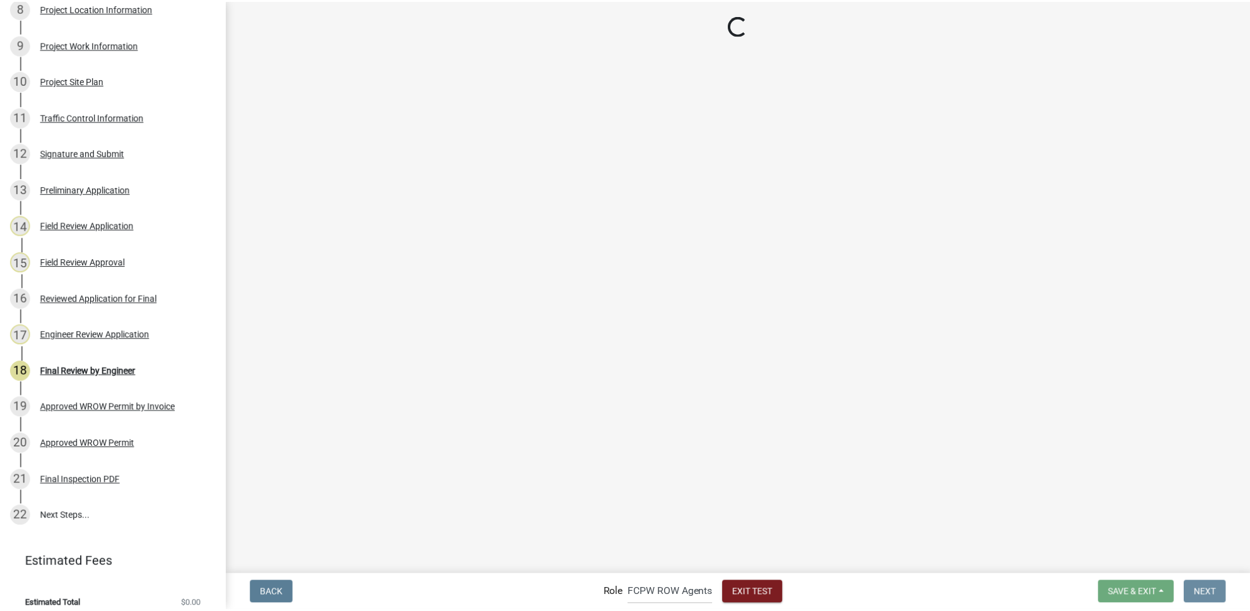
scroll to position [0, 0]
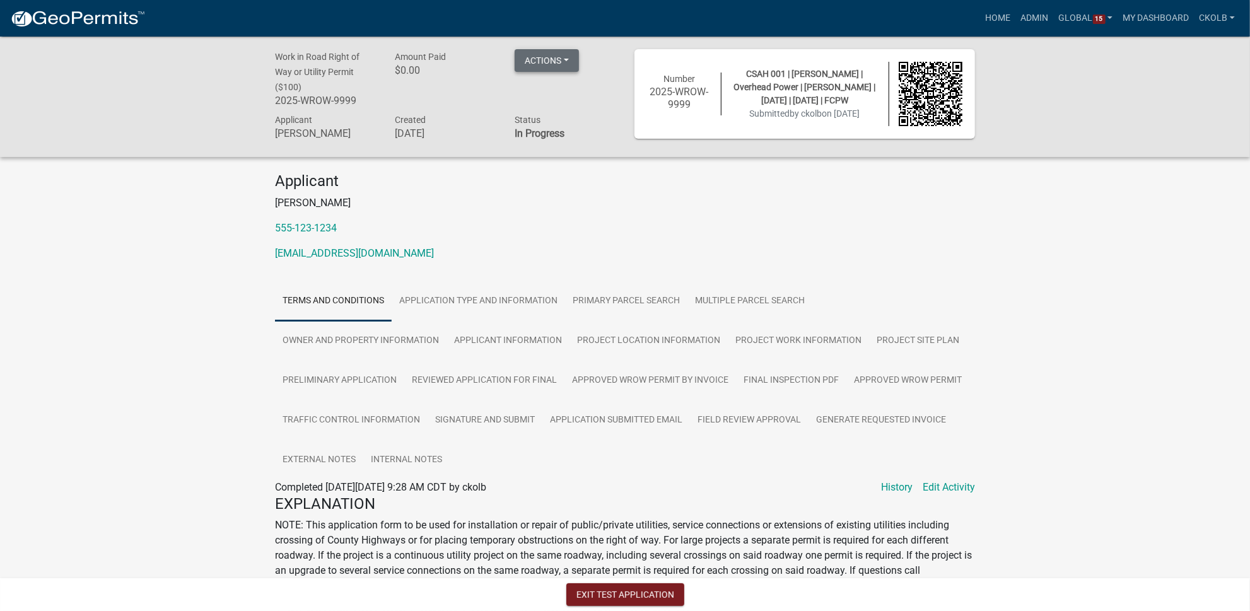
click at [571, 58] on button "Actions" at bounding box center [546, 60] width 64 height 23
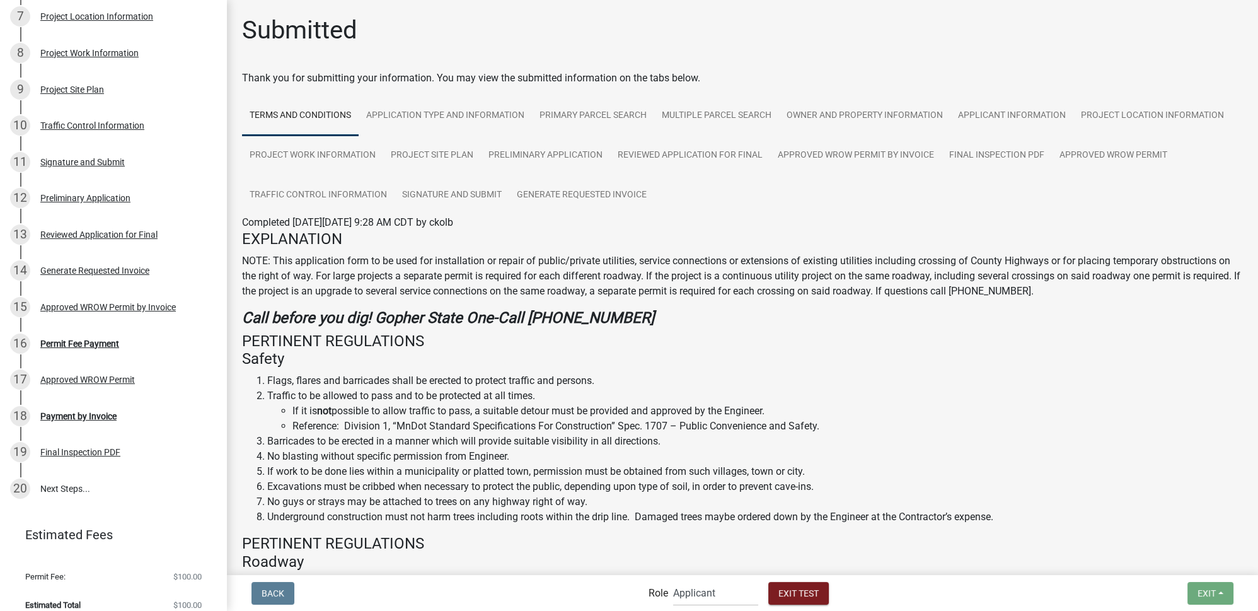
scroll to position [393, 0]
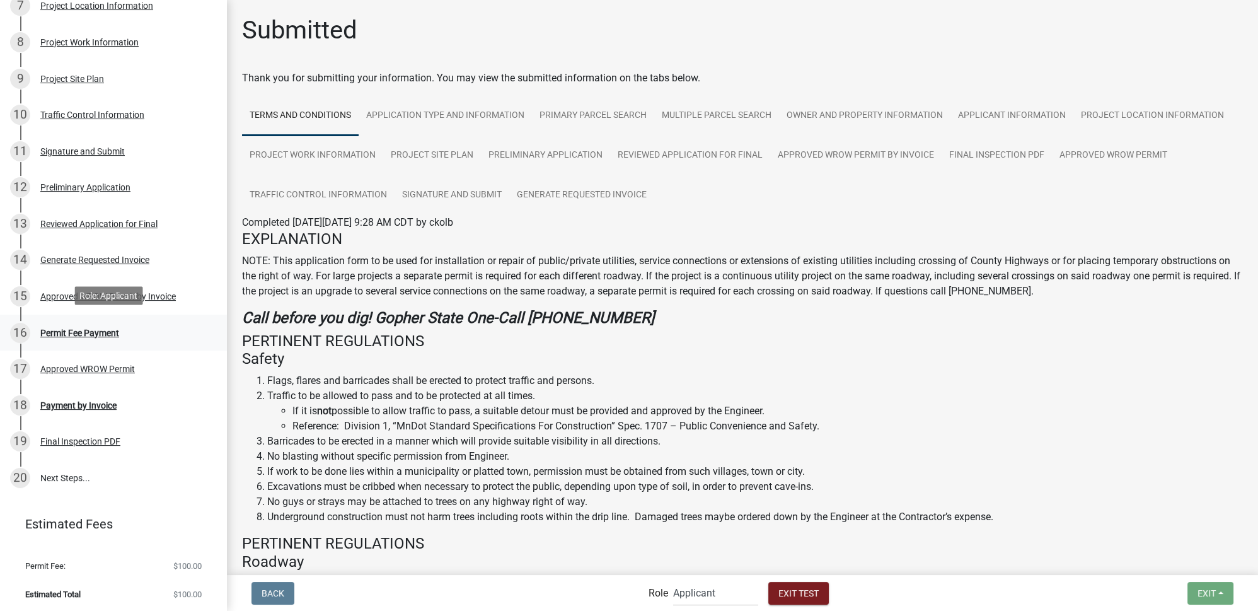
click at [81, 337] on div "16 Permit Fee Payment" at bounding box center [108, 333] width 197 height 20
click at [711, 593] on select "Applicant Admin FCPW ROW Agents" at bounding box center [715, 593] width 85 height 26
click at [673, 580] on select "Applicant Admin FCPW ROW Agents" at bounding box center [715, 593] width 85 height 26
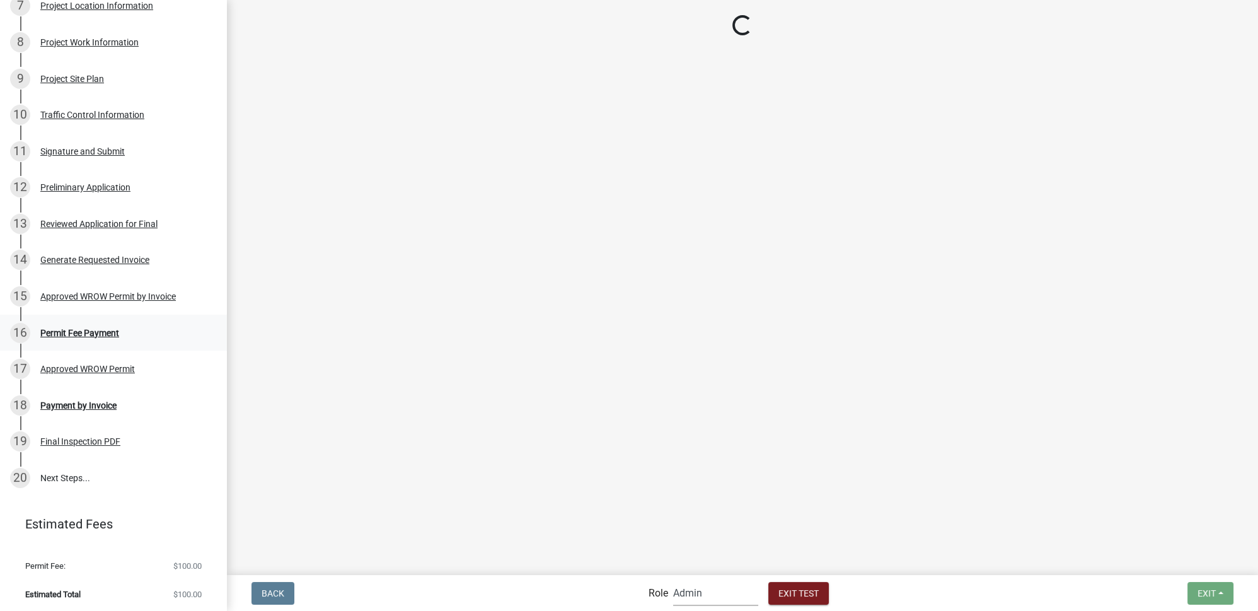
click at [69, 330] on div "Permit Fee Payment" at bounding box center [79, 332] width 79 height 9
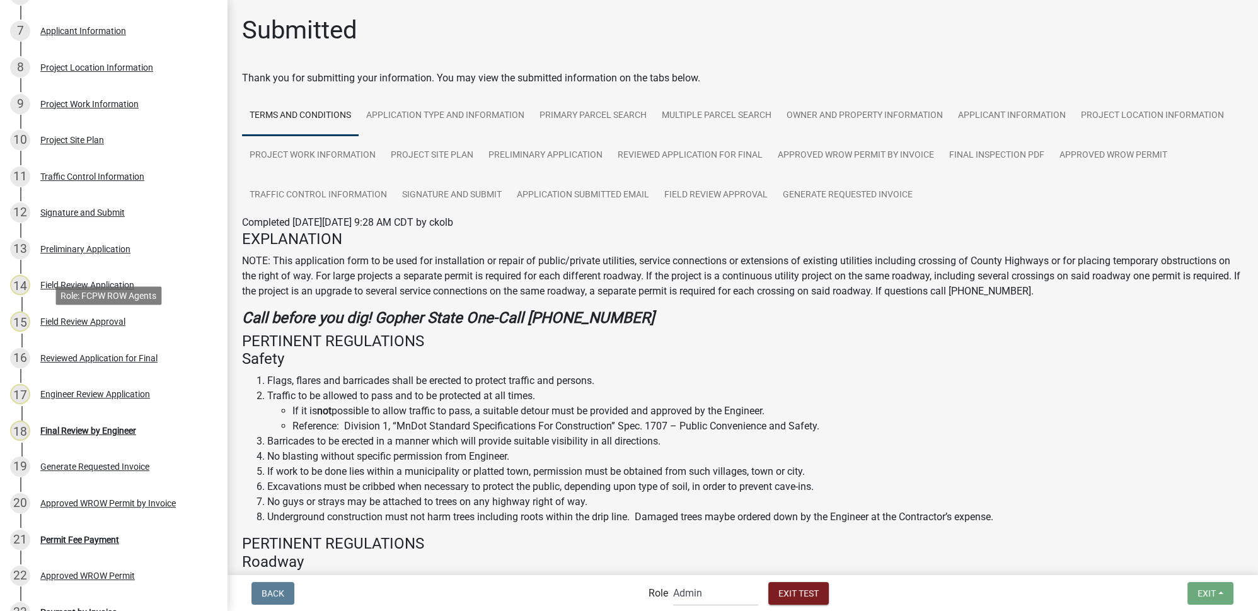
scroll to position [709, 0]
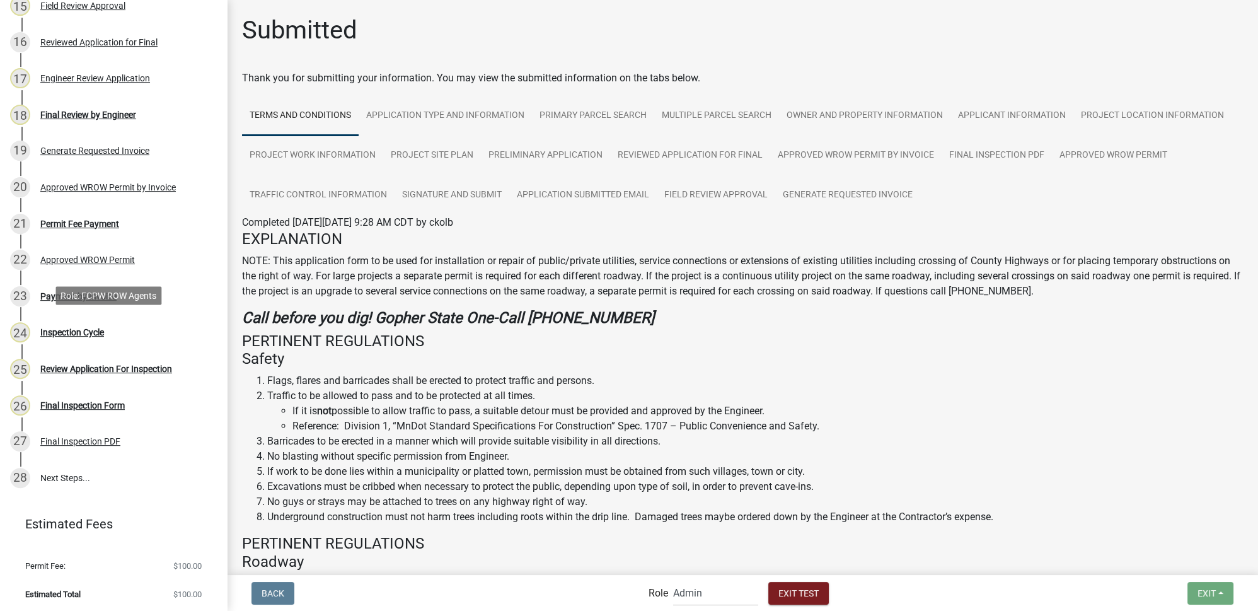
click at [69, 330] on div "Inspection Cycle" at bounding box center [72, 332] width 64 height 9
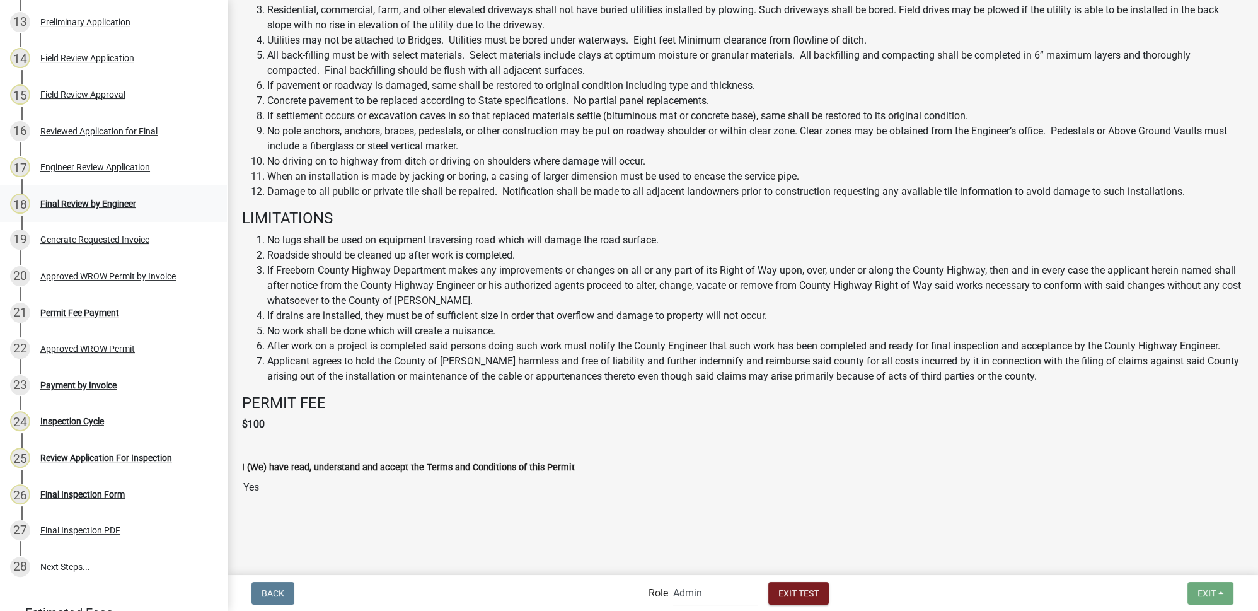
scroll to position [594, 0]
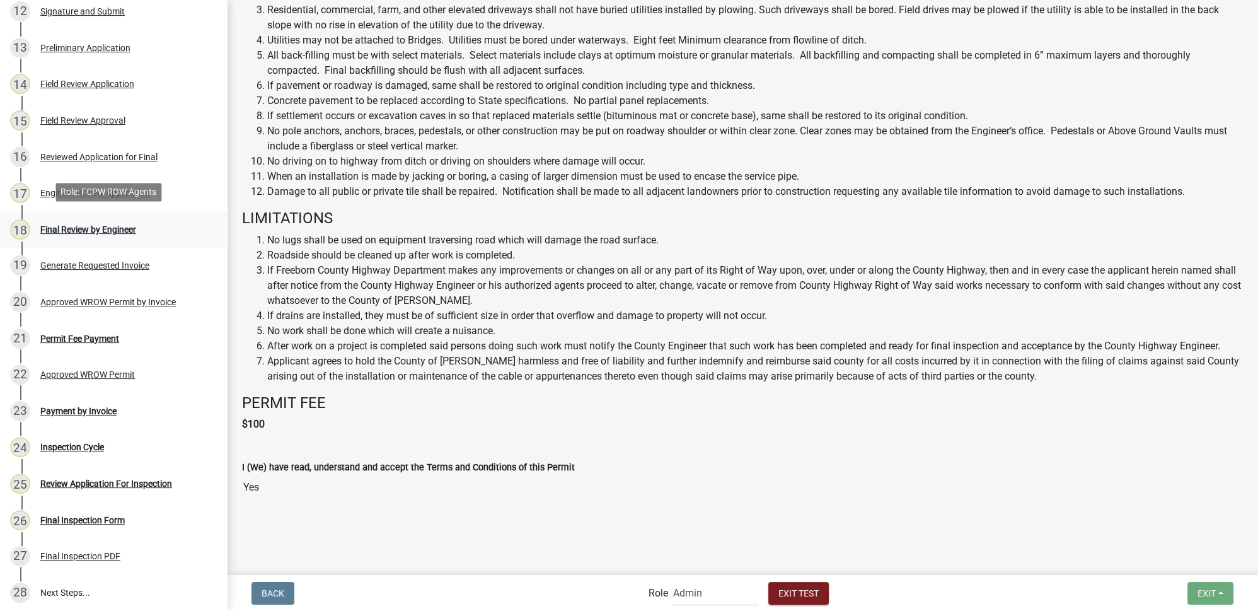
click at [93, 229] on div "Final Review by Engineer" at bounding box center [88, 229] width 96 height 9
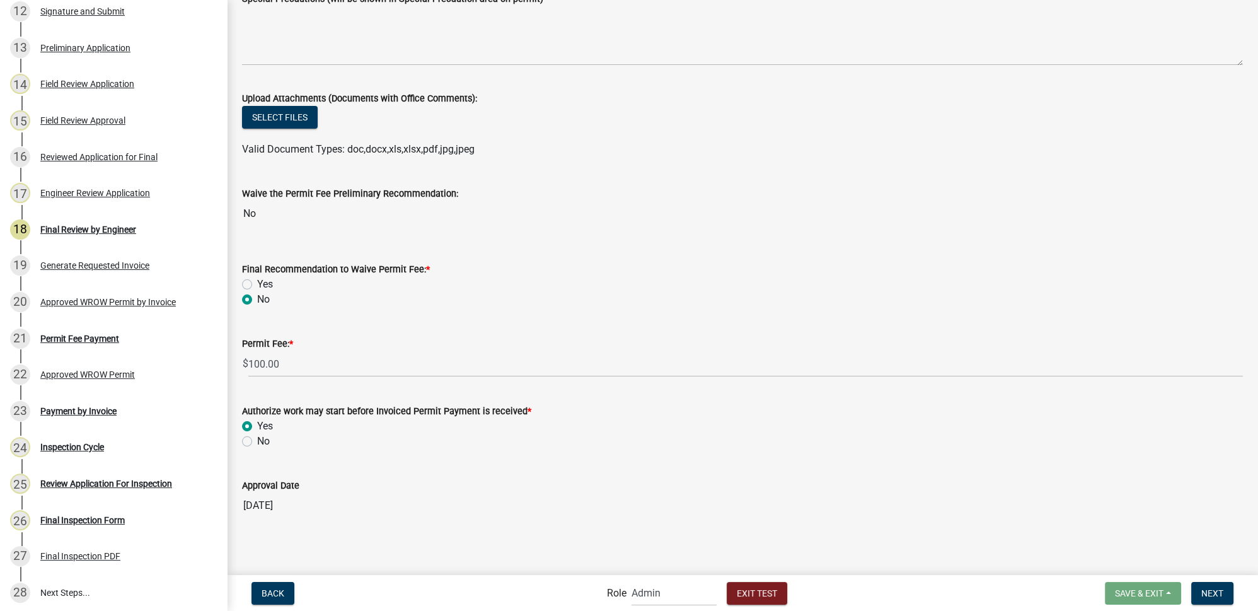
scroll to position [306, 0]
click at [1205, 590] on span "Next" at bounding box center [1213, 593] width 22 height 10
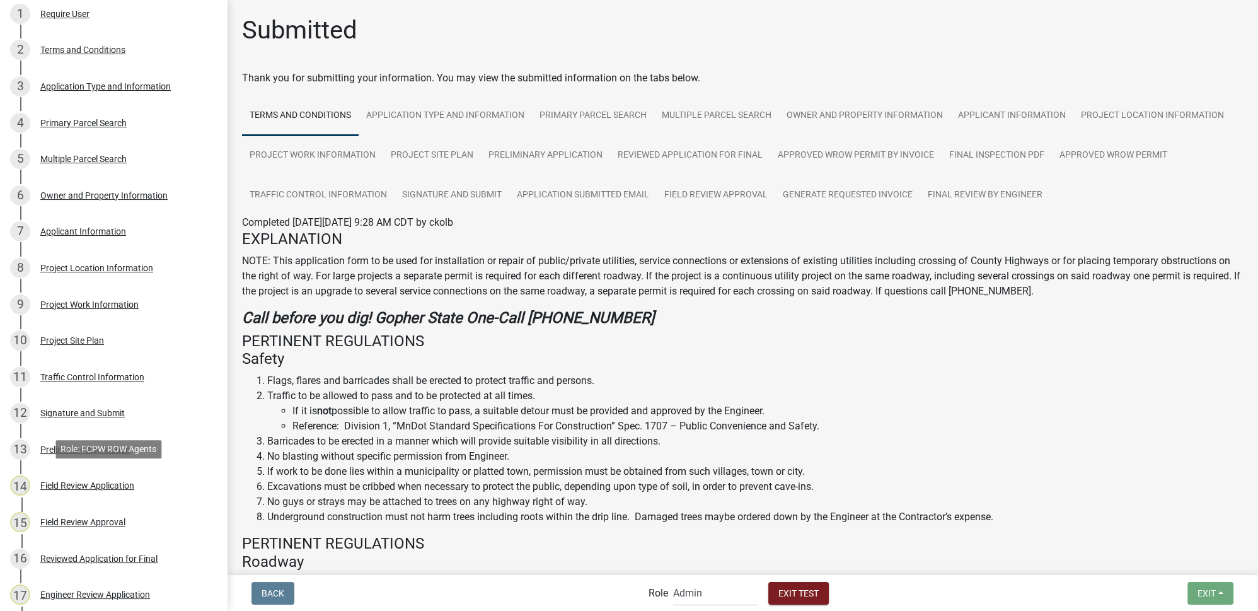
scroll to position [0, 0]
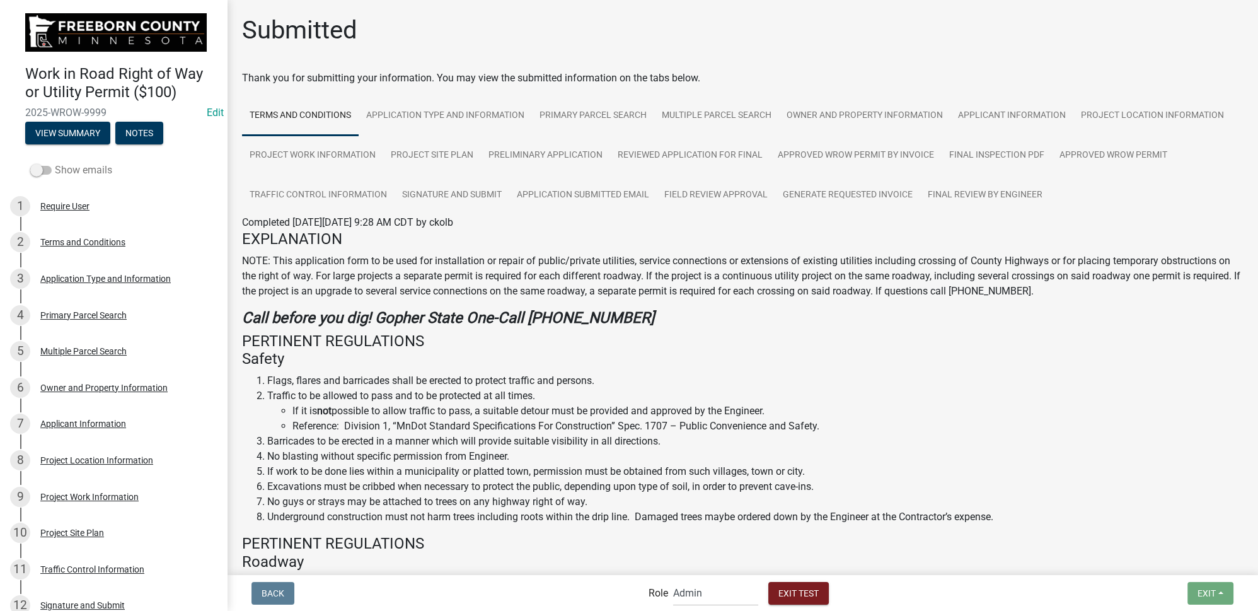
click at [71, 168] on label "Show emails" at bounding box center [71, 170] width 82 height 15
click at [55, 163] on input "Show emails" at bounding box center [55, 163] width 0 height 0
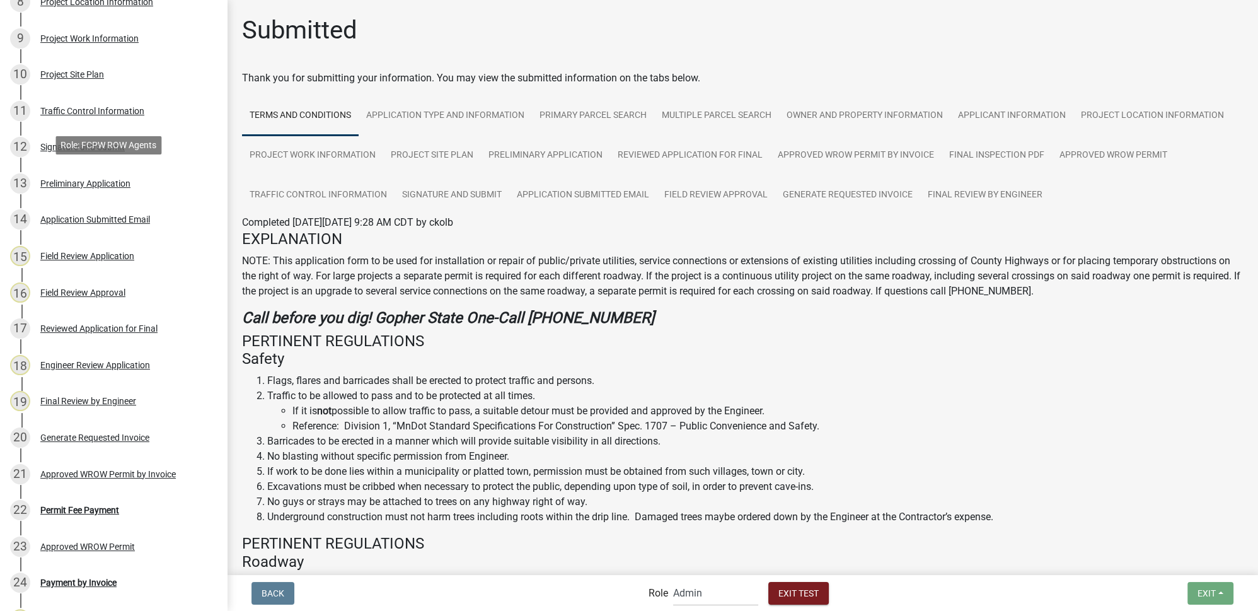
scroll to position [630, 0]
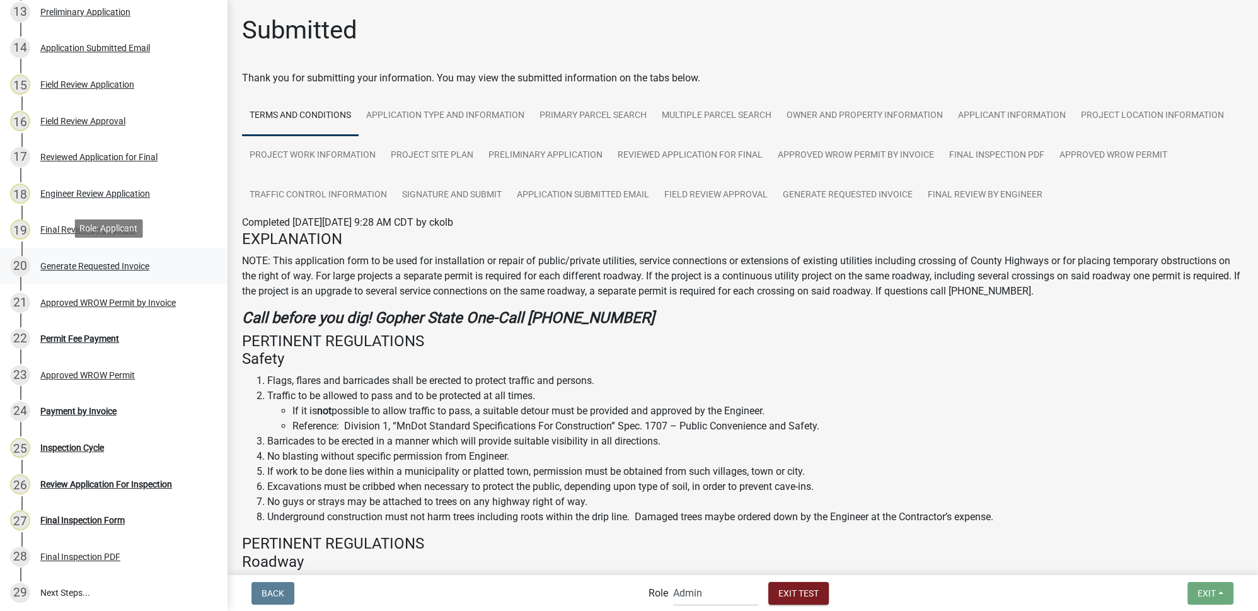
click at [102, 264] on div "Generate Requested Invoice" at bounding box center [94, 266] width 109 height 9
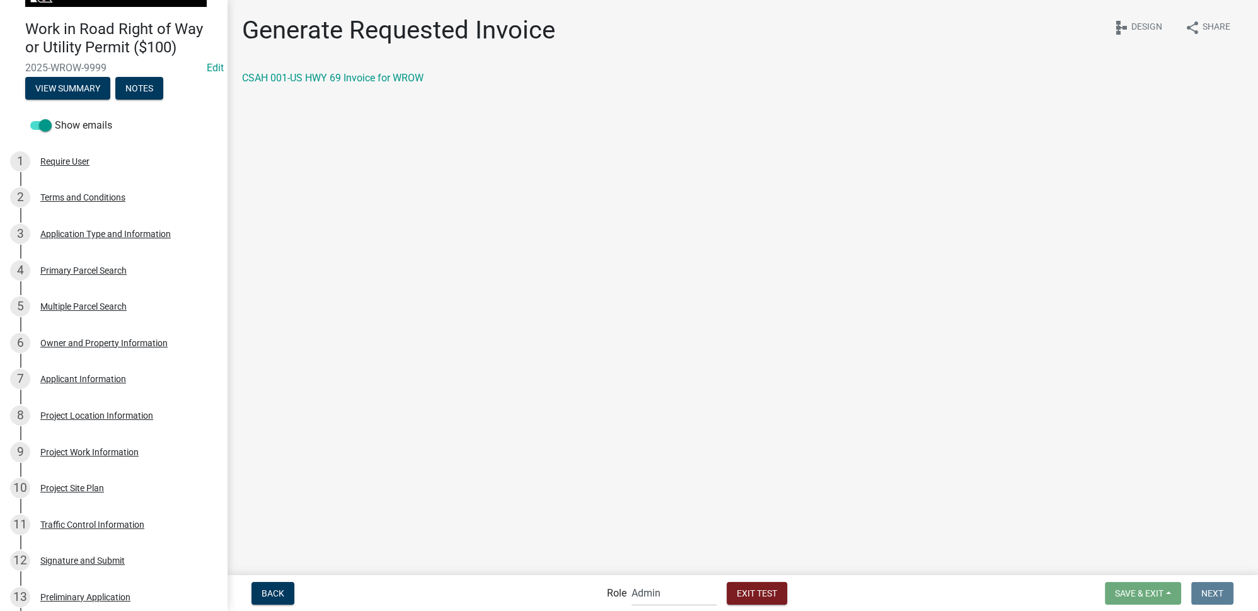
scroll to position [0, 0]
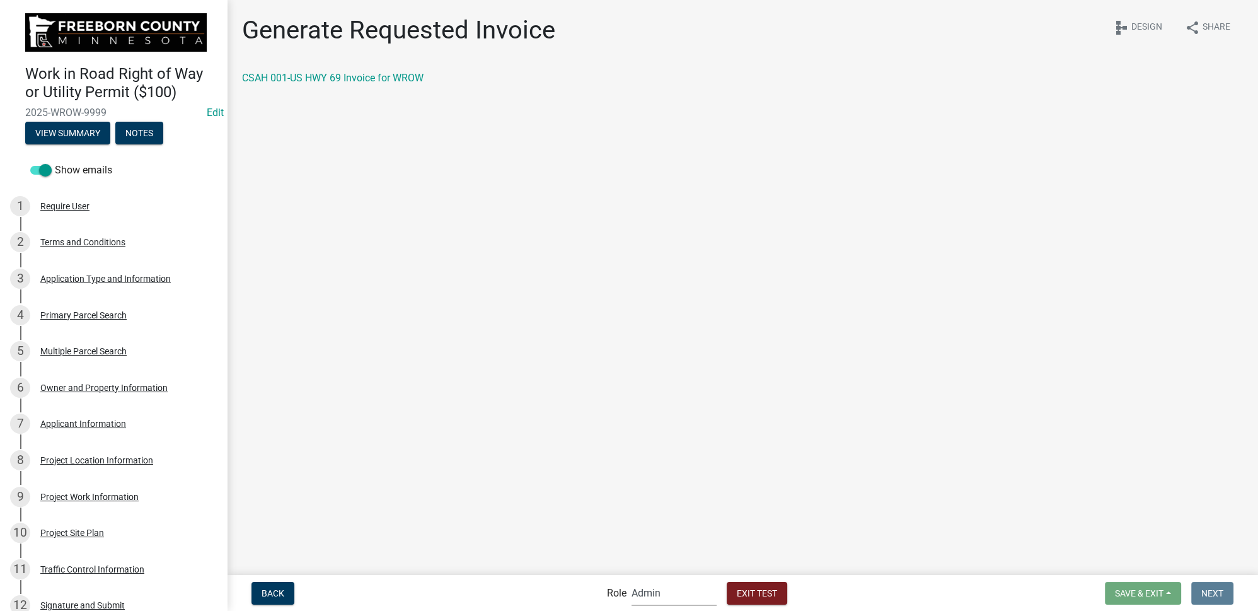
click at [636, 591] on select "Applicant Admin FCPW ROW Agents" at bounding box center [674, 593] width 85 height 26
select select "4586246d-6c41-4991-91eb-e7cb84551f71"
click at [632, 580] on select "Applicant Admin FCPW ROW Agents" at bounding box center [674, 593] width 85 height 26
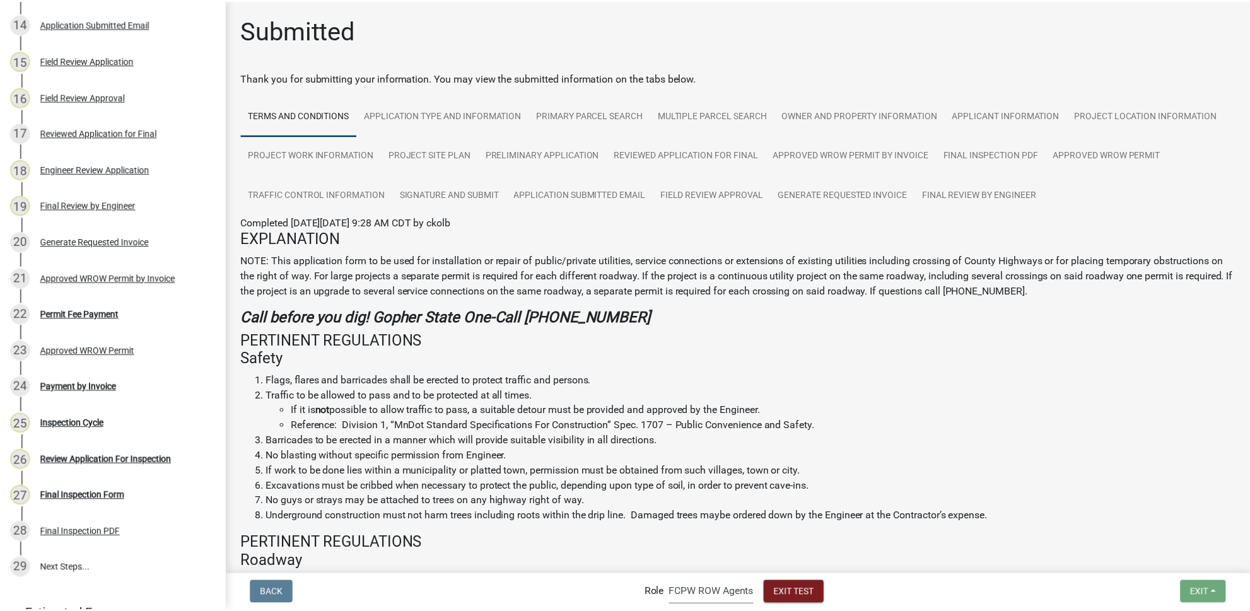
scroll to position [715, 0]
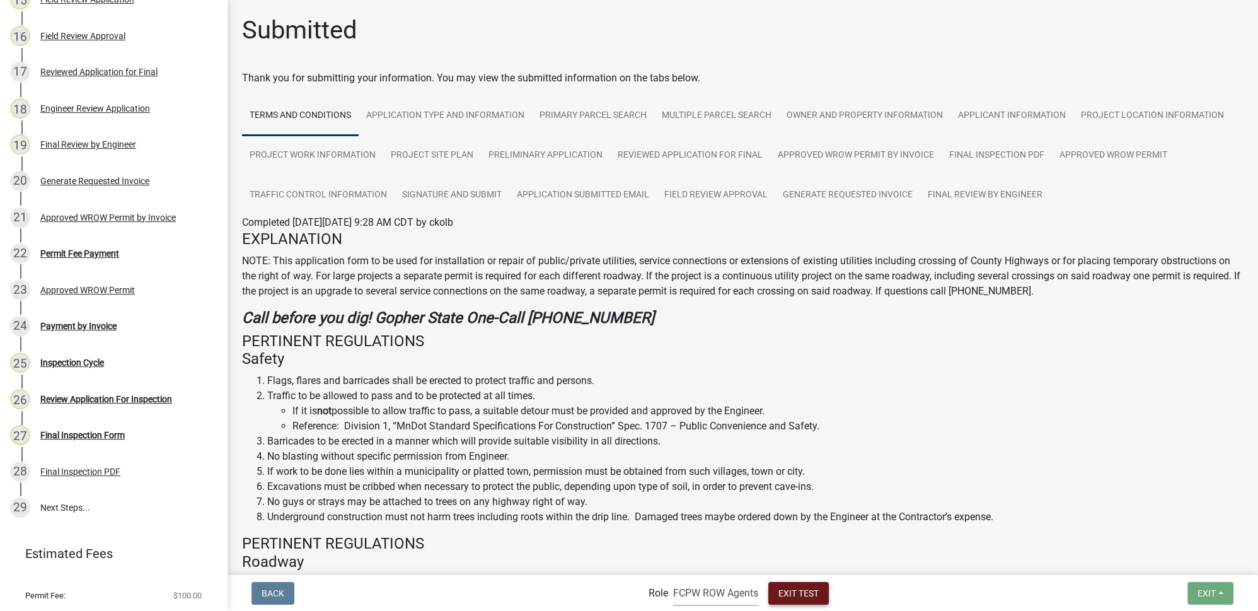
click at [808, 596] on span "Exit Test" at bounding box center [799, 593] width 40 height 10
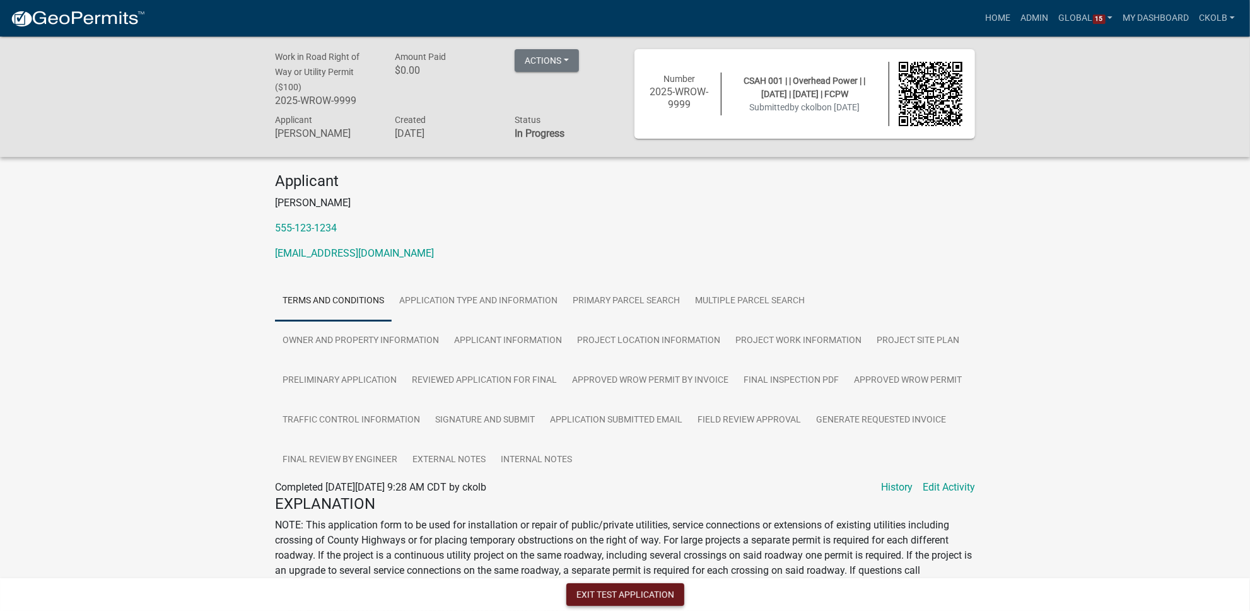
click at [638, 594] on button "Exit Test Application" at bounding box center [625, 594] width 118 height 23
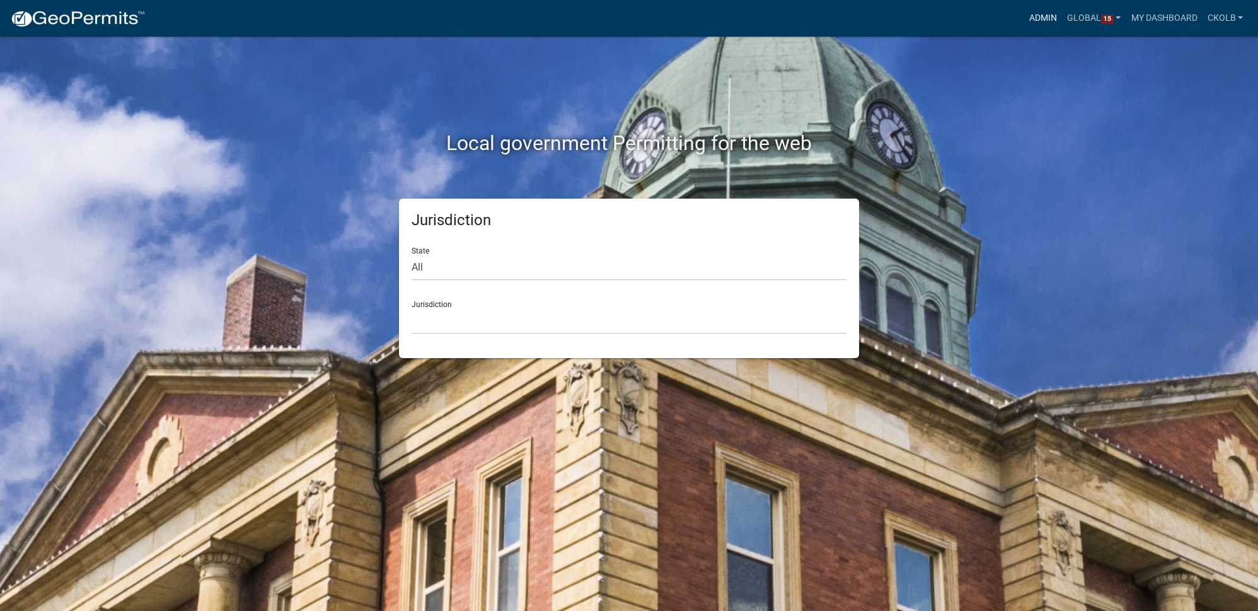
click at [1050, 18] on link "Admin" at bounding box center [1044, 18] width 38 height 24
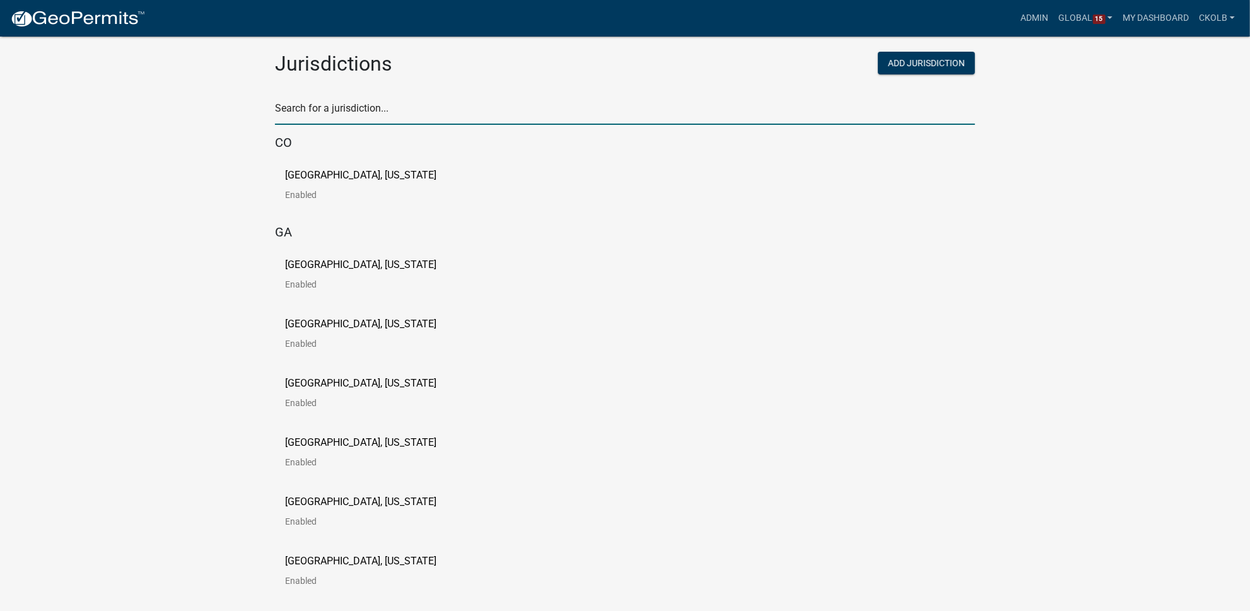
click at [377, 117] on input "text" at bounding box center [625, 112] width 700 height 26
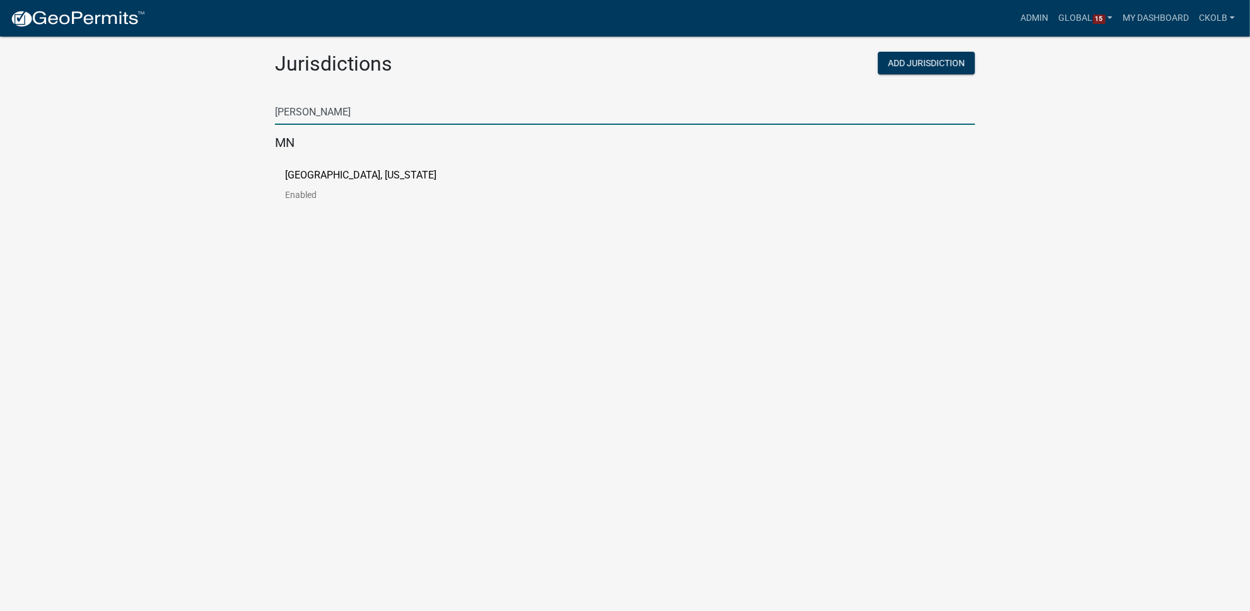
type input "freeborn"
click at [335, 185] on link "Freeborn County, Minnesota Enabled" at bounding box center [370, 189] width 171 height 39
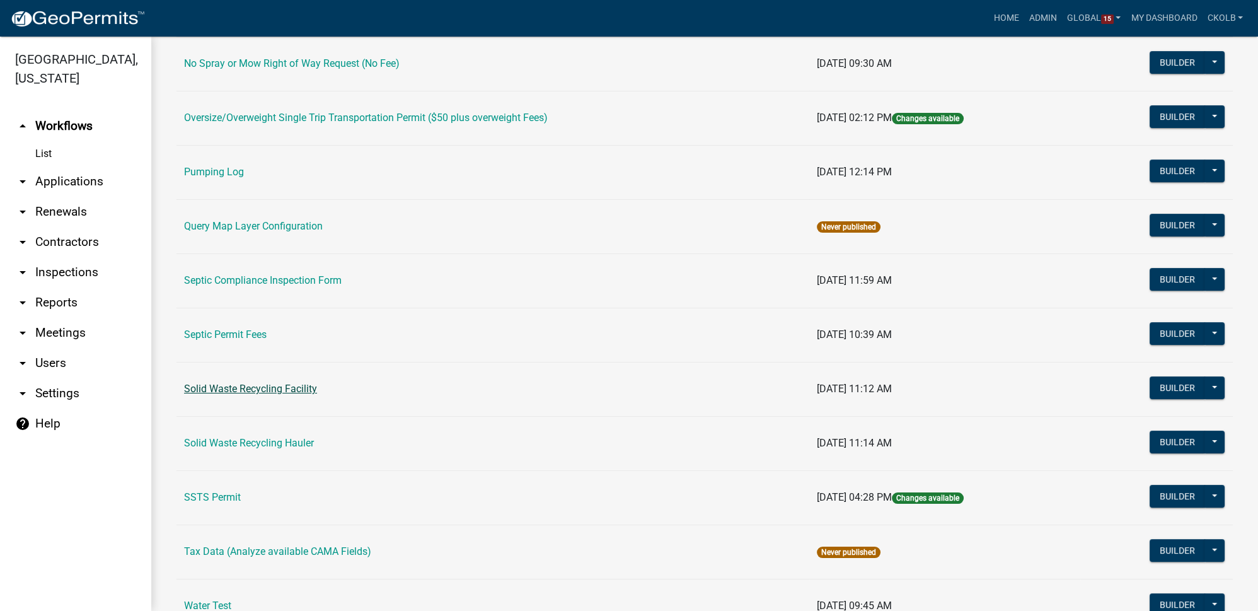
scroll to position [774, 0]
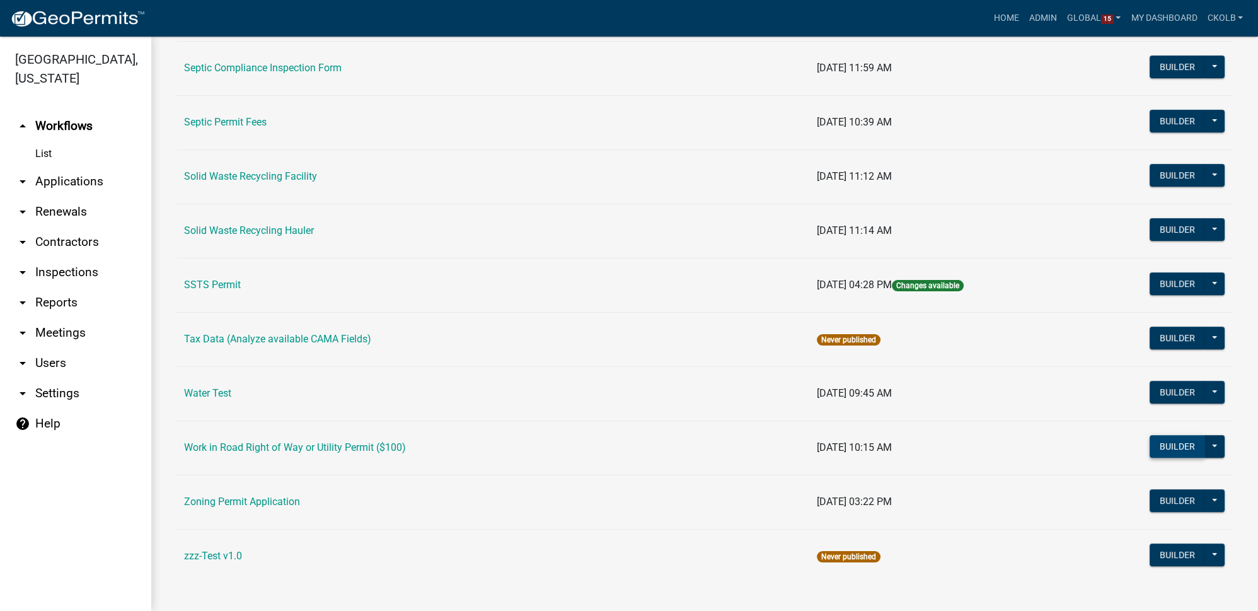
click at [1154, 441] on button "Builder" at bounding box center [1177, 446] width 55 height 23
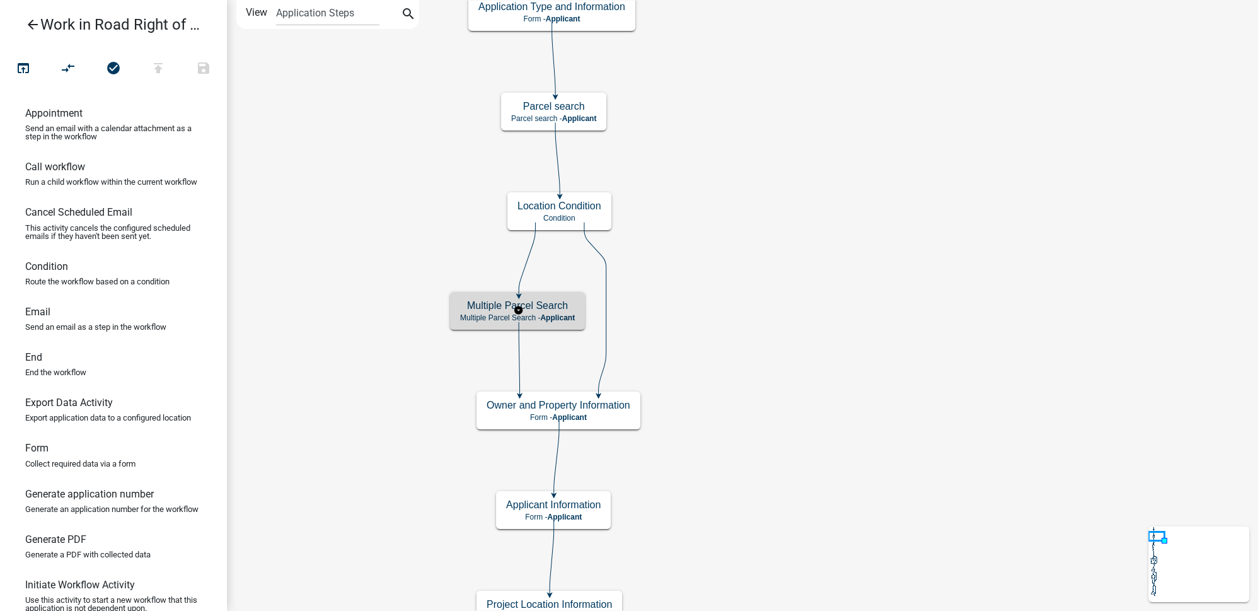
click at [549, 316] on span "Applicant" at bounding box center [557, 317] width 35 height 9
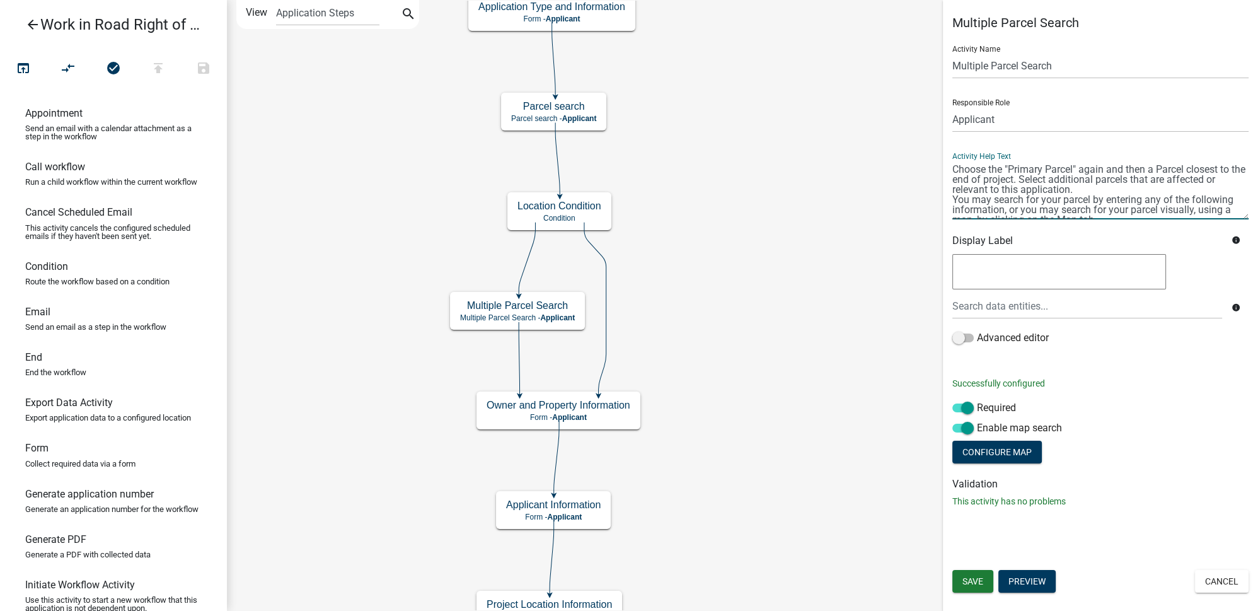
drag, startPoint x: 1030, startPoint y: 180, endPoint x: 951, endPoint y: 172, distance: 79.2
click at [951, 172] on div "Multiple Parcel Search Activity Name Multiple Parcel Search Responsible Role Ap…" at bounding box center [1100, 266] width 315 height 503
drag, startPoint x: 954, startPoint y: 166, endPoint x: 1098, endPoint y: 185, distance: 145.5
click at [1098, 185] on textarea at bounding box center [1101, 189] width 296 height 59
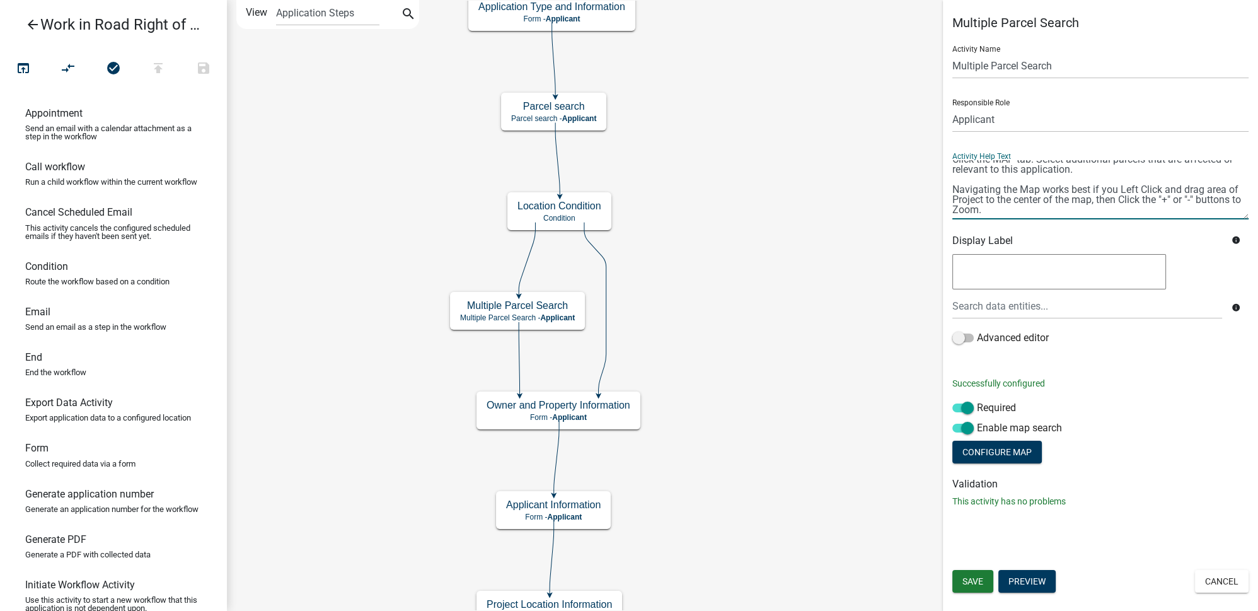
scroll to position [10, 0]
type textarea "Click the MAP tab. Select additional parcels that are affected or relevant to t…"
click at [1157, 443] on form "Activity Name Multiple Parcel Search Responsible Role Applicant FCPW Test Role …" at bounding box center [1101, 250] width 296 height 431
click at [972, 580] on span "Save" at bounding box center [973, 581] width 21 height 10
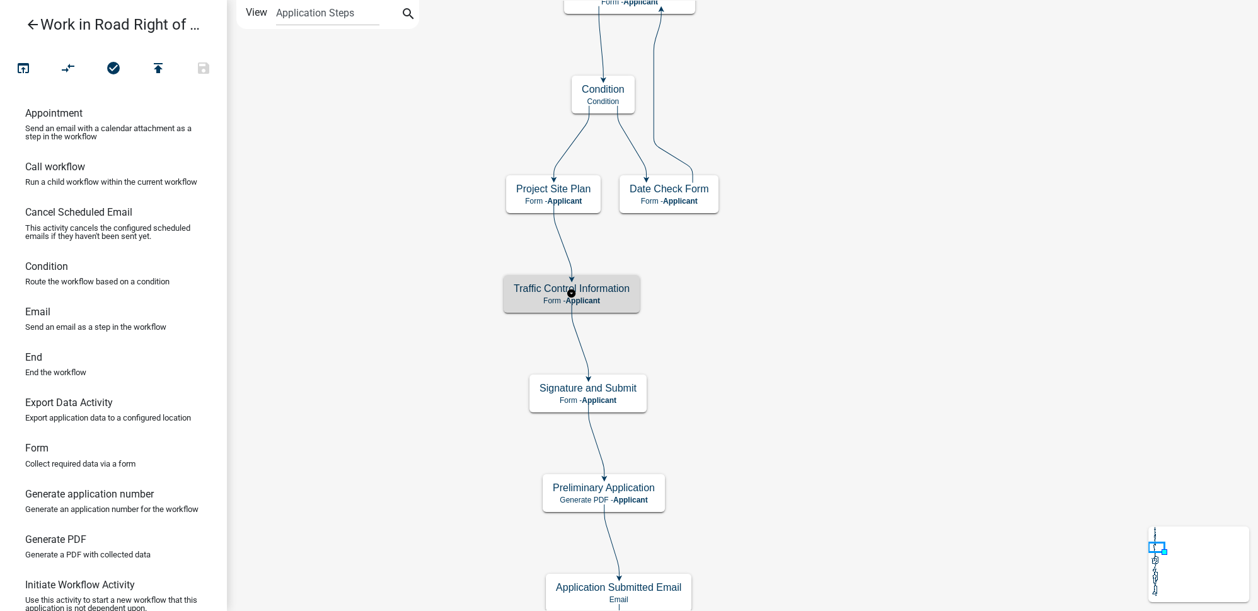
click at [612, 294] on h5 "Traffic Control Information" at bounding box center [572, 288] width 116 height 12
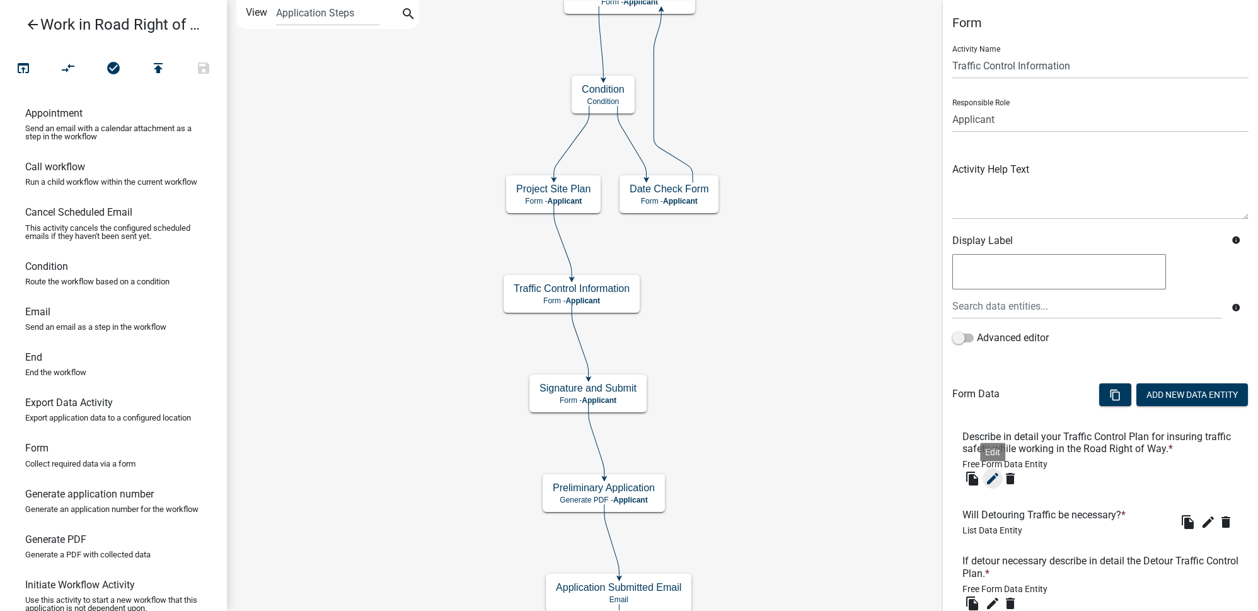
click at [996, 483] on icon "edit" at bounding box center [992, 478] width 15 height 15
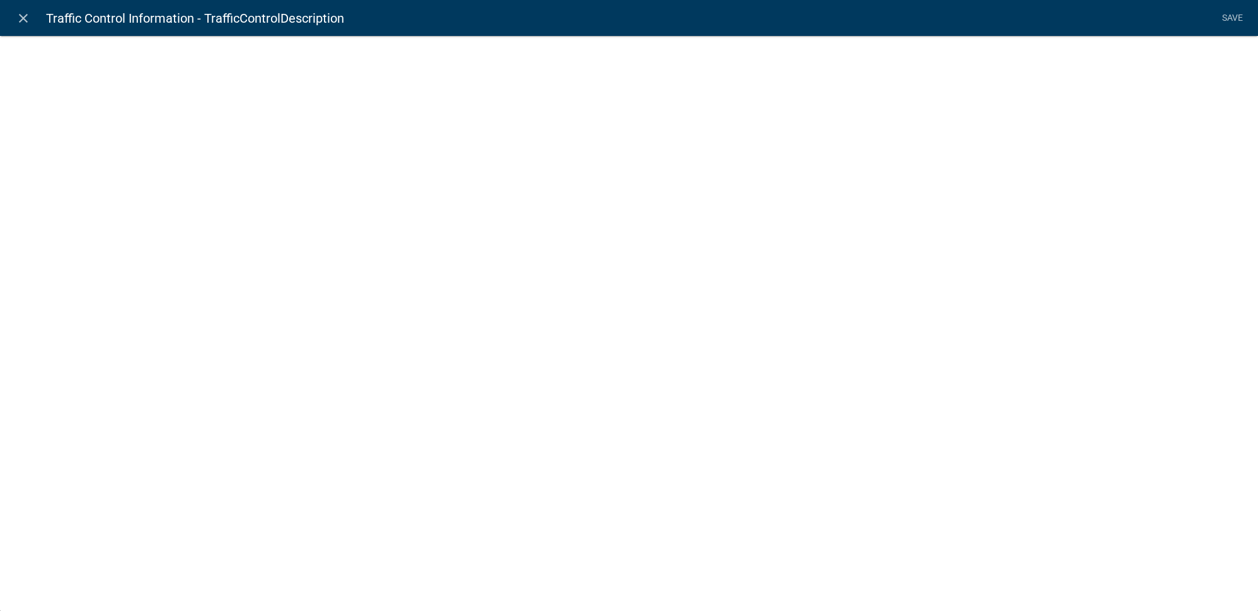
select select
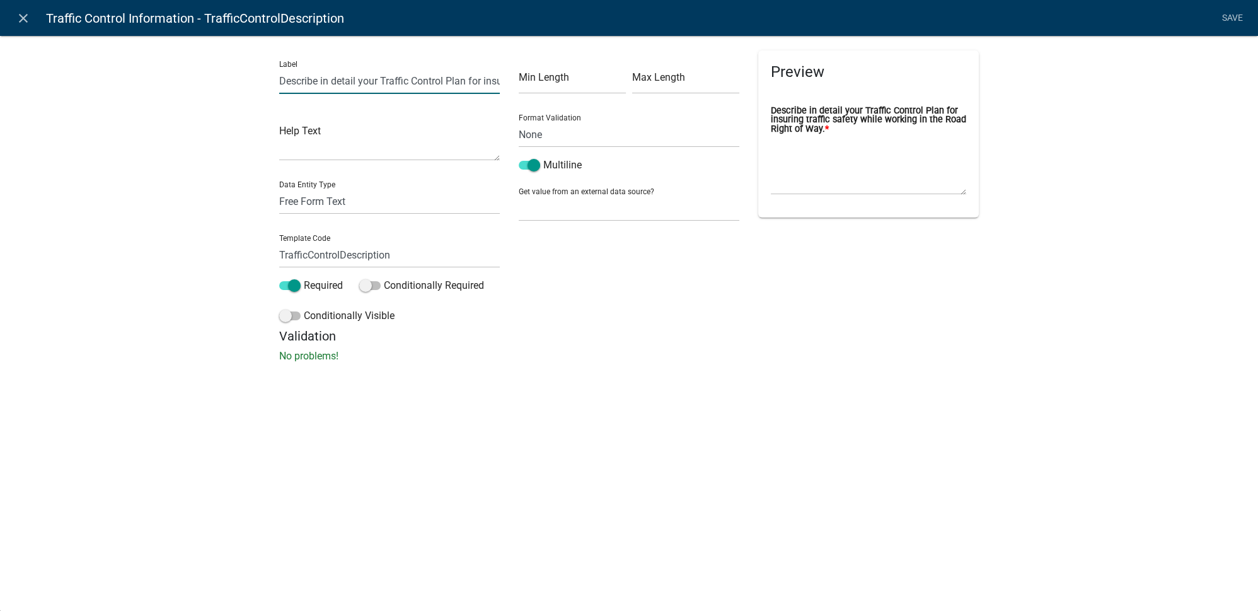
click at [486, 80] on input "Describe in detail your Traffic Control Plan for insuring traffic safety while …" at bounding box center [389, 81] width 221 height 26
type input "Describe in detail your Traffic Control Plan for ensuring traffic safety while …"
click at [648, 289] on div "Min Length Max Length Format Validation None Email PhoneNumber Multiline Get va…" at bounding box center [629, 189] width 240 height 278
click at [1232, 19] on link "Save" at bounding box center [1233, 18] width 32 height 24
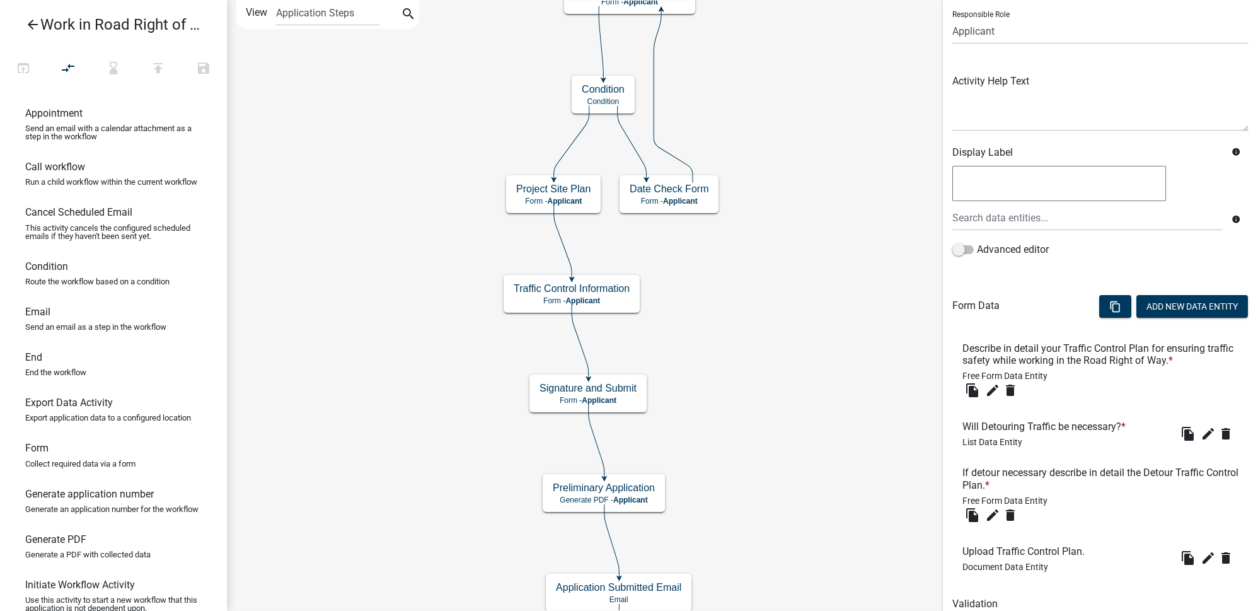
scroll to position [140, 0]
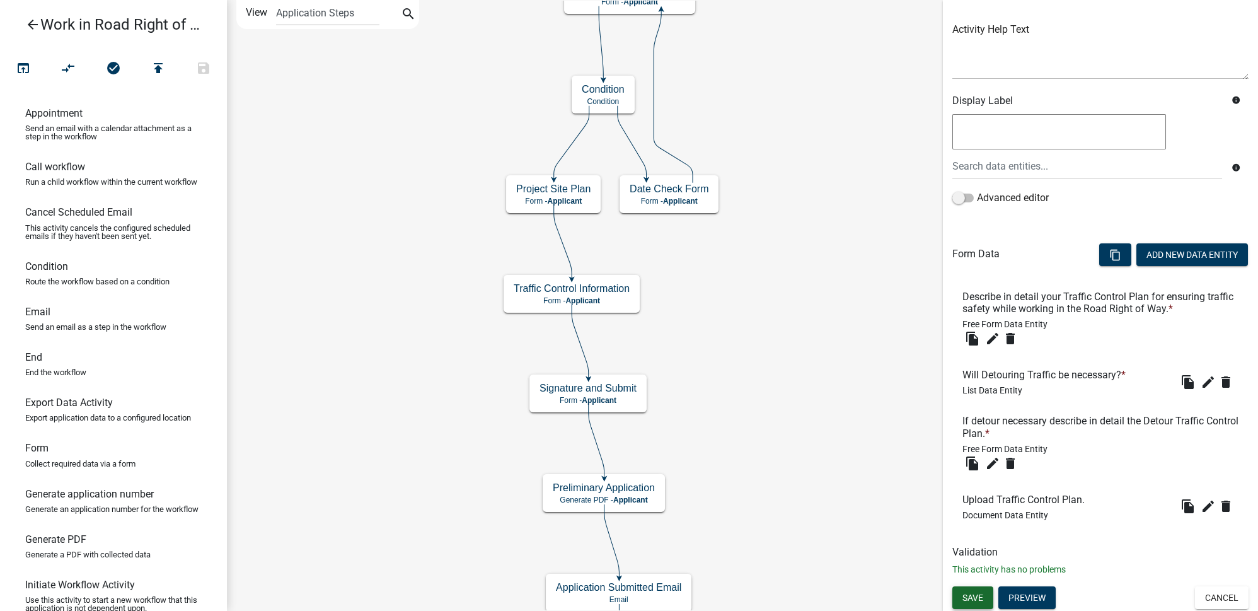
click at [969, 597] on span "Save" at bounding box center [973, 598] width 21 height 10
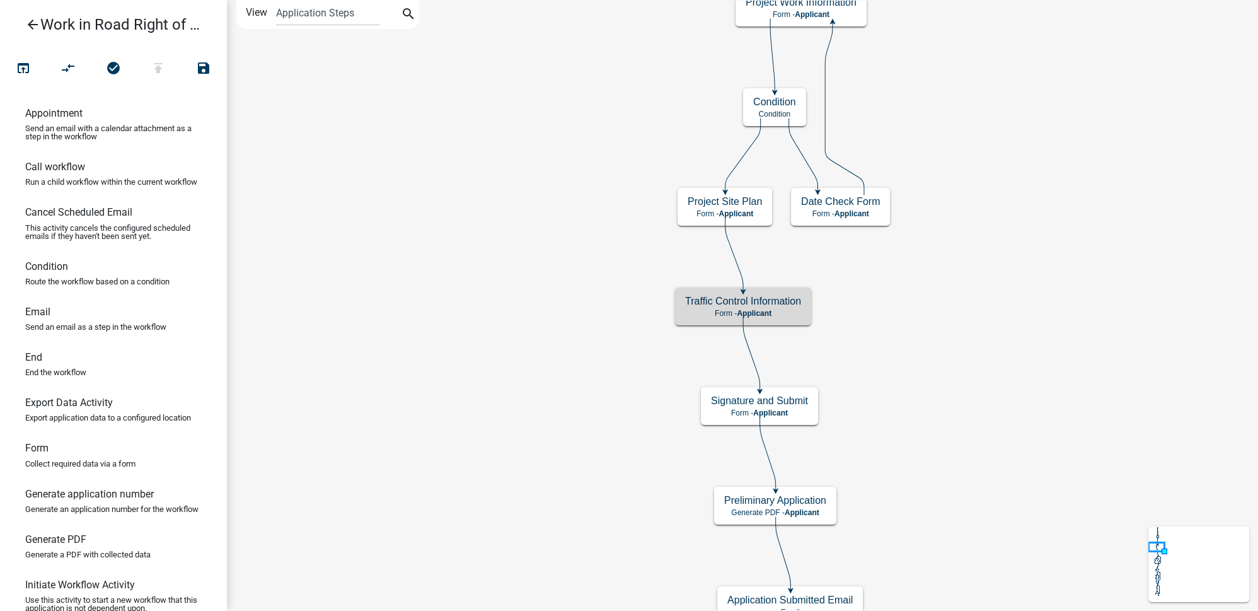
scroll to position [0, 0]
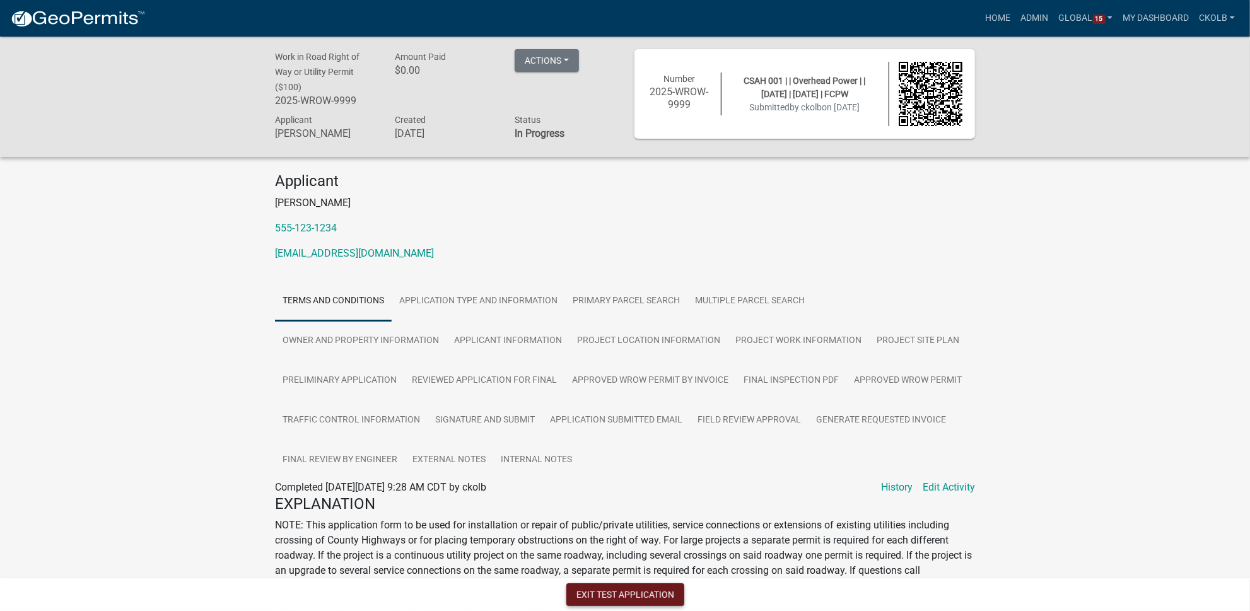
click at [601, 601] on button "Exit Test Application" at bounding box center [625, 594] width 118 height 23
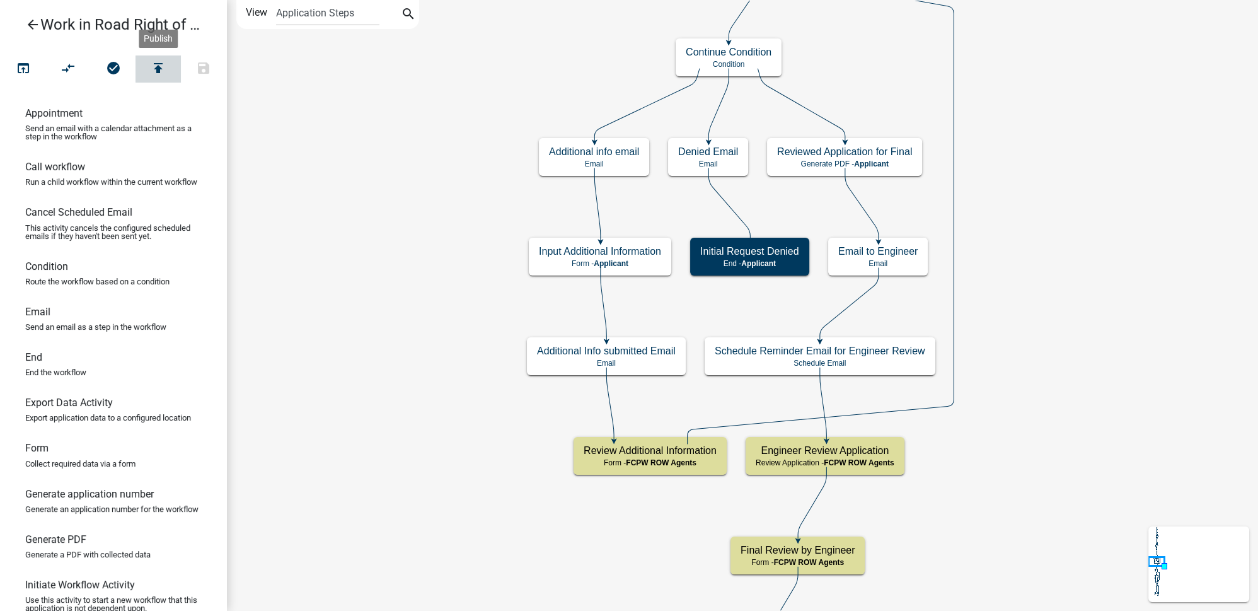
click at [165, 67] on icon "publish" at bounding box center [158, 70] width 15 height 18
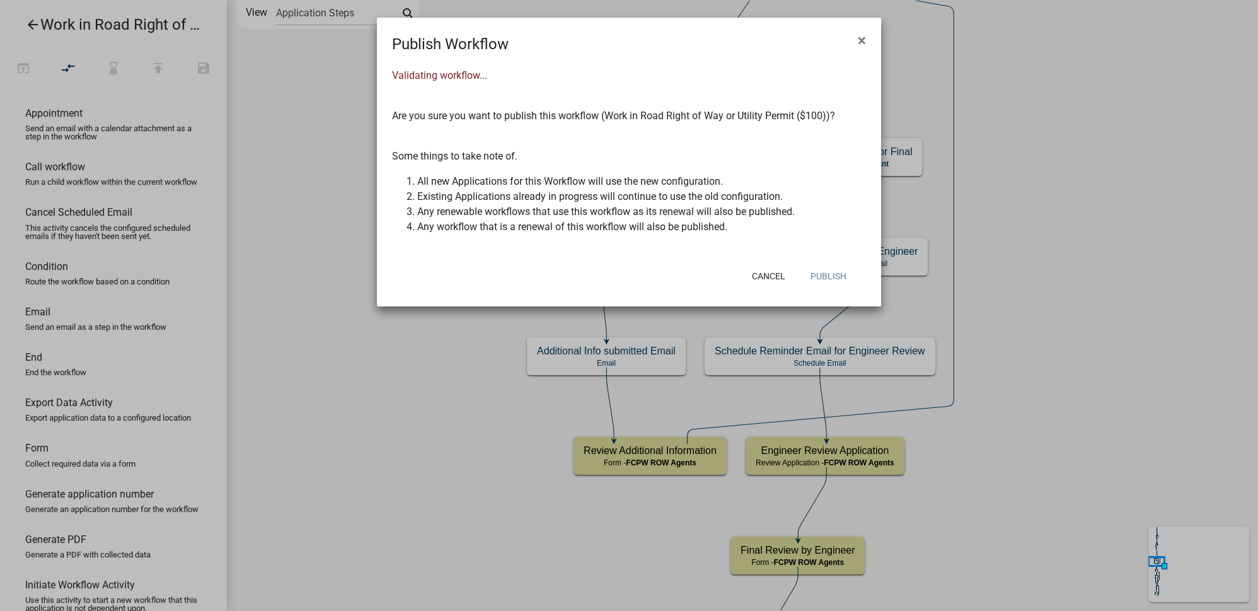
click at [834, 274] on button "Publish" at bounding box center [829, 276] width 56 height 23
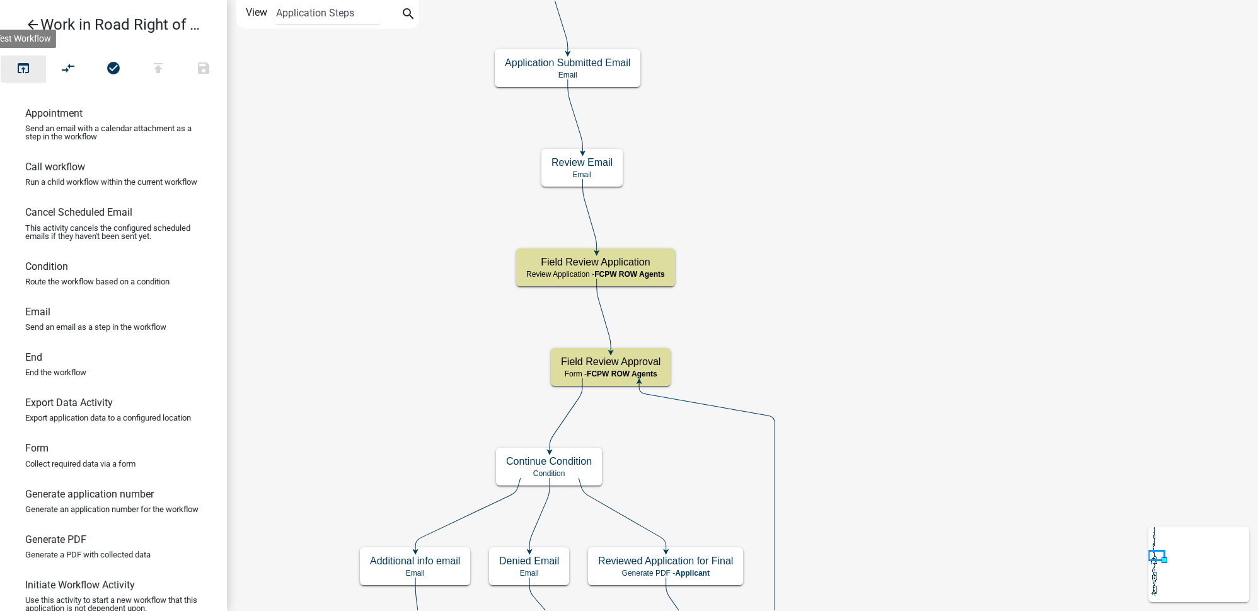
click at [26, 71] on icon "open_in_browser" at bounding box center [23, 70] width 15 height 18
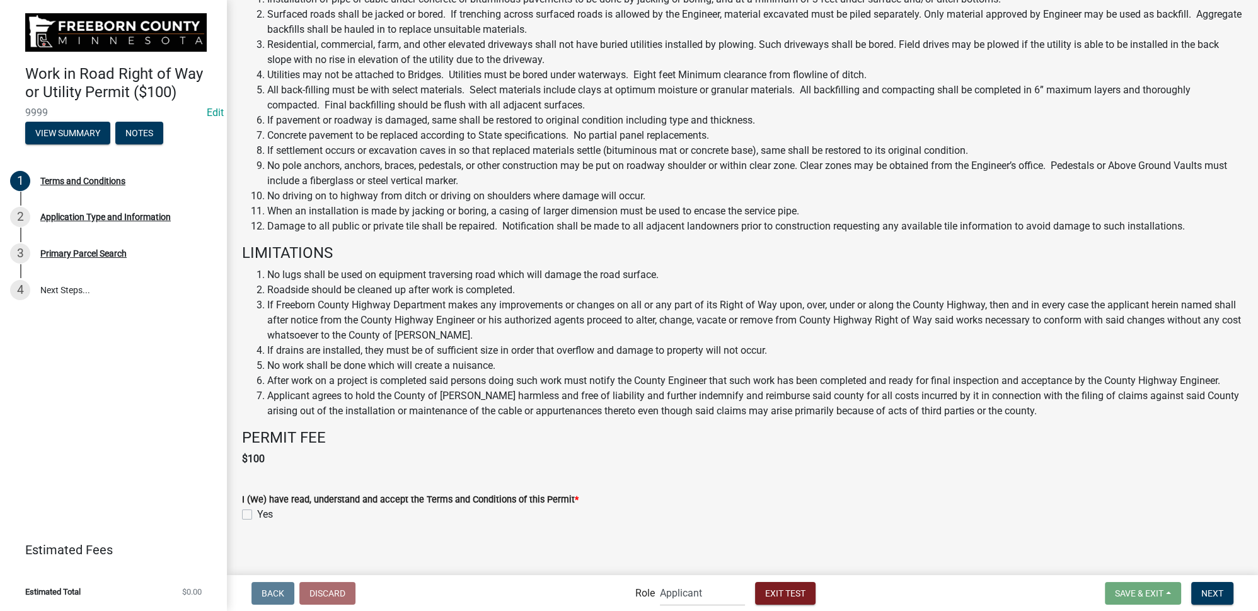
scroll to position [434, 0]
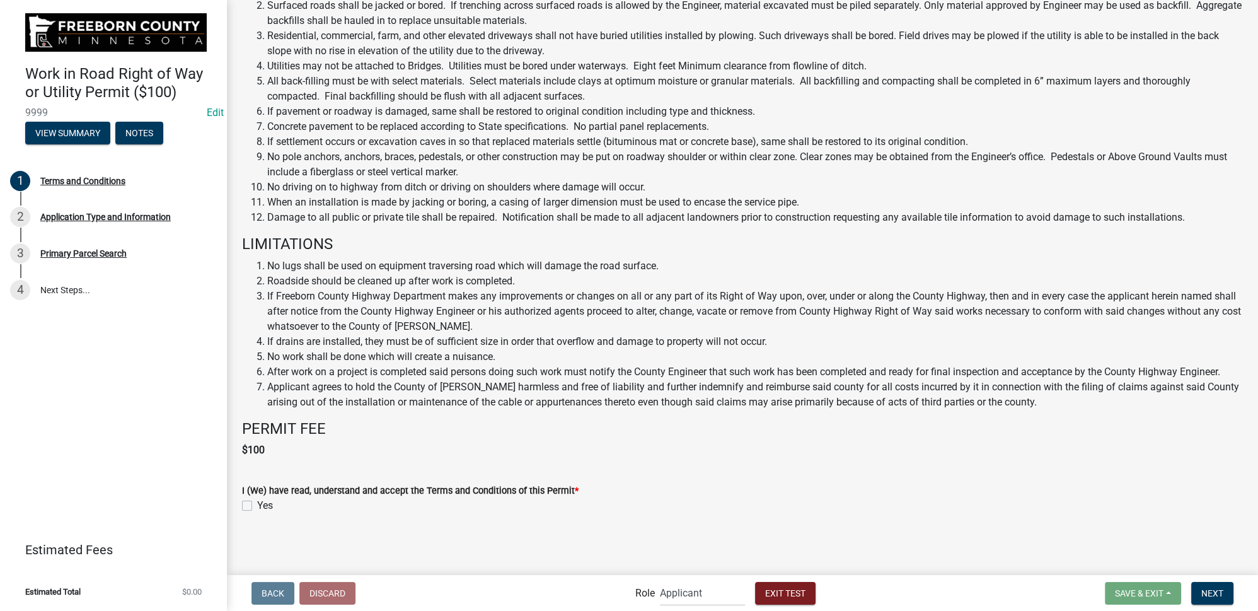
click at [257, 508] on label "Yes" at bounding box center [265, 505] width 16 height 15
click at [257, 506] on input "Yes" at bounding box center [261, 502] width 8 height 8
checkbox input "true"
click at [1210, 591] on span "Next" at bounding box center [1213, 593] width 22 height 10
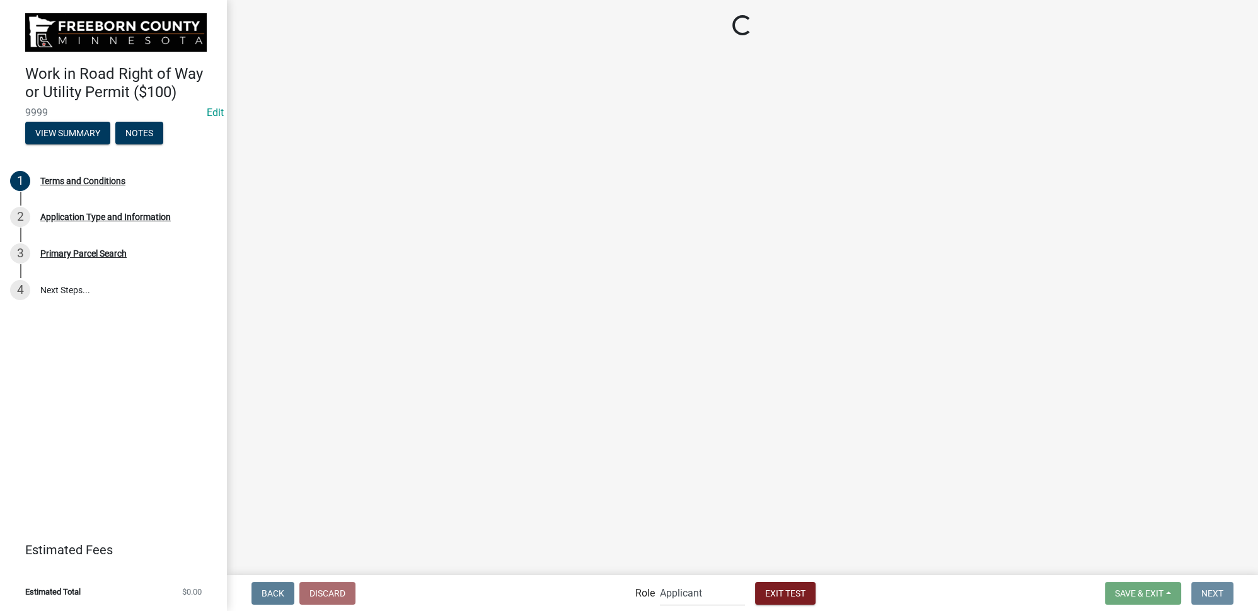
scroll to position [0, 0]
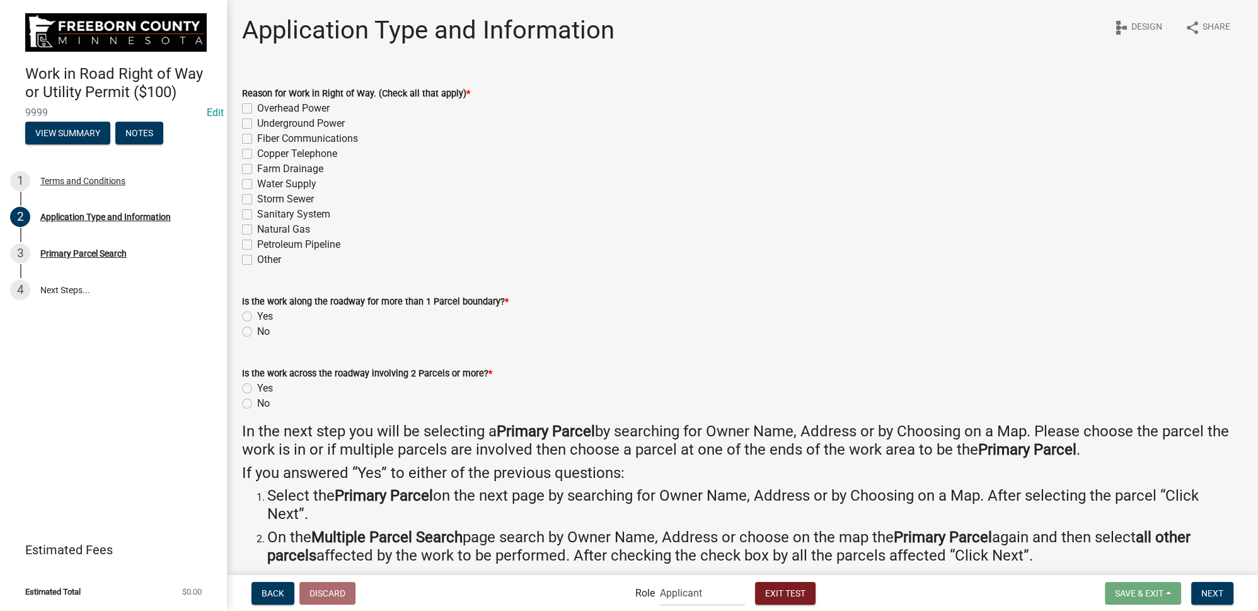
click at [257, 243] on label "Petroleum Pipeline" at bounding box center [298, 244] width 83 height 15
click at [257, 243] on input "Petroleum Pipeline" at bounding box center [261, 241] width 8 height 8
checkbox input "true"
checkbox input "false"
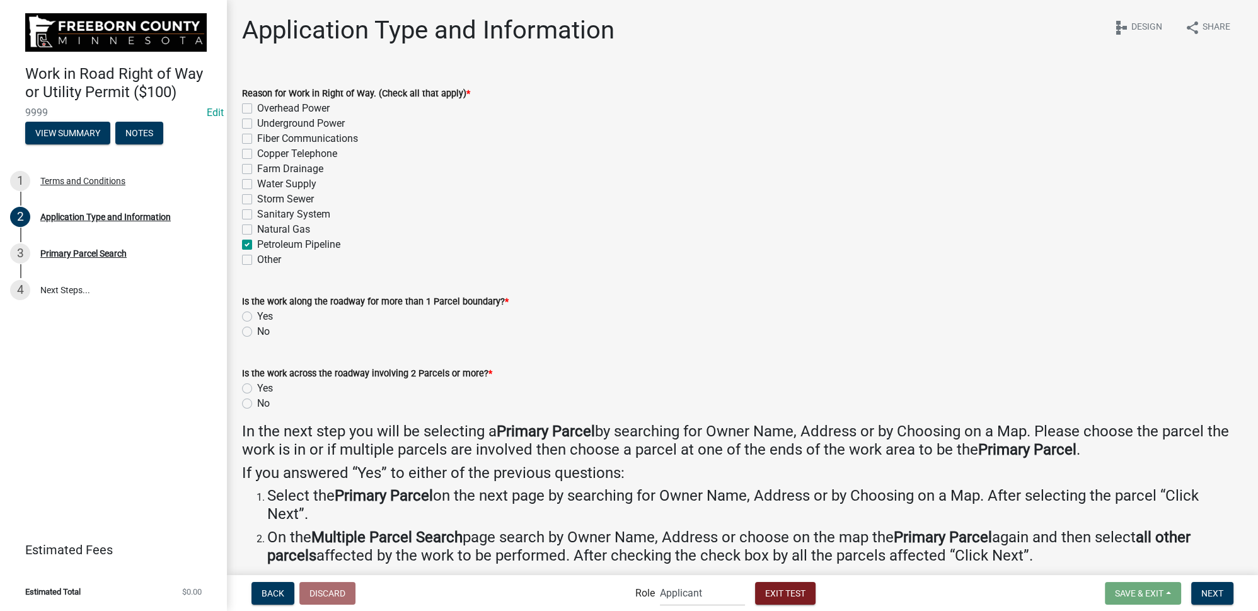
checkbox input "false"
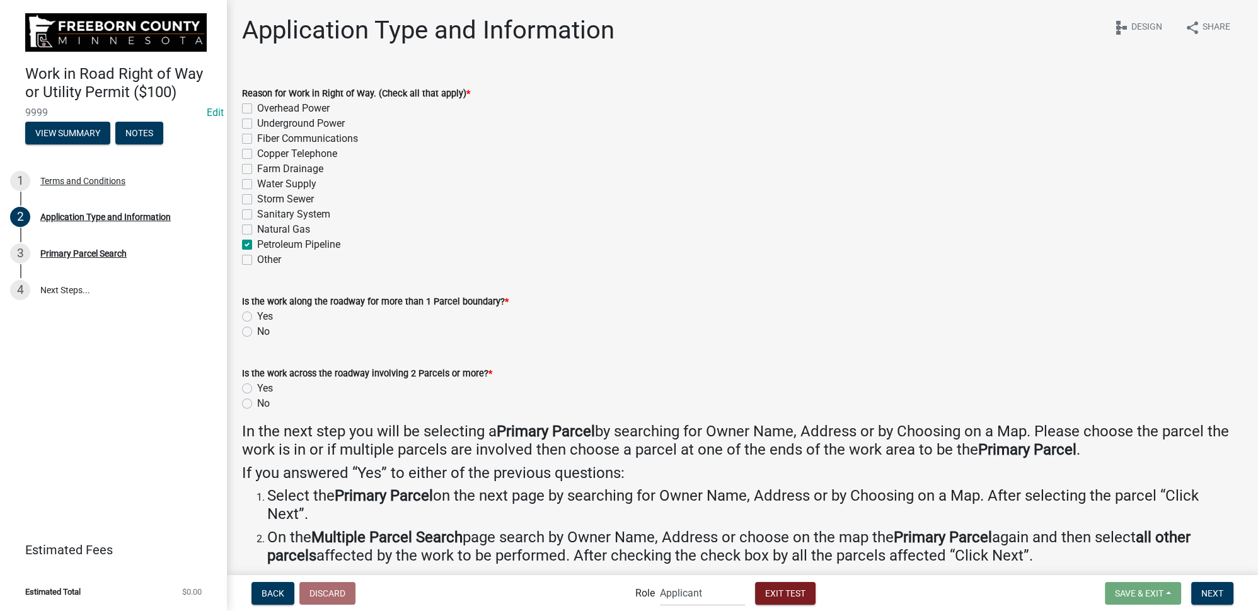
checkbox input "false"
checkbox input "true"
checkbox input "false"
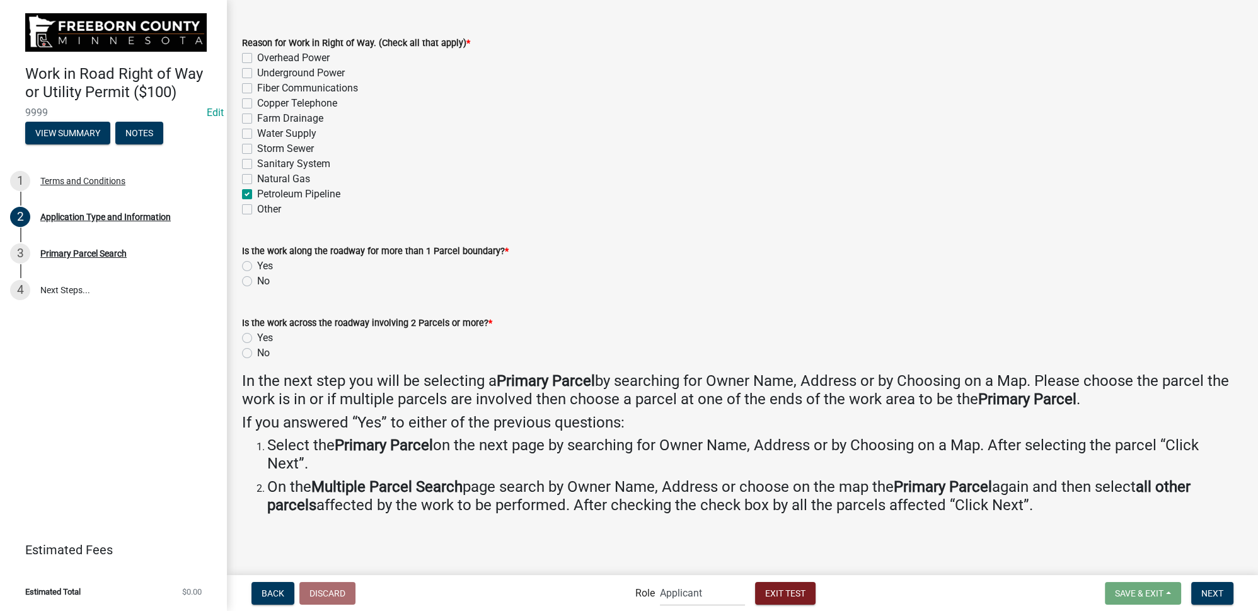
click at [257, 282] on label "No" at bounding box center [263, 281] width 13 height 15
click at [257, 282] on input "No" at bounding box center [261, 278] width 8 height 8
radio input "true"
click at [257, 352] on label "No" at bounding box center [263, 353] width 13 height 15
click at [257, 352] on input "No" at bounding box center [261, 350] width 8 height 8
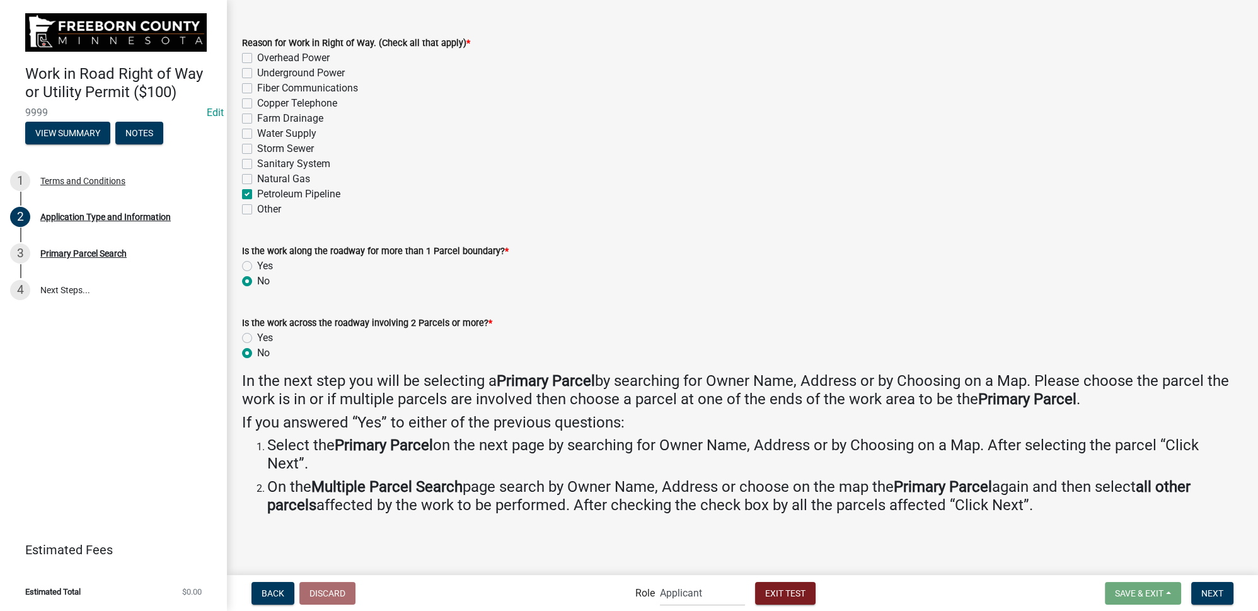
radio input "true"
click at [257, 338] on label "Yes" at bounding box center [265, 337] width 16 height 15
click at [257, 338] on input "Yes" at bounding box center [261, 334] width 8 height 8
radio input "true"
click at [1219, 595] on span "Next" at bounding box center [1213, 593] width 22 height 10
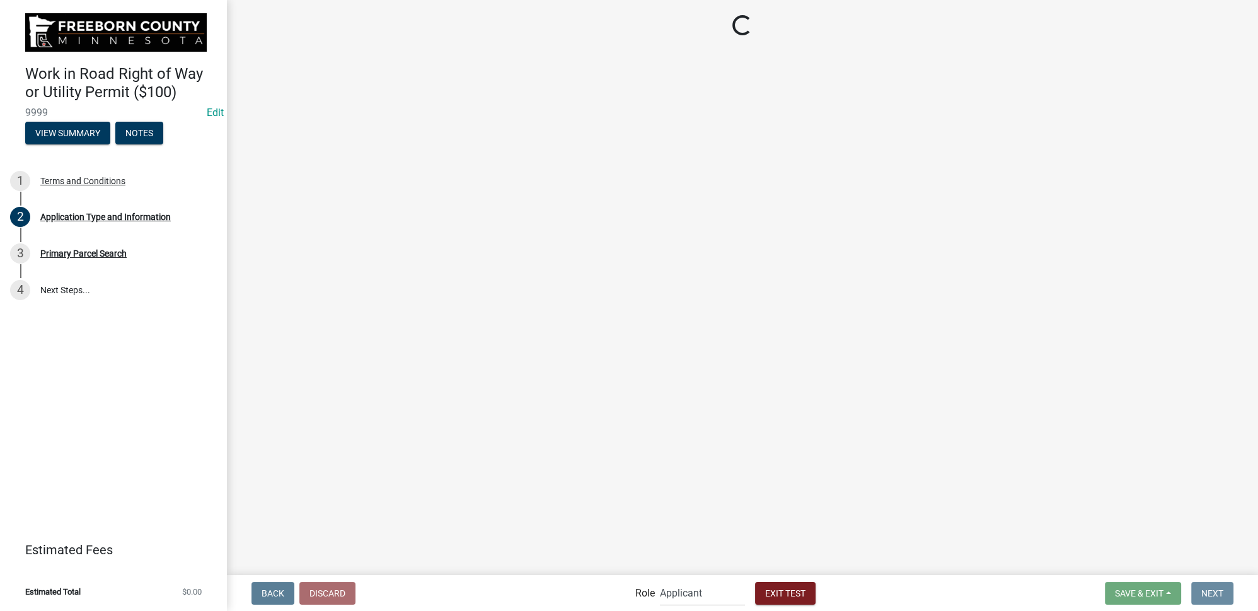
scroll to position [0, 0]
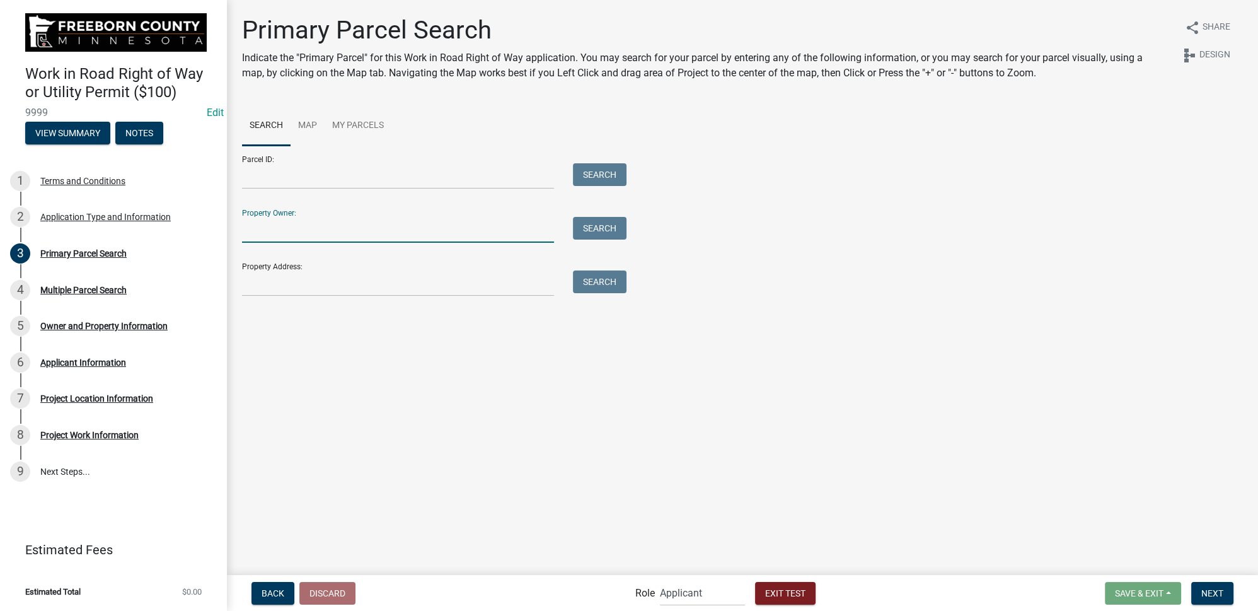
click at [323, 238] on input "Property Owner:" at bounding box center [398, 230] width 312 height 26
type input "colby"
click at [591, 224] on button "Search" at bounding box center [600, 228] width 54 height 23
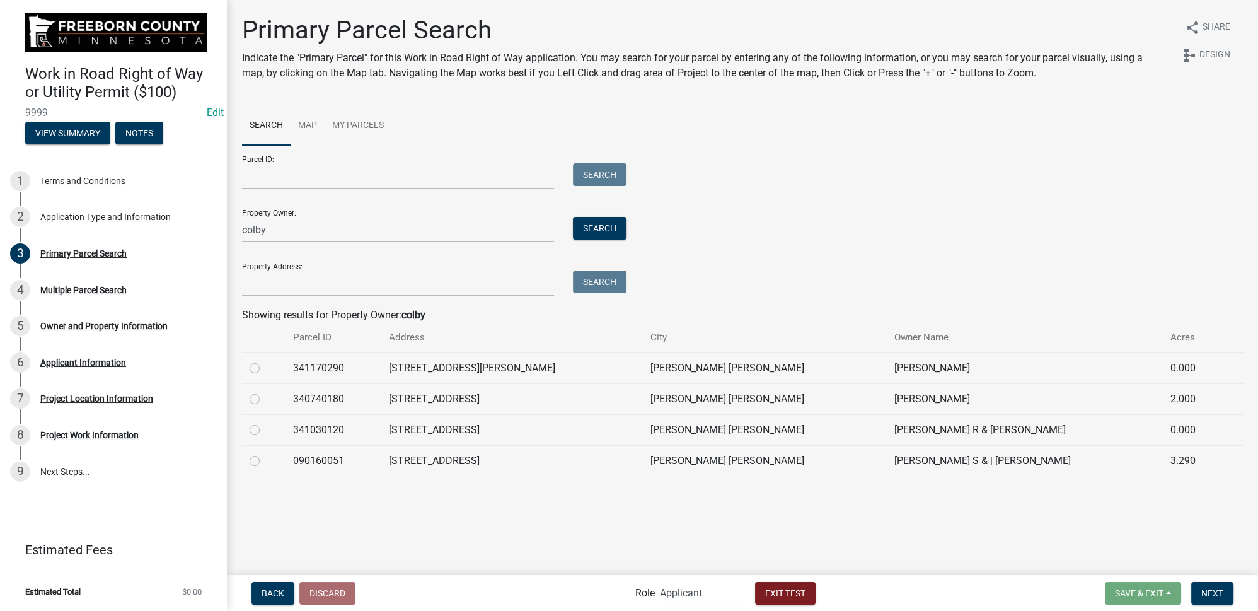
click at [265, 392] on label at bounding box center [265, 392] width 0 height 0
click at [265, 400] on input "radio" at bounding box center [269, 396] width 8 height 8
radio input "true"
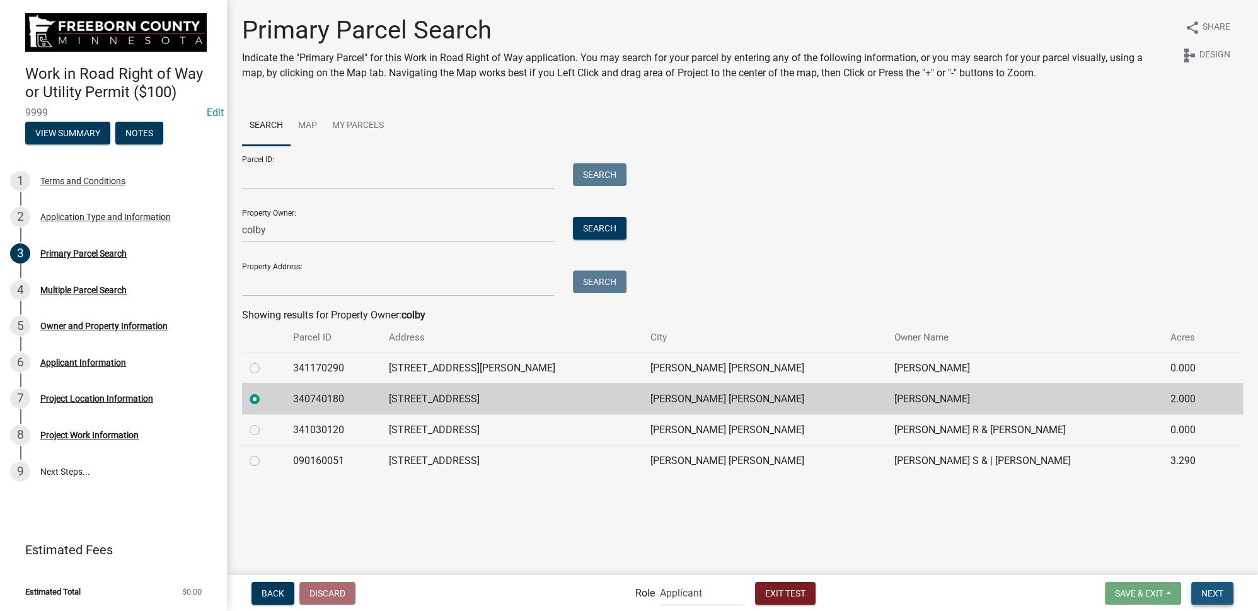
click at [1207, 603] on button "Next" at bounding box center [1213, 593] width 42 height 23
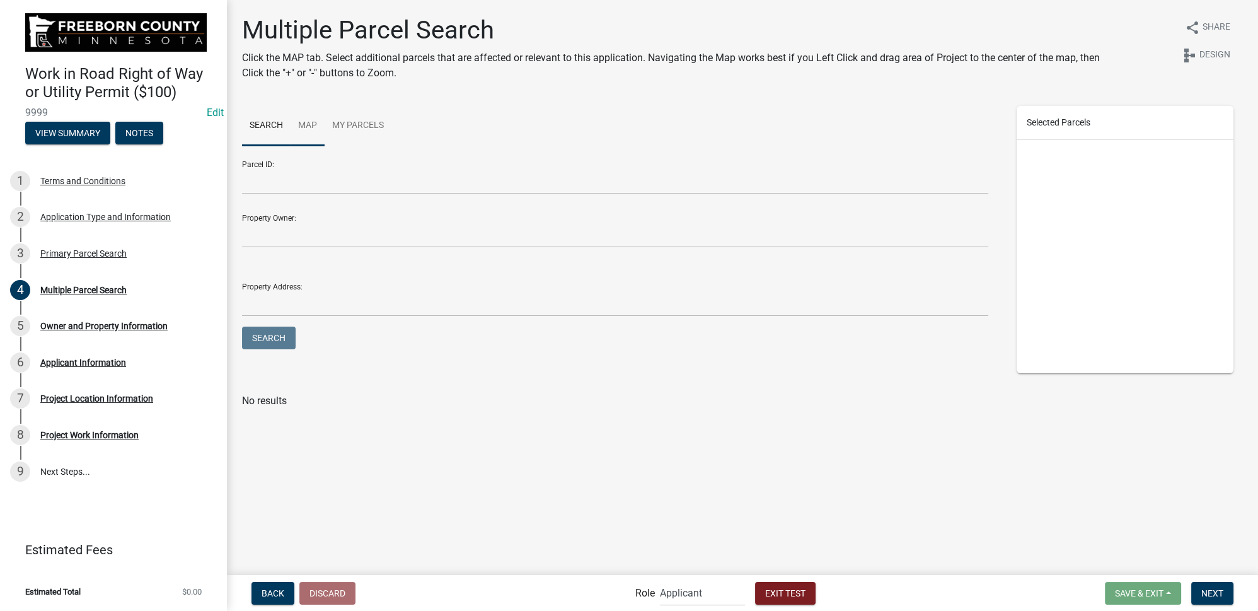
click at [304, 125] on link "Map" at bounding box center [308, 126] width 34 height 40
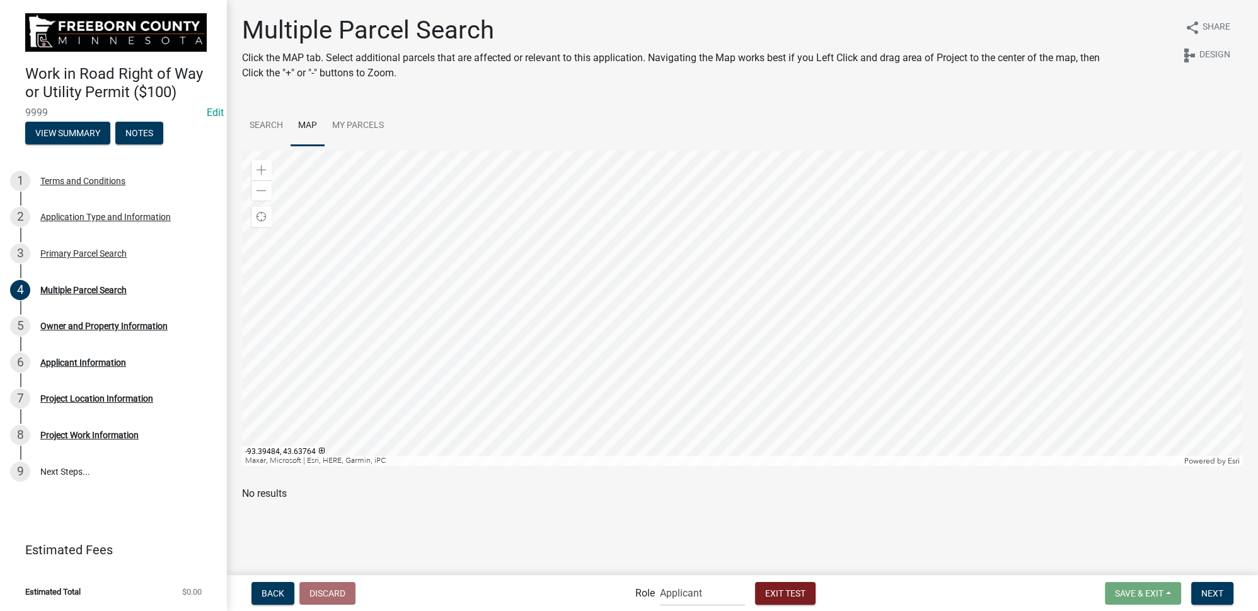
click at [731, 187] on div at bounding box center [742, 308] width 1001 height 315
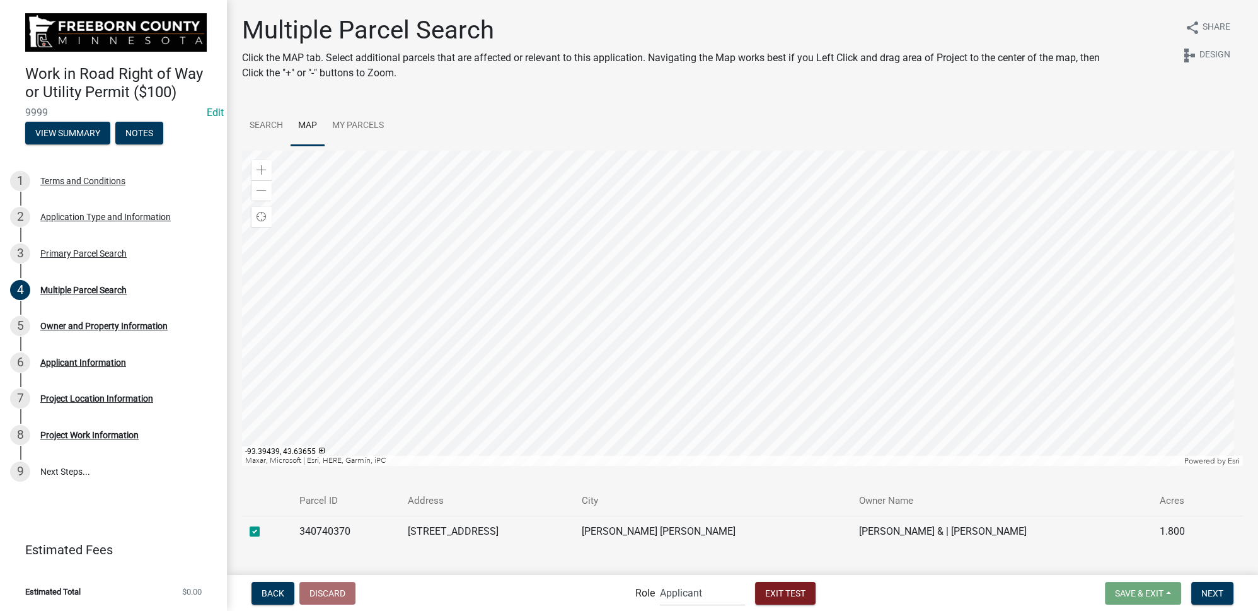
click at [794, 412] on div at bounding box center [742, 308] width 1001 height 315
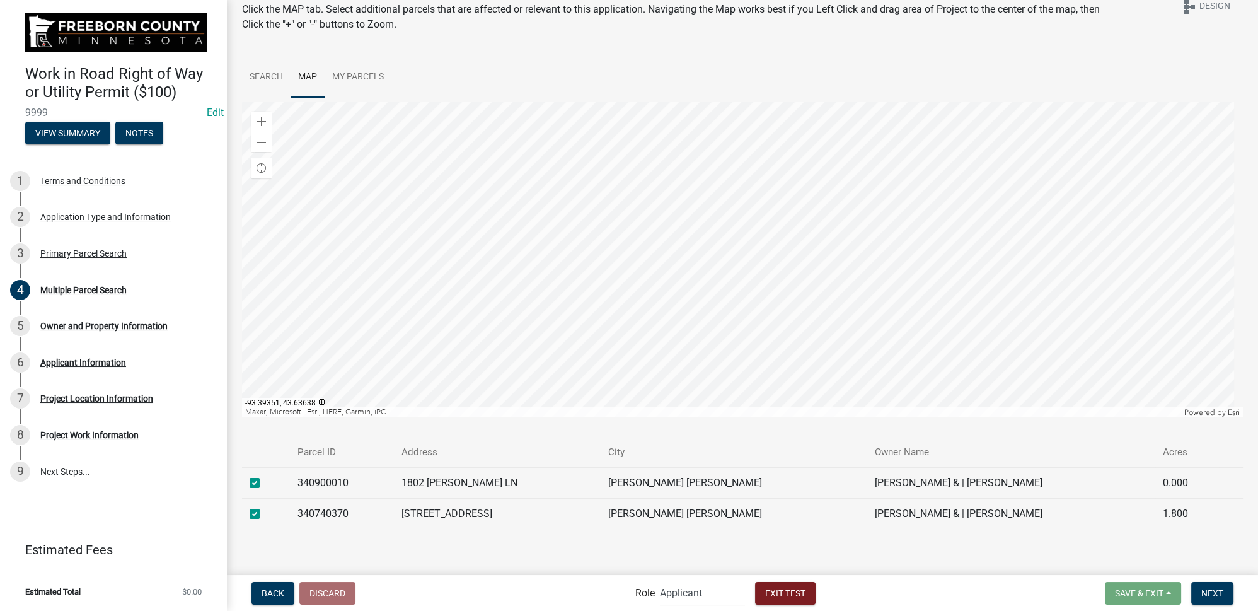
scroll to position [55, 0]
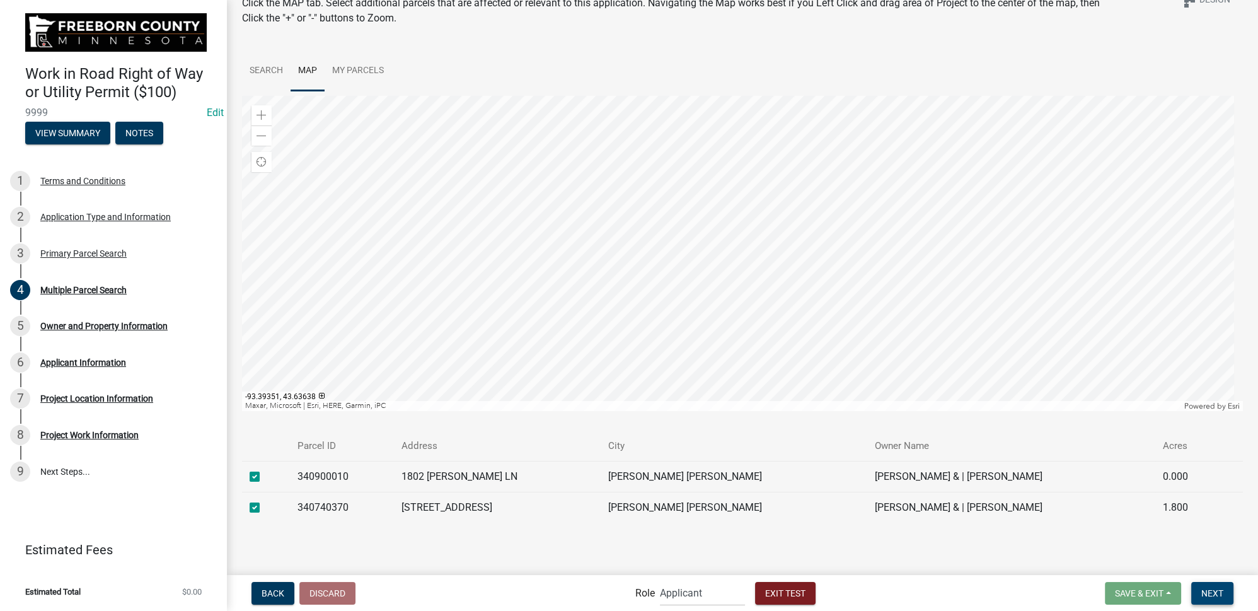
click at [1214, 592] on span "Next" at bounding box center [1213, 593] width 22 height 10
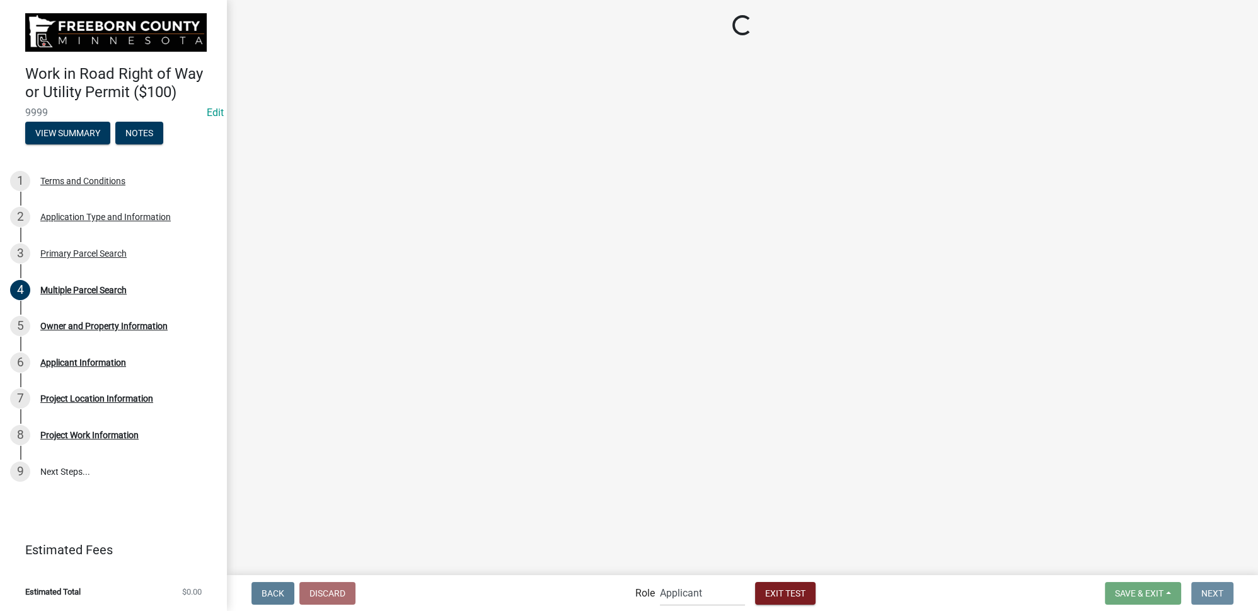
scroll to position [0, 0]
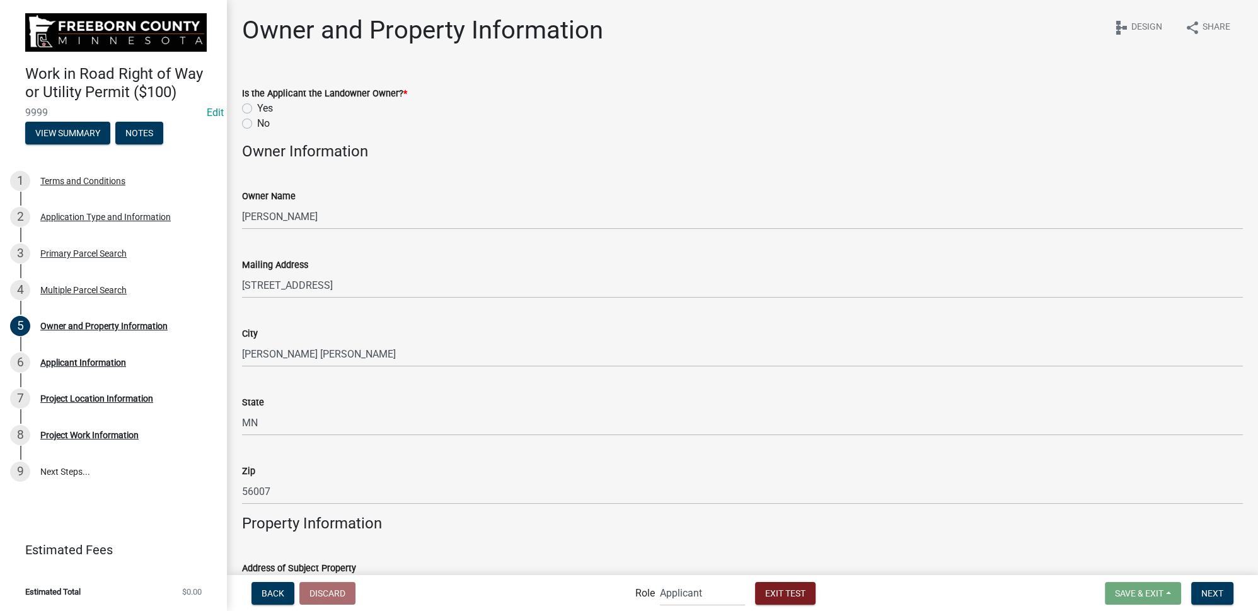
click at [257, 111] on label "Yes" at bounding box center [265, 108] width 16 height 15
click at [257, 109] on input "Yes" at bounding box center [261, 105] width 8 height 8
radio input "true"
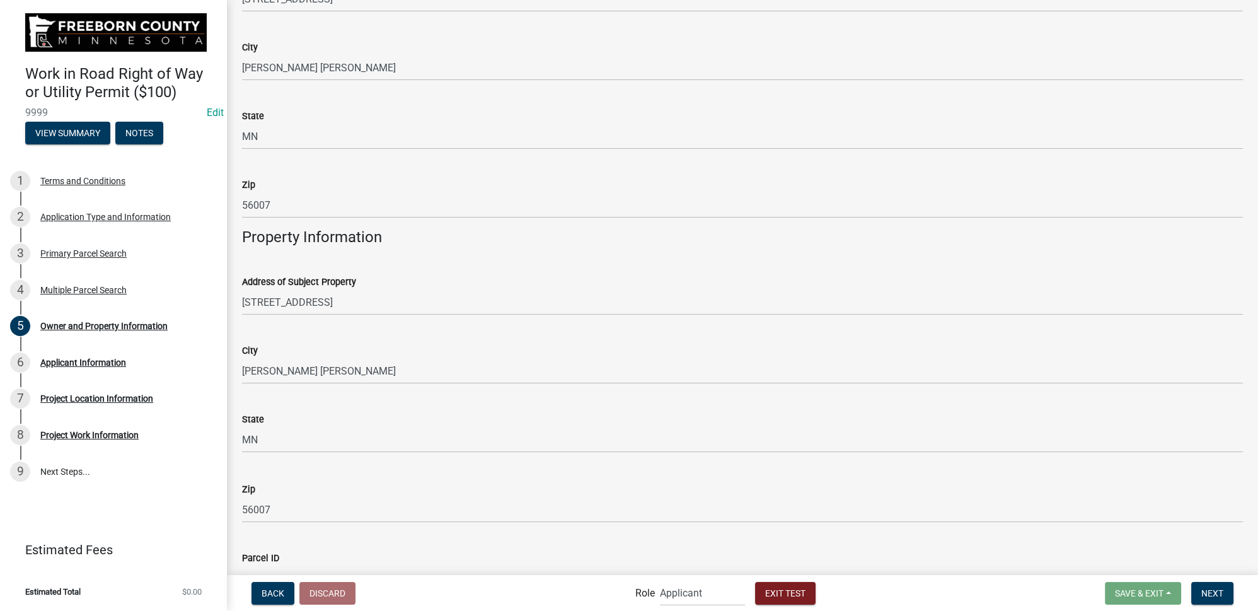
scroll to position [363, 0]
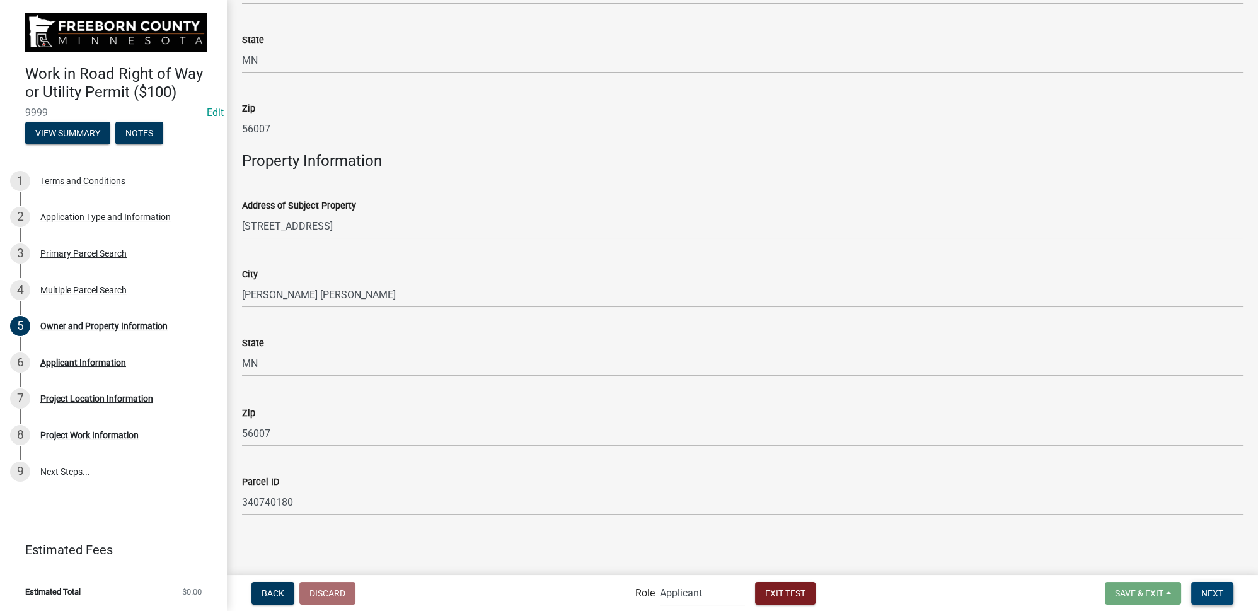
click at [1212, 590] on span "Next" at bounding box center [1213, 593] width 22 height 10
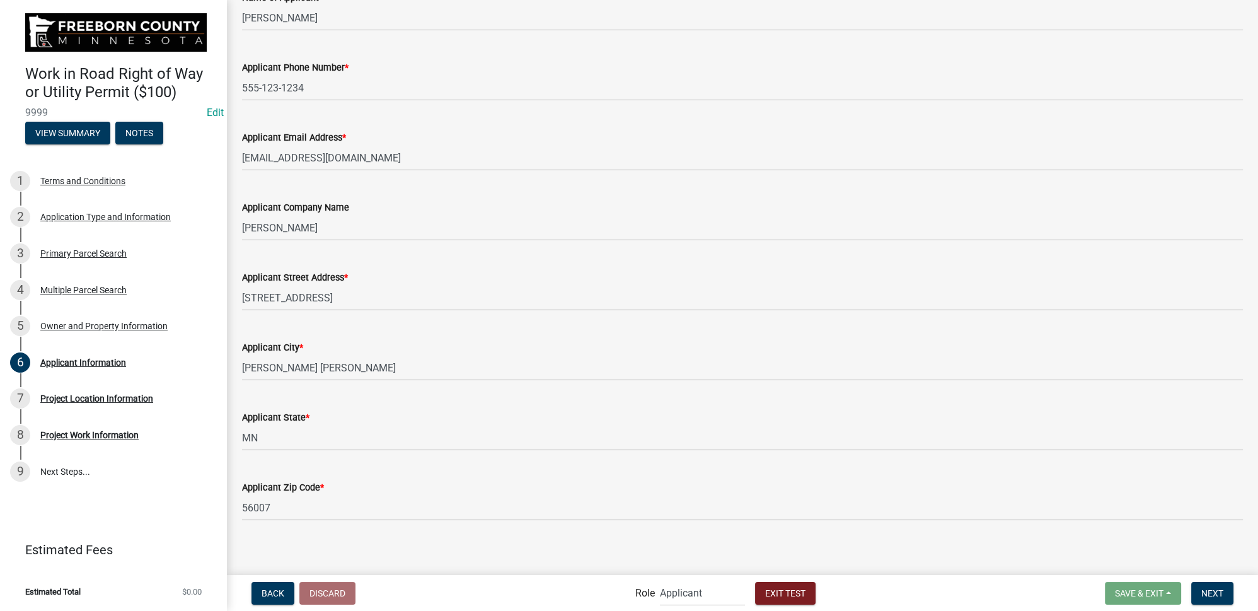
scroll to position [106, 0]
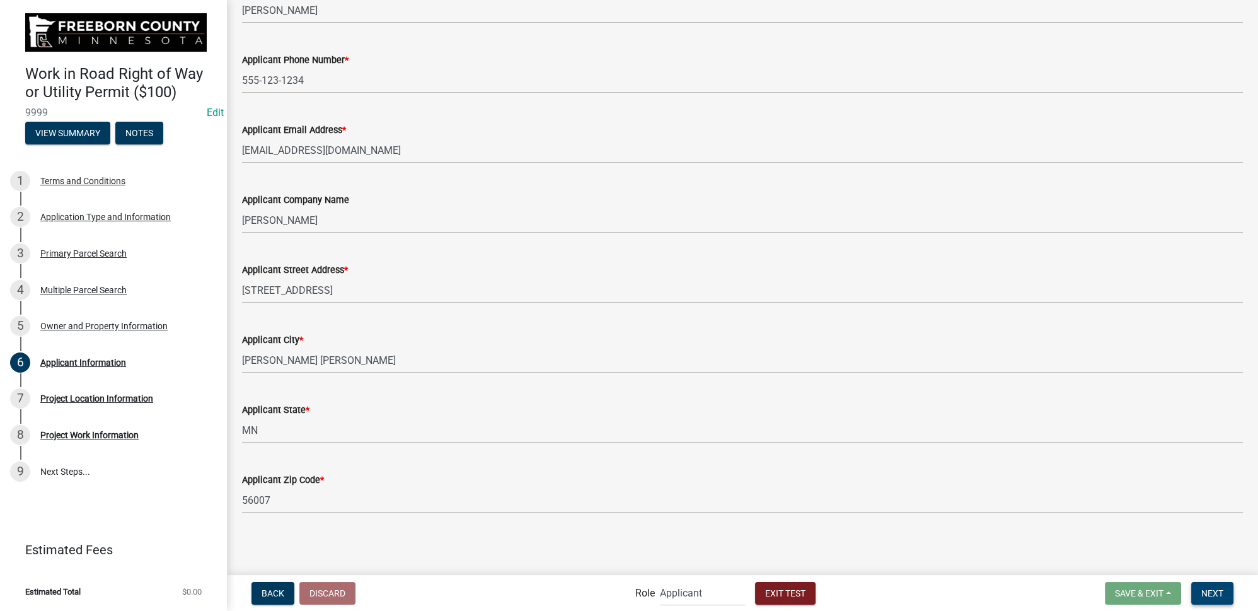
click at [1219, 598] on button "Next" at bounding box center [1213, 593] width 42 height 23
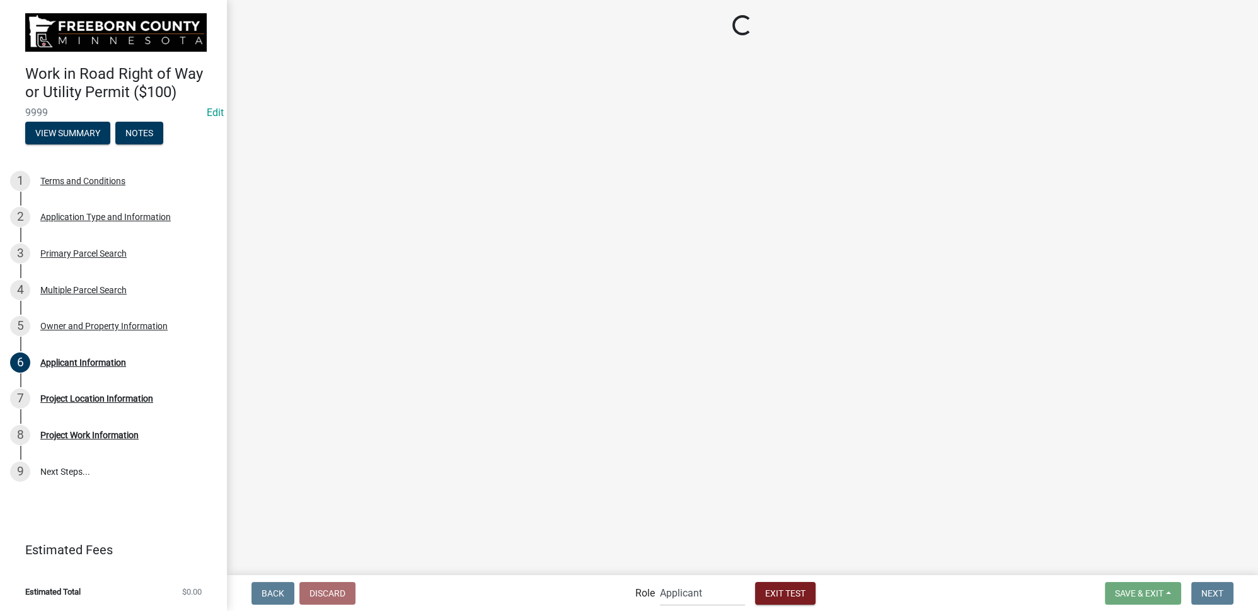
select select "ced7babd-558c-4db9-a303-1ec8c248ac21"
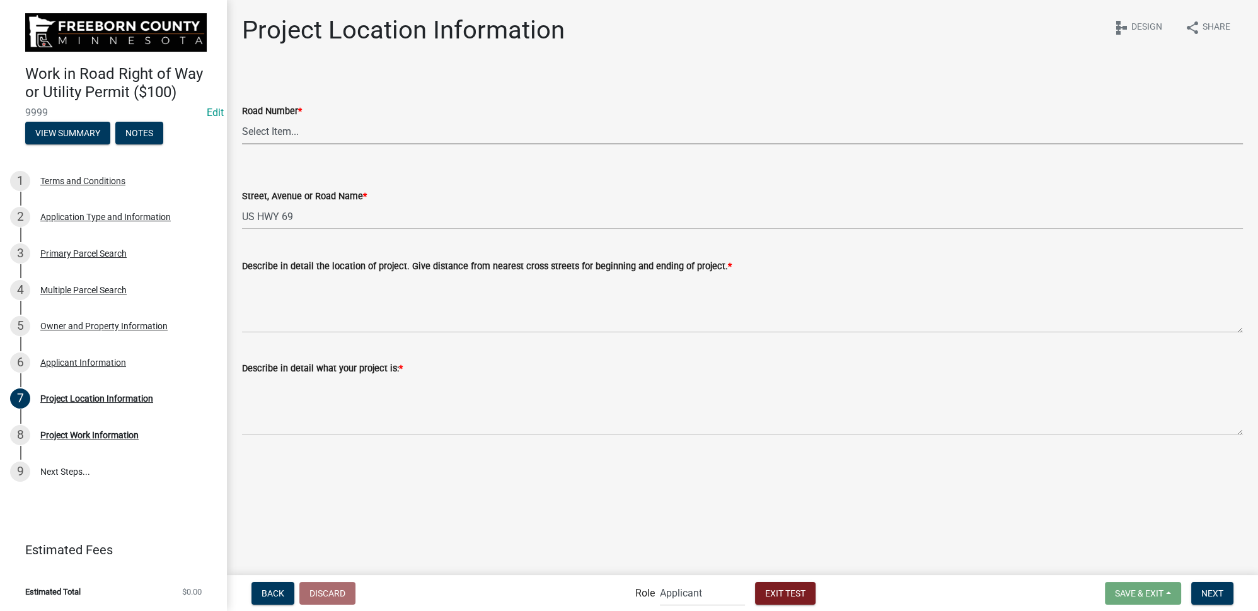
click at [275, 129] on select "Select Item... CSAH 001 CSAH 002 CSAH 003 CSAH 004 CSAH 005 CSAH 006 CSAH 007 C…" at bounding box center [742, 132] width 1001 height 26
click at [242, 119] on select "Select Item... CSAH 001 CSAH 002 CSAH 003 CSAH 004 CSAH 005 CSAH 006 CSAH 007 C…" at bounding box center [742, 132] width 1001 height 26
select select "c7ba142d-3f45-4e13-adbc-e4621071c509"
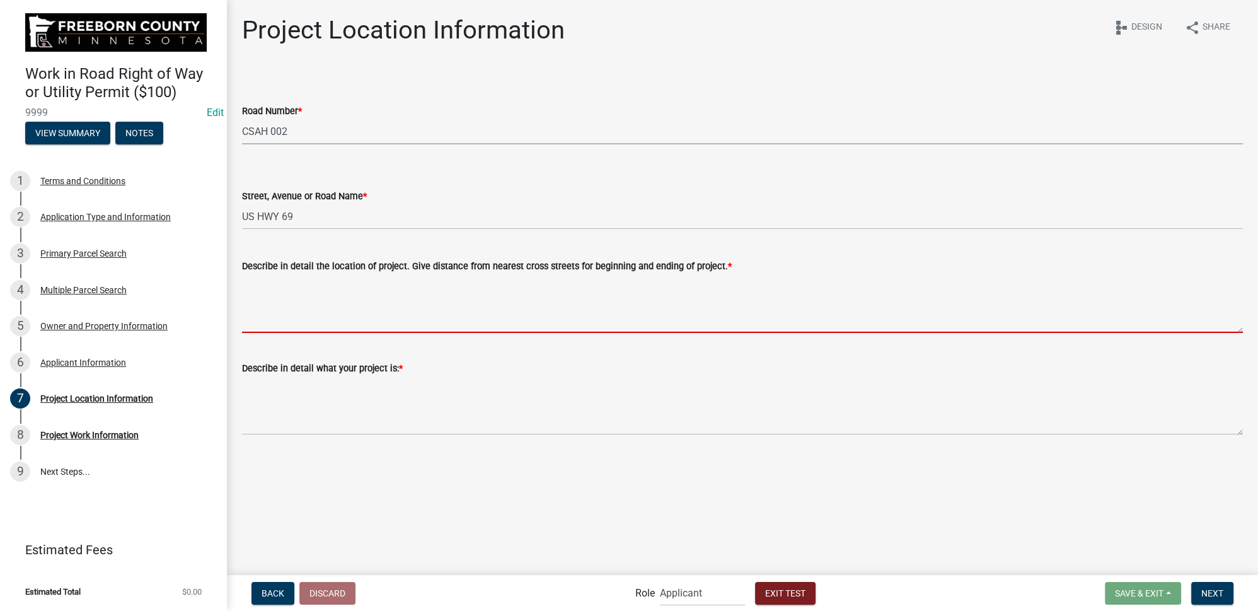
click at [294, 308] on textarea "Describe in detail the location of project. Give distance from nearest cross st…" at bounding box center [742, 303] width 1001 height 59
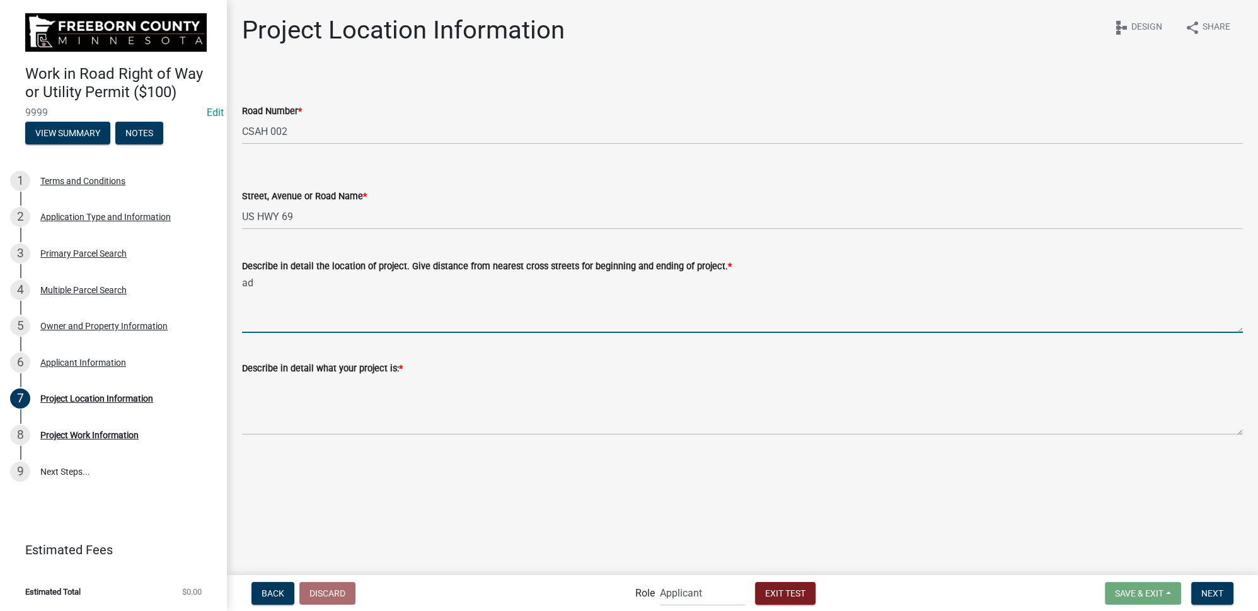
type textarea "ad"
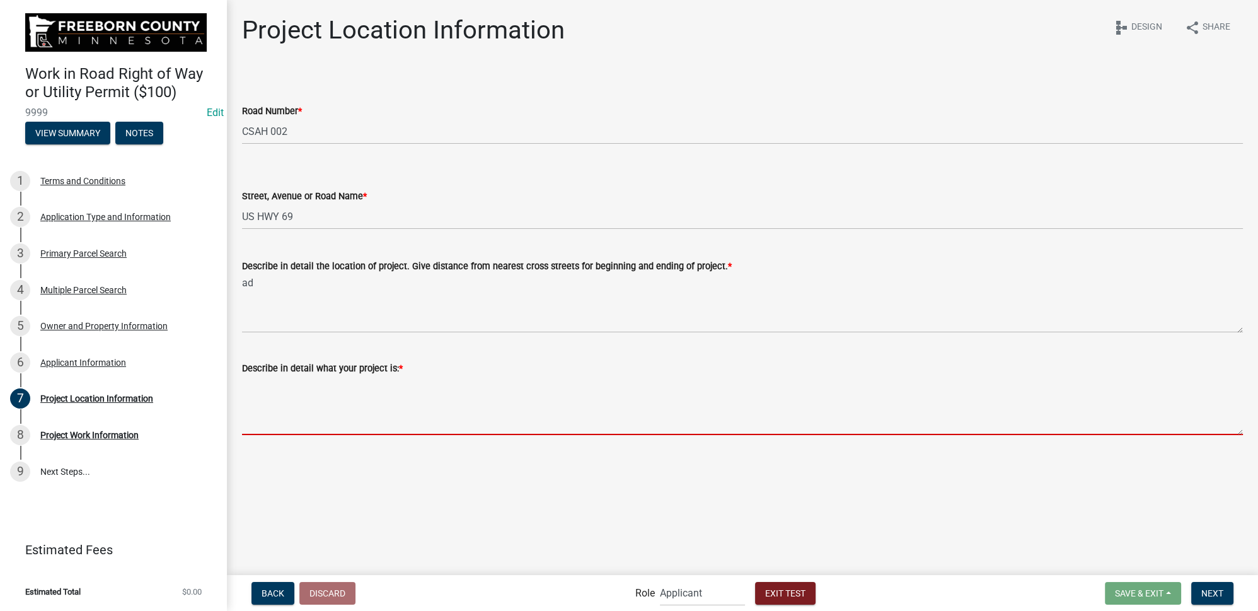
click at [298, 410] on textarea "Describe in detail what your project is: *" at bounding box center [742, 405] width 1001 height 59
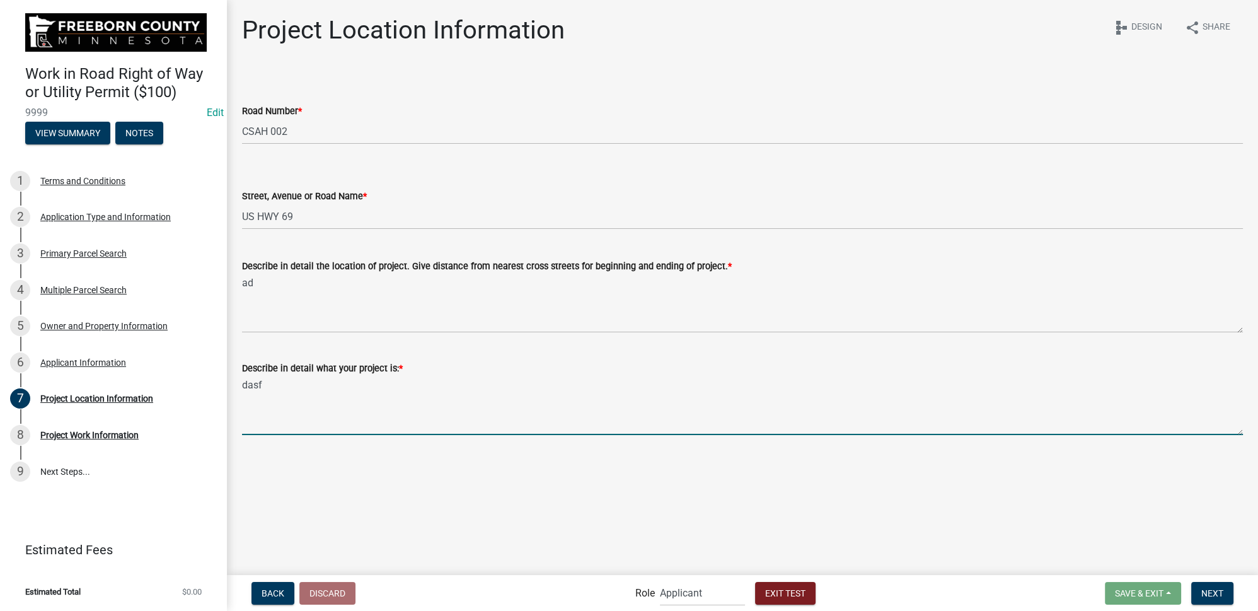
type textarea "dasf"
click at [1148, 538] on main "Project Location Information share Share schema Design Road Number * Select Ite…" at bounding box center [742, 286] width 1031 height 573
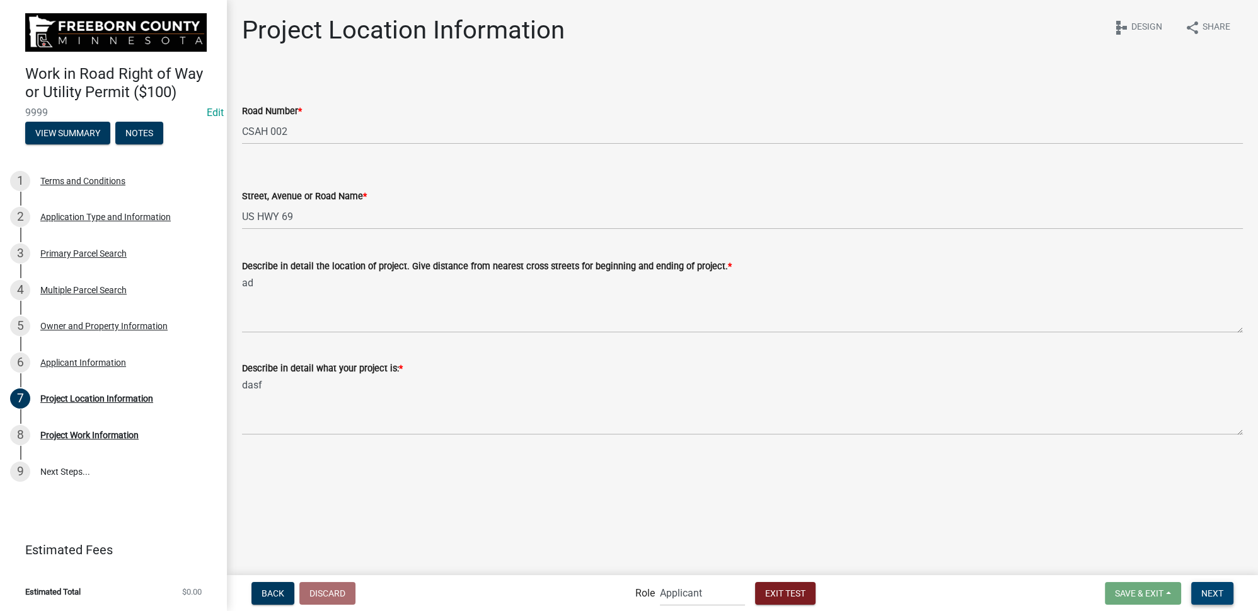
click at [1216, 588] on span "Next" at bounding box center [1213, 593] width 22 height 10
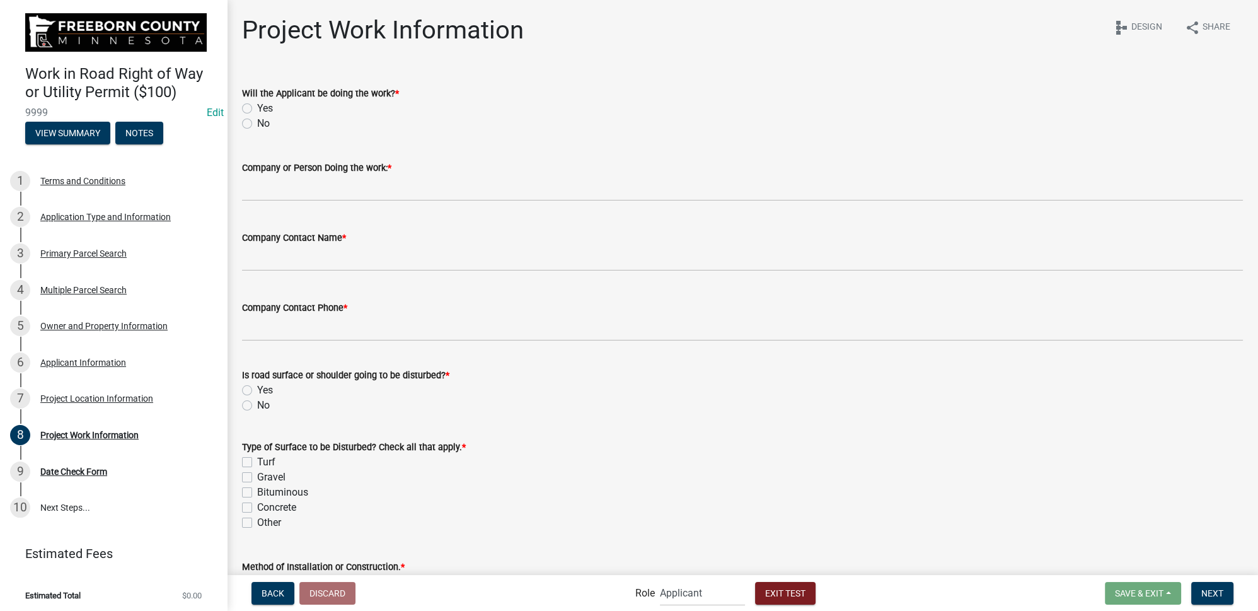
click at [257, 109] on label "Yes" at bounding box center [265, 108] width 16 height 15
click at [257, 109] on input "Yes" at bounding box center [261, 105] width 8 height 8
radio input "true"
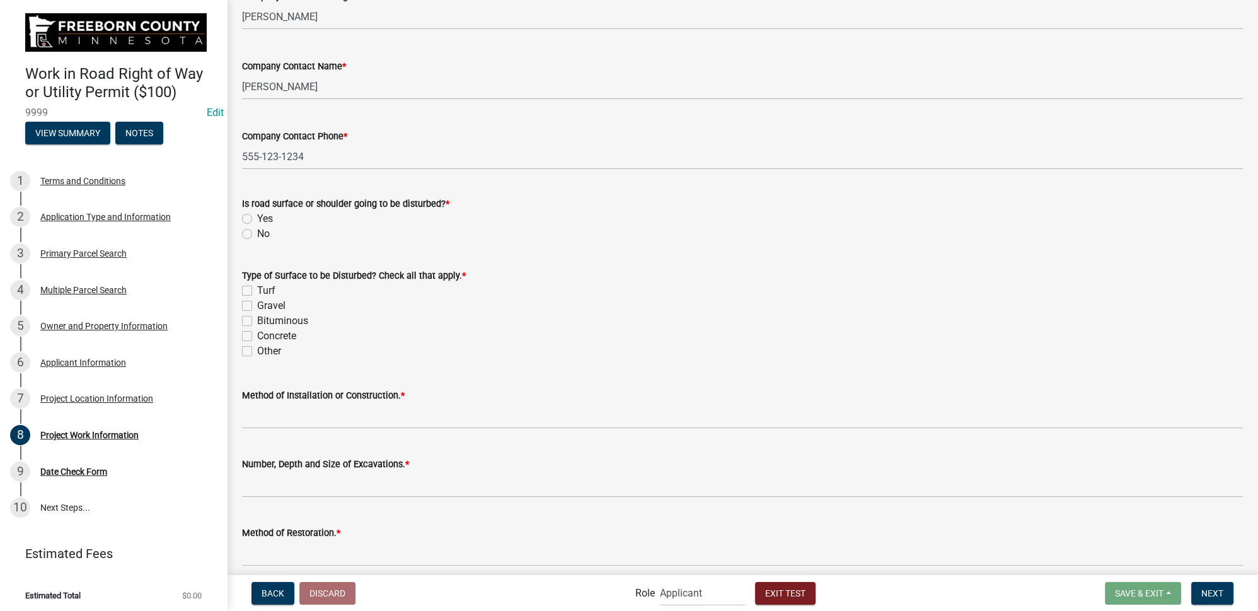
scroll to position [171, 0]
click at [257, 235] on label "No" at bounding box center [263, 233] width 13 height 15
click at [257, 235] on input "No" at bounding box center [261, 230] width 8 height 8
radio input "true"
click at [257, 352] on label "Other" at bounding box center [269, 351] width 24 height 15
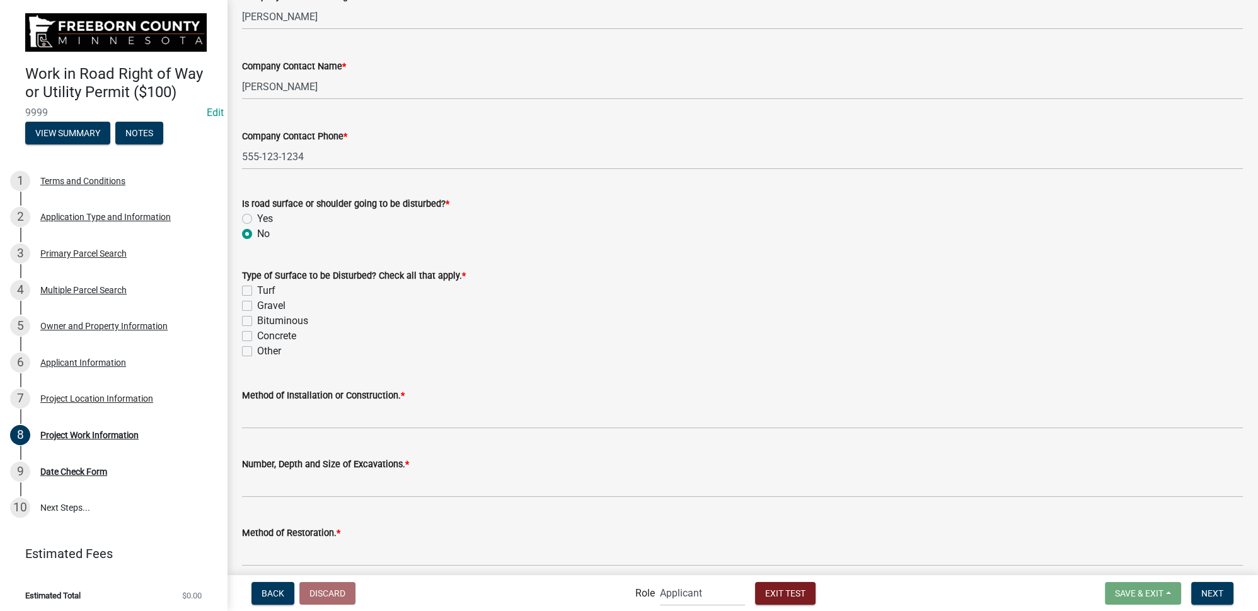
click at [257, 352] on input "Other" at bounding box center [261, 348] width 8 height 8
checkbox input "true"
checkbox input "false"
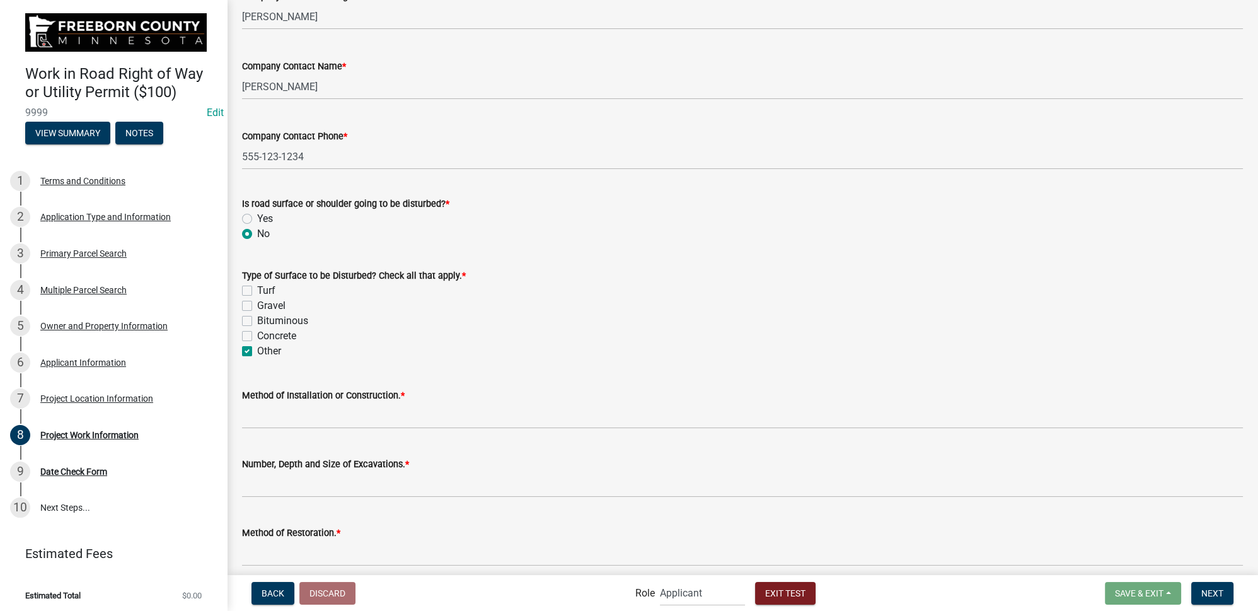
checkbox input "false"
checkbox input "true"
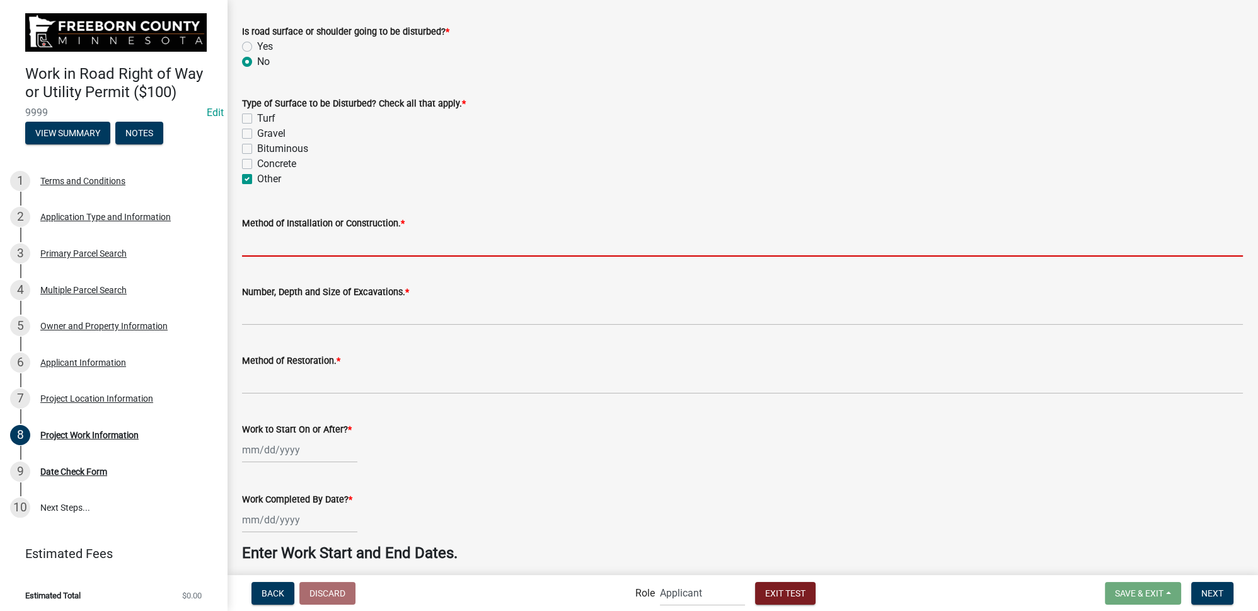
click at [346, 243] on input "Method of Installation or Construction. *" at bounding box center [742, 244] width 1001 height 26
type input "sfd"
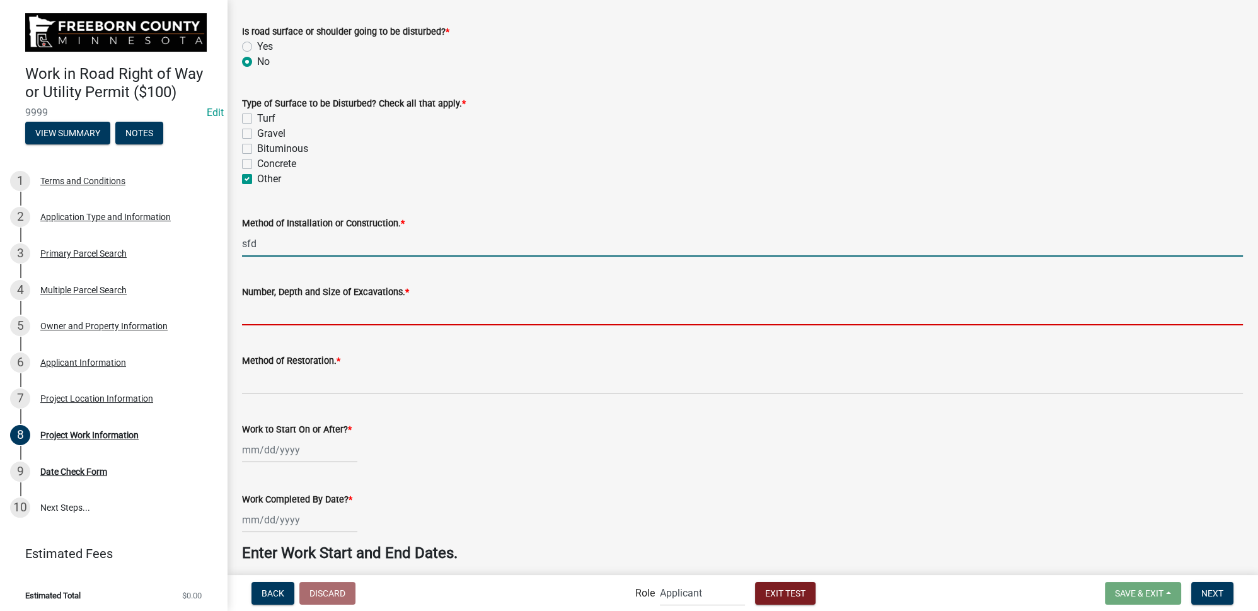
click at [307, 310] on input "Number, Depth and Size of Excavations. *" at bounding box center [742, 312] width 1001 height 26
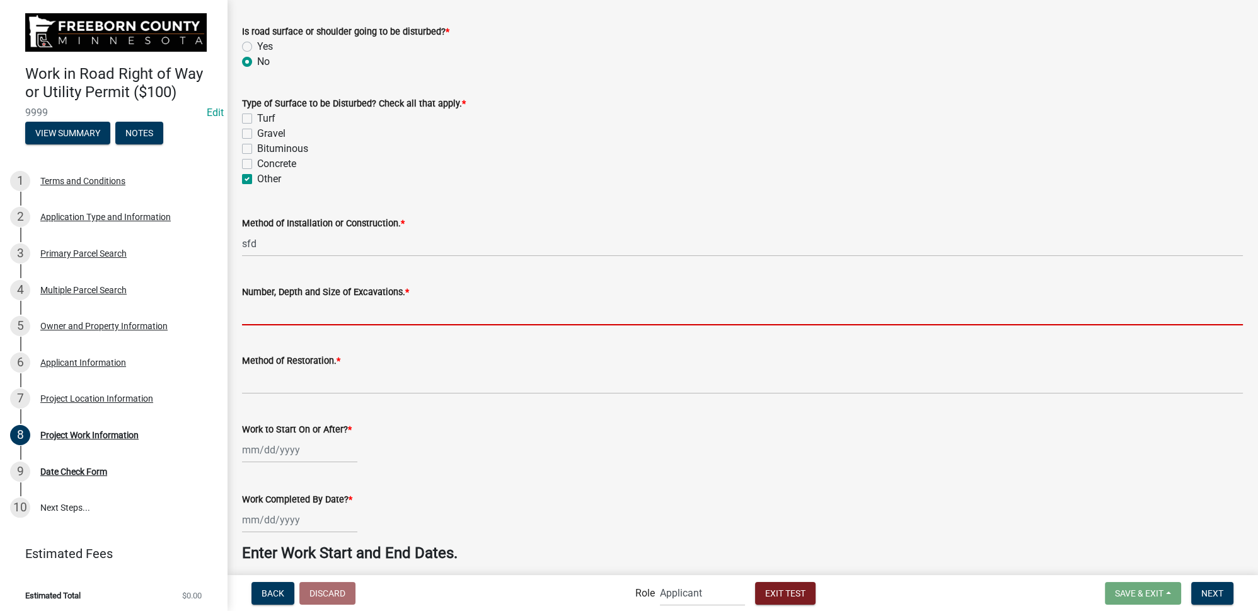
type input "fdsa"
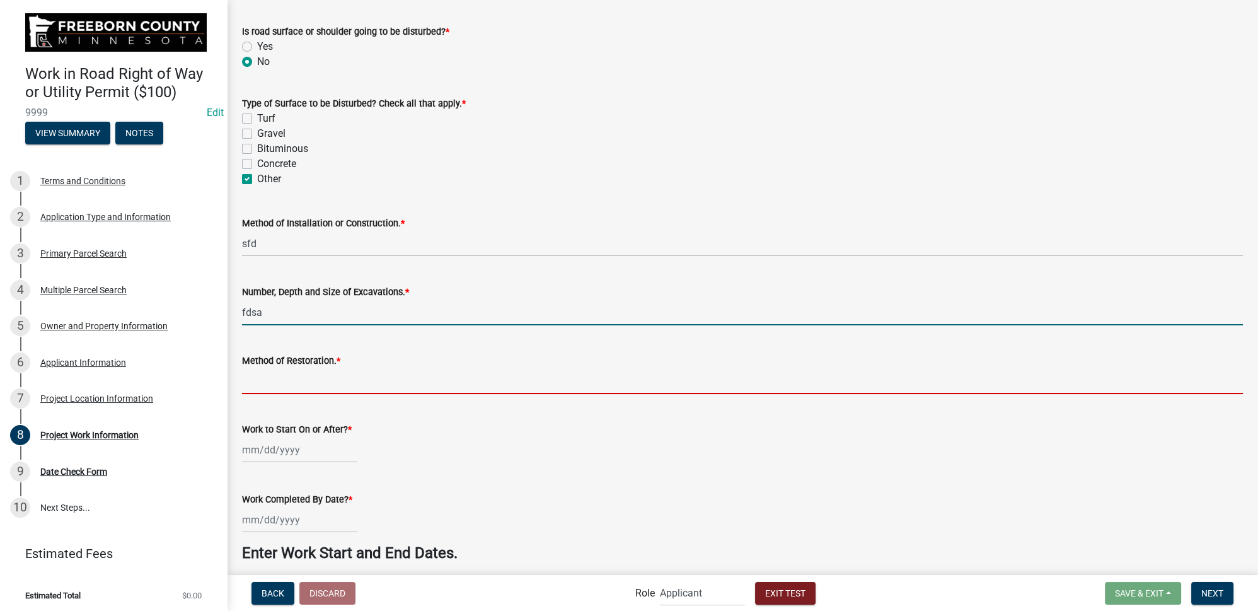
click at [299, 391] on input "Method of Restoration. *" at bounding box center [742, 381] width 1001 height 26
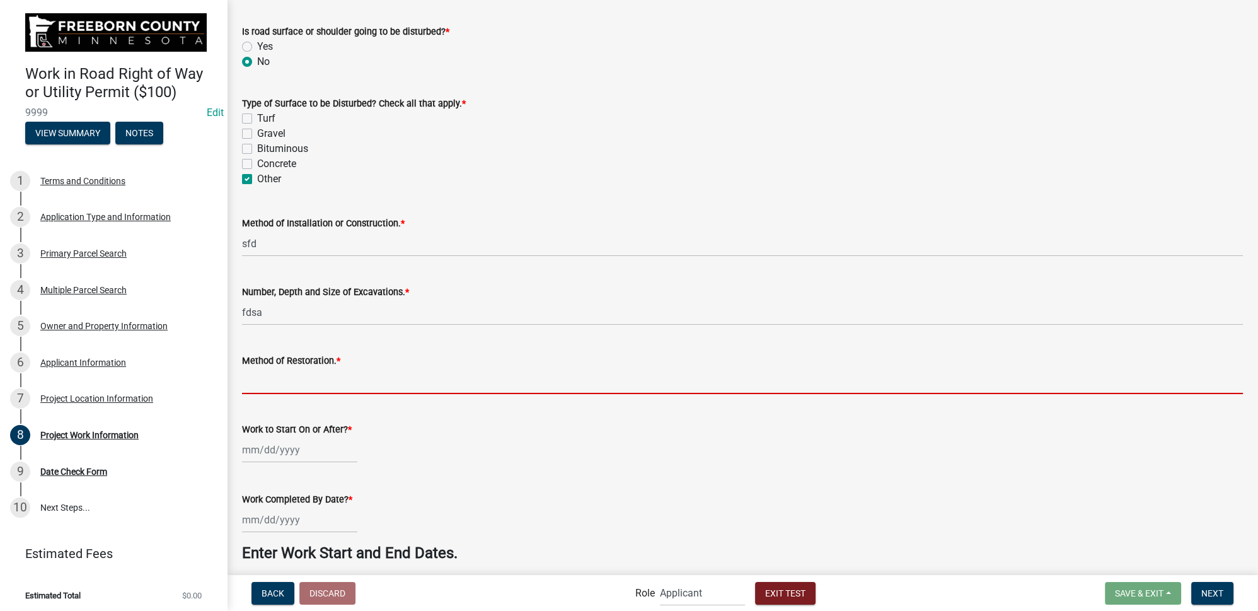
type input "[DEMOGRAPHIC_DATA]"
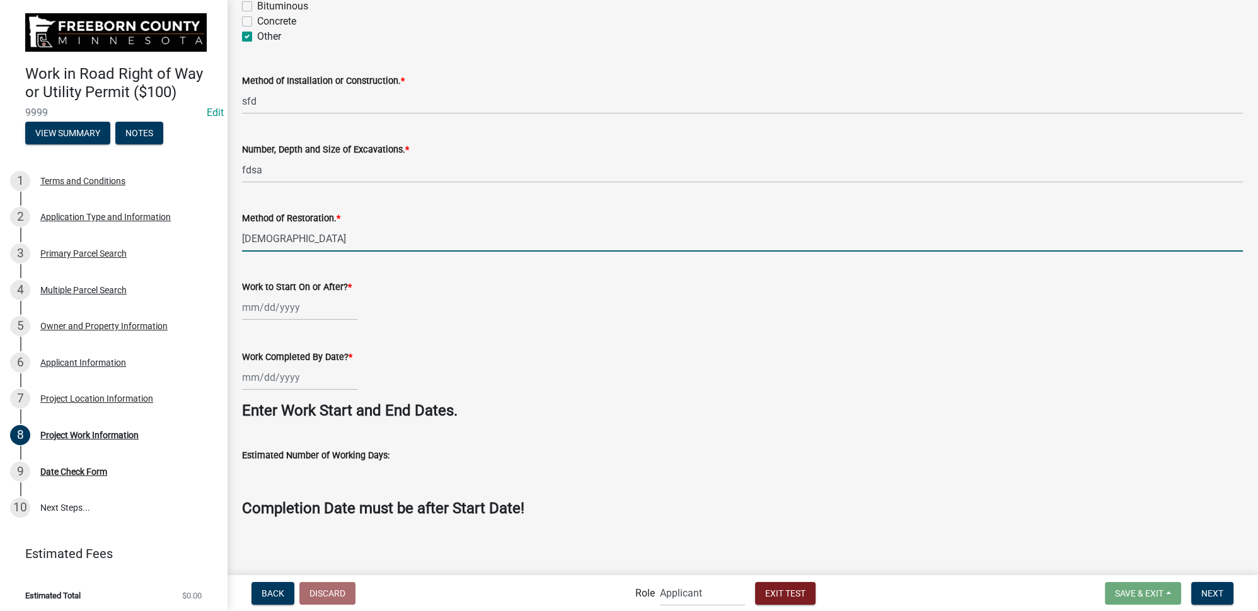
scroll to position [488, 0]
click at [274, 299] on div at bounding box center [299, 306] width 115 height 26
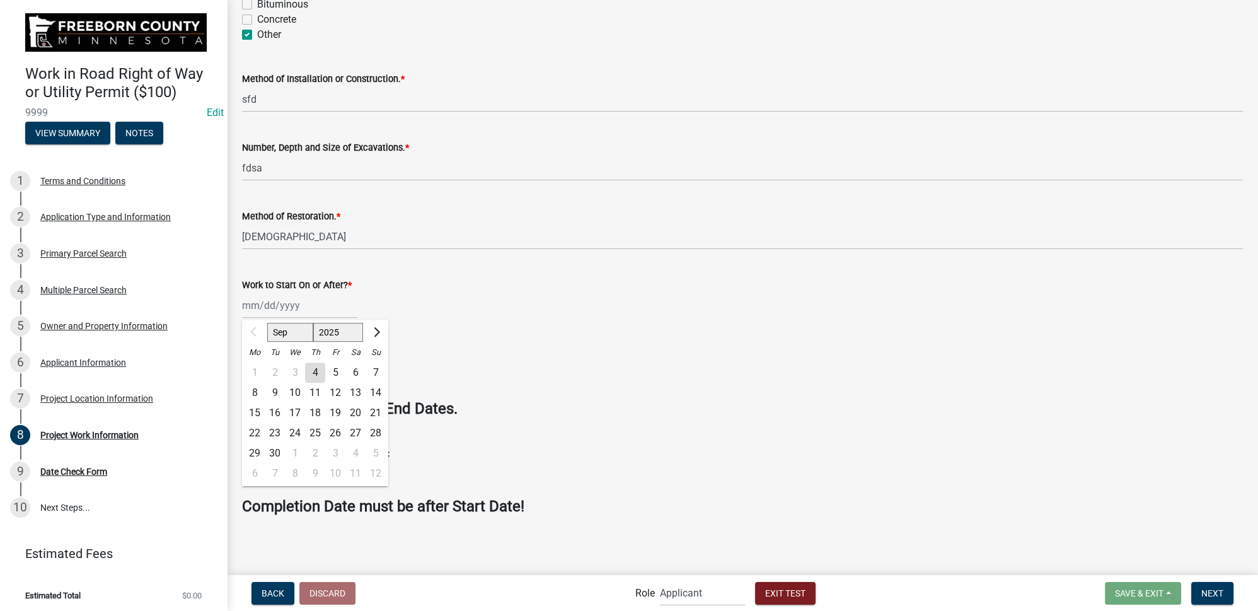
click at [316, 366] on div "4" at bounding box center [315, 373] width 20 height 20
type input "[DATE]"
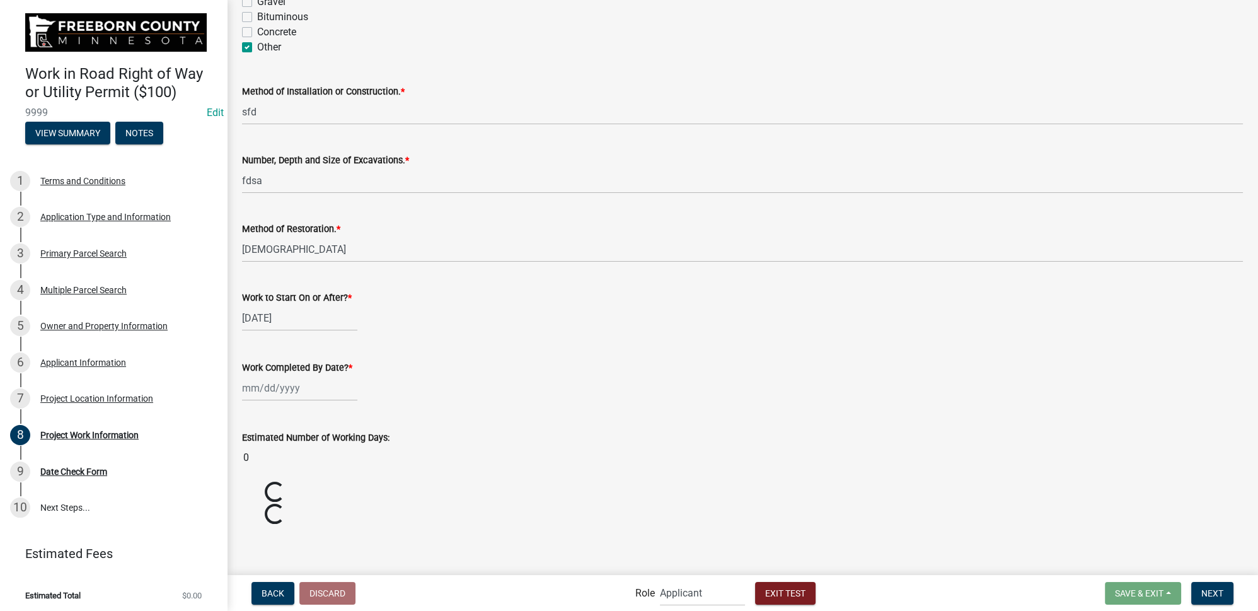
scroll to position [460, 0]
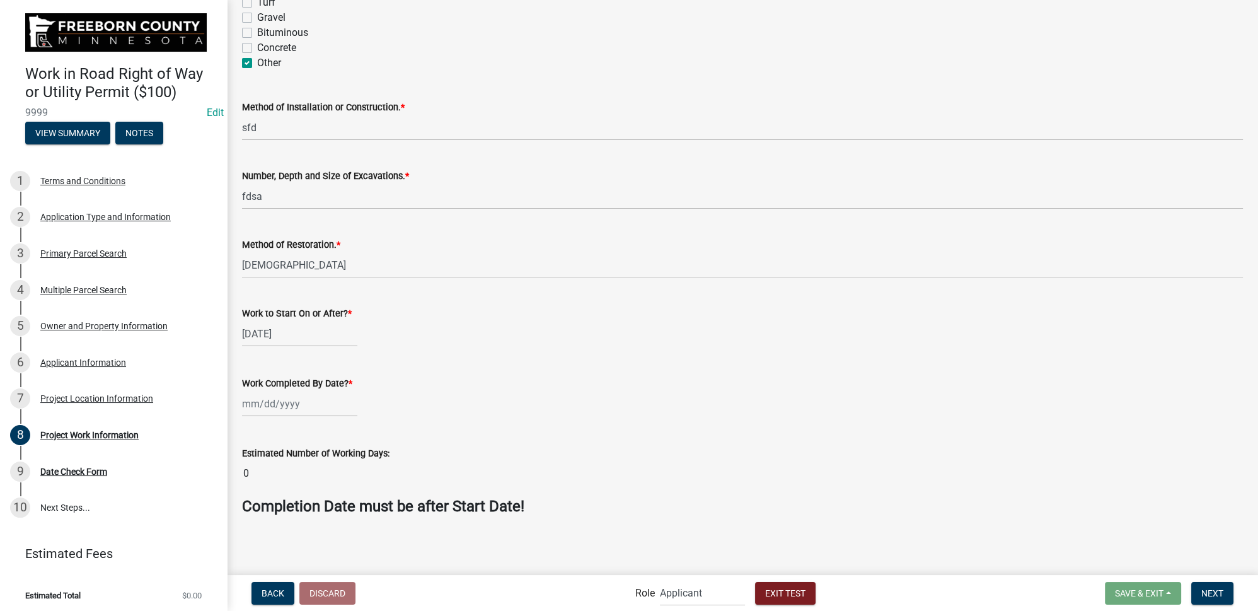
click at [284, 405] on div at bounding box center [299, 404] width 115 height 26
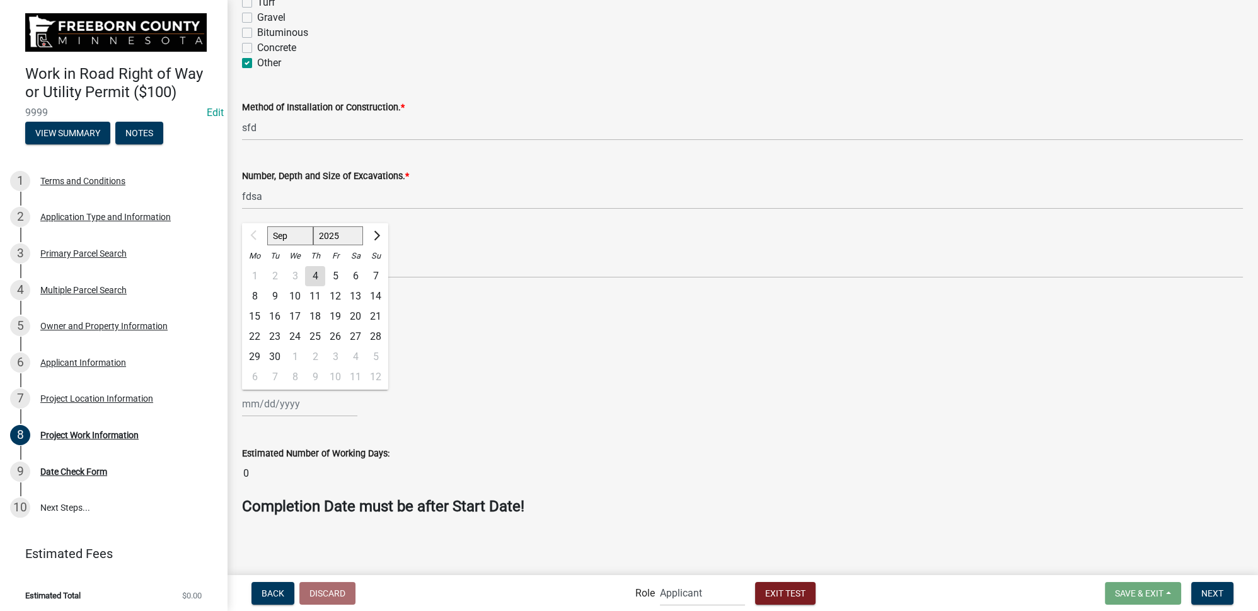
click at [339, 277] on div "5" at bounding box center [335, 276] width 20 height 20
type input "09/05/2025"
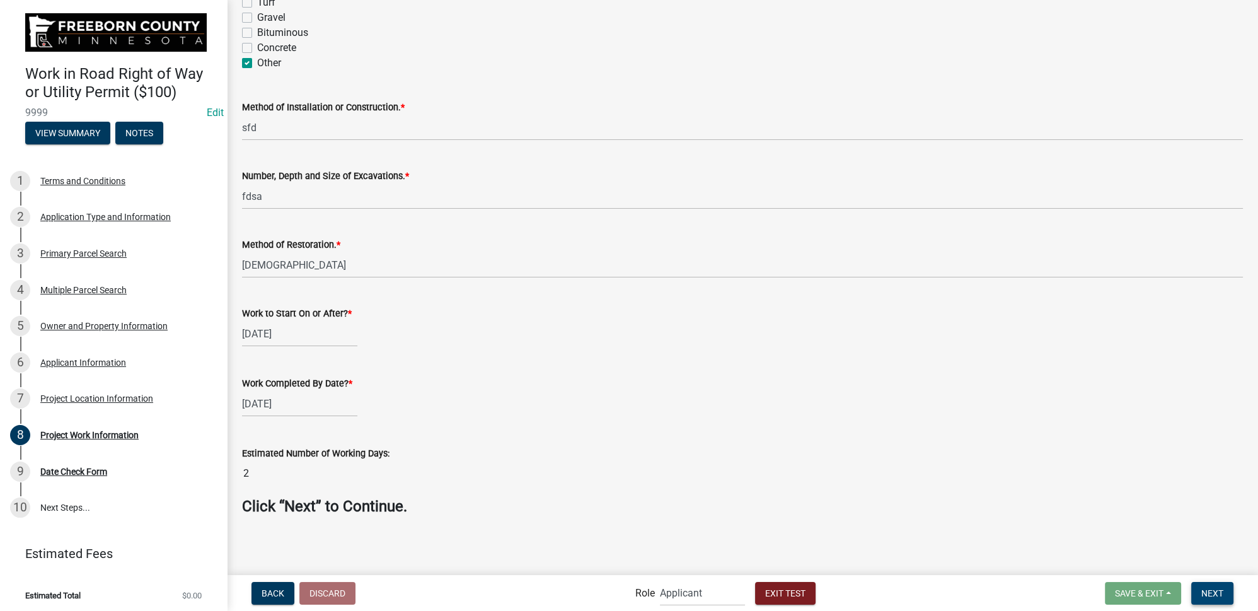
click at [1214, 590] on span "Next" at bounding box center [1213, 593] width 22 height 10
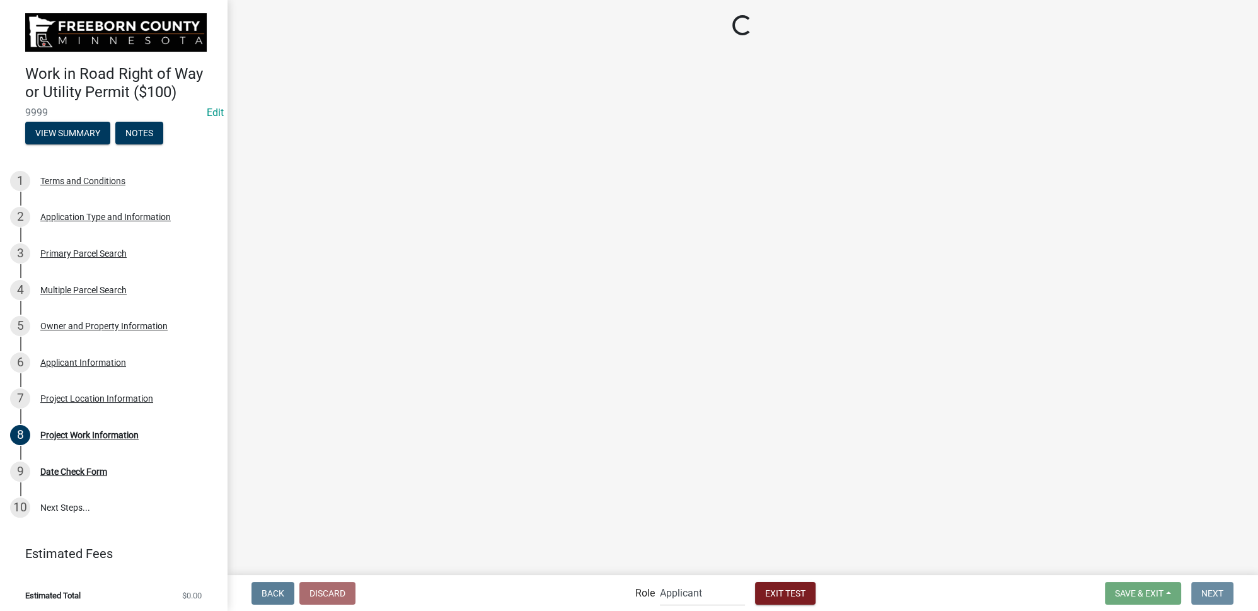
scroll to position [0, 0]
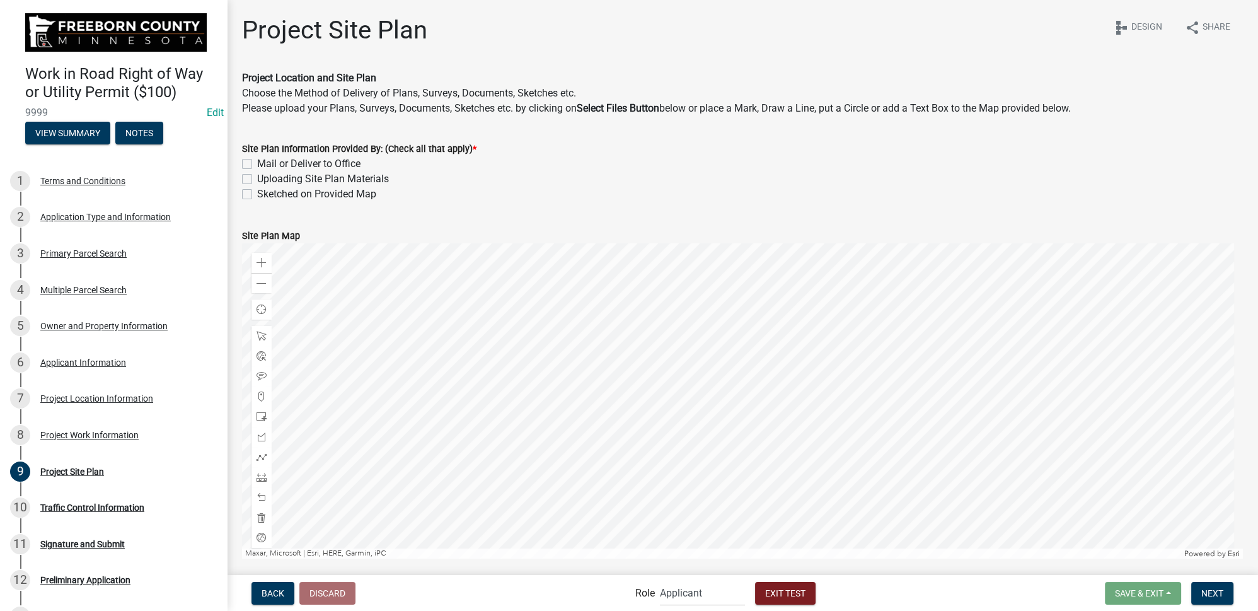
click at [257, 197] on label "Sketched on Provided Map" at bounding box center [316, 194] width 119 height 15
click at [257, 195] on input "Sketched on Provided Map" at bounding box center [261, 191] width 8 height 8
checkbox input "true"
checkbox input "false"
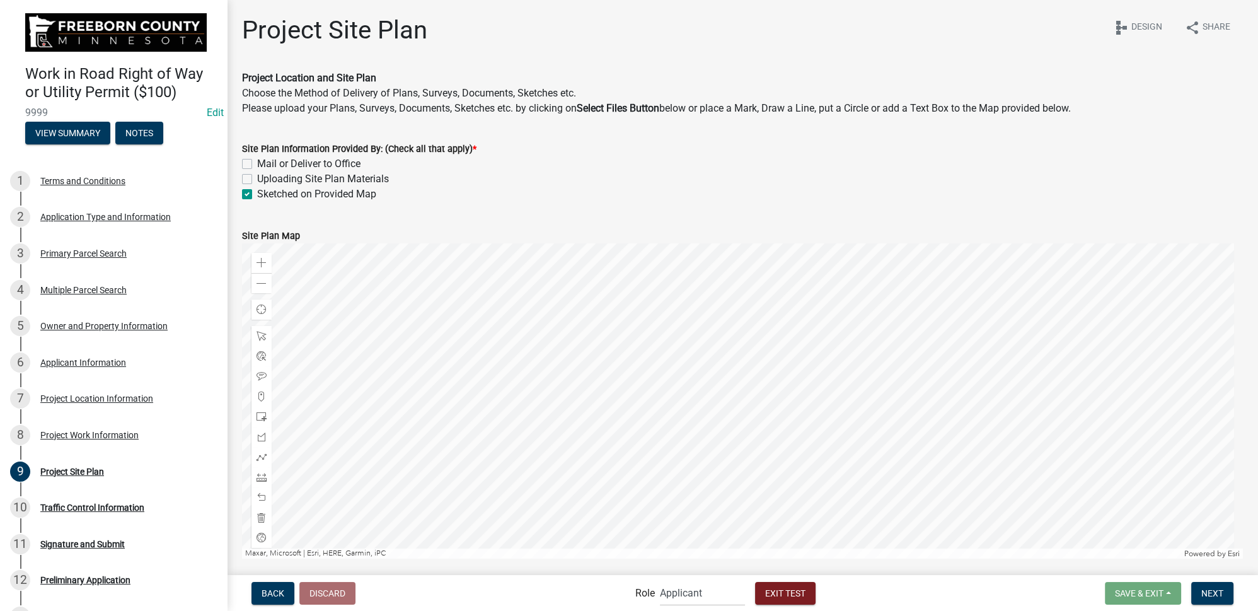
checkbox input "true"
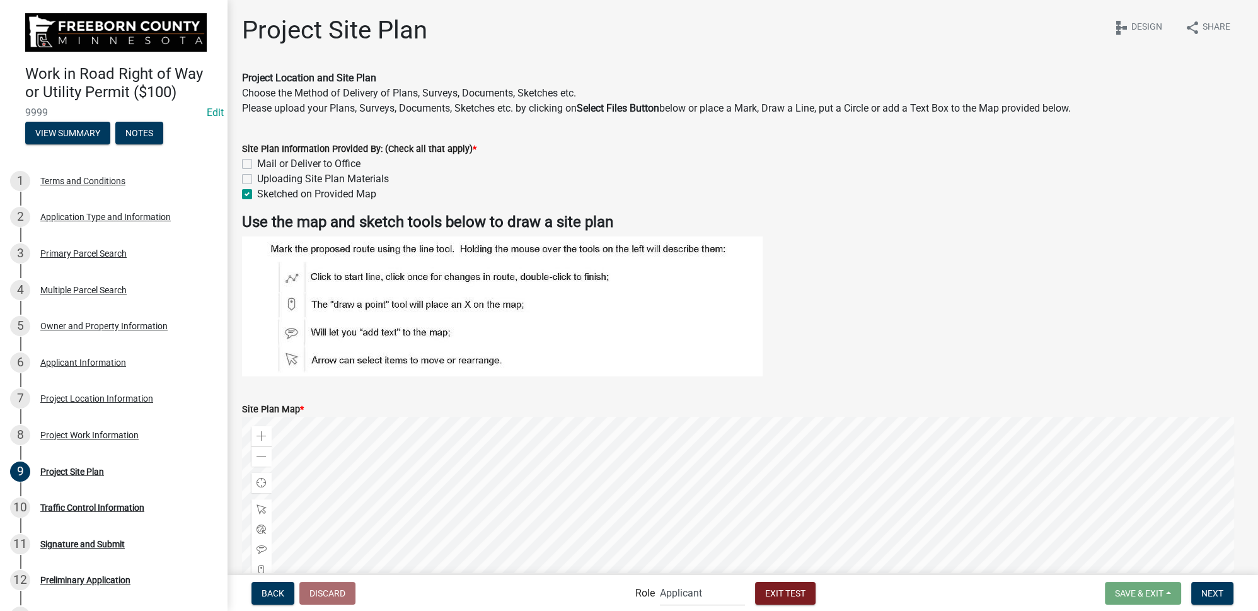
scroll to position [219, 0]
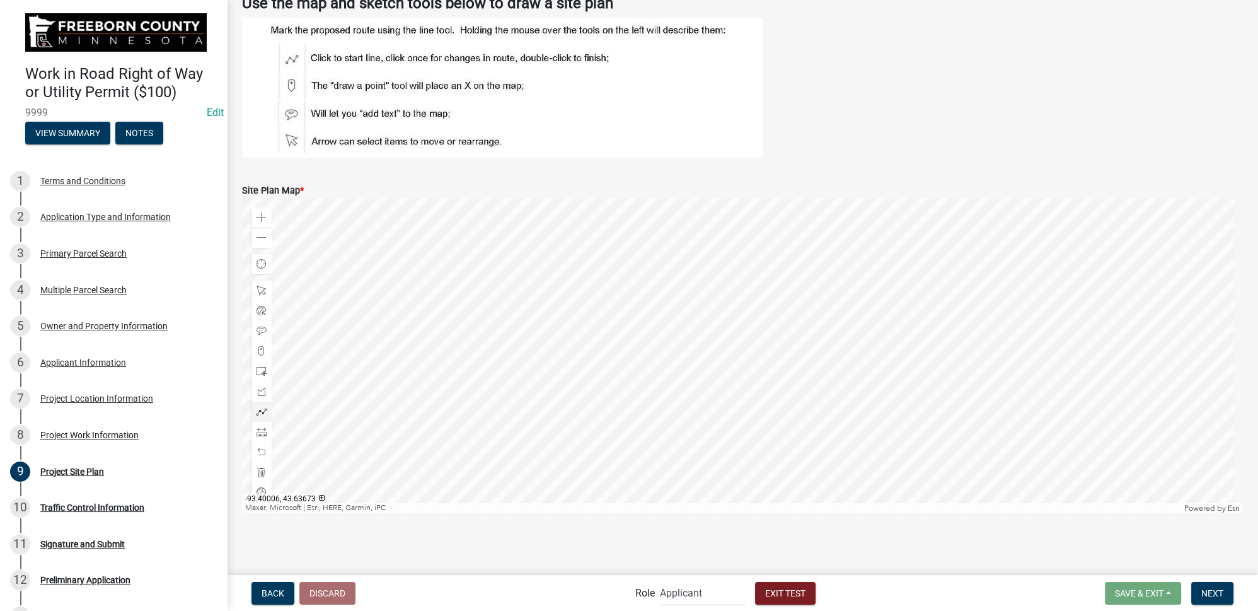
click at [257, 409] on span at bounding box center [262, 412] width 10 height 10
click at [808, 245] on div at bounding box center [742, 355] width 1001 height 315
click at [813, 470] on div at bounding box center [742, 355] width 1001 height 315
click at [1207, 550] on main "Project Site Plan share Share schema Design Project Location and Site Plan Choo…" at bounding box center [742, 286] width 1031 height 573
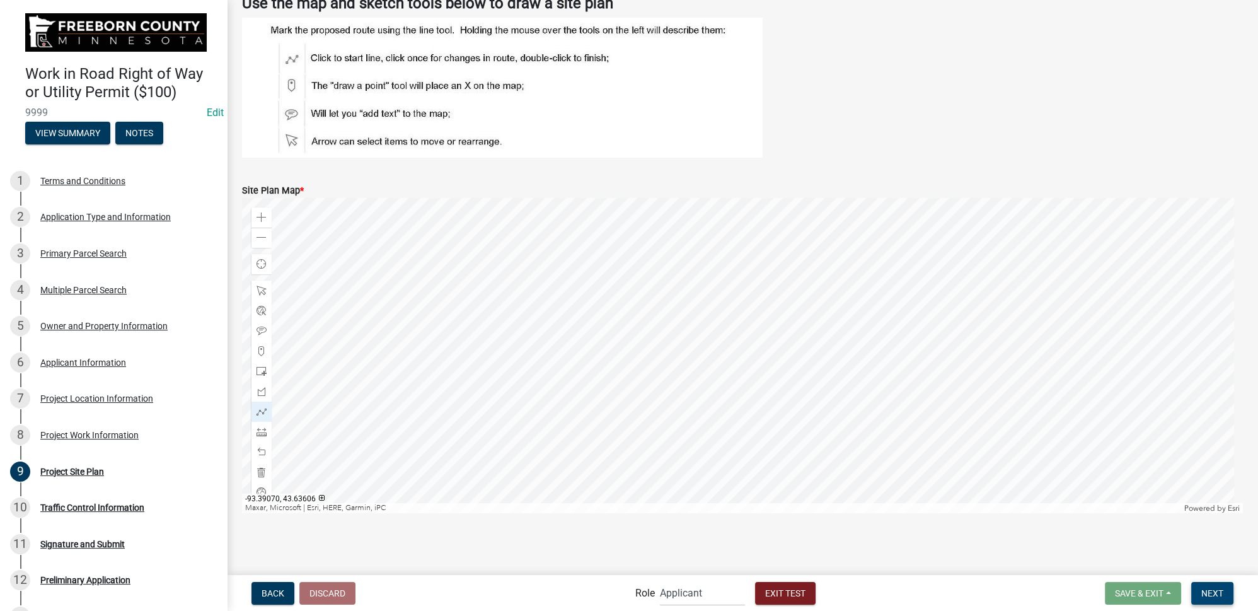
click at [1213, 591] on span "Next" at bounding box center [1213, 593] width 22 height 10
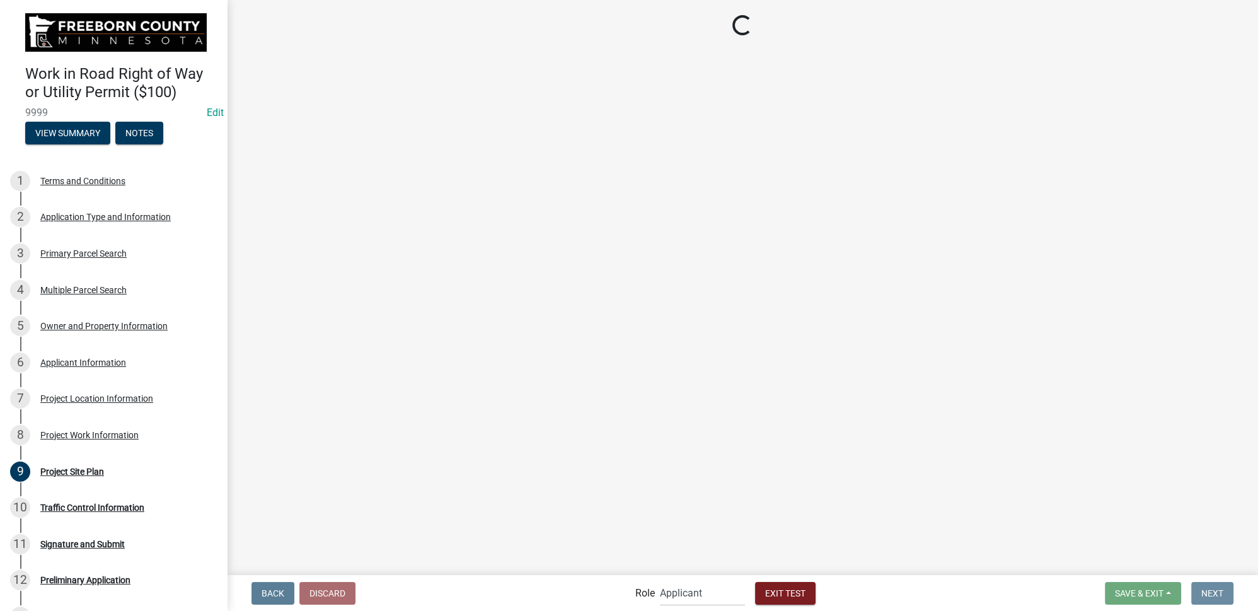
scroll to position [0, 0]
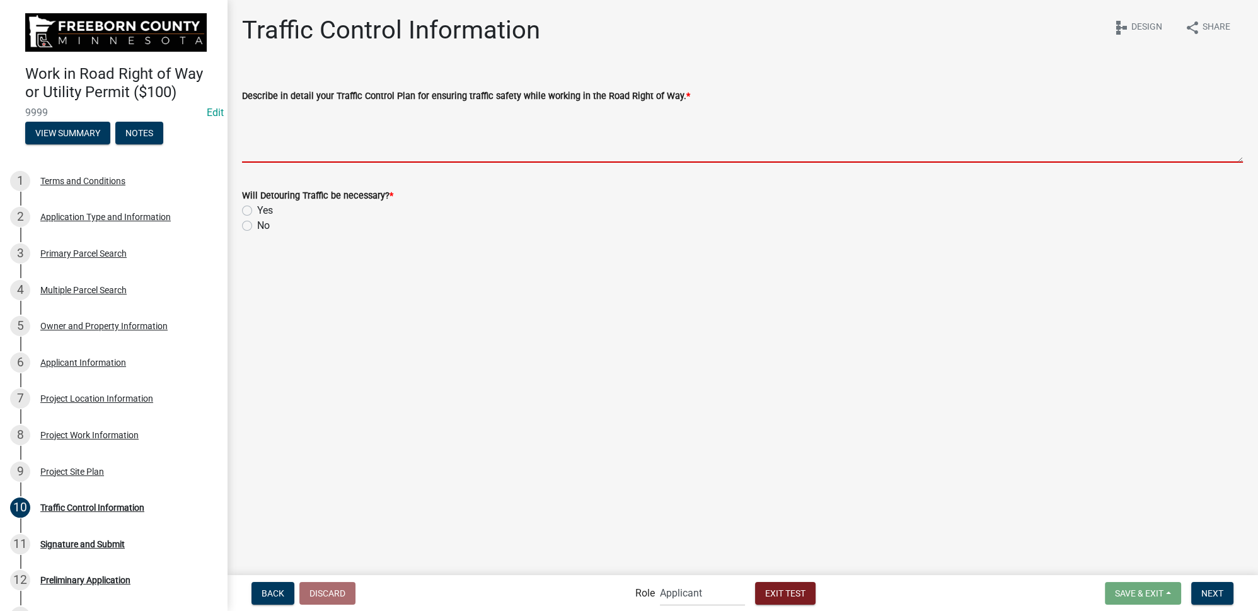
click at [298, 146] on textarea "Describe in detail your Traffic Control Plan for ensuring traffic safety while …" at bounding box center [742, 132] width 1001 height 59
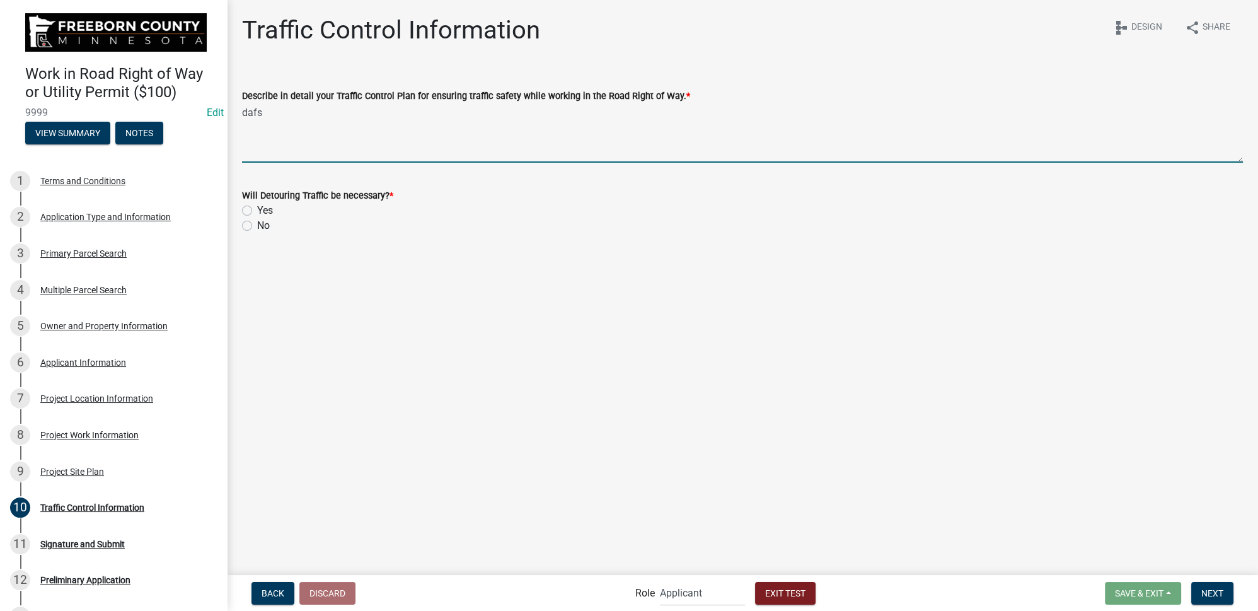
type textarea "dafs"
click at [257, 221] on label "No" at bounding box center [263, 225] width 13 height 15
click at [257, 221] on input "No" at bounding box center [261, 222] width 8 height 8
radio input "true"
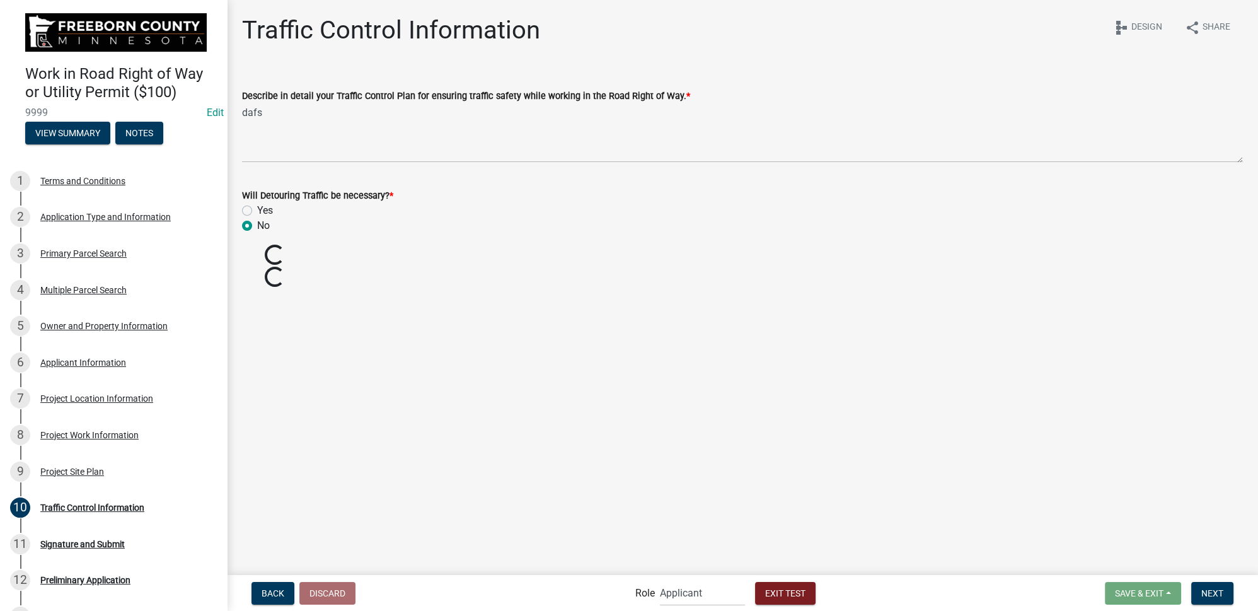
click at [533, 323] on main "Traffic Control Information share Share schema Design Describe in detail your T…" at bounding box center [742, 286] width 1031 height 573
drag, startPoint x: 1209, startPoint y: 596, endPoint x: 1181, endPoint y: 591, distance: 28.8
click at [1209, 596] on span "Next" at bounding box center [1213, 593] width 22 height 10
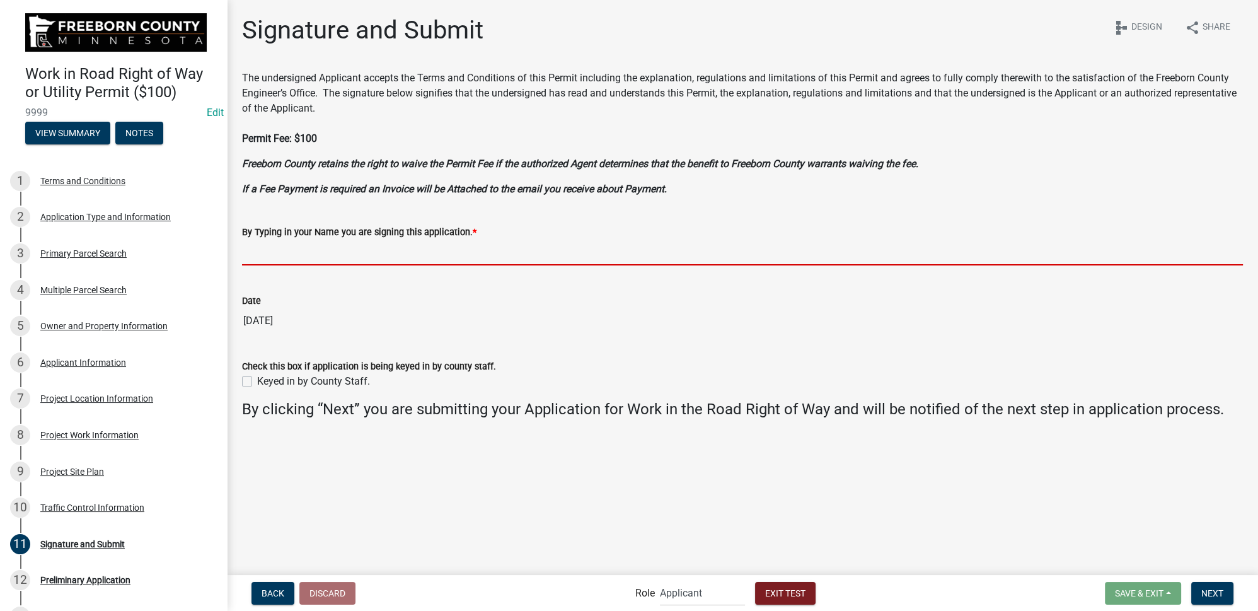
click at [284, 247] on input "By Typing in your Name you are signing this application. *" at bounding box center [742, 253] width 1001 height 26
type input "CK"
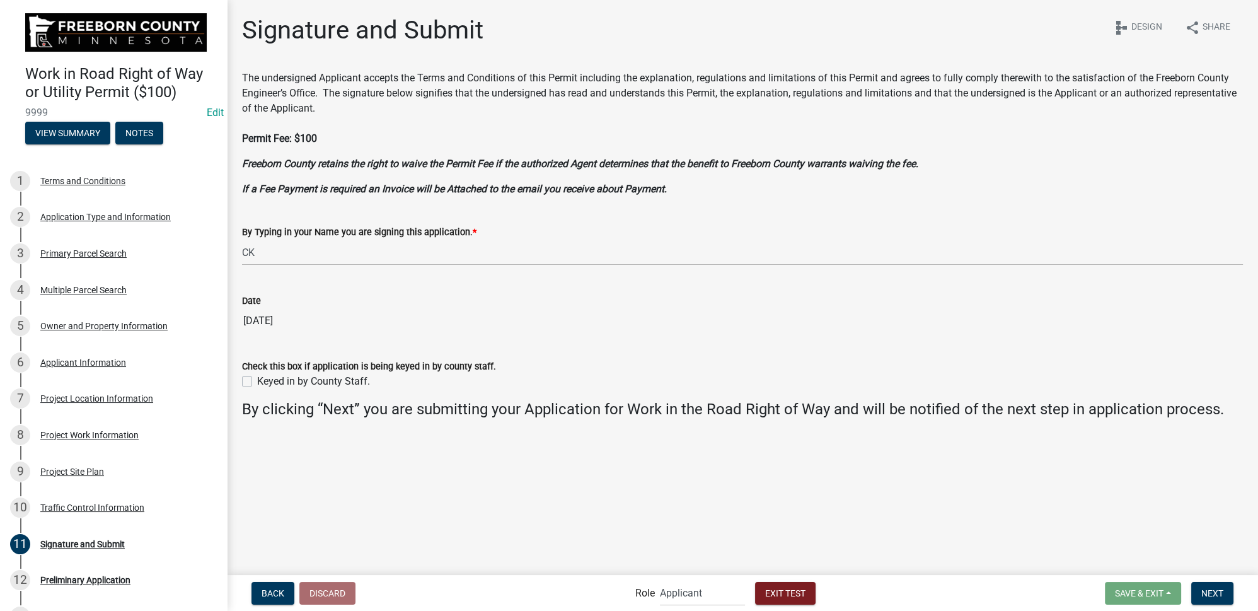
click at [402, 459] on main "Signature and Submit share Share schema Design The undersigned Applicant accept…" at bounding box center [742, 286] width 1031 height 573
click at [1208, 588] on span "Next" at bounding box center [1213, 593] width 22 height 10
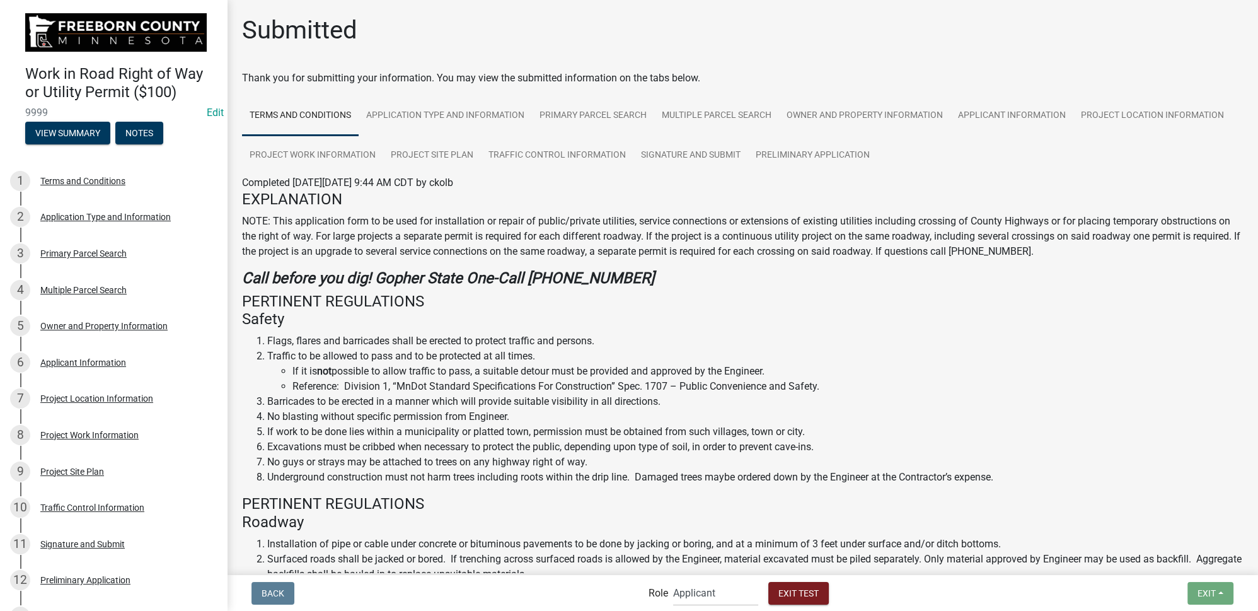
scroll to position [110, 0]
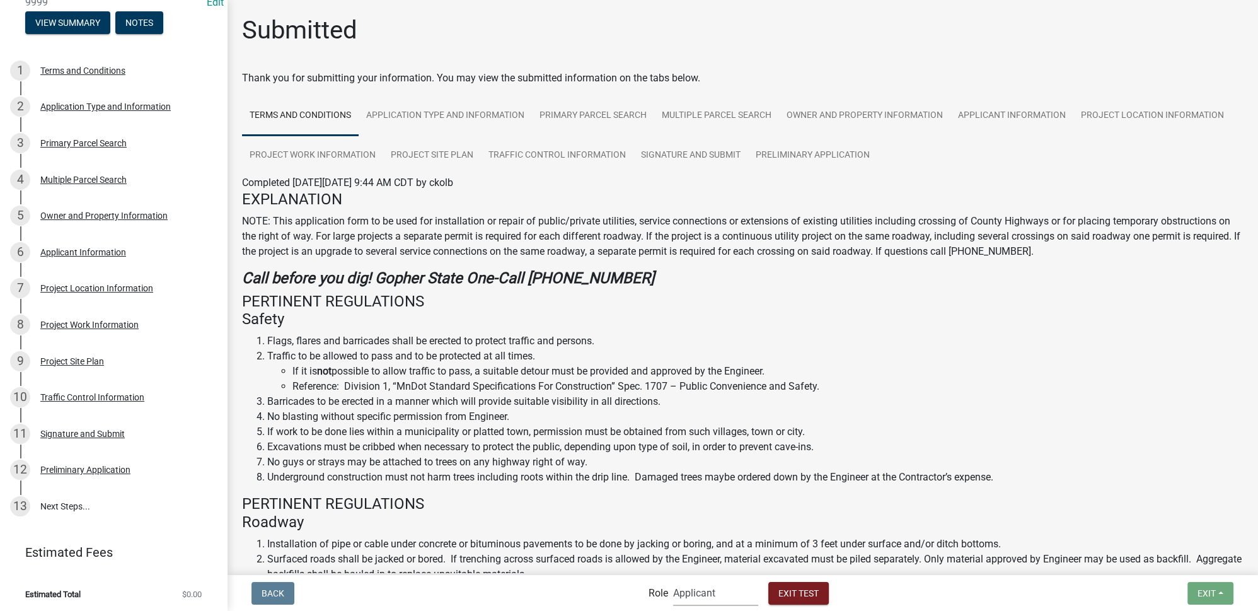
click at [723, 588] on select "Applicant Admin FCPW ROW Agents" at bounding box center [715, 593] width 85 height 26
select select "4586246d-6c41-4991-91eb-e7cb84551f71"
click at [673, 580] on select "Applicant Admin FCPW ROW Agents" at bounding box center [715, 593] width 85 height 26
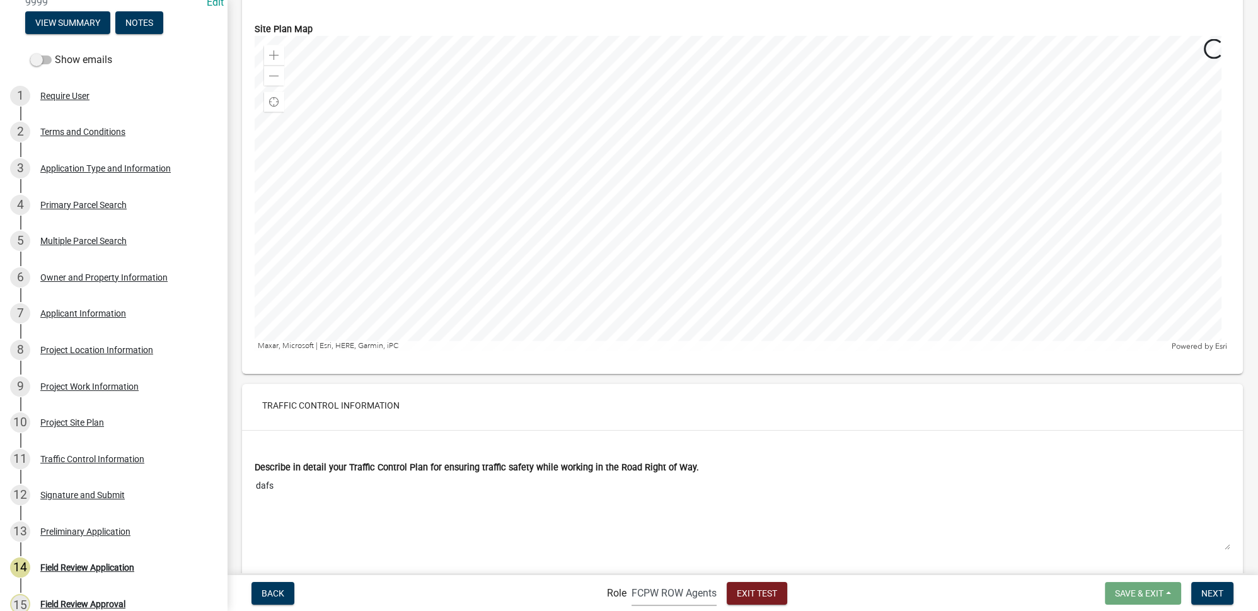
scroll to position [4356, 0]
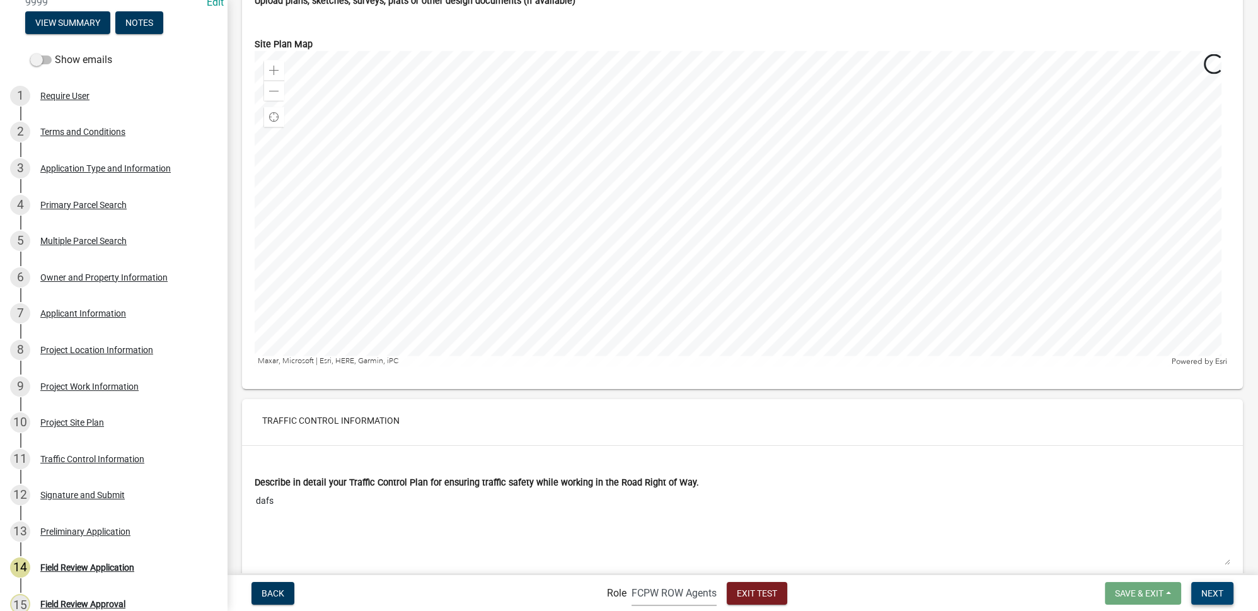
click at [1219, 595] on span "Next" at bounding box center [1213, 593] width 22 height 10
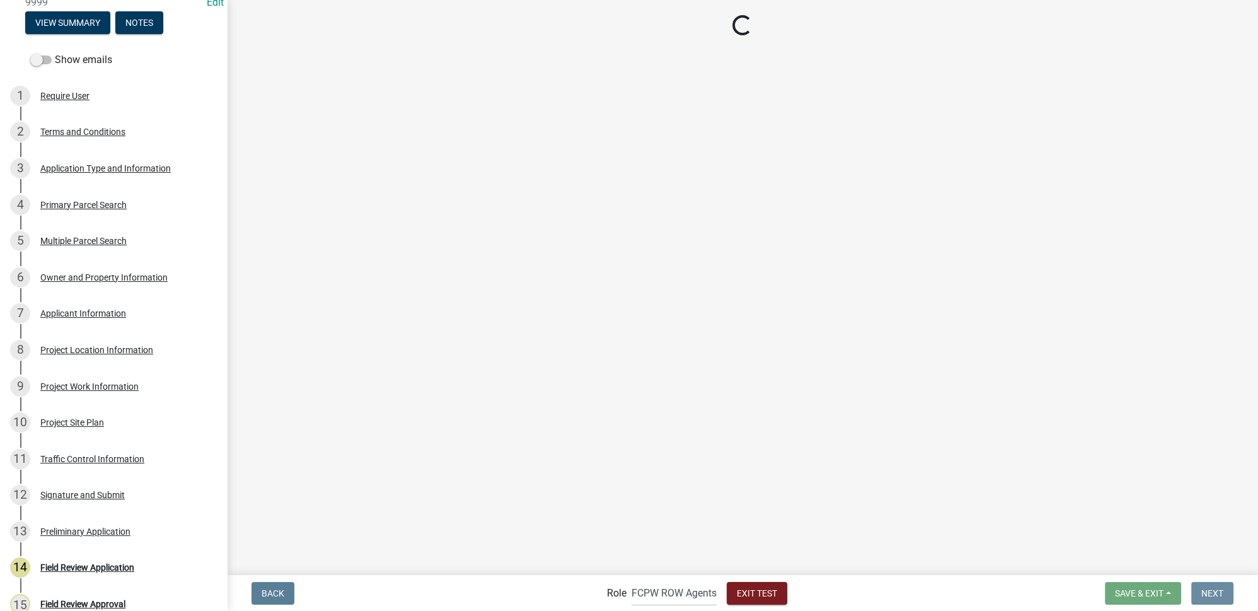
scroll to position [0, 0]
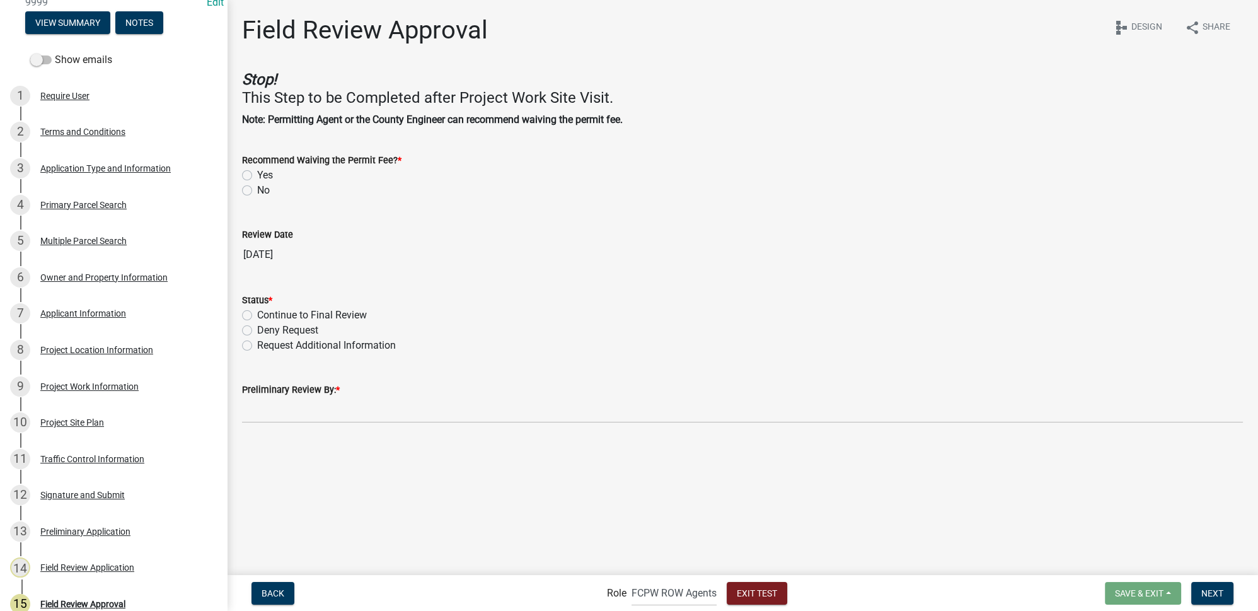
click at [257, 189] on label "No" at bounding box center [263, 190] width 13 height 15
click at [257, 189] on input "No" at bounding box center [261, 187] width 8 height 8
radio input "true"
click at [257, 312] on label "Continue to Final Review" at bounding box center [312, 315] width 110 height 15
click at [257, 312] on input "Continue to Final Review" at bounding box center [261, 312] width 8 height 8
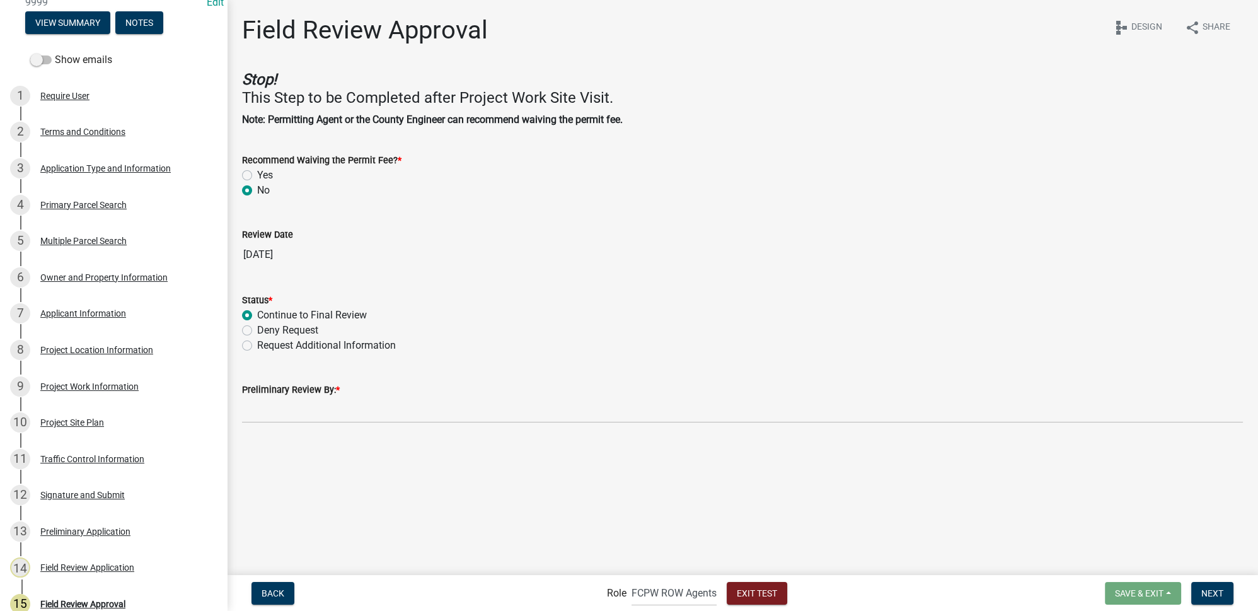
radio input "true"
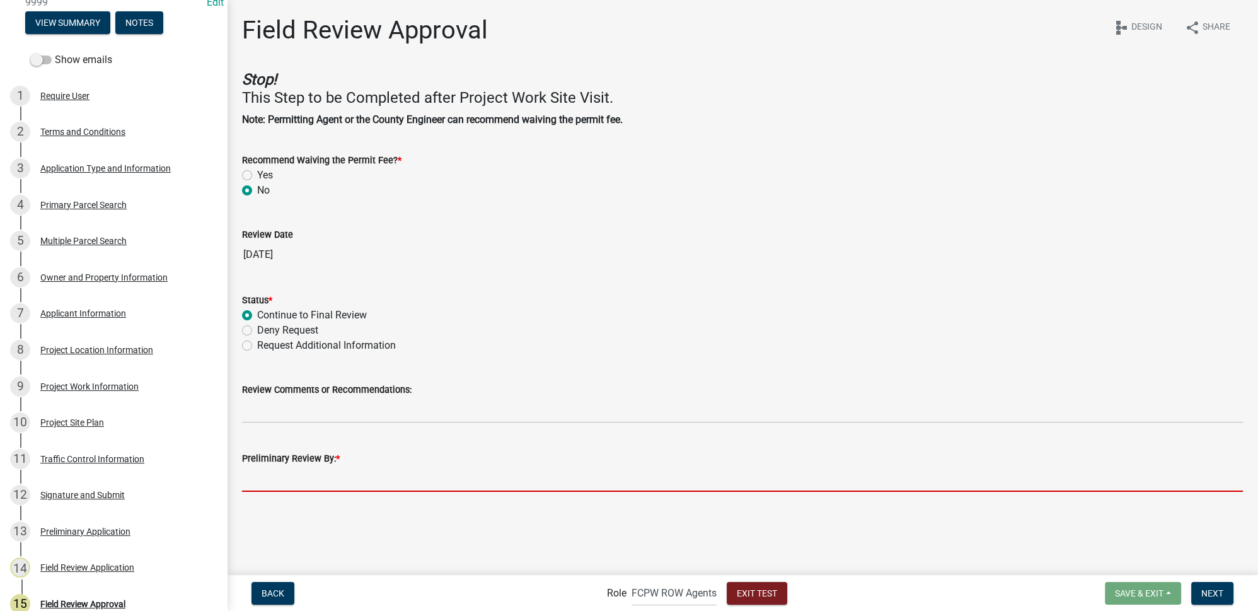
click at [333, 475] on input "Preliminary Review By: *" at bounding box center [742, 479] width 1001 height 26
type input "CK"
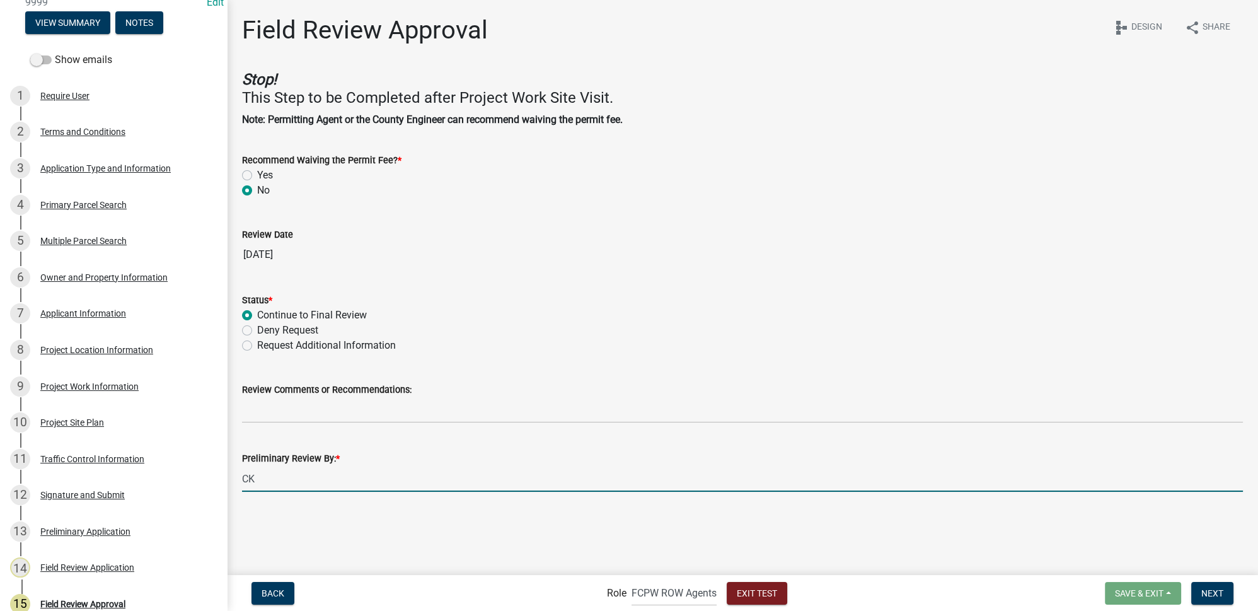
click at [677, 526] on main "Field Review Approval share Share schema Design Stop! This Step to be Completed…" at bounding box center [742, 286] width 1031 height 573
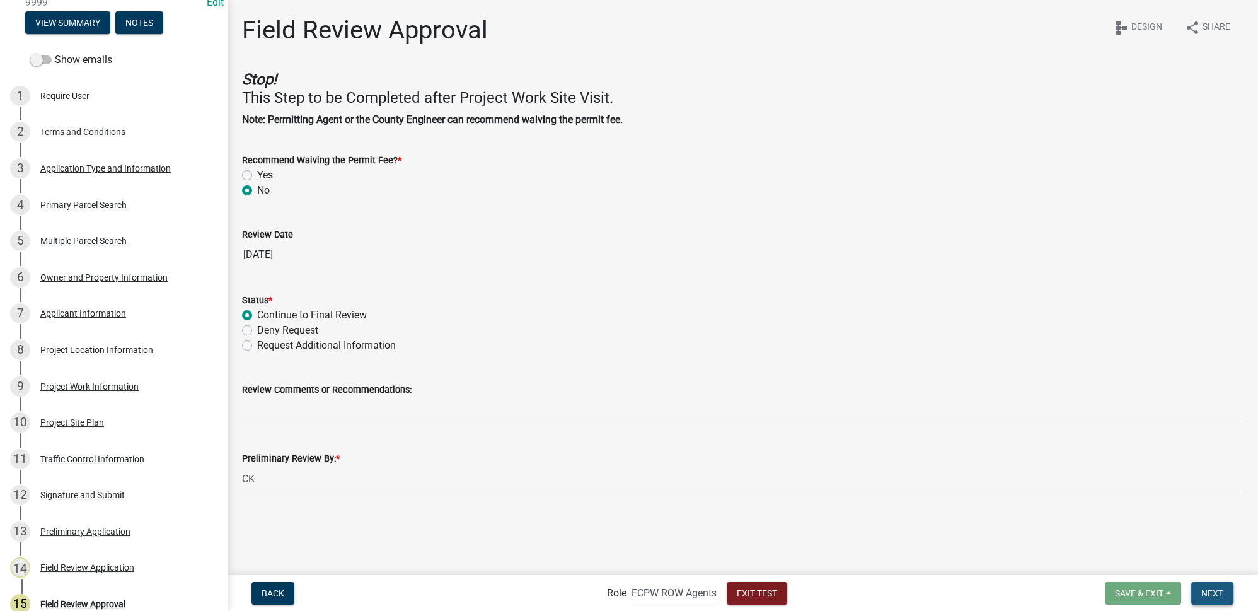
click at [1205, 592] on span "Next" at bounding box center [1213, 593] width 22 height 10
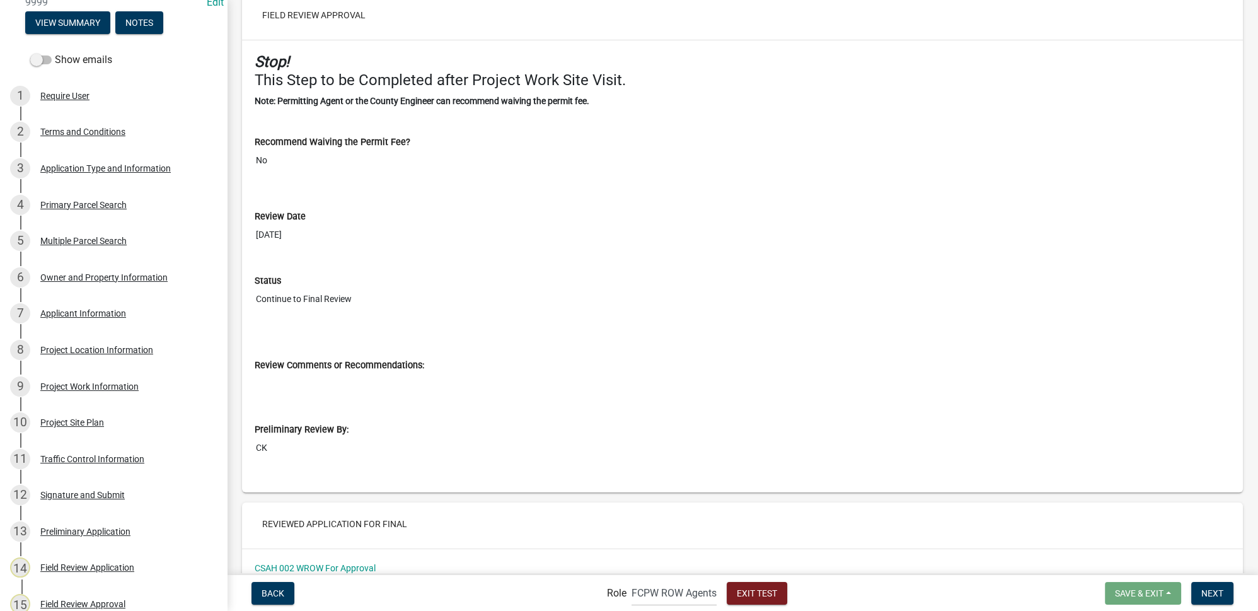
scroll to position [5551, 0]
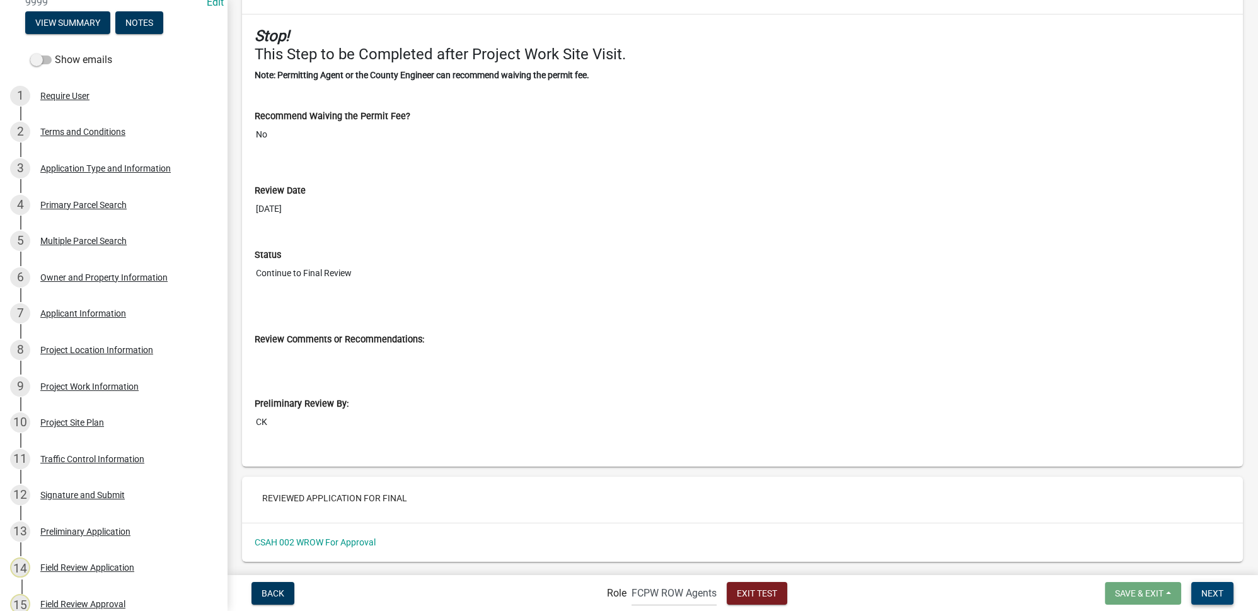
click at [1217, 593] on span "Next" at bounding box center [1213, 593] width 22 height 10
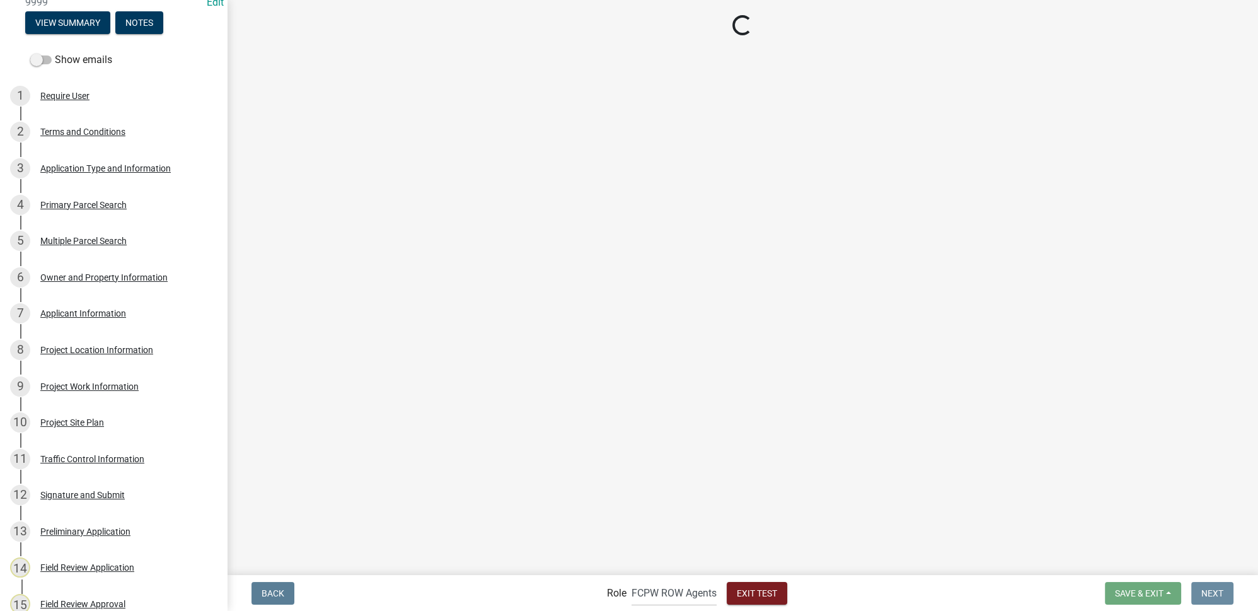
scroll to position [0, 0]
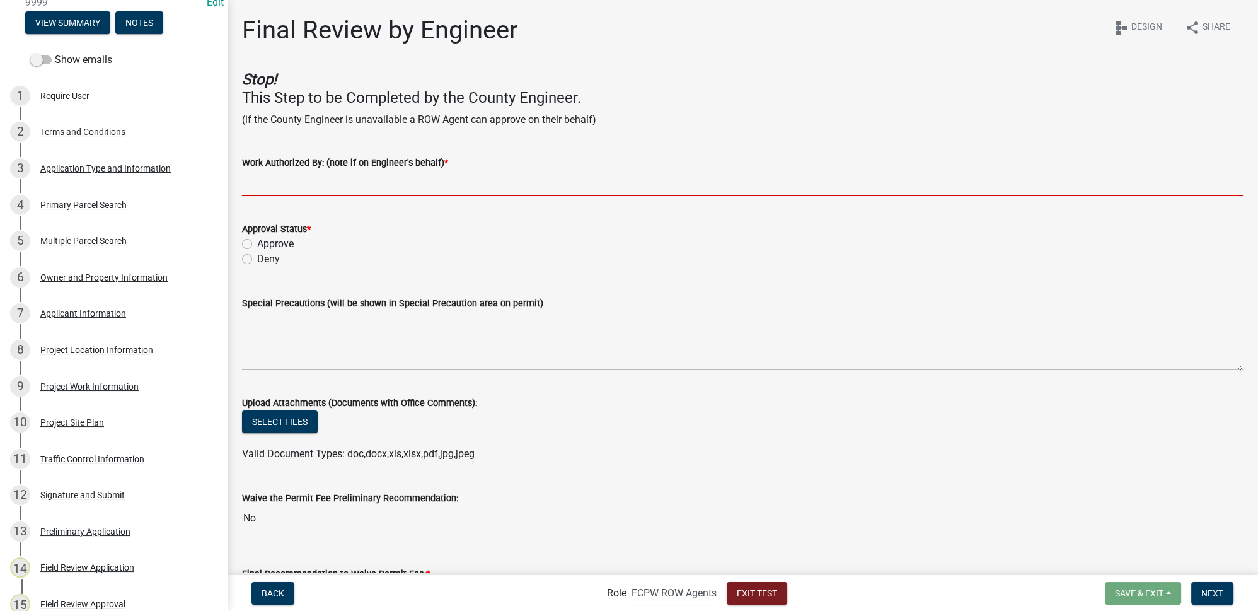
click at [269, 184] on input "Work Authorized By: (note if on Engineer's behalf) *" at bounding box center [742, 183] width 1001 height 26
type input "[PERSON_NAME]"
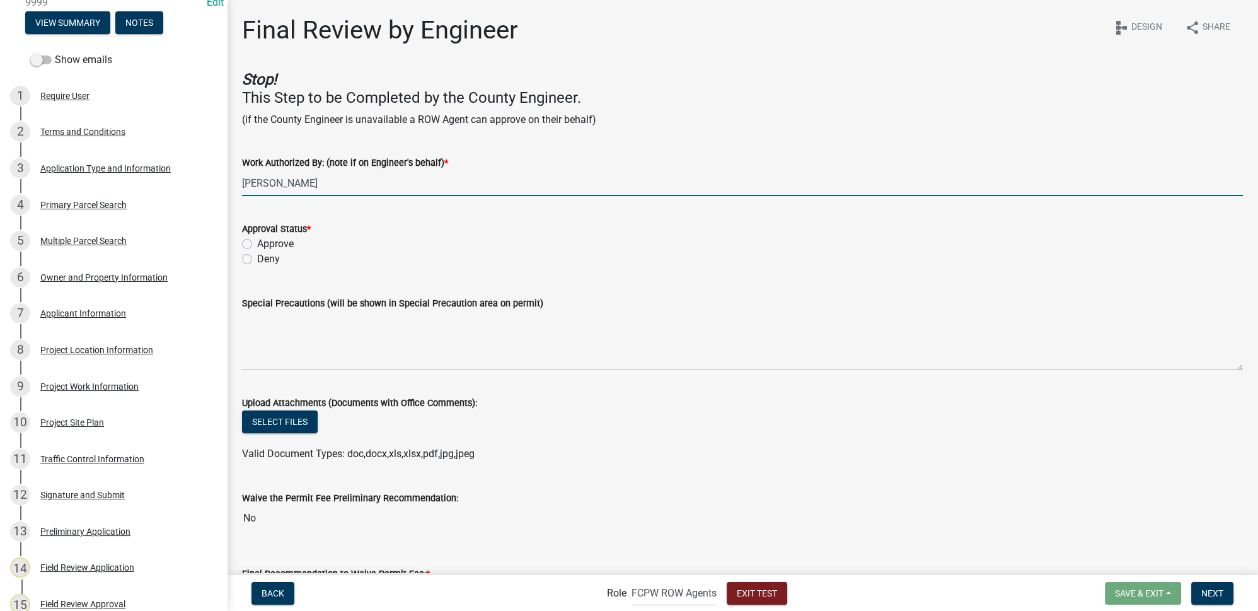
click at [257, 243] on label "Approve" at bounding box center [275, 243] width 37 height 15
click at [257, 243] on input "Approve" at bounding box center [261, 240] width 8 height 8
radio input "true"
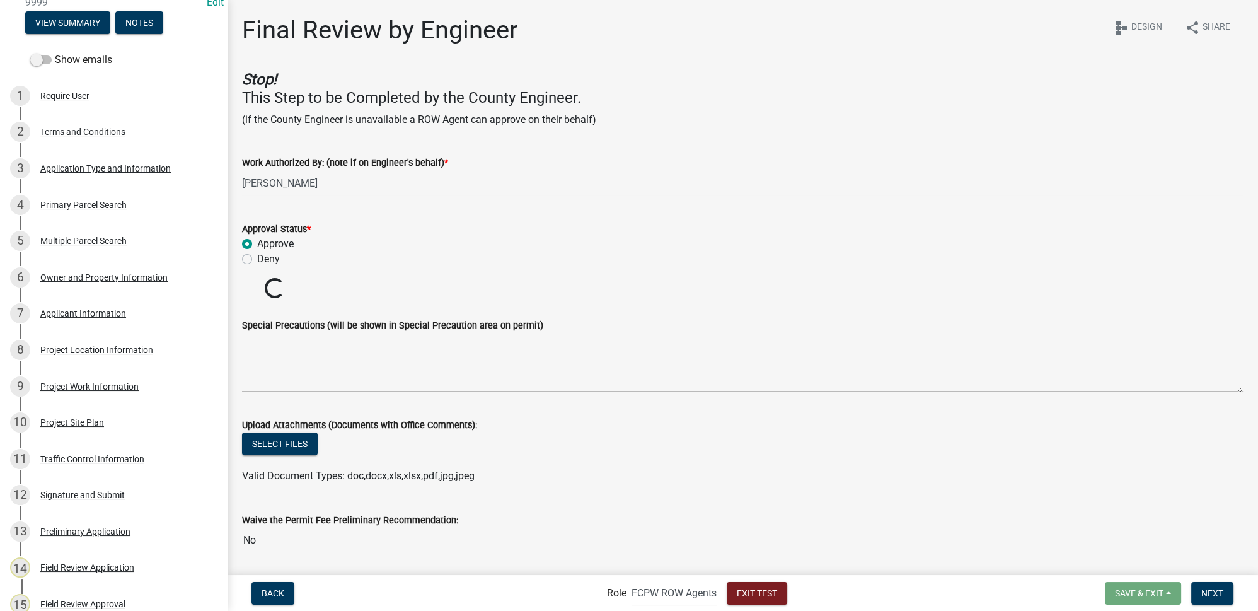
click at [365, 250] on div "Approve" at bounding box center [742, 243] width 1001 height 15
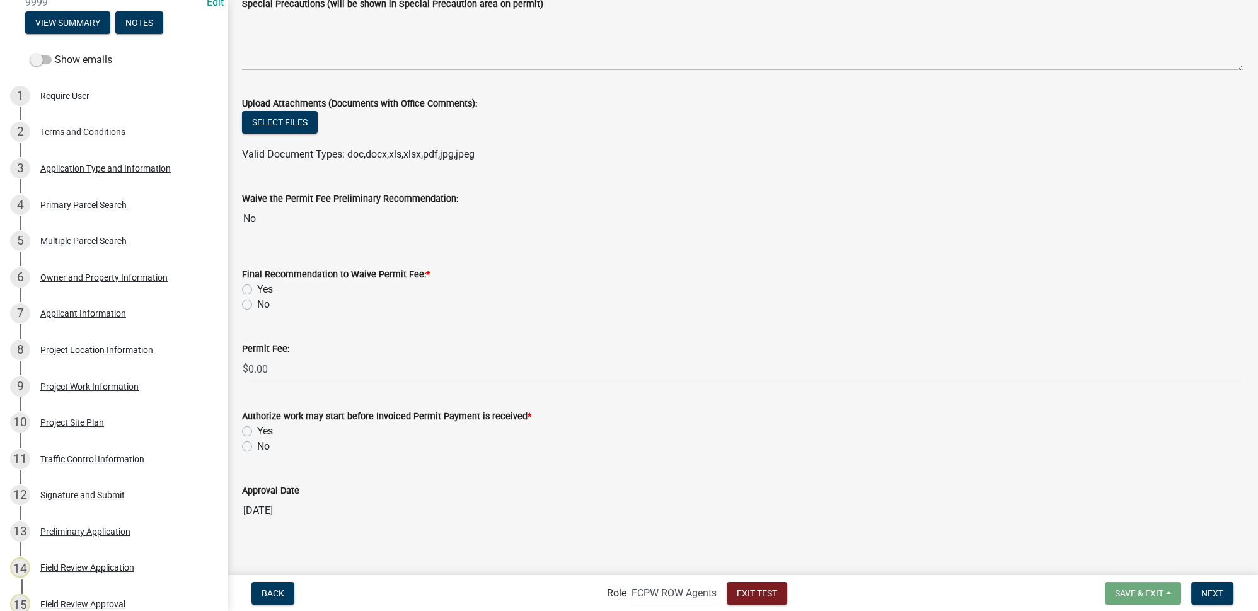
scroll to position [306, 0]
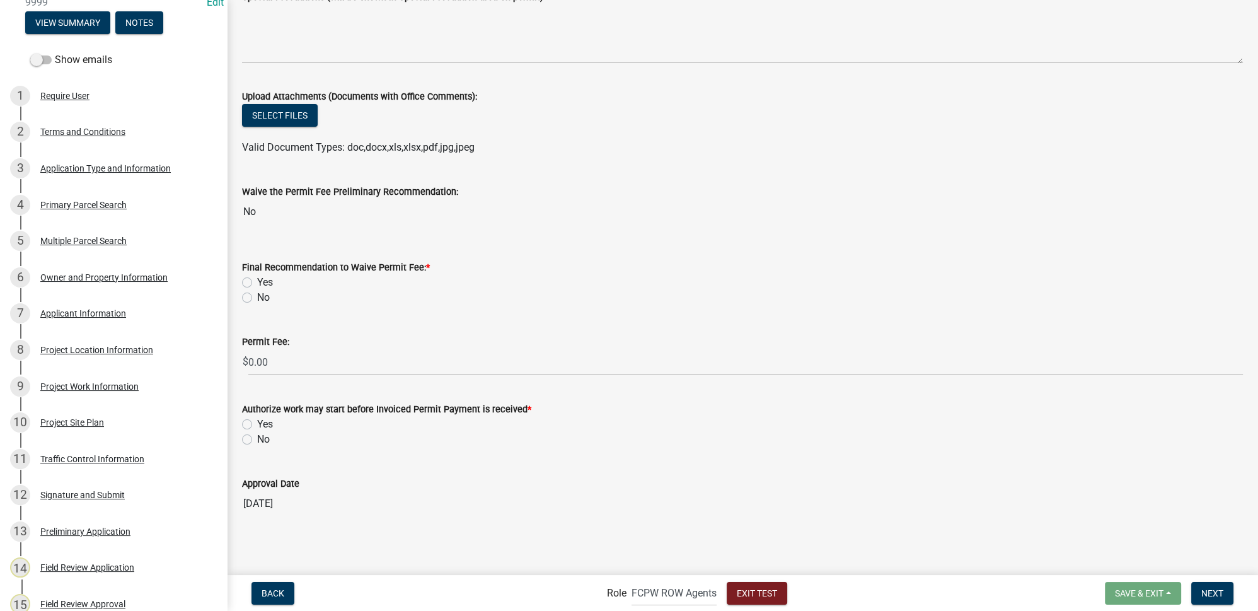
click at [257, 298] on label "No" at bounding box center [263, 297] width 13 height 15
click at [257, 298] on input "No" at bounding box center [261, 294] width 8 height 8
radio input "true"
click at [257, 424] on label "Yes" at bounding box center [265, 424] width 16 height 15
click at [257, 424] on input "Yes" at bounding box center [261, 421] width 8 height 8
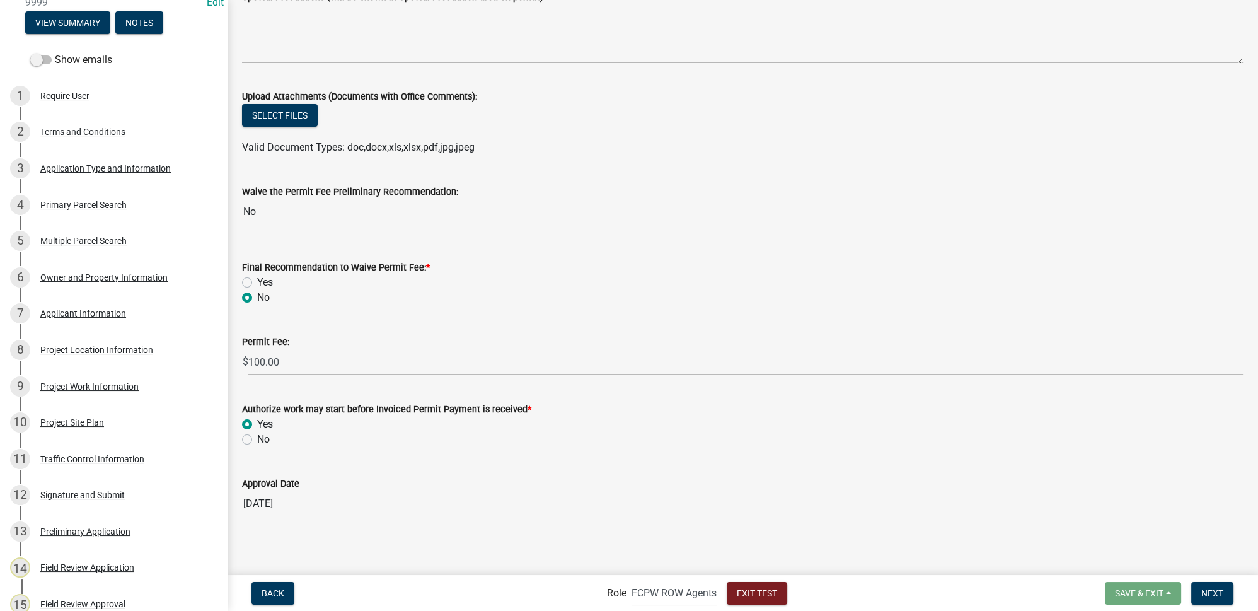
radio input "true"
click at [1100, 509] on input "[DATE]" at bounding box center [742, 503] width 1001 height 25
click at [1177, 544] on main "Final Review by Engineer share Share schema Design Stop! This Step to be Comple…" at bounding box center [742, 286] width 1031 height 573
click at [1214, 592] on span "Next" at bounding box center [1213, 593] width 22 height 10
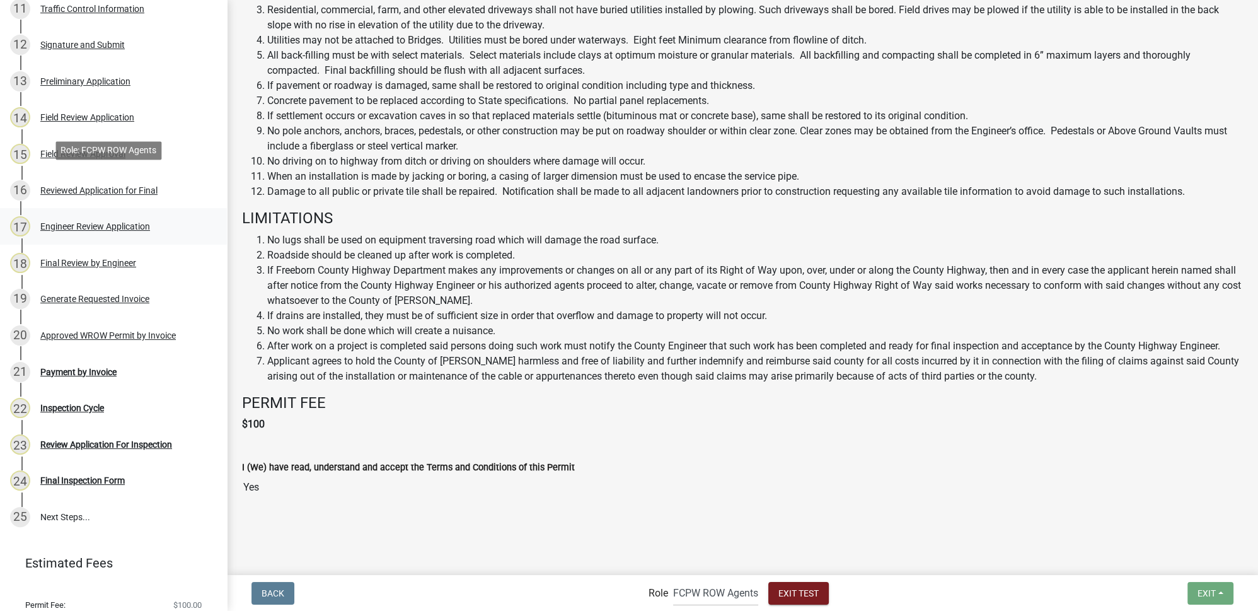
scroll to position [600, 0]
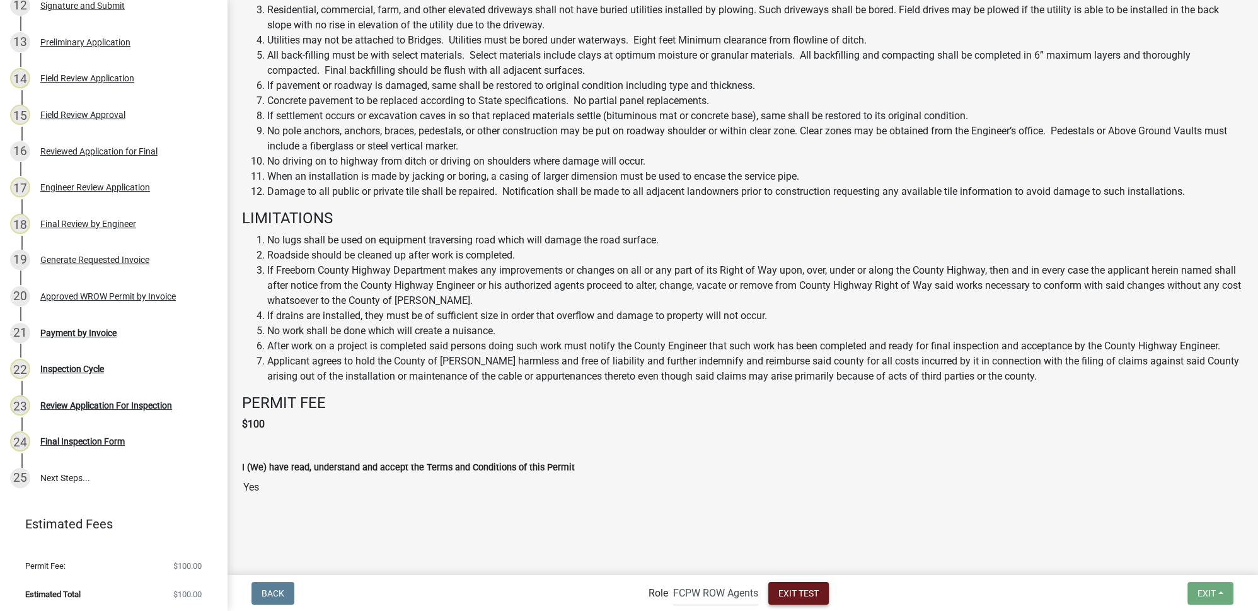
click at [804, 596] on span "Exit Test" at bounding box center [799, 593] width 40 height 10
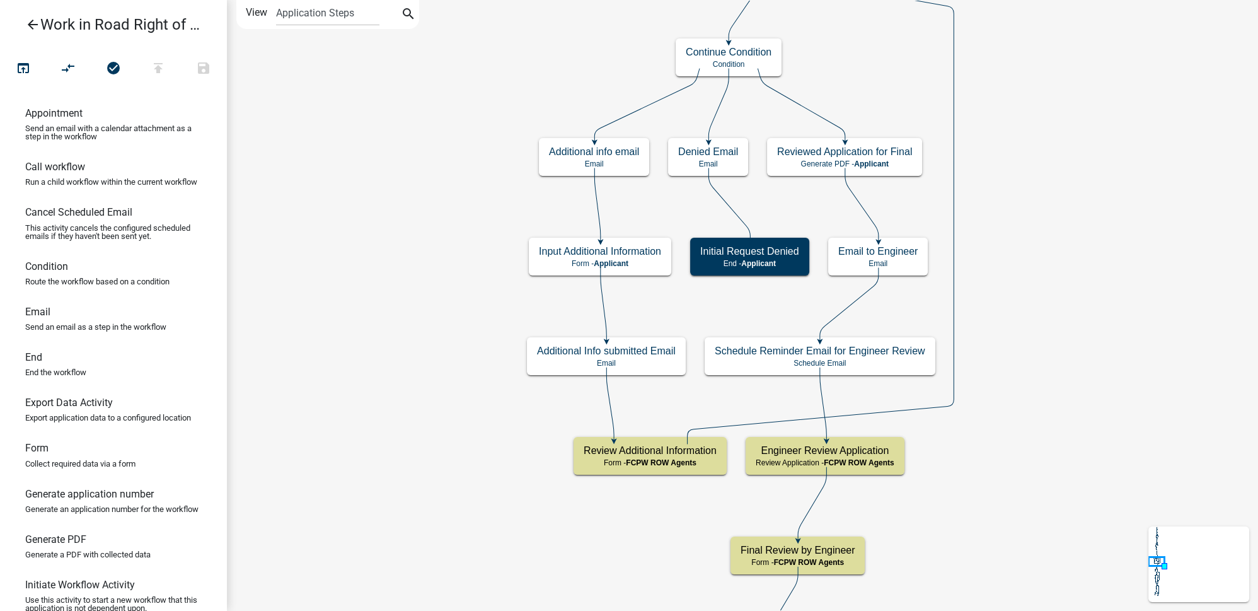
click at [30, 24] on icon "arrow_back" at bounding box center [32, 26] width 15 height 18
